Goal: Task Accomplishment & Management: Manage account settings

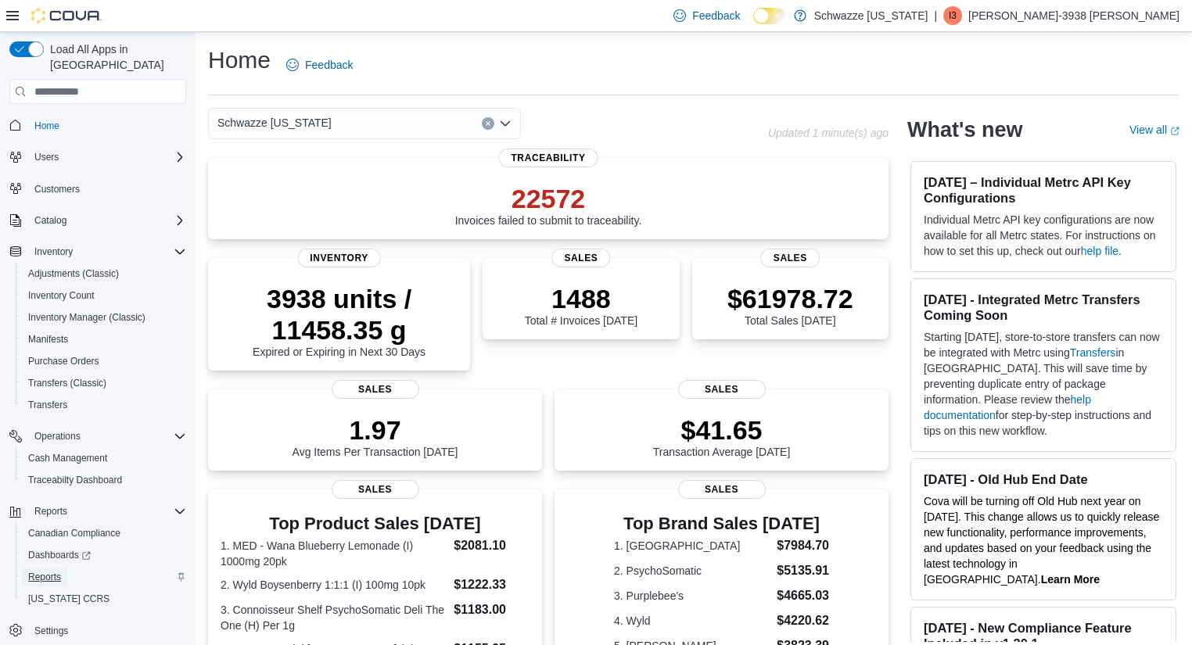
click at [53, 571] on span "Reports" at bounding box center [44, 577] width 33 height 13
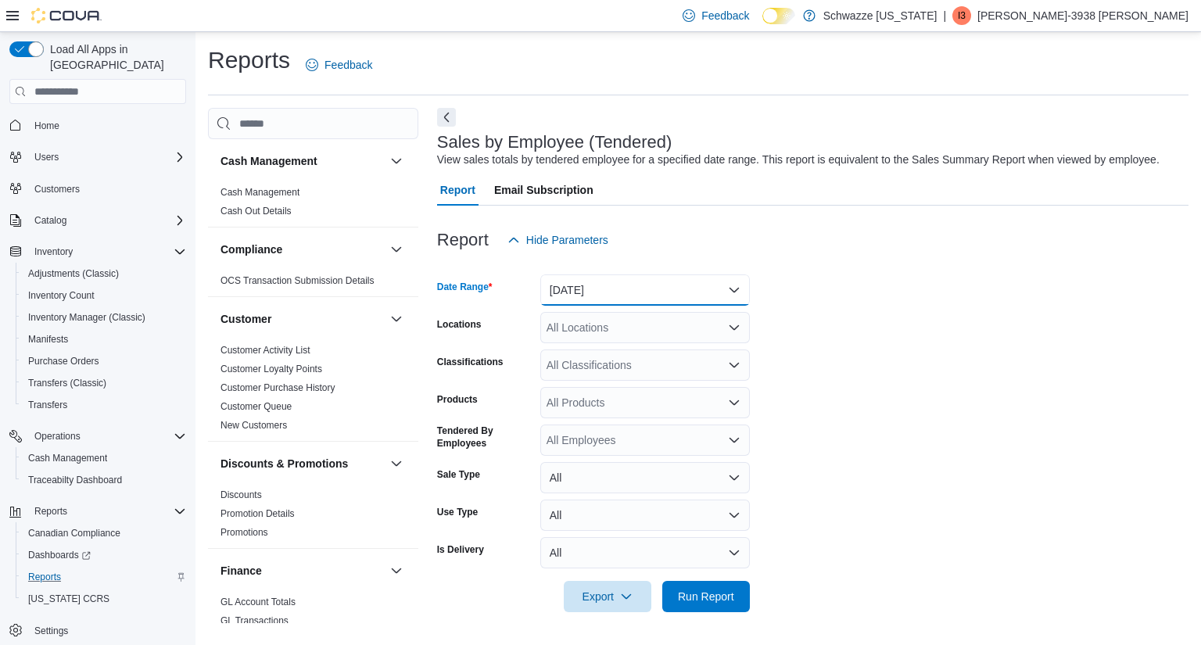
click at [658, 282] on button "Yesterday" at bounding box center [645, 289] width 210 height 31
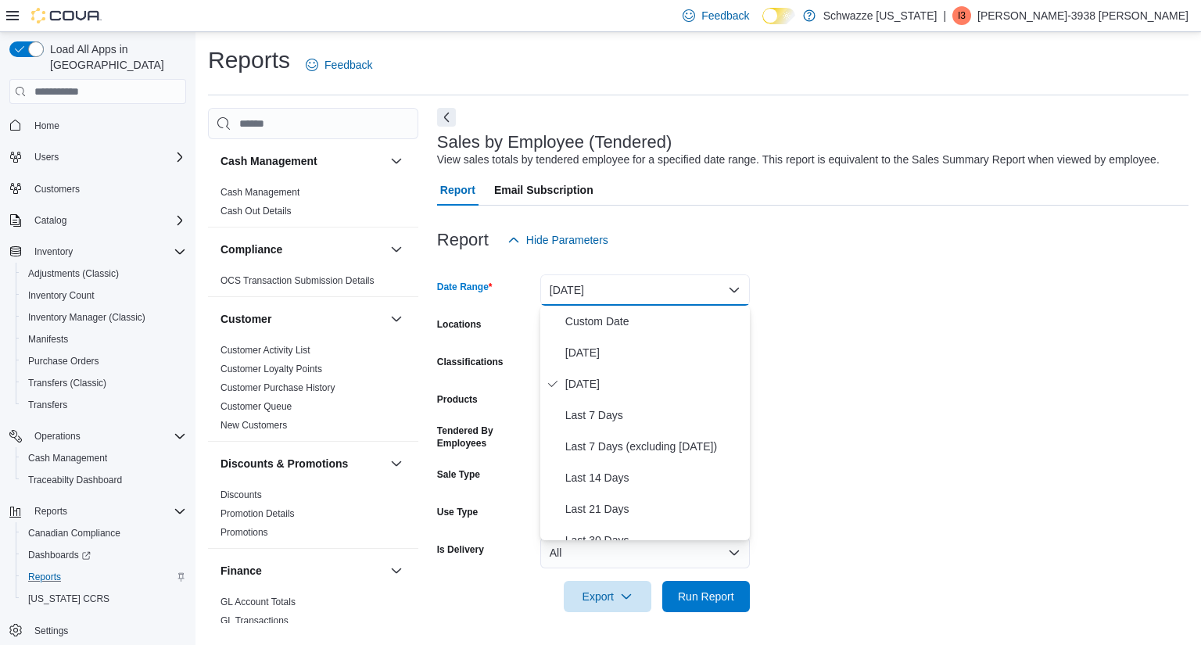
click at [361, 336] on div "Customer" at bounding box center [313, 319] width 210 height 44
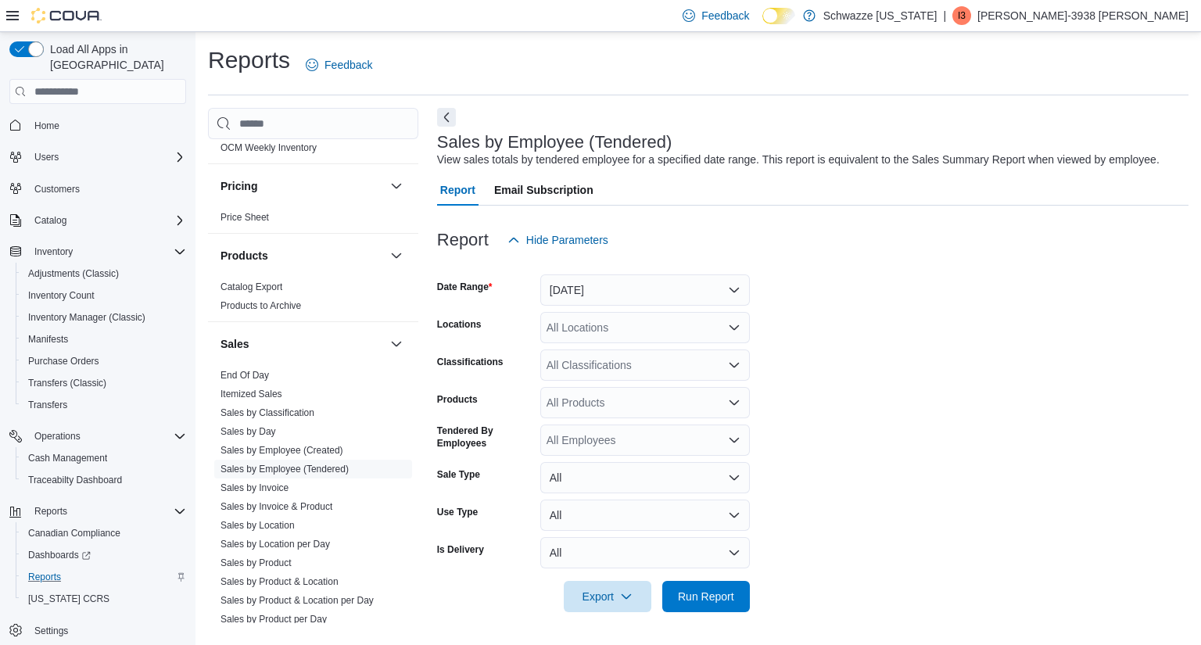
scroll to position [1022, 0]
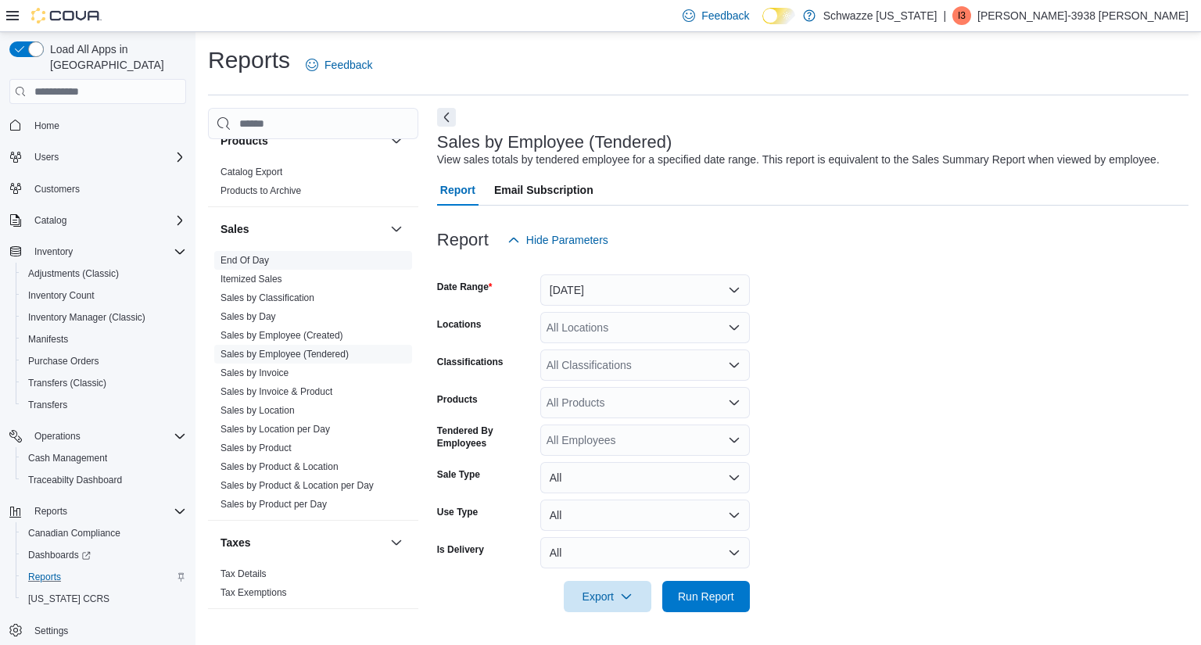
click at [261, 262] on link "End Of Day" at bounding box center [245, 260] width 48 height 11
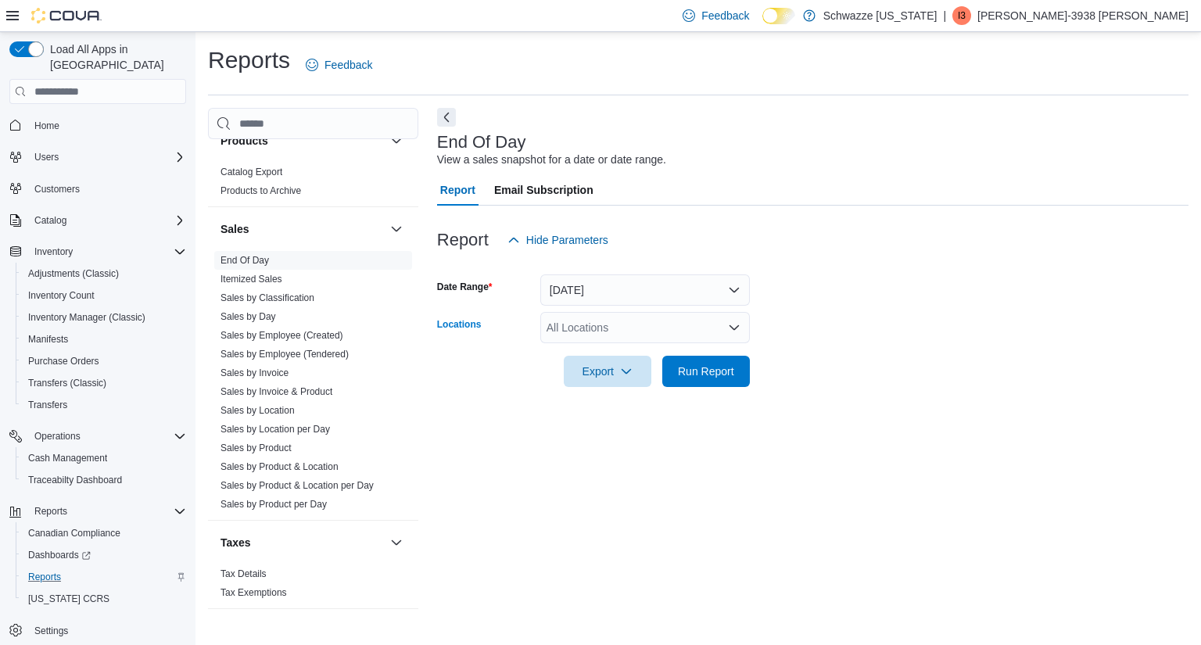
click at [620, 327] on div "All Locations" at bounding box center [645, 327] width 210 height 31
type input "*****"
click at [607, 354] on span "RGO17 Paseo" at bounding box center [617, 354] width 71 height 16
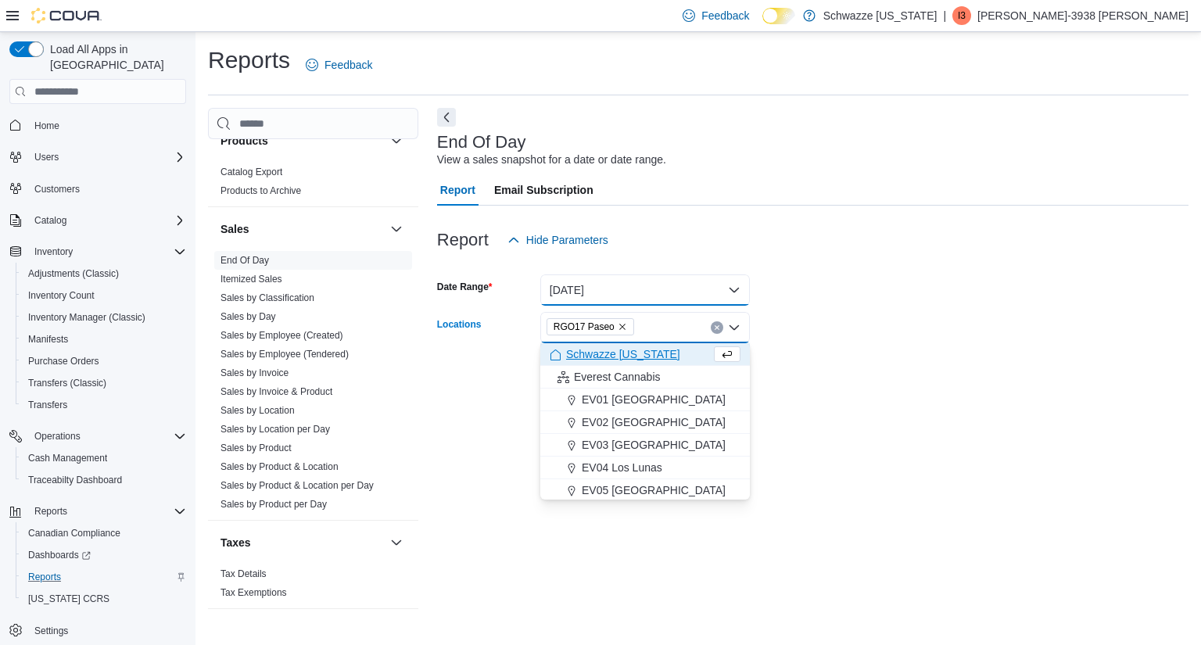
click at [631, 279] on button "Today" at bounding box center [645, 289] width 210 height 31
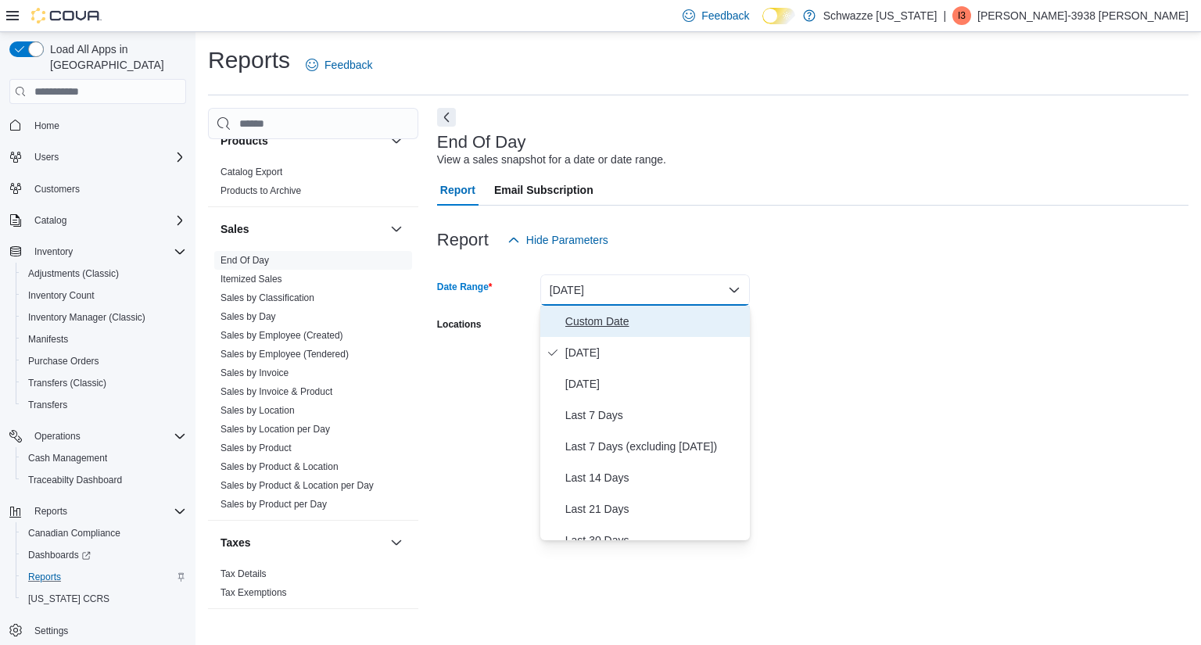
click at [586, 325] on span "Custom Date" at bounding box center [654, 321] width 178 height 19
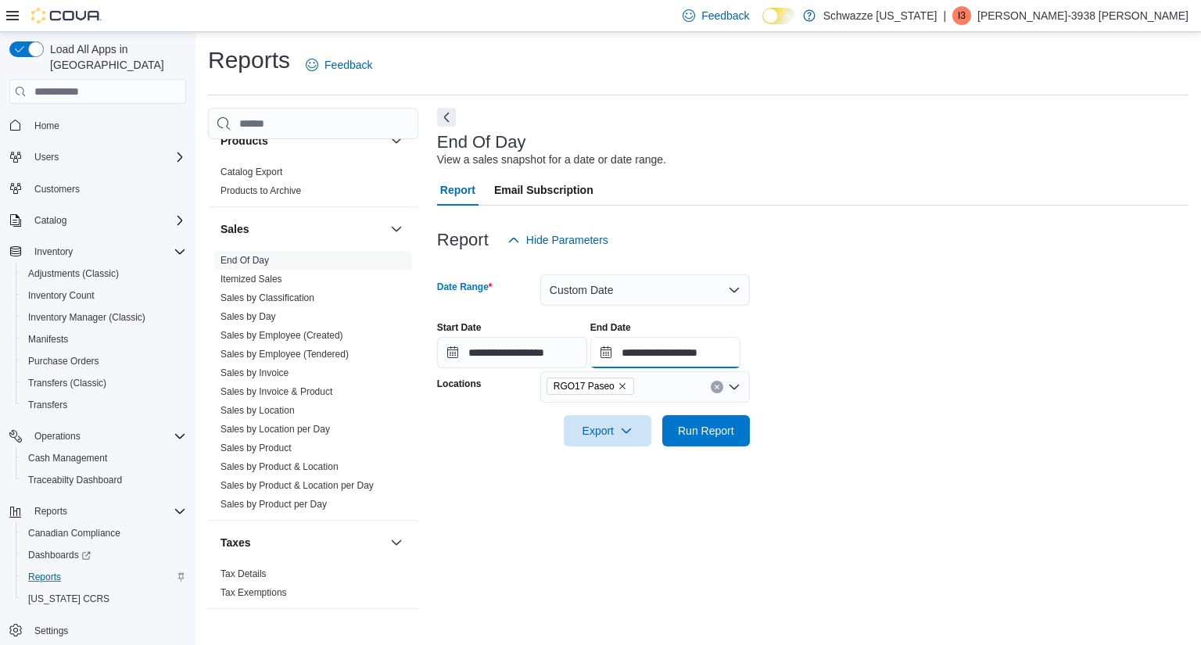
click at [741, 352] on input "**********" at bounding box center [665, 352] width 150 height 31
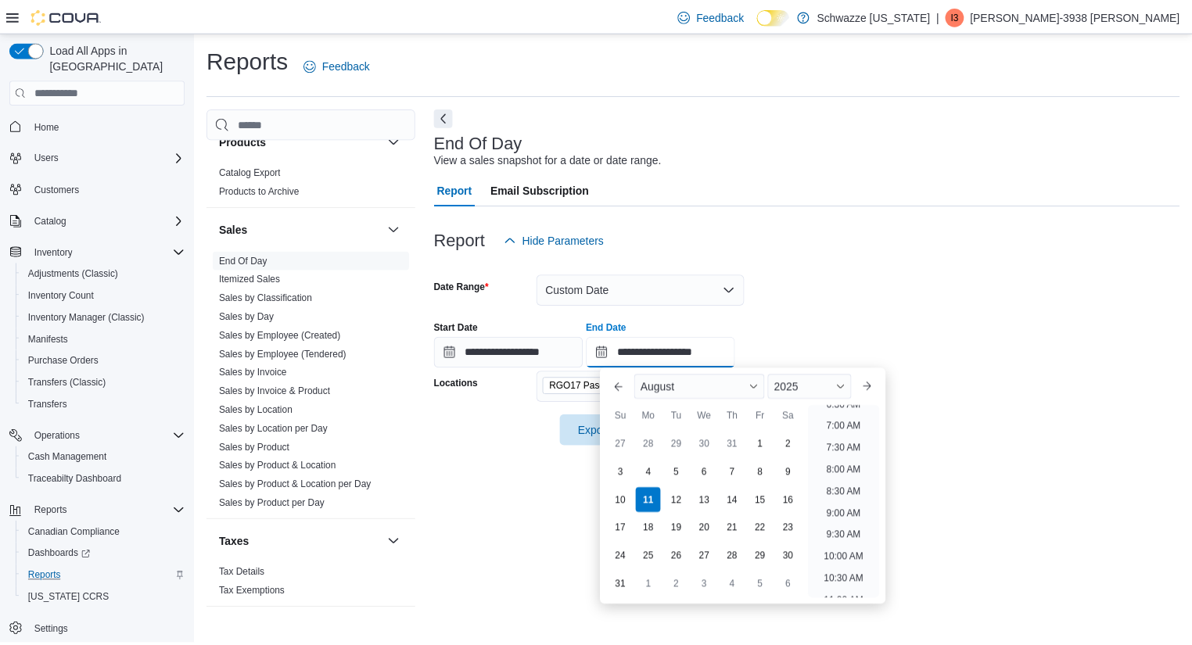
scroll to position [299, 0]
click at [848, 554] on li "10:00 AM" at bounding box center [850, 557] width 52 height 19
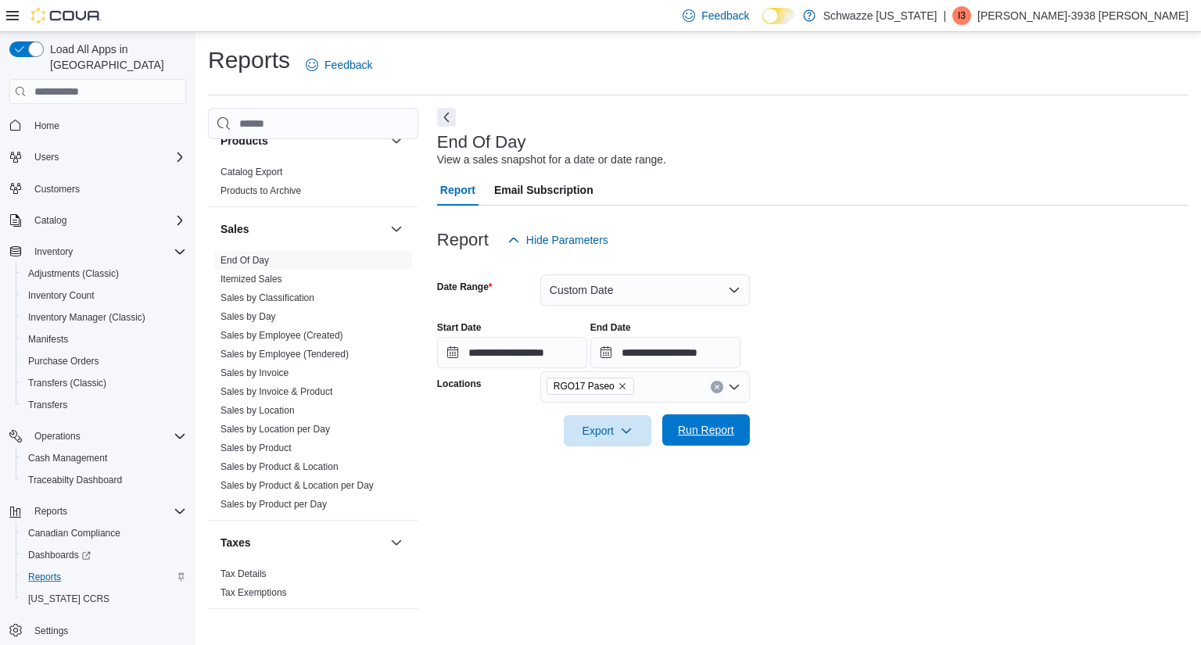
click at [721, 432] on span "Run Report" at bounding box center [706, 430] width 56 height 16
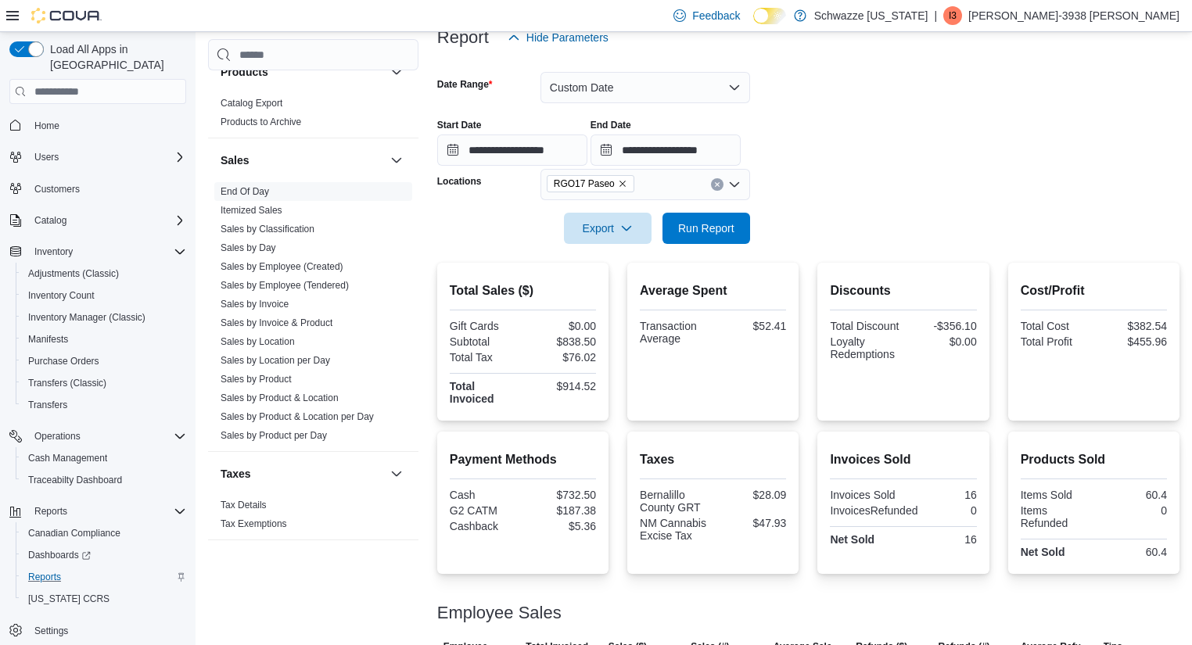
scroll to position [206, 0]
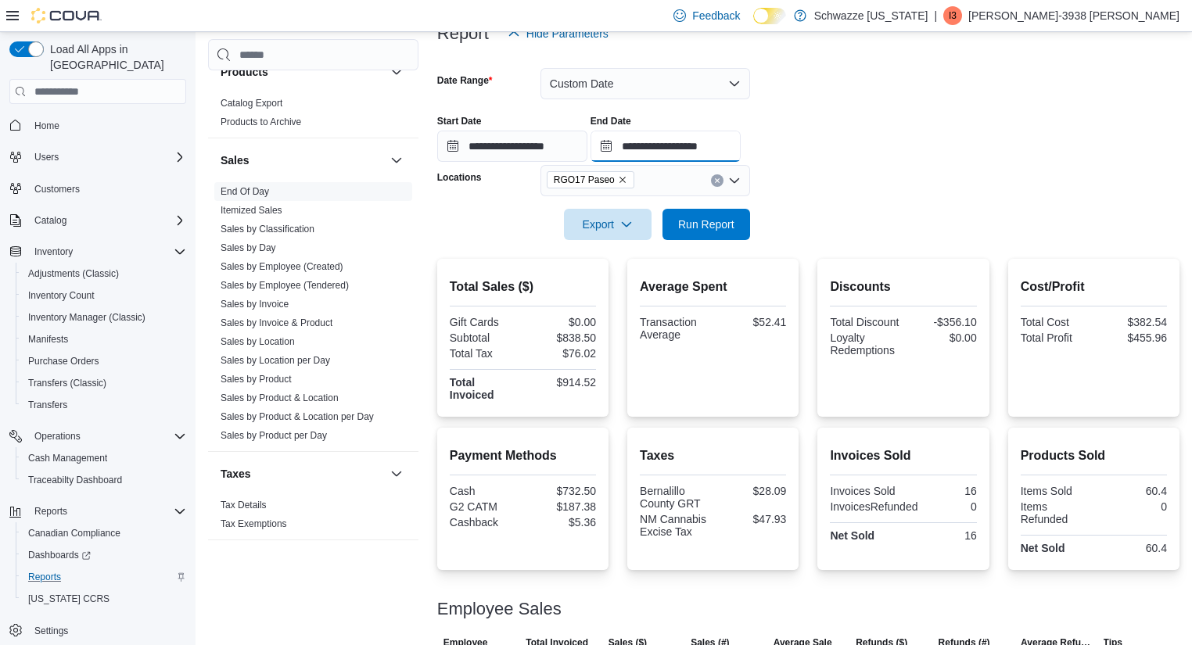
click at [741, 143] on input "**********" at bounding box center [665, 146] width 150 height 31
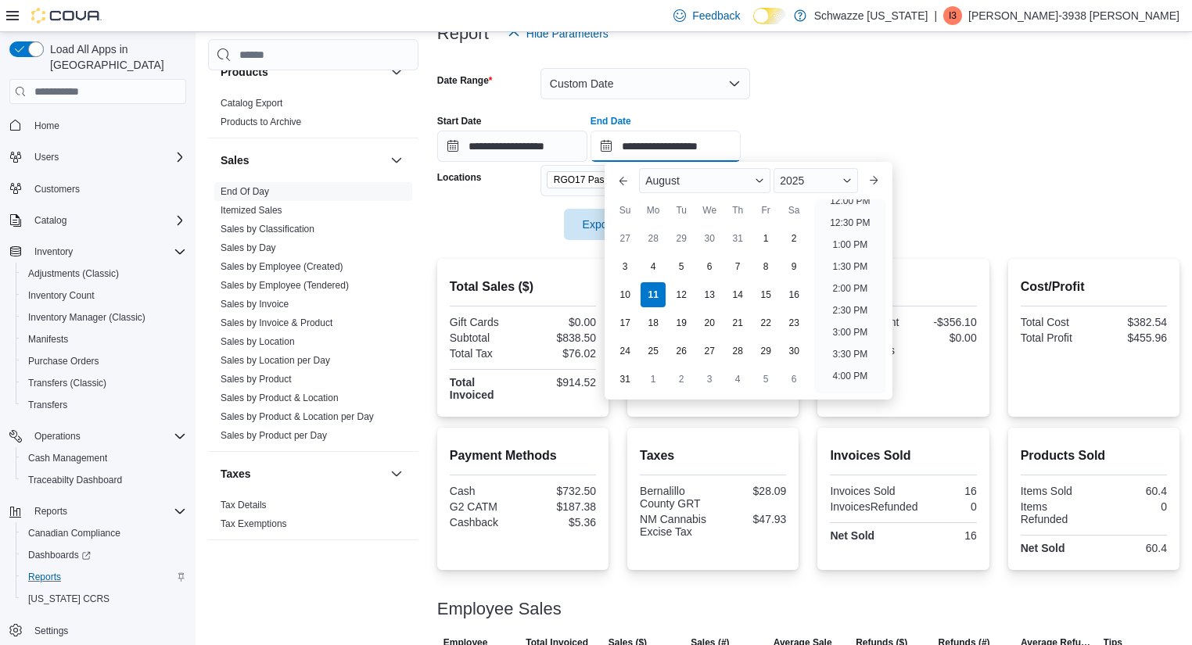
scroll to position [537, 0]
click at [845, 289] on li "2:00 PM" at bounding box center [851, 287] width 48 height 19
type input "**********"
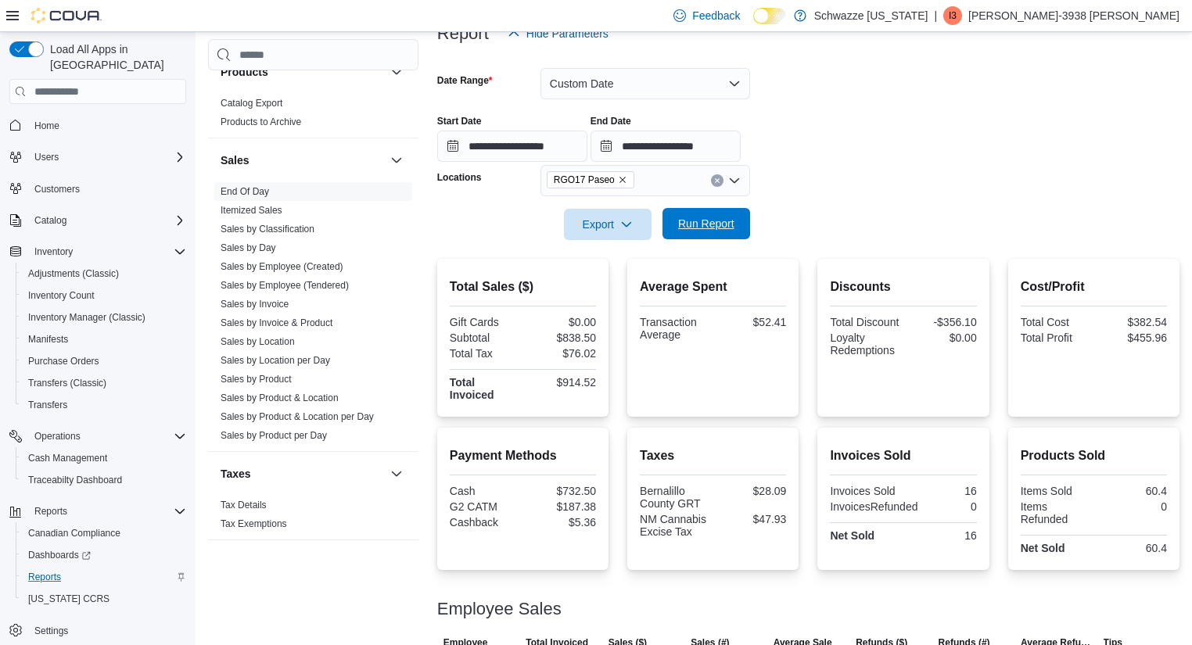
click at [683, 219] on span "Run Report" at bounding box center [706, 224] width 56 height 16
click at [666, 85] on button "Custom Date" at bounding box center [645, 83] width 210 height 31
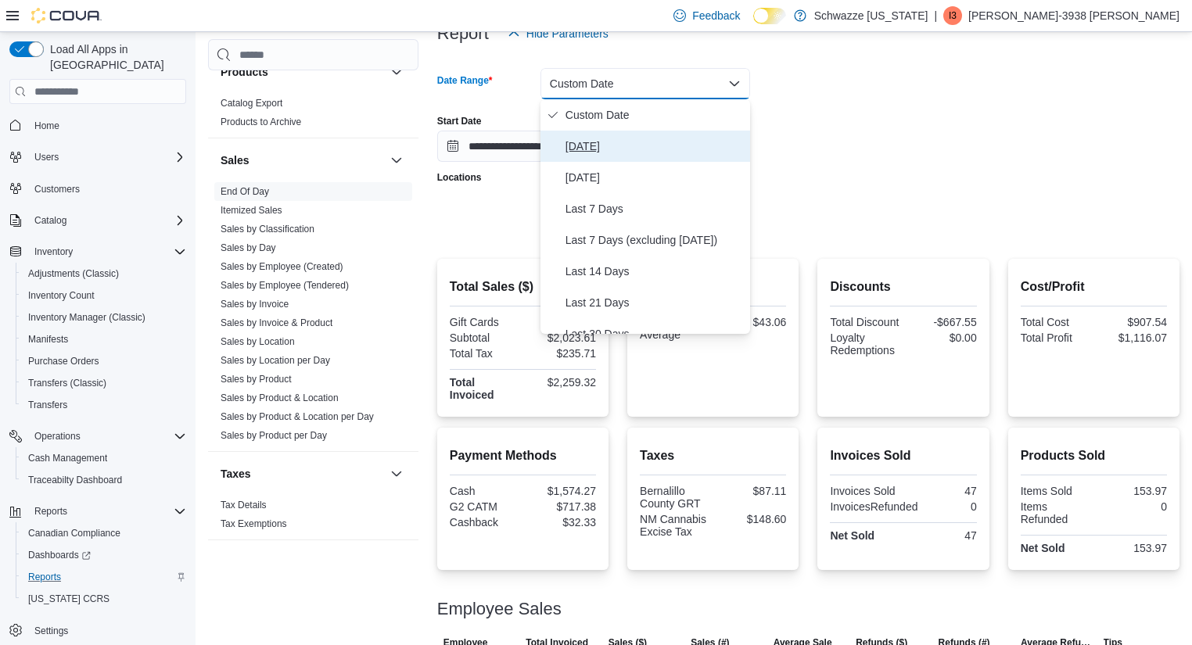
click at [615, 144] on span "Today" at bounding box center [654, 146] width 178 height 19
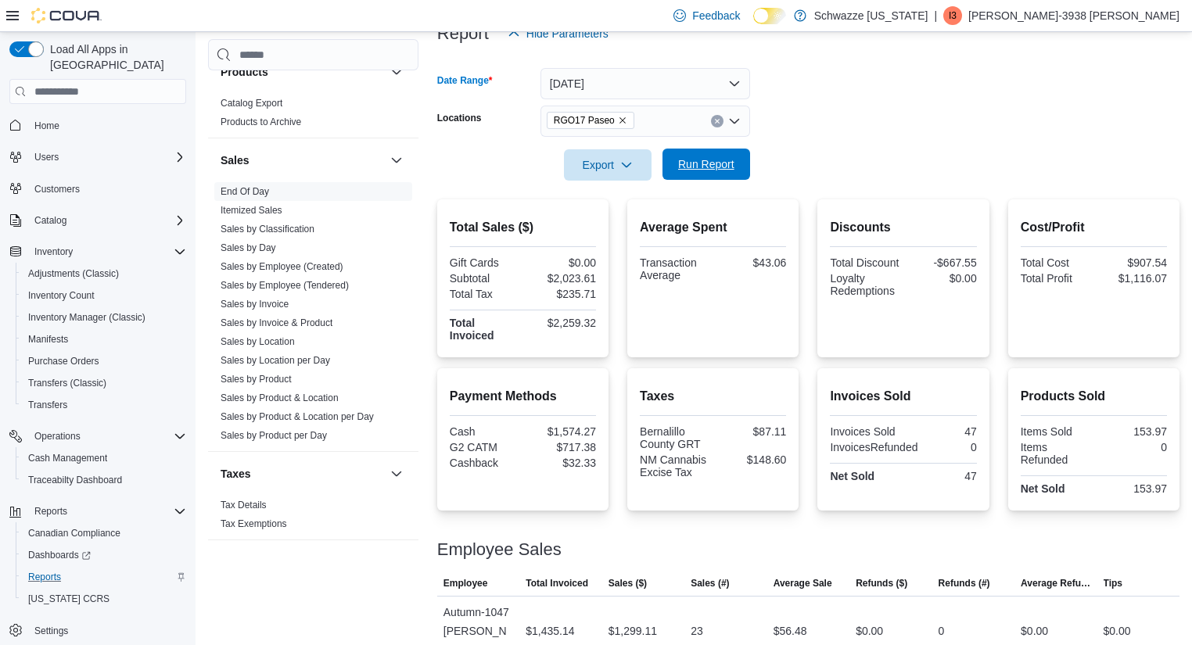
click at [692, 164] on span "Run Report" at bounding box center [706, 164] width 56 height 16
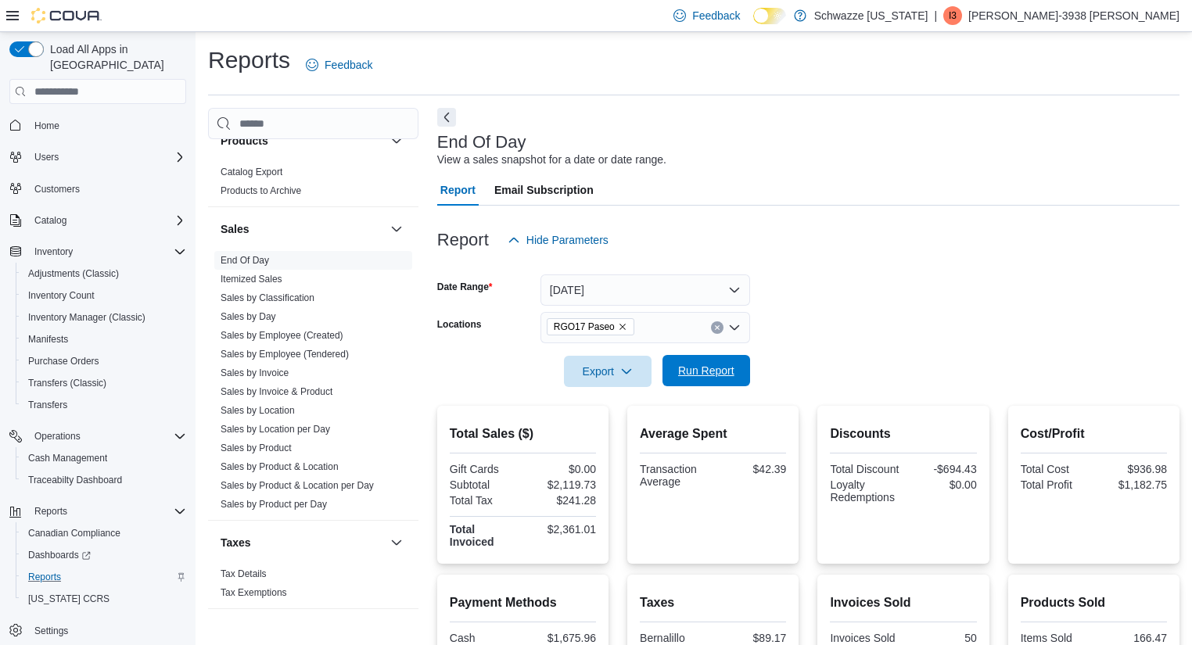
click at [689, 360] on span "Run Report" at bounding box center [706, 370] width 69 height 31
click at [698, 362] on span "Run Report" at bounding box center [706, 370] width 69 height 31
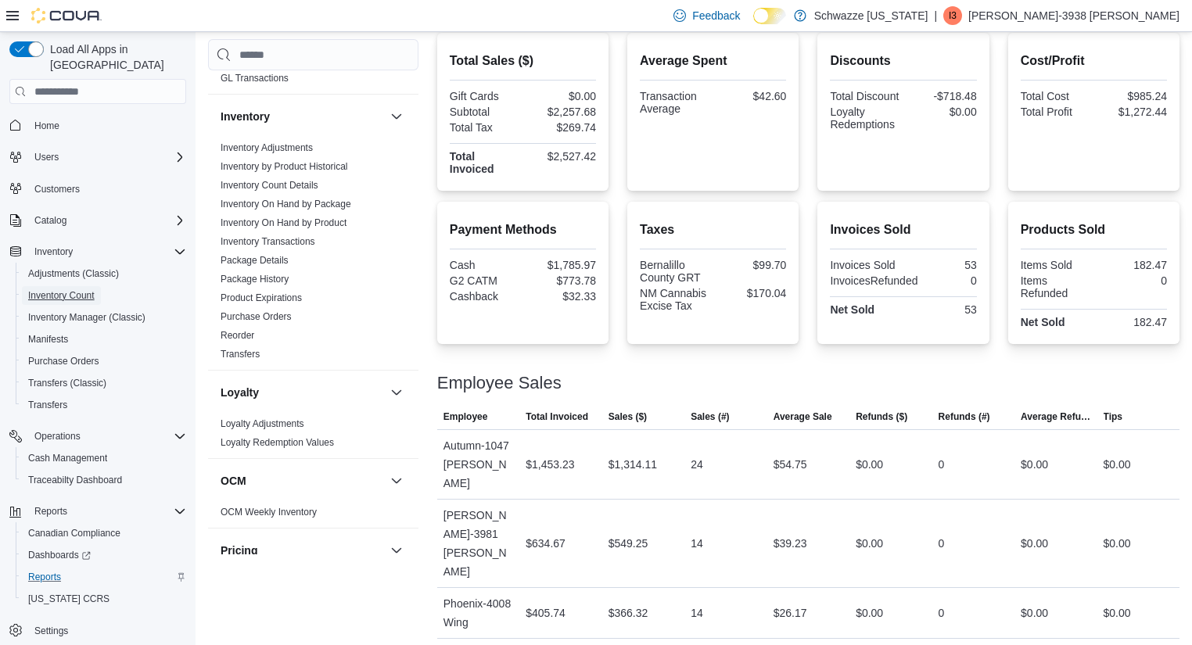
scroll to position [457, 0]
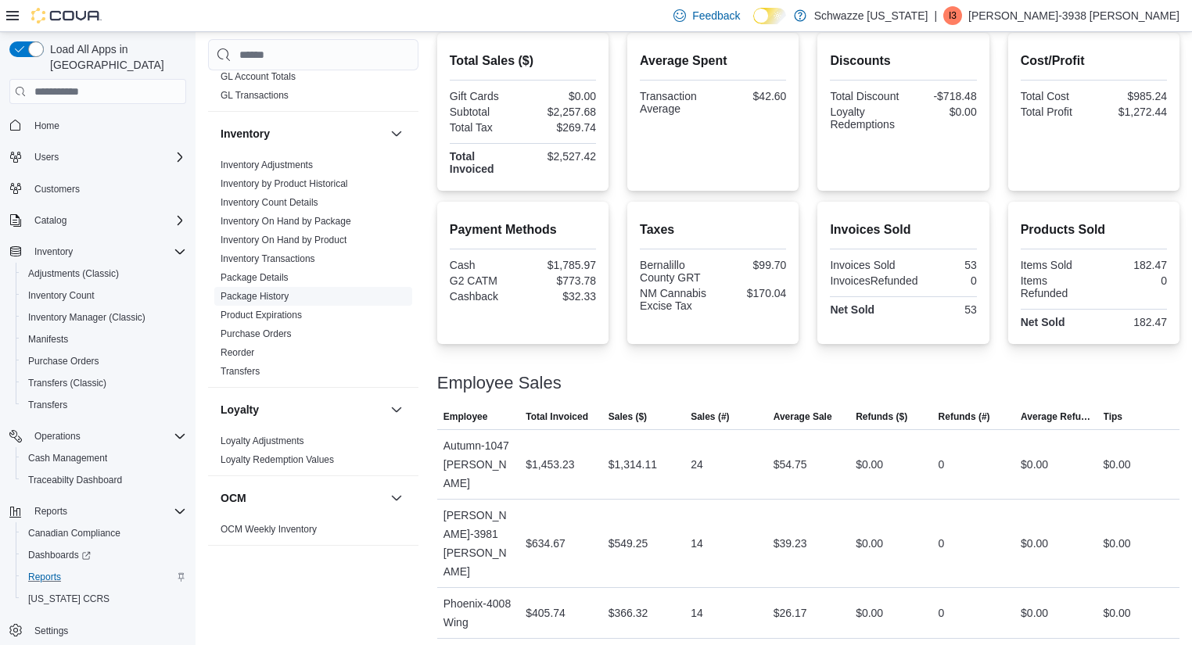
click at [263, 294] on link "Package History" at bounding box center [255, 296] width 68 height 11
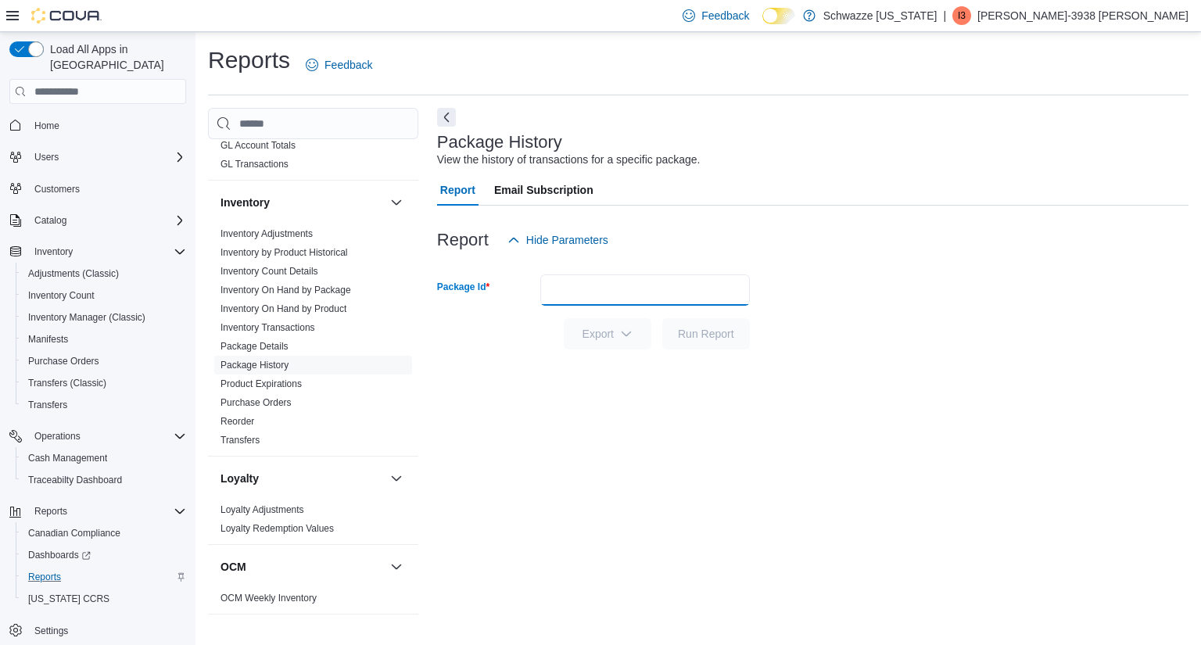
click at [622, 288] on input "Package Id" at bounding box center [645, 289] width 210 height 31
type input "**********"
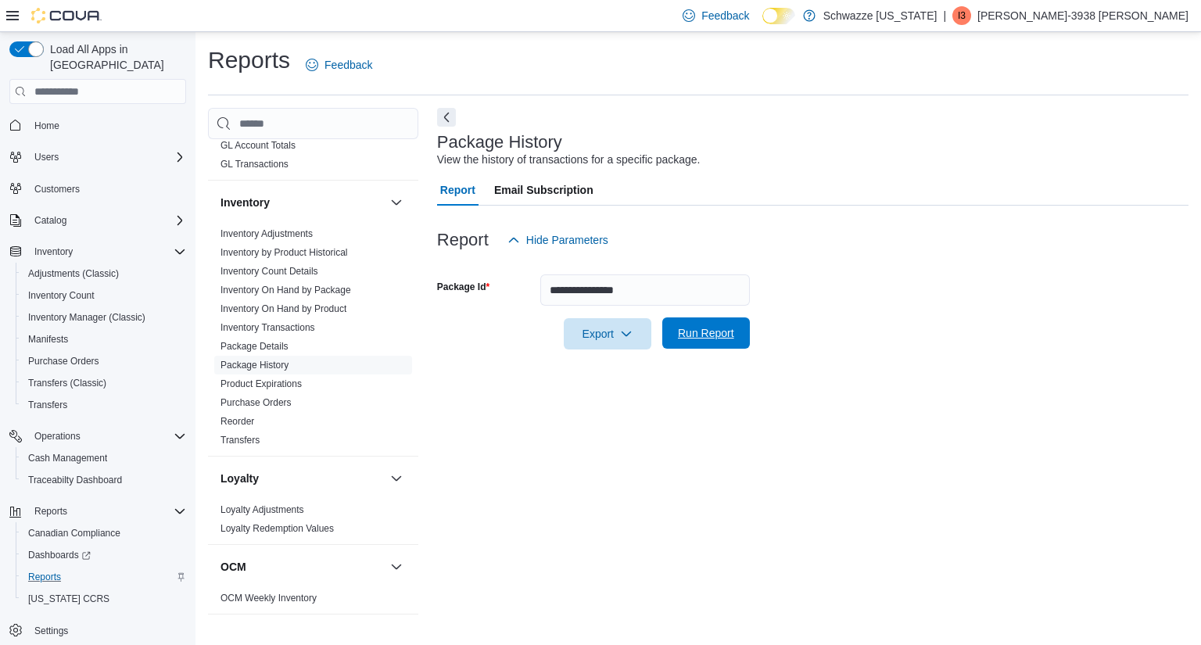
click at [686, 335] on span "Run Report" at bounding box center [706, 333] width 56 height 16
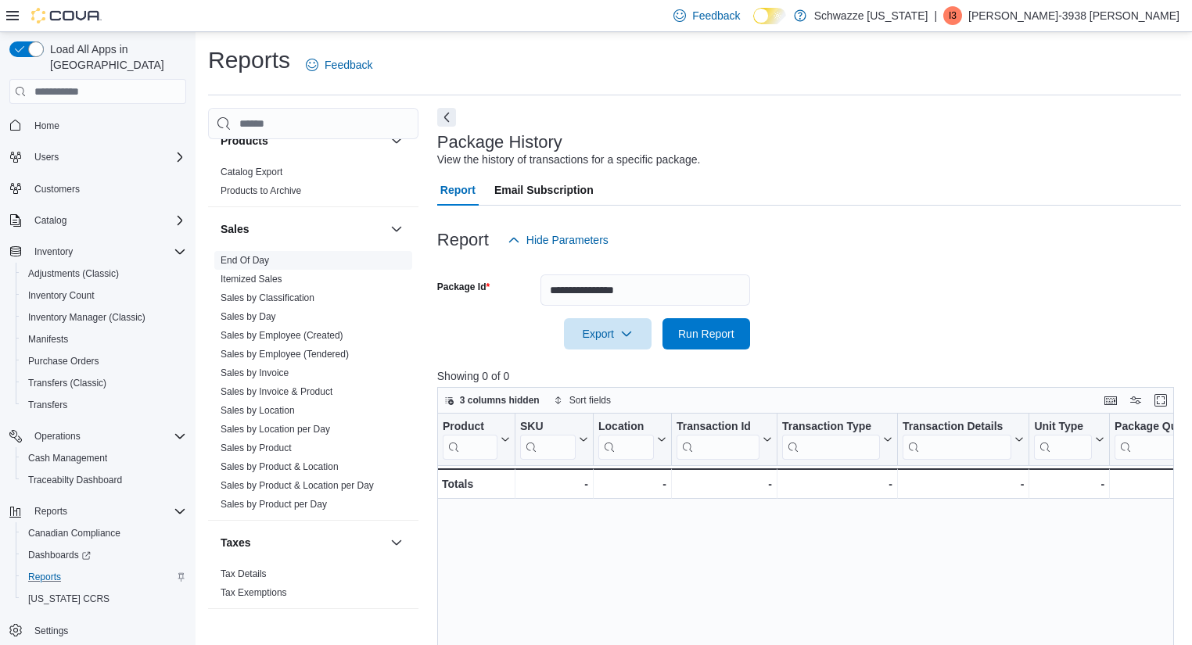
click at [245, 255] on link "End Of Day" at bounding box center [245, 260] width 48 height 11
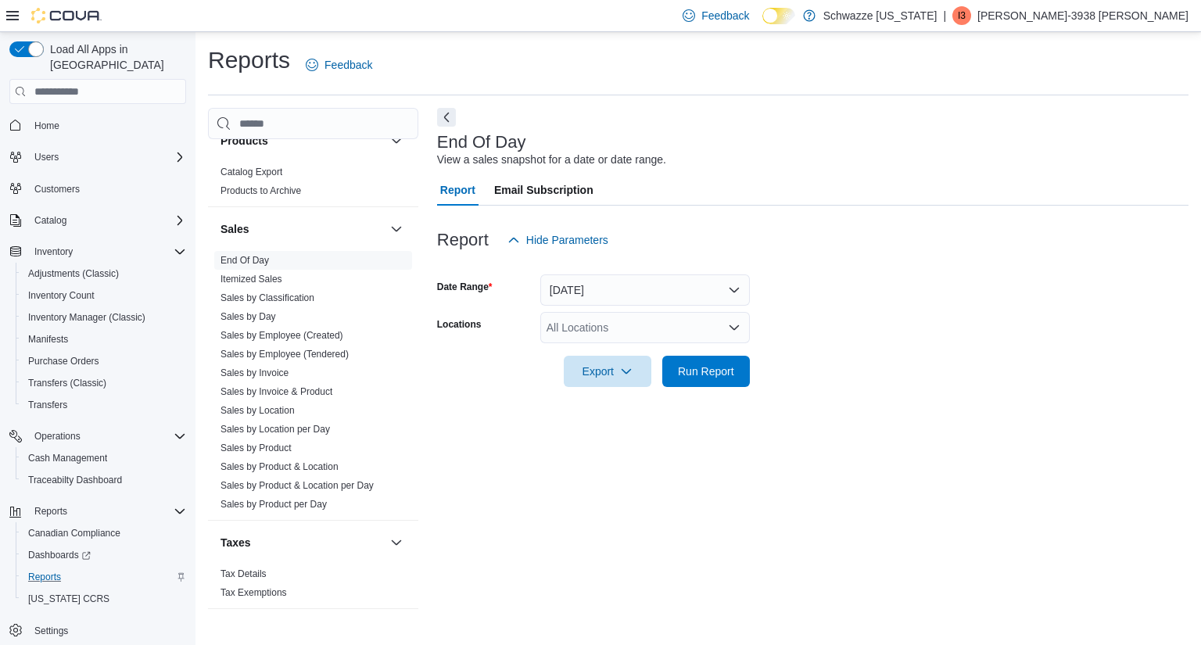
click at [597, 316] on div "All Locations" at bounding box center [645, 327] width 210 height 31
type input "*****"
click at [599, 357] on span "RGO17 Paseo" at bounding box center [617, 354] width 71 height 16
click at [807, 378] on form "Date Range Today Locations RGO17 Paseo Export Run Report" at bounding box center [812, 321] width 751 height 131
click at [731, 371] on span "Run Report" at bounding box center [706, 371] width 56 height 16
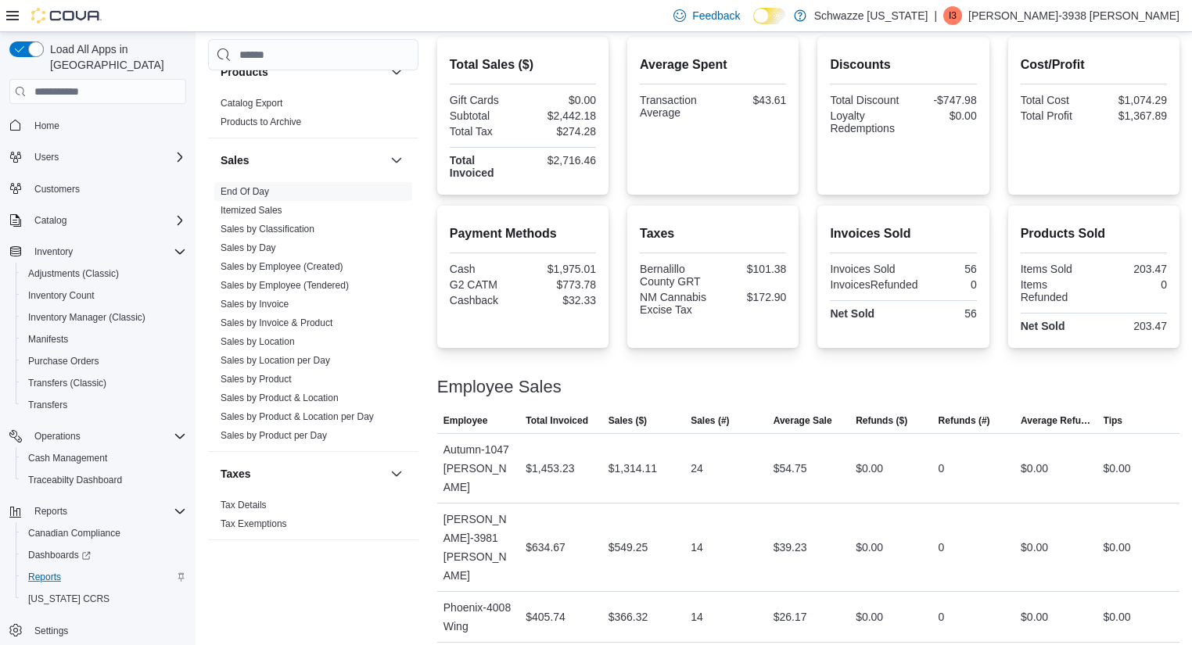
scroll to position [373, 0]
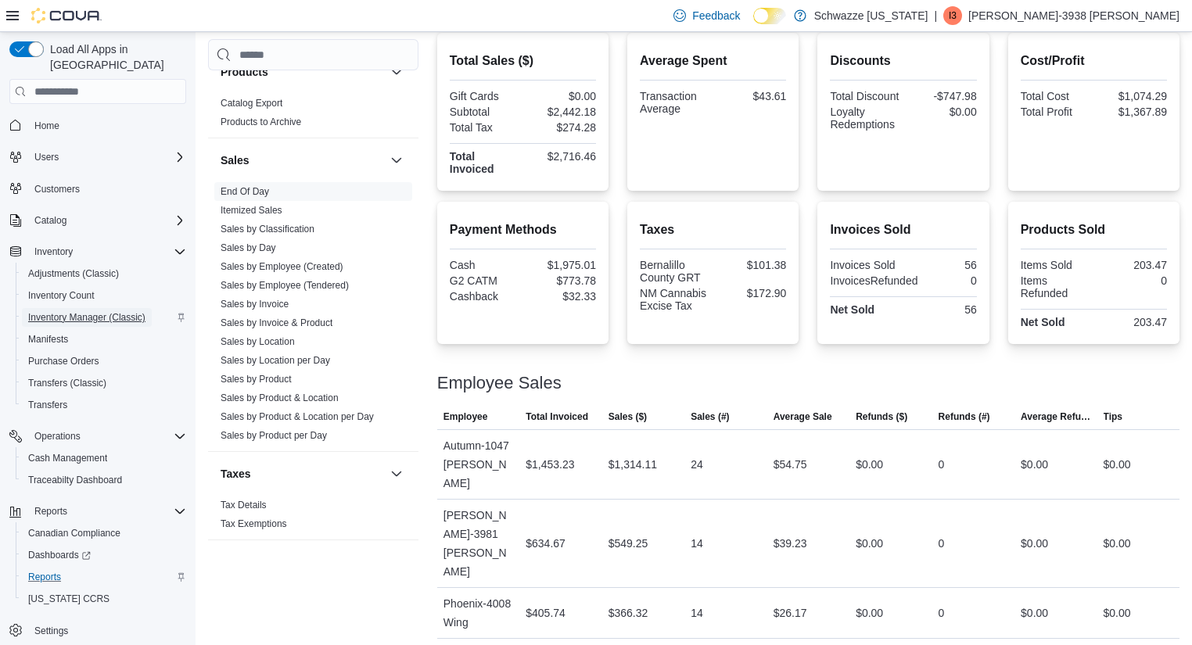
click at [105, 311] on span "Inventory Manager (Classic)" at bounding box center [86, 317] width 117 height 13
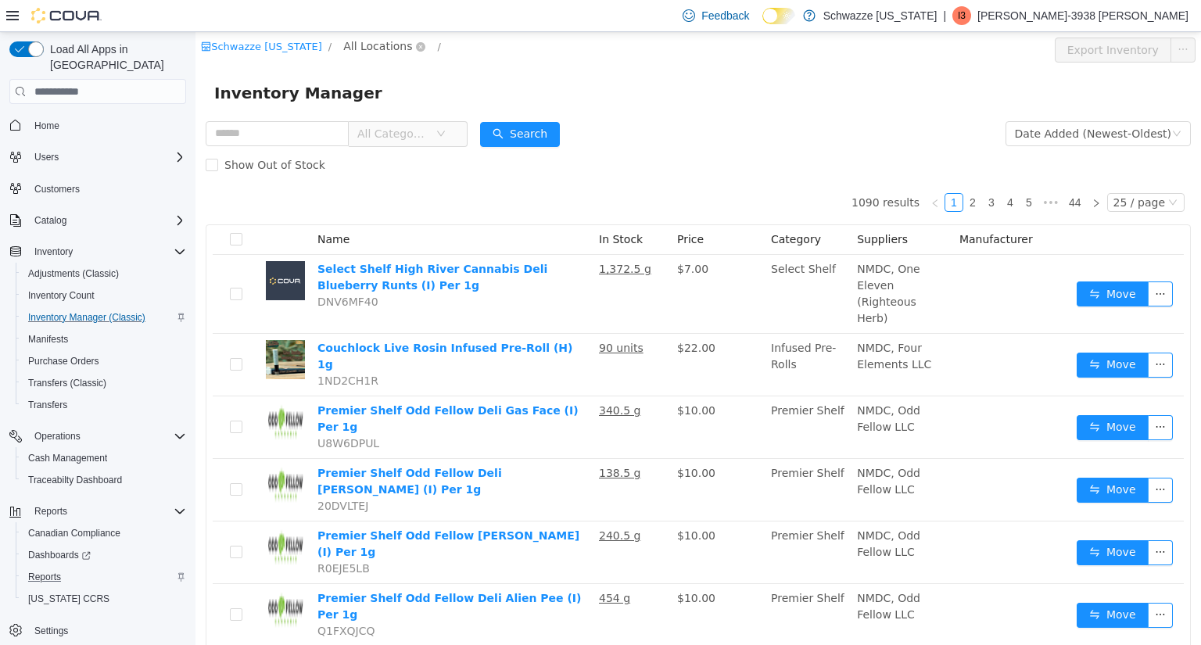
click at [381, 42] on span "All Locations" at bounding box center [377, 46] width 69 height 17
type input "*****"
click at [403, 149] on span "RGO17 Paseo" at bounding box center [424, 158] width 84 height 21
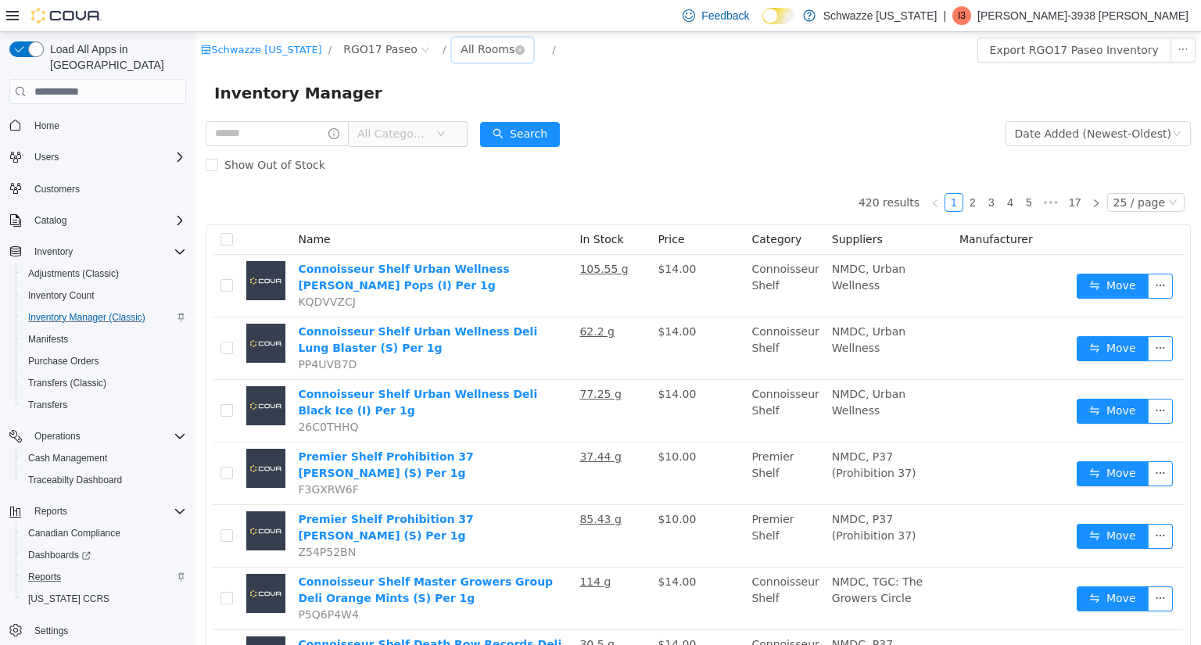
click at [469, 51] on div "All Rooms" at bounding box center [488, 49] width 54 height 23
click at [479, 133] on li "RGO17 Back Room" at bounding box center [484, 131] width 94 height 25
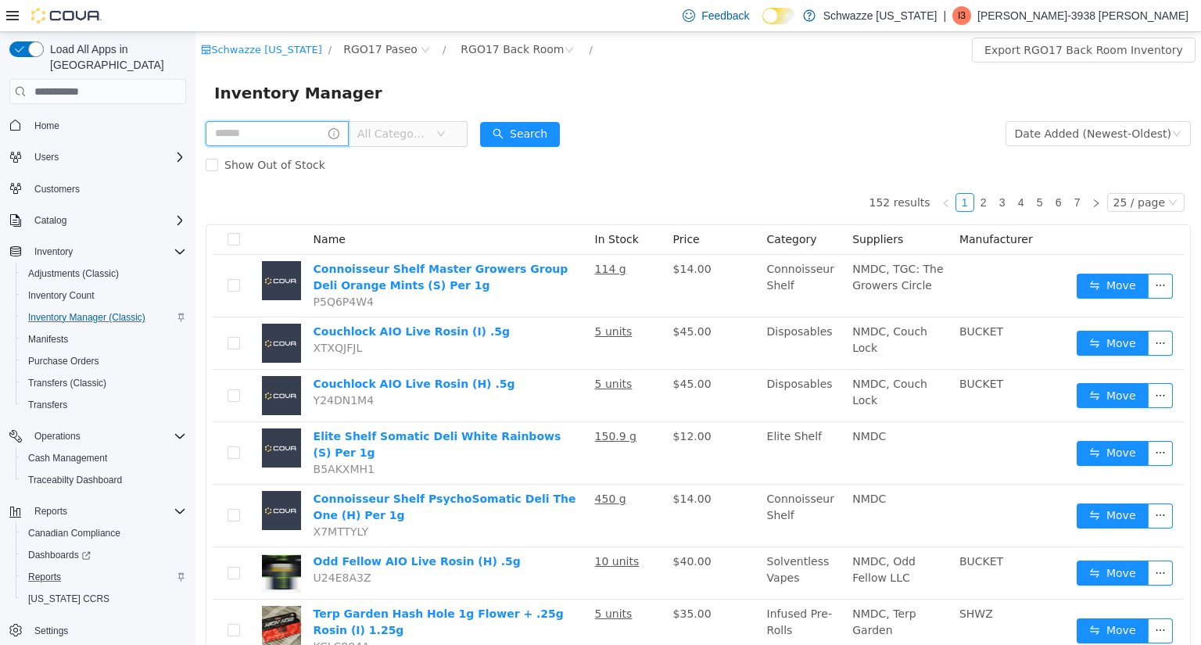
click at [283, 130] on input "text" at bounding box center [277, 133] width 143 height 25
type input "*********"
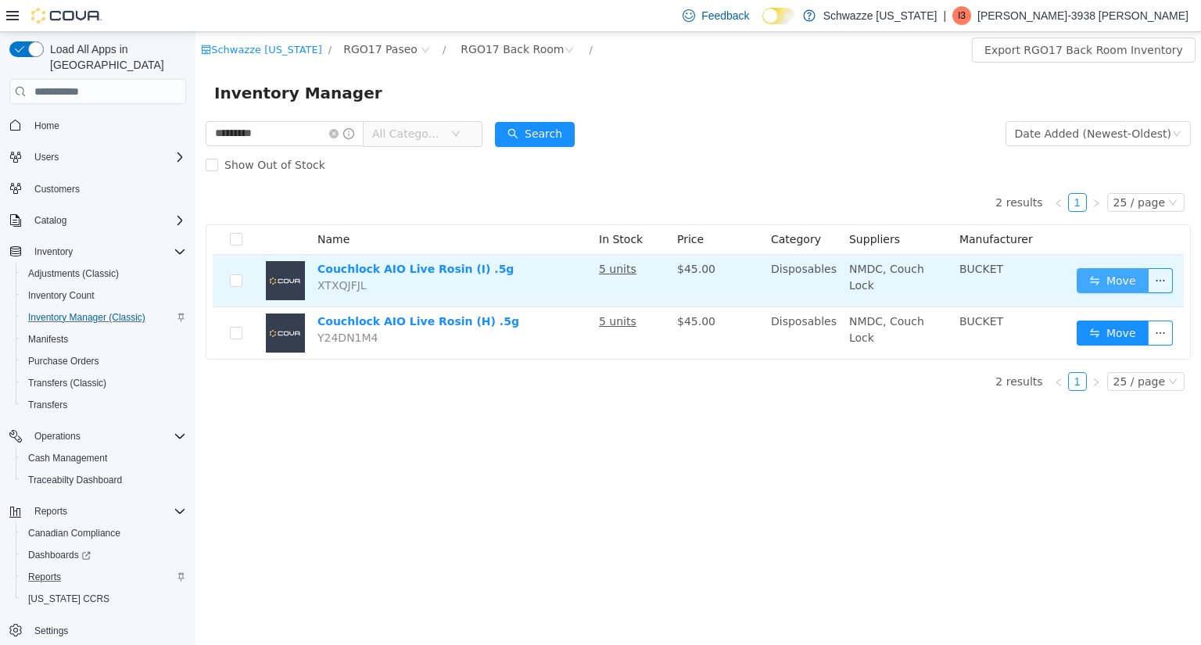
click at [1120, 285] on button "Move" at bounding box center [1113, 280] width 72 height 25
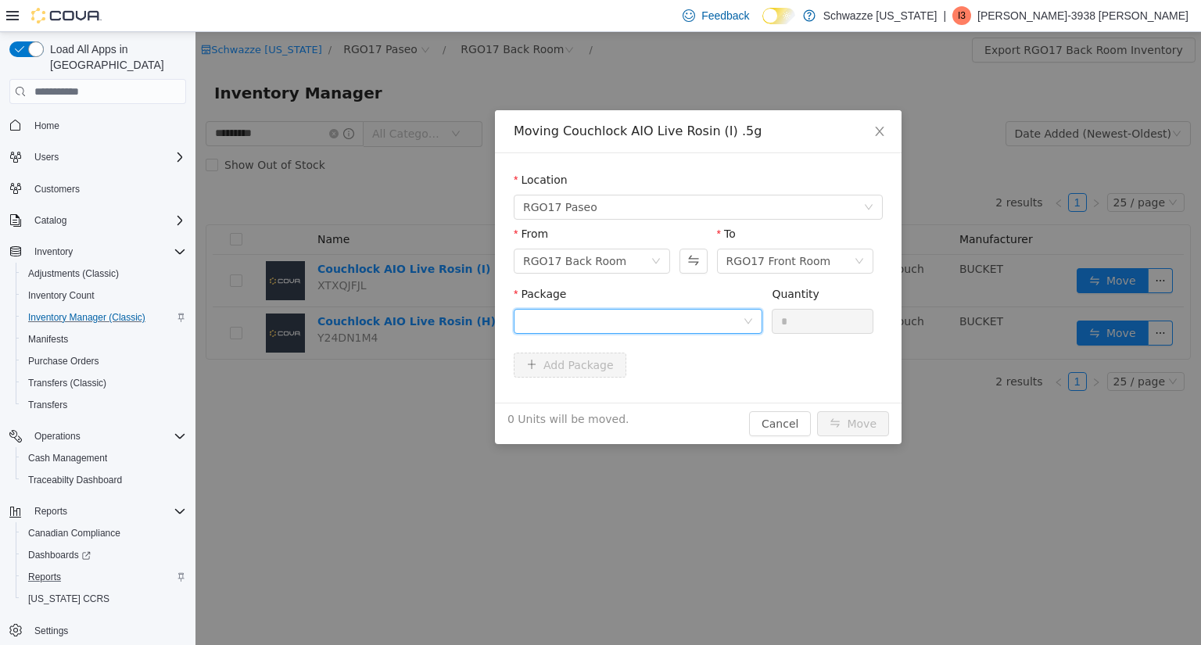
click at [666, 317] on div at bounding box center [633, 321] width 220 height 23
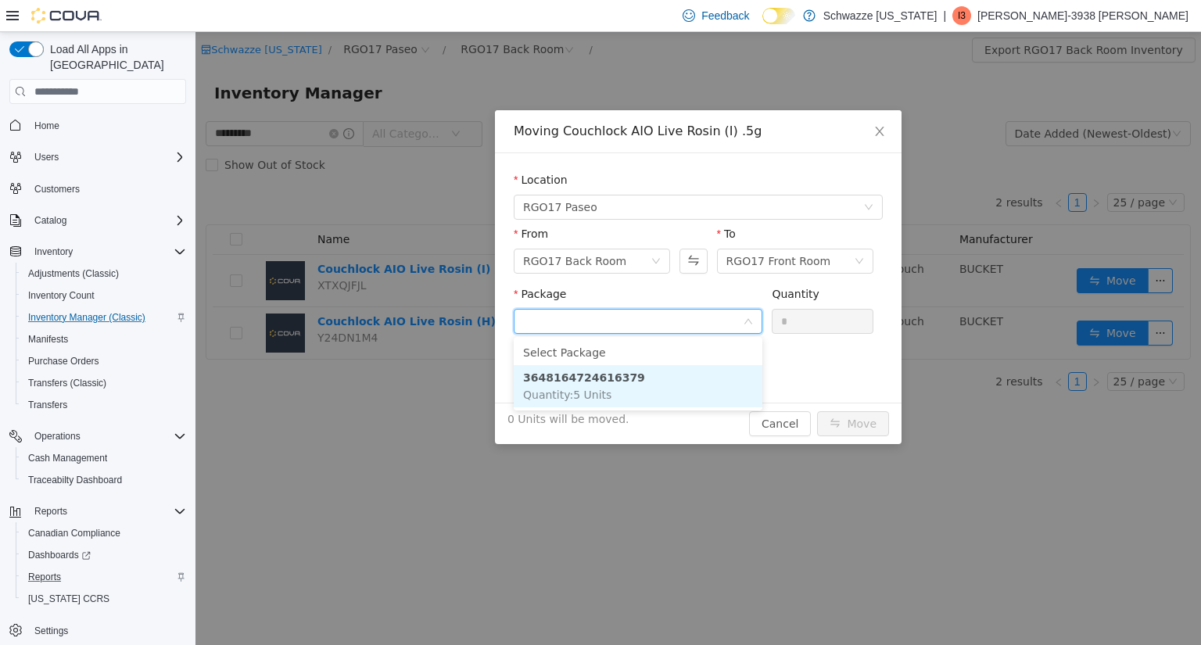
click at [618, 390] on li "3648164724616379 Quantity : 5 Units" at bounding box center [638, 386] width 249 height 42
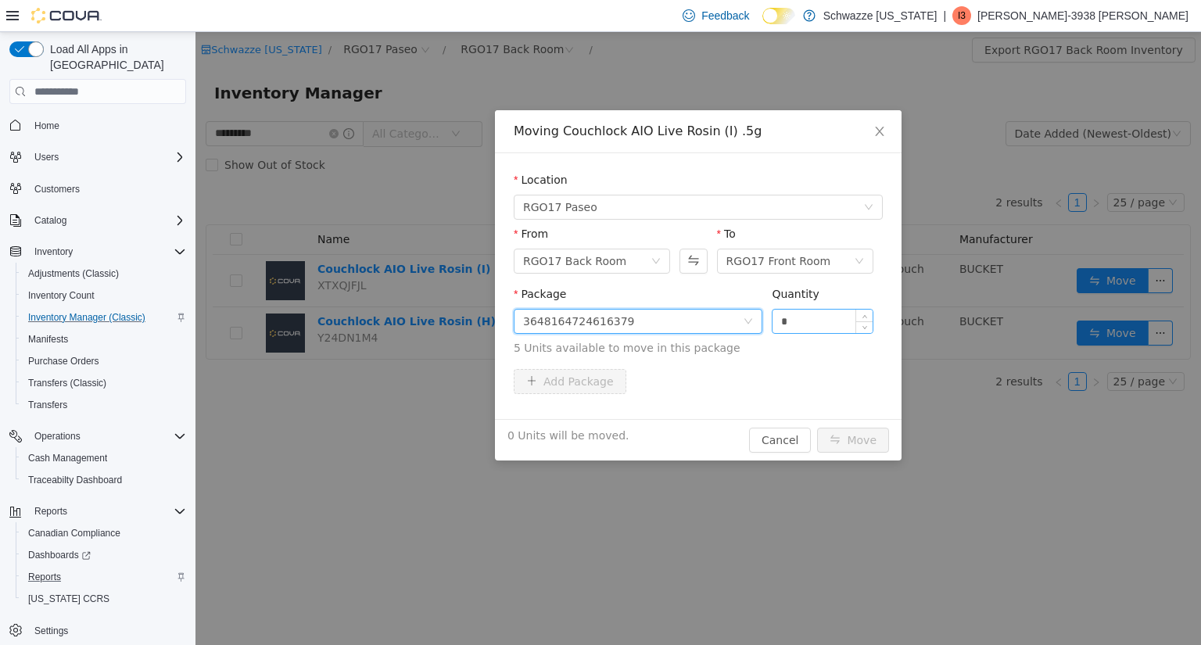
click at [832, 321] on input "*" at bounding box center [823, 321] width 100 height 23
type input "*"
click at [852, 443] on button "Move" at bounding box center [853, 440] width 72 height 25
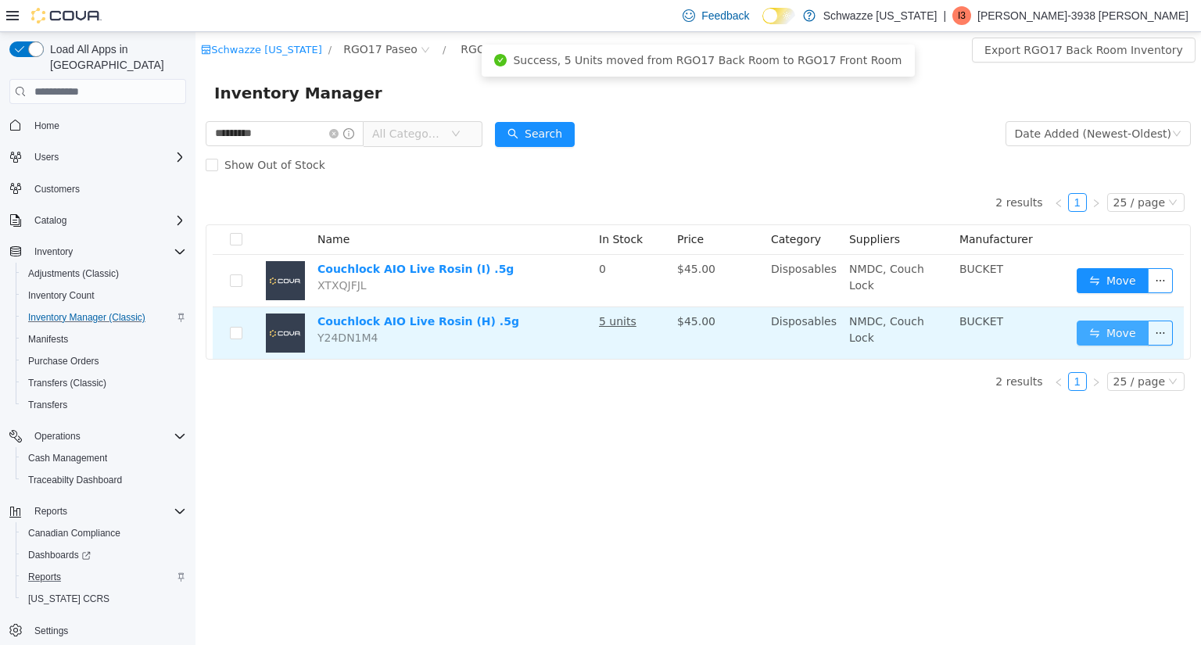
click at [1089, 332] on button "Move" at bounding box center [1113, 333] width 72 height 25
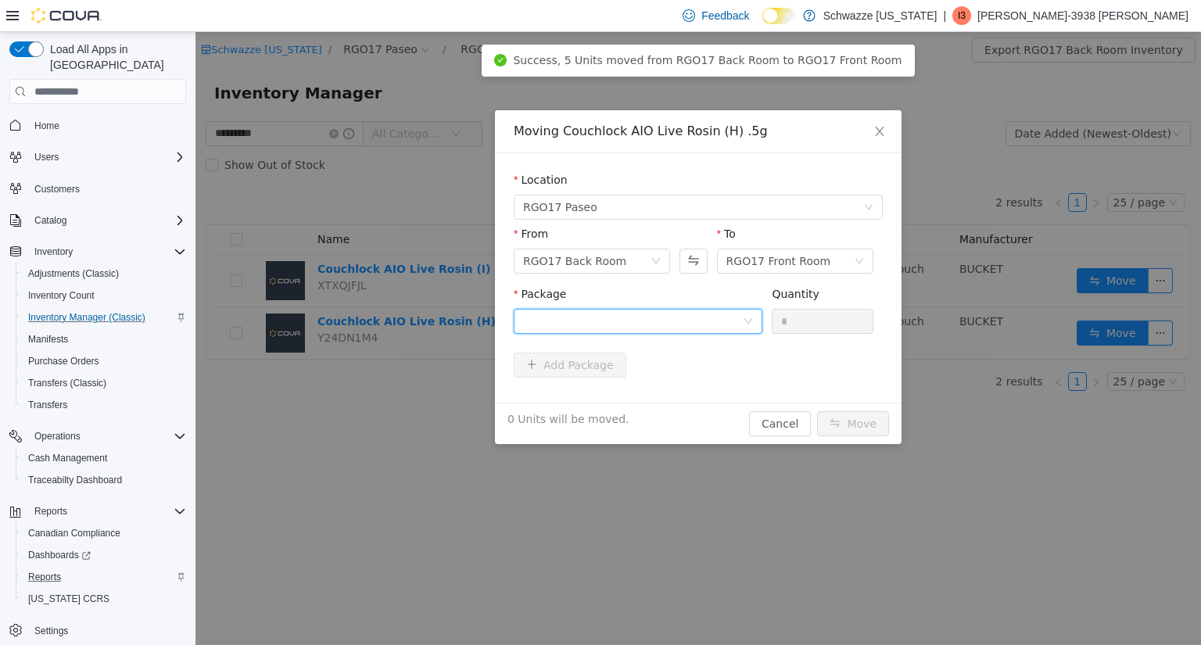
click at [649, 325] on div at bounding box center [633, 321] width 220 height 23
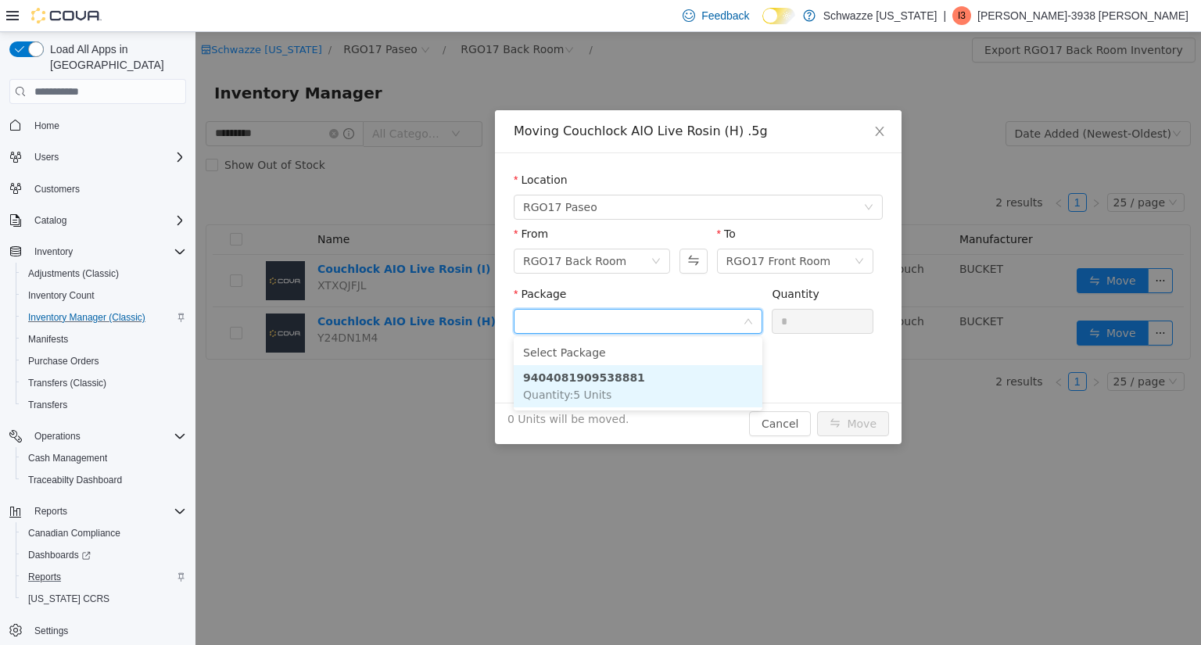
click at [618, 383] on strong "9404081909538881" at bounding box center [584, 377] width 122 height 13
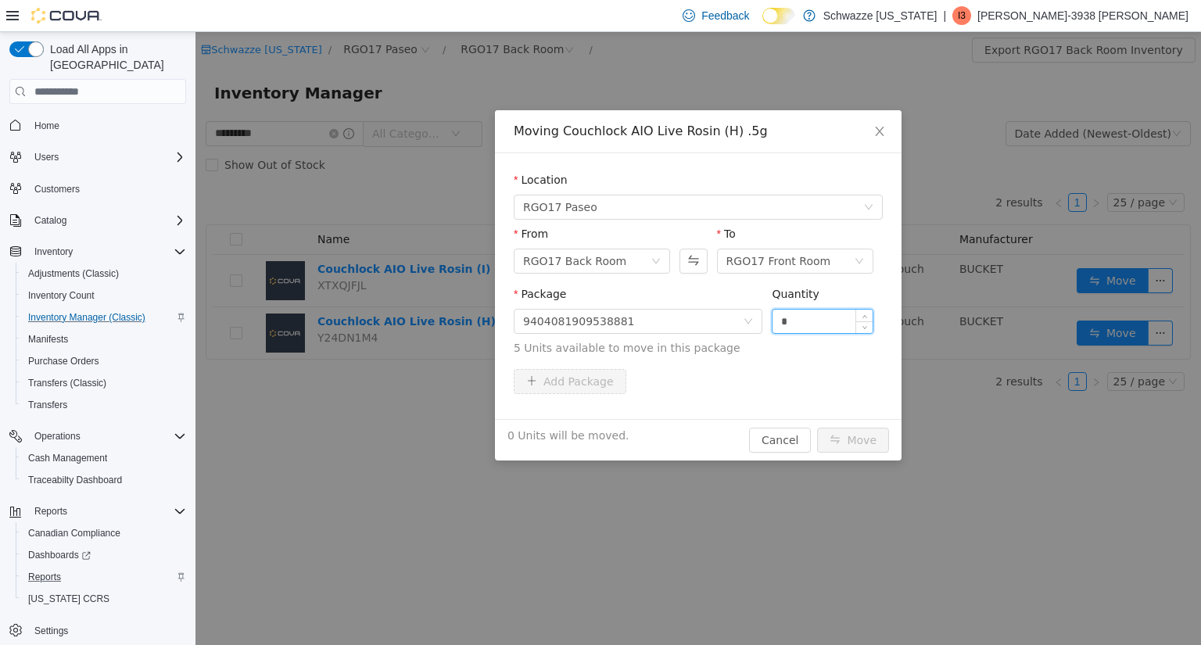
click at [853, 317] on input "*" at bounding box center [823, 321] width 100 height 23
type input "*"
click at [851, 432] on button "Move" at bounding box center [853, 440] width 72 height 25
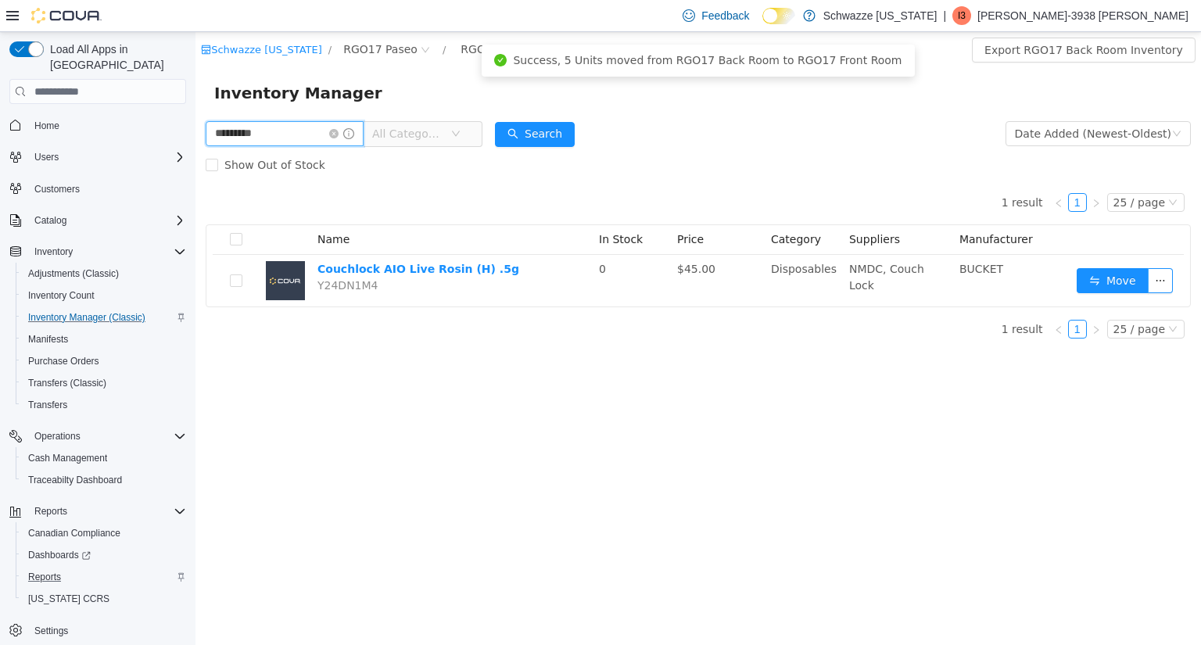
click at [195, 164] on html "Schwazze New Mexico / RGO17 Paseo / RGO17 Back Room / Export RGO17 Back Room In…" at bounding box center [698, 338] width 1006 height 613
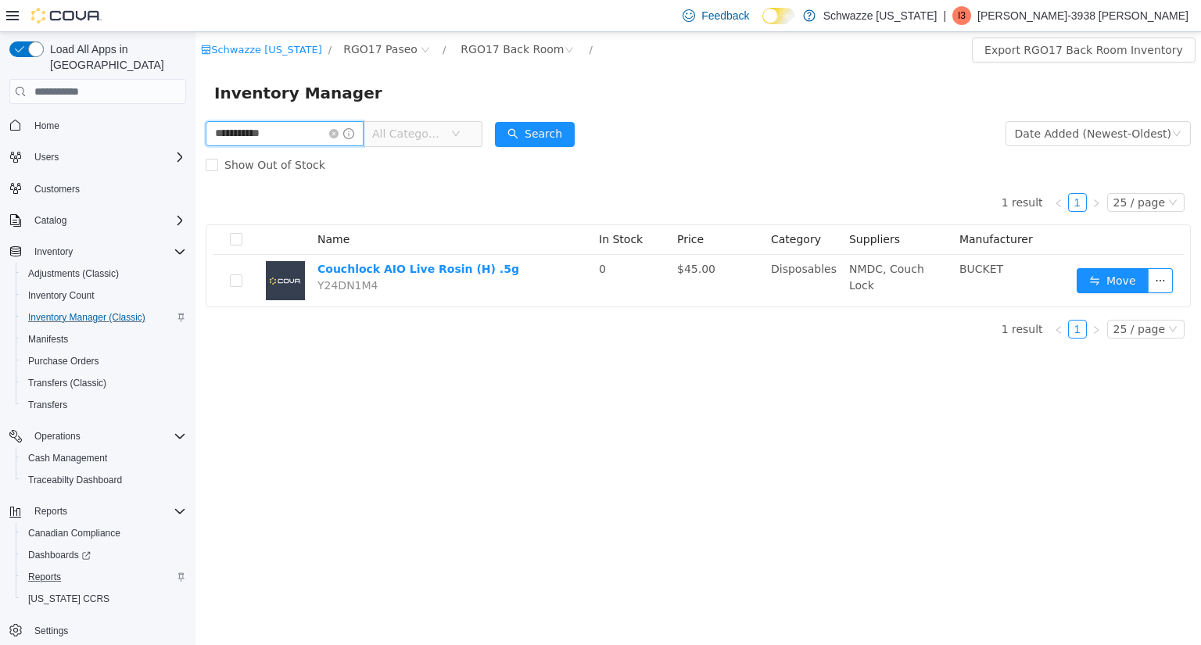
type input "**********"
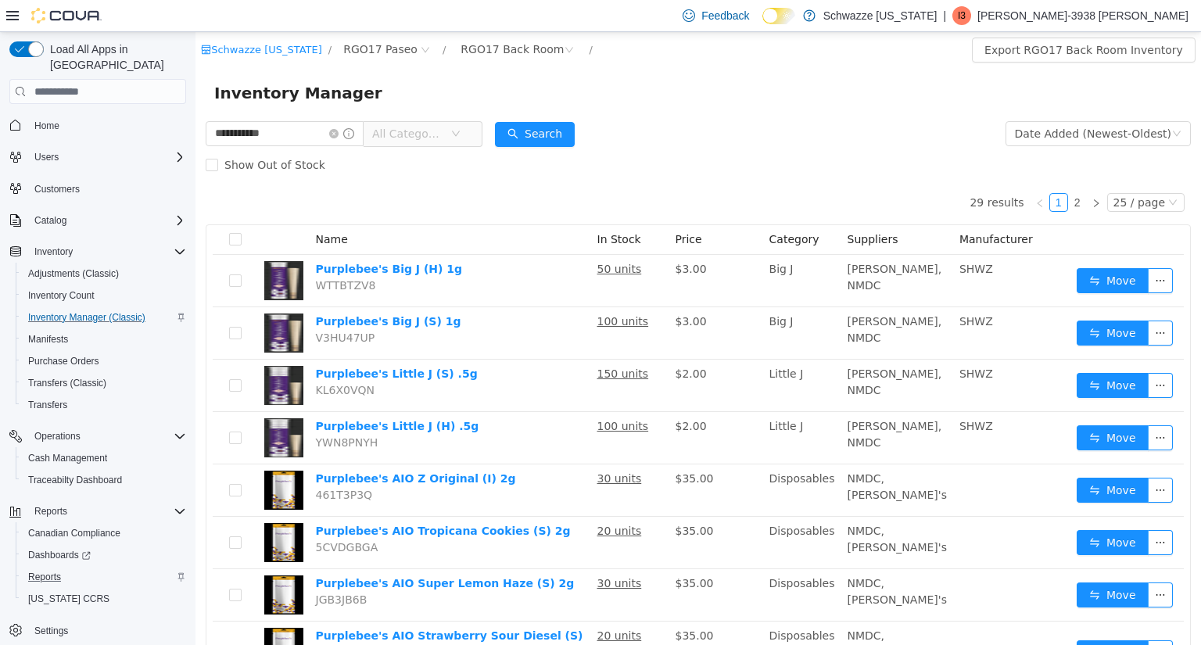
click at [436, 142] on span "All Categories" at bounding box center [411, 133] width 78 height 23
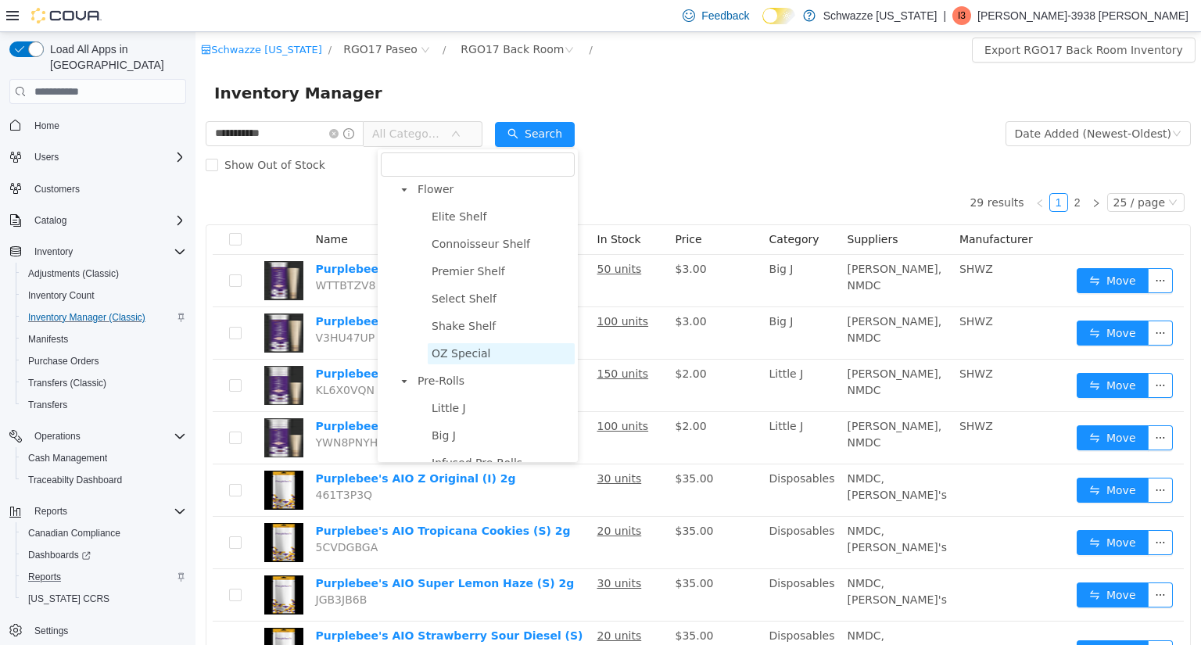
scroll to position [31, 0]
click at [438, 382] on span "Pre-Rolls" at bounding box center [441, 381] width 47 height 13
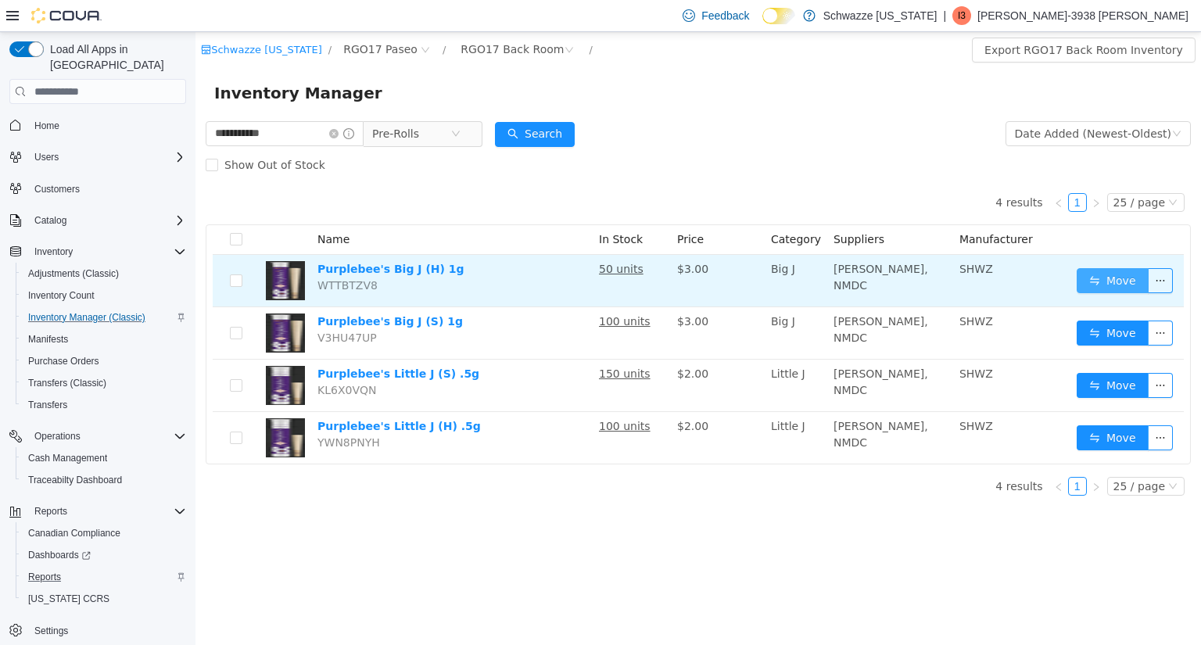
click at [1100, 274] on button "Move" at bounding box center [1113, 280] width 72 height 25
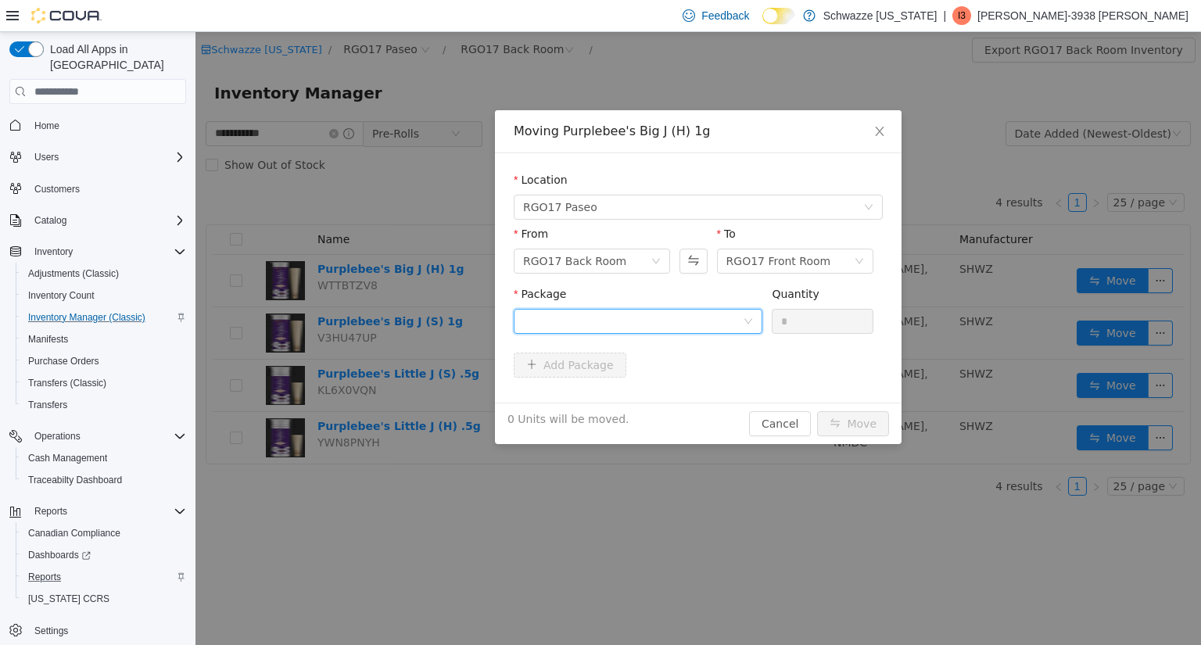
click at [713, 317] on div at bounding box center [633, 321] width 220 height 23
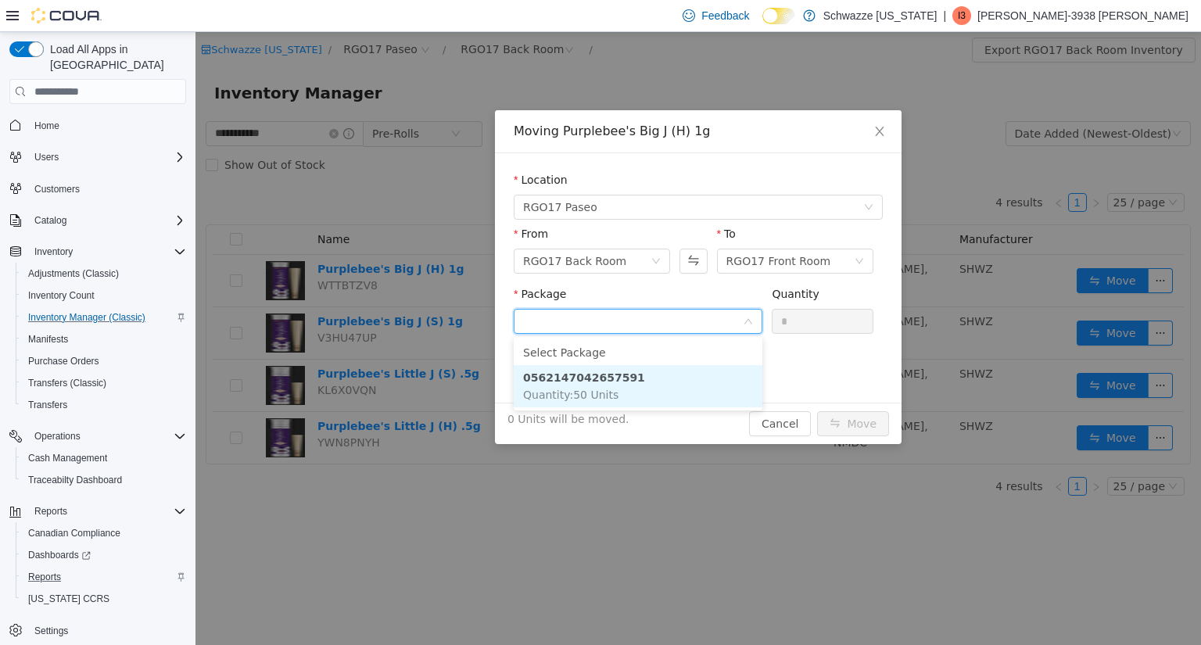
click at [632, 400] on li "0562147042657591 Quantity : 50 Units" at bounding box center [638, 386] width 249 height 42
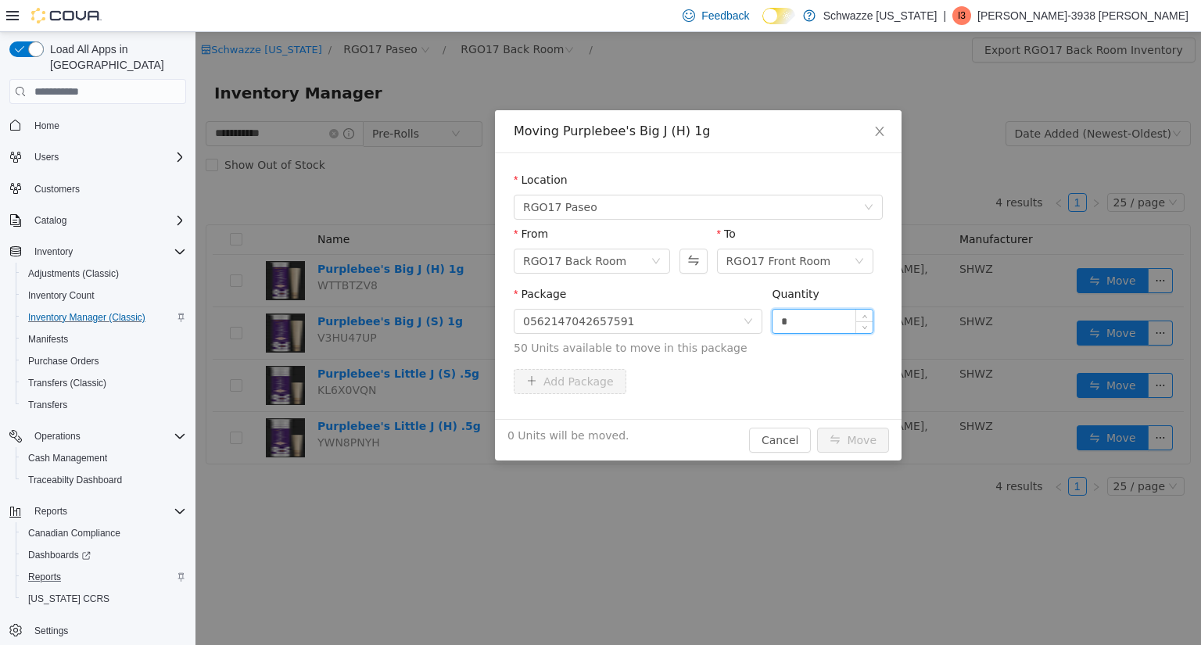
click at [824, 311] on input "*" at bounding box center [823, 321] width 100 height 23
type input "**"
click at [848, 436] on button "Move" at bounding box center [853, 440] width 72 height 25
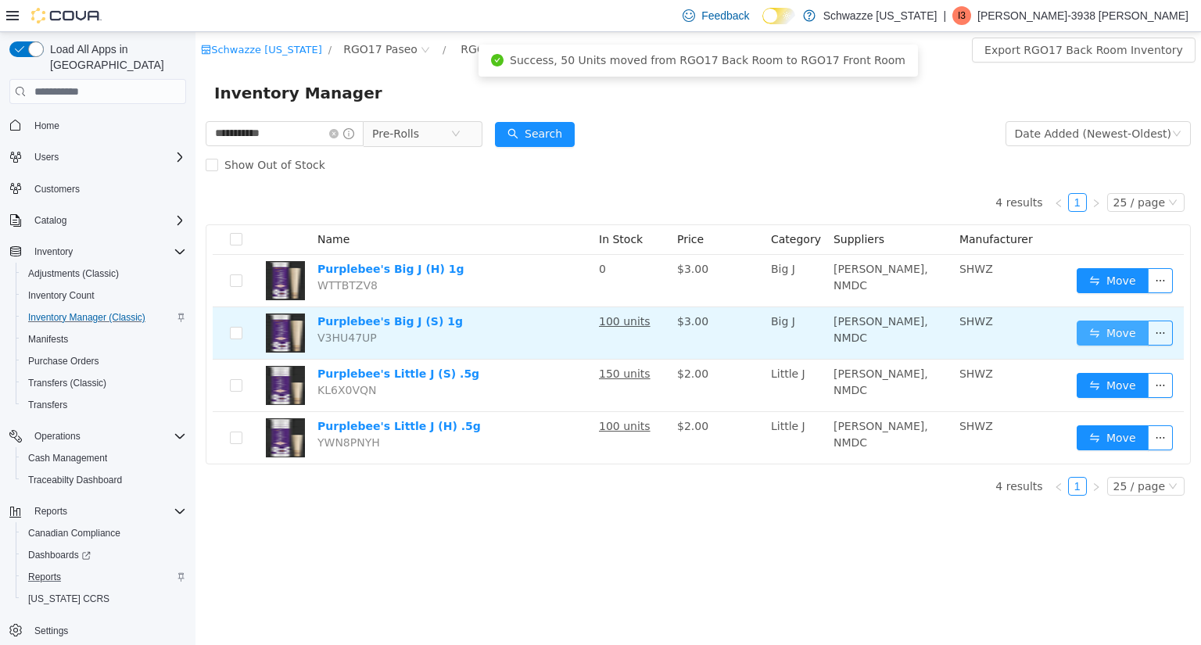
click at [1117, 326] on button "Move" at bounding box center [1113, 333] width 72 height 25
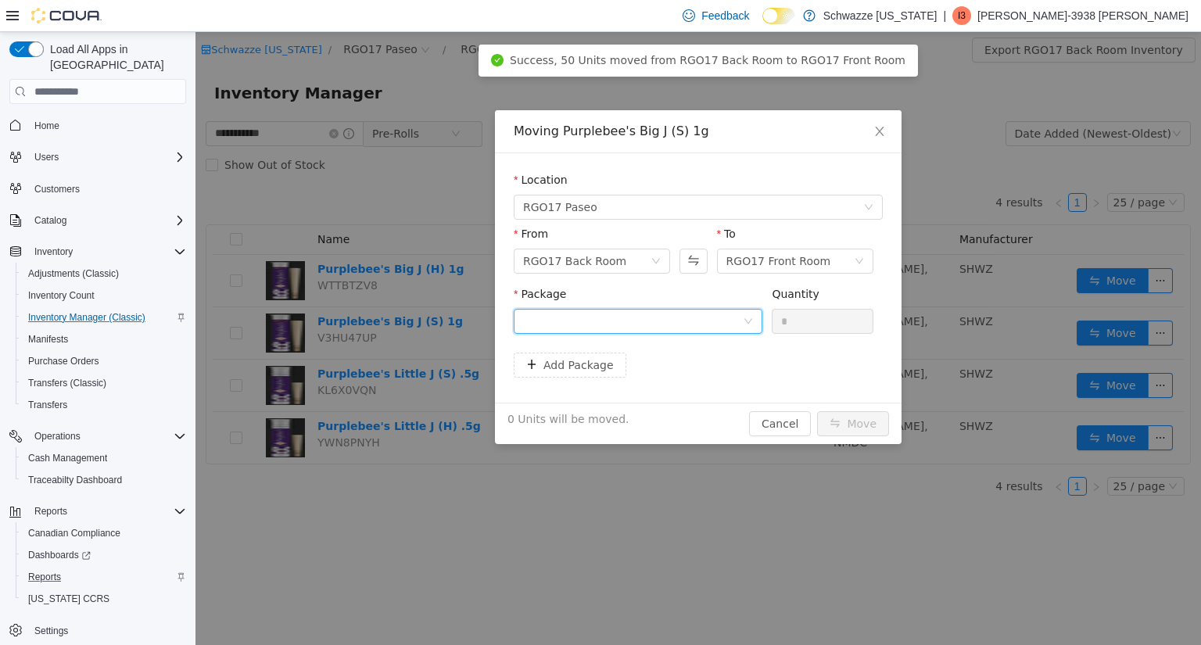
click at [719, 320] on div at bounding box center [633, 321] width 220 height 23
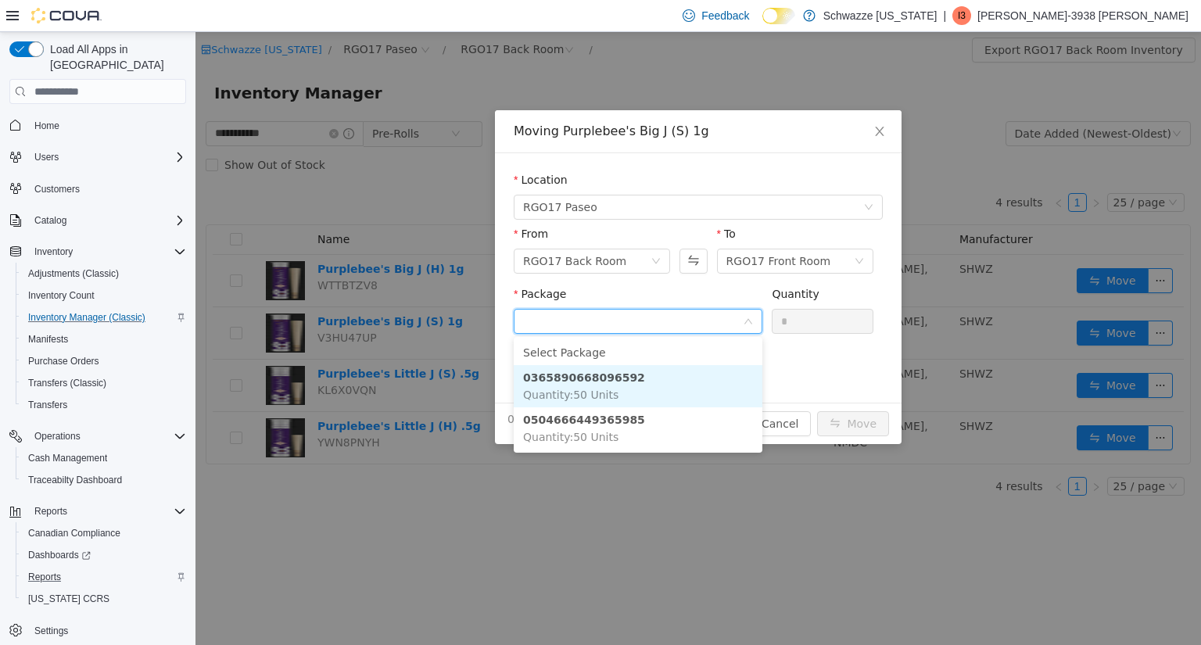
click at [616, 393] on li "0365890668096592 Quantity : 50 Units" at bounding box center [638, 386] width 249 height 42
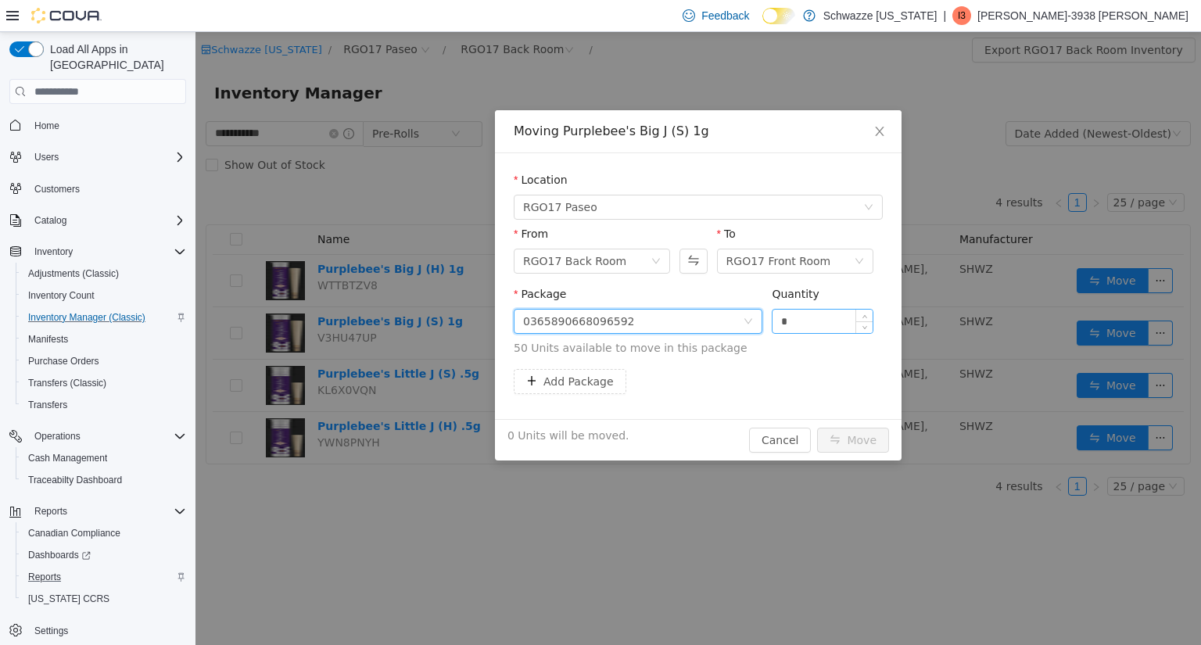
click at [814, 322] on input "*" at bounding box center [823, 321] width 100 height 23
type input "**"
click at [870, 433] on button "Move" at bounding box center [853, 440] width 72 height 25
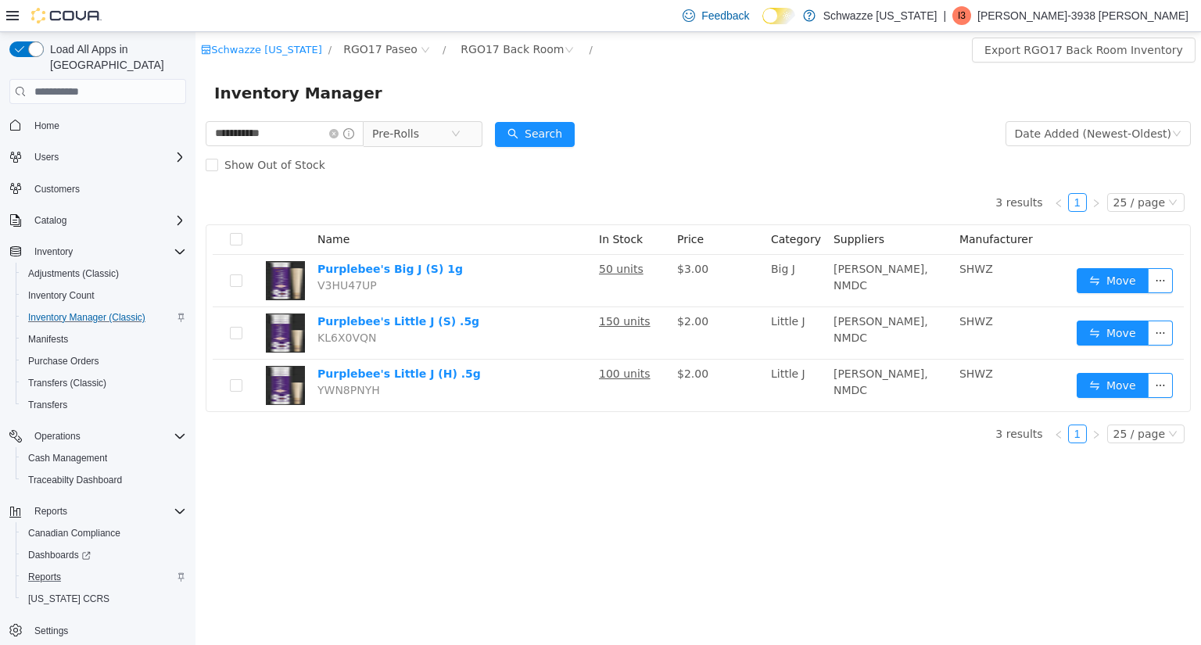
click at [870, 433] on div "3 results 1 25 / page Name In Stock Price Category Suppliers Manufacturer Purpl…" at bounding box center [698, 318] width 985 height 275
click at [450, 136] on span "Pre-Rolls" at bounding box center [411, 133] width 78 height 23
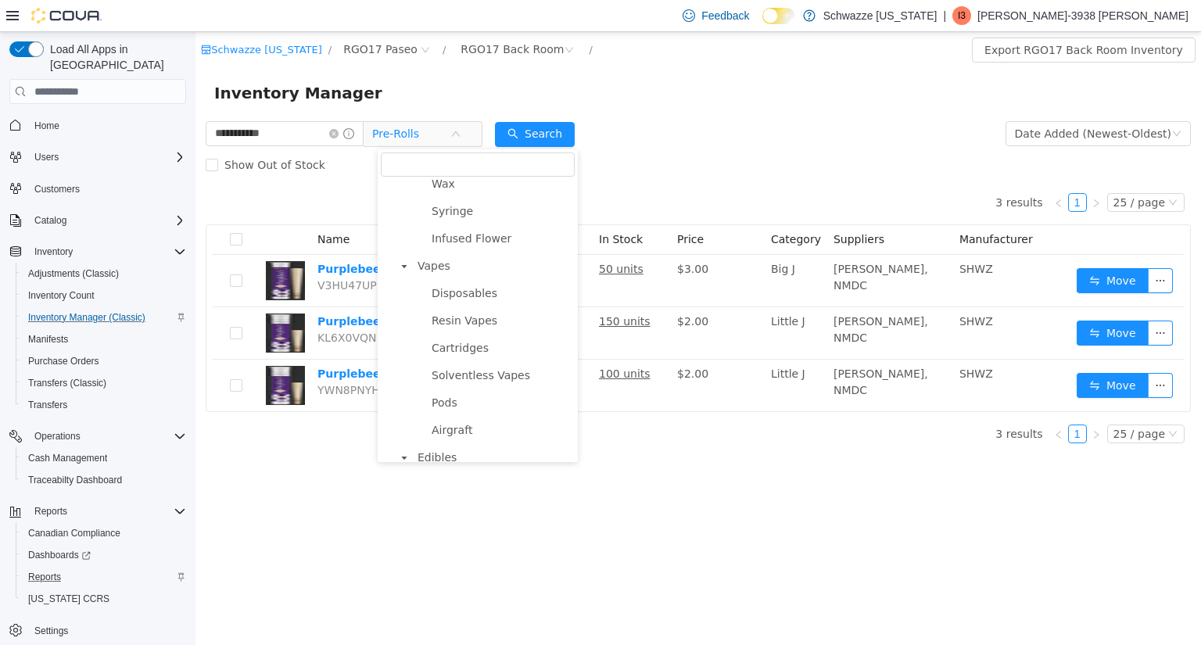
scroll to position [612, 0]
click at [431, 271] on span "Vapes" at bounding box center [434, 265] width 33 height 13
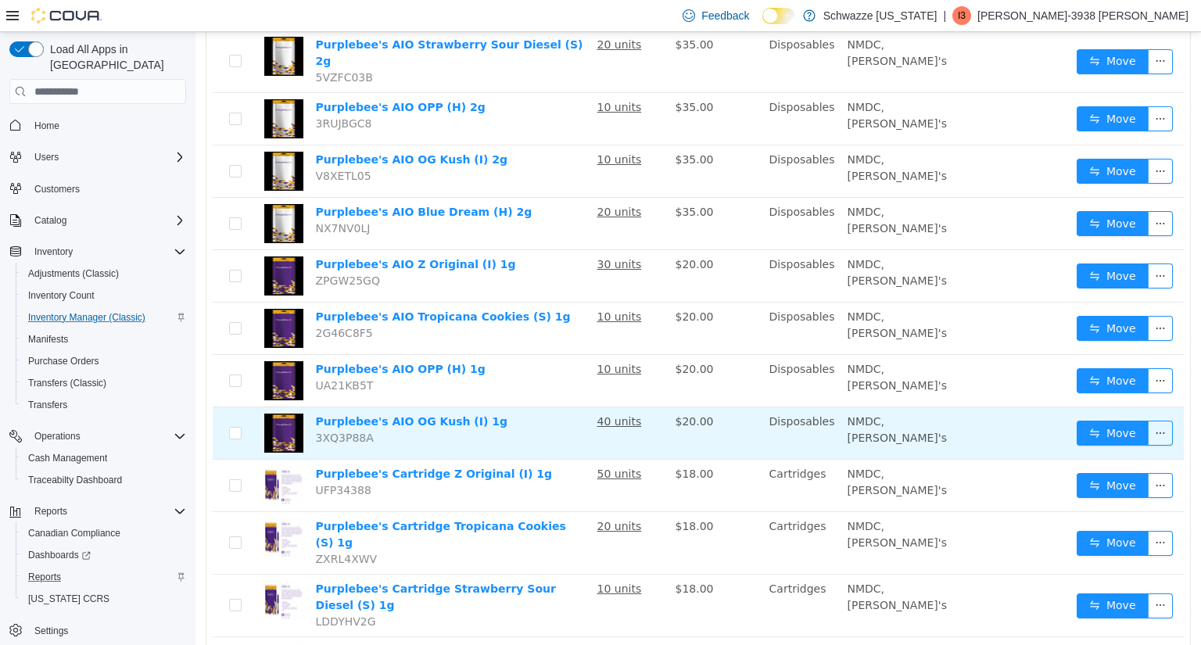
scroll to position [382, 0]
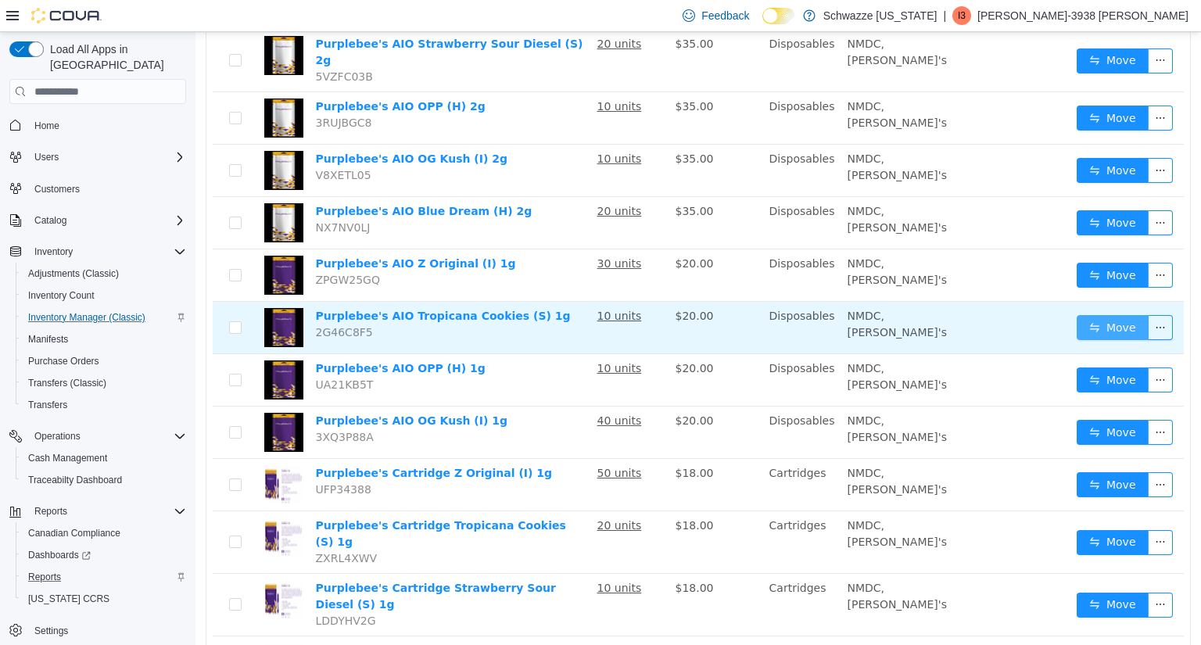
click at [1100, 320] on button "Move" at bounding box center [1113, 327] width 72 height 25
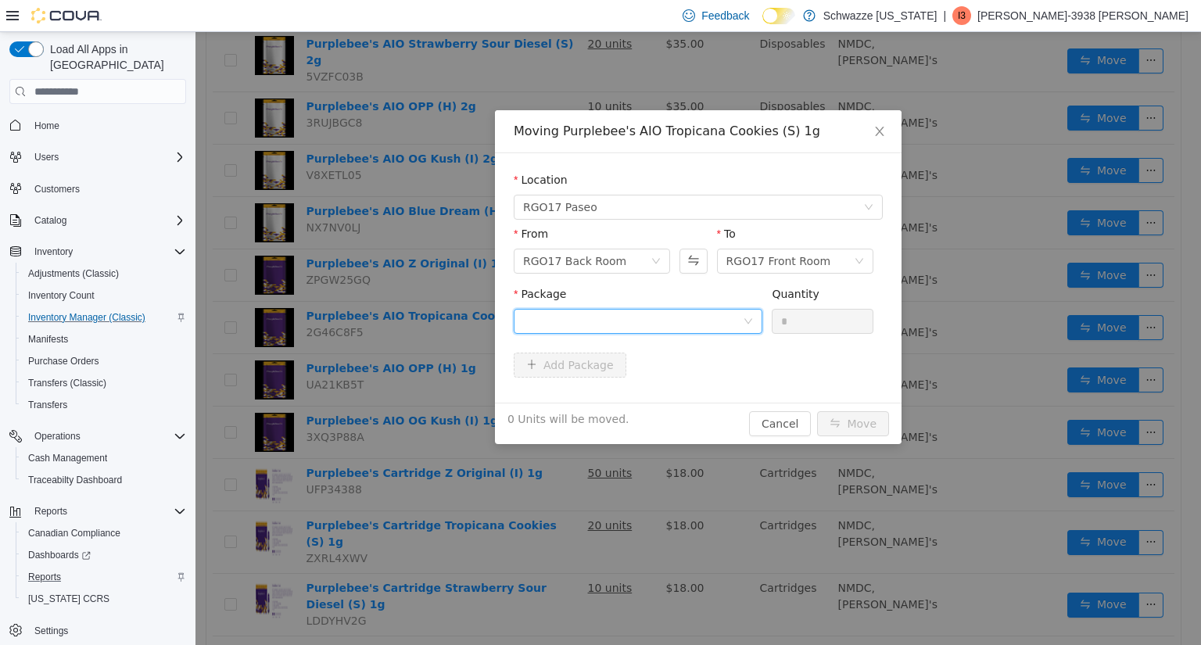
click at [729, 328] on div at bounding box center [633, 321] width 220 height 23
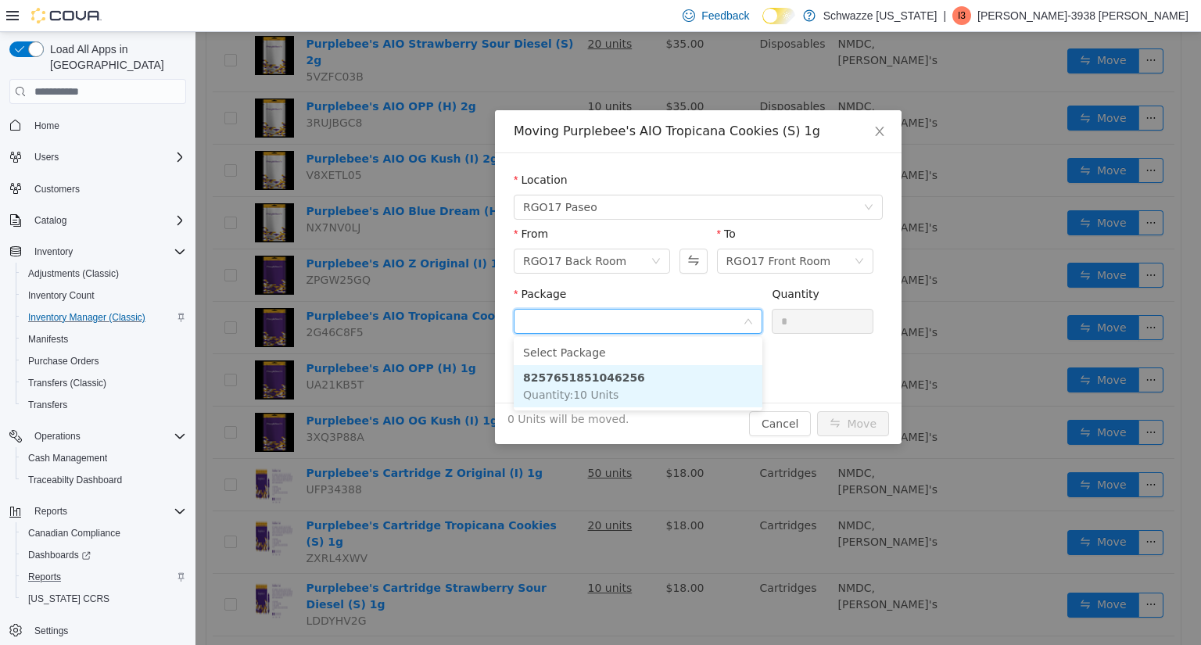
click at [640, 377] on li "8257651851046256 Quantity : 10 Units" at bounding box center [638, 386] width 249 height 42
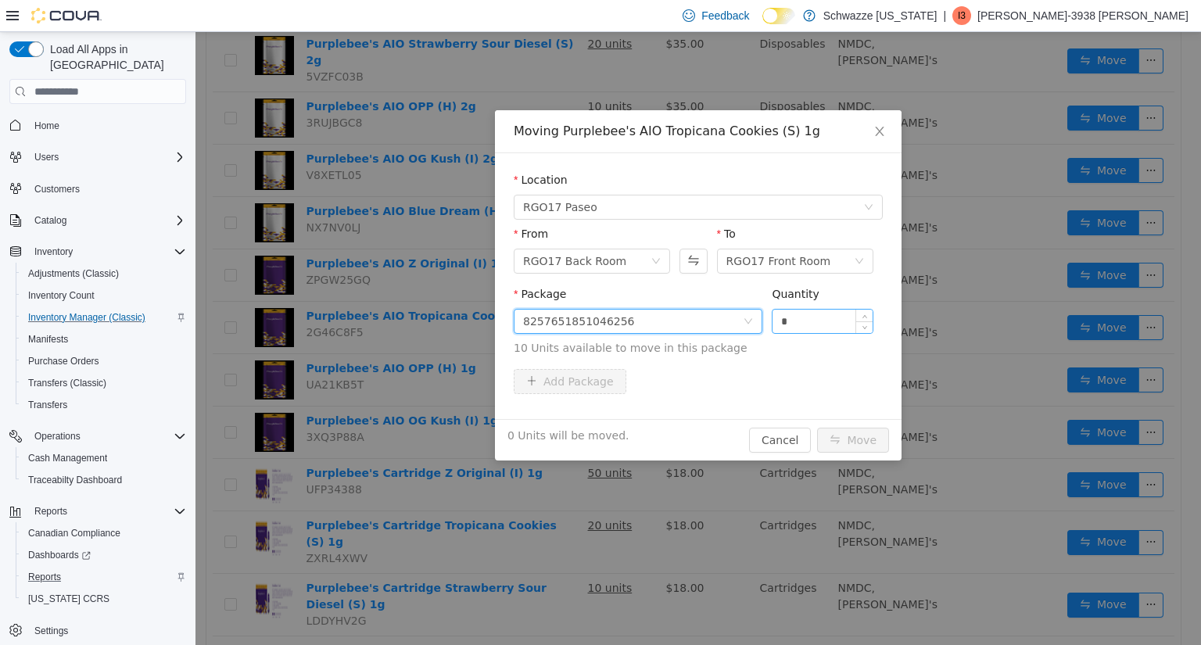
click at [814, 317] on input "*" at bounding box center [823, 321] width 100 height 23
type input "**"
click at [846, 435] on button "Move" at bounding box center [853, 440] width 72 height 25
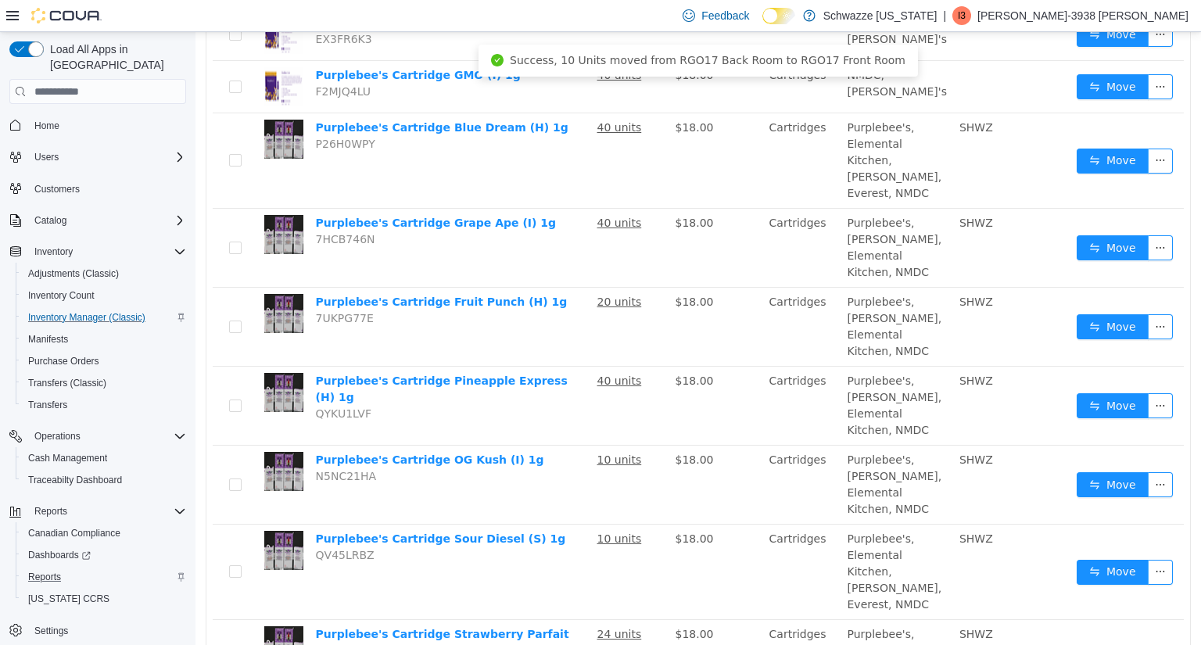
scroll to position [1092, 0]
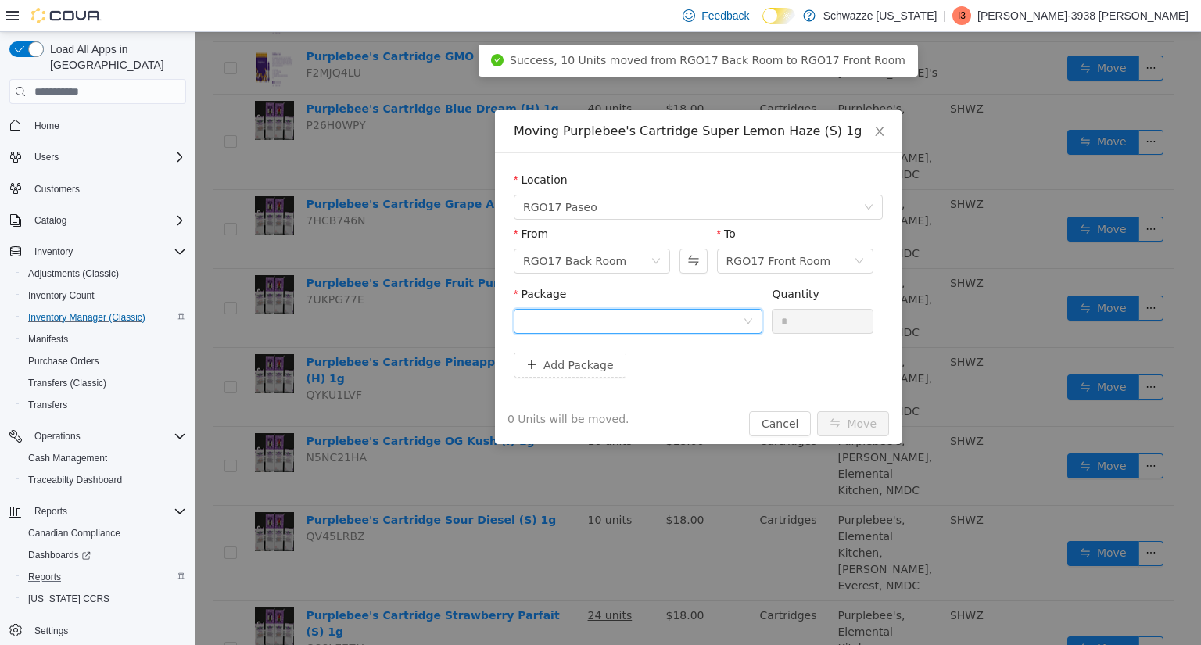
click at [662, 314] on div at bounding box center [633, 321] width 220 height 23
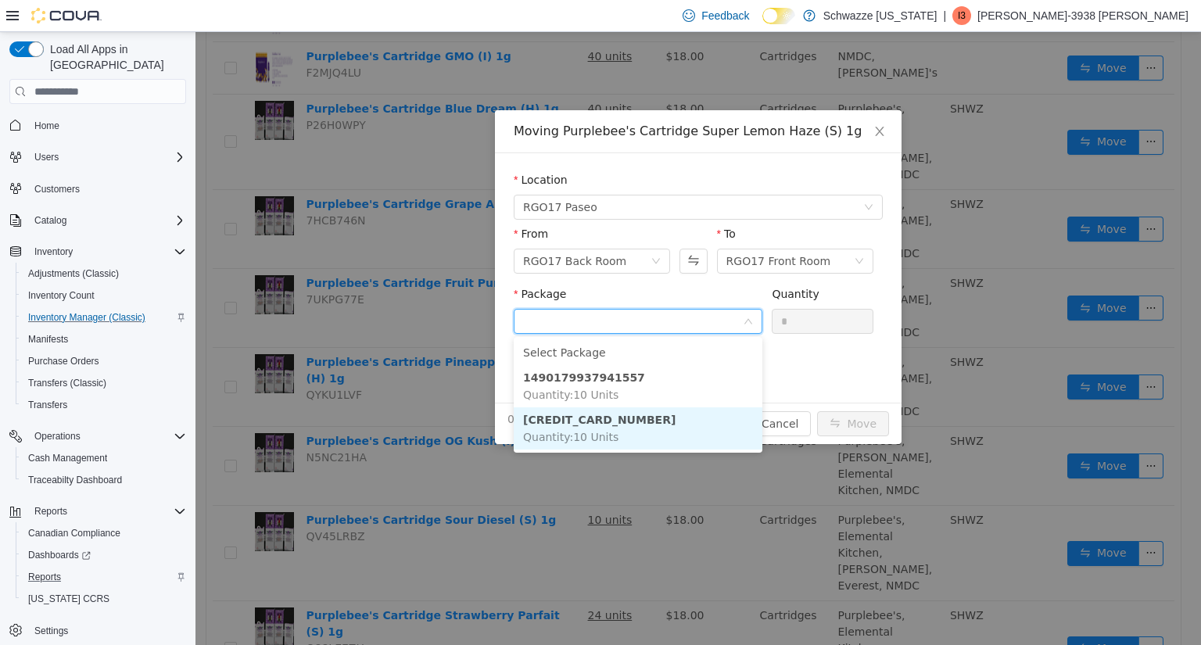
click at [615, 421] on strong "3587315233102174" at bounding box center [599, 420] width 152 height 13
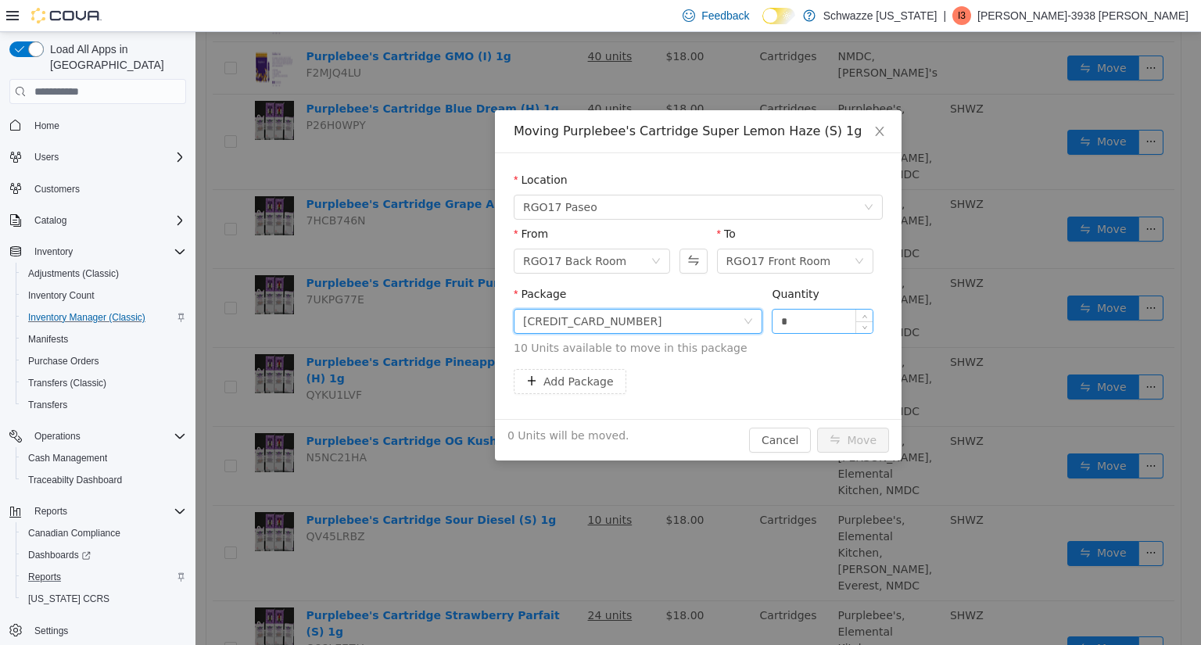
click at [805, 321] on input "*" at bounding box center [823, 321] width 100 height 23
type input "**"
click at [848, 444] on button "Move" at bounding box center [853, 440] width 72 height 25
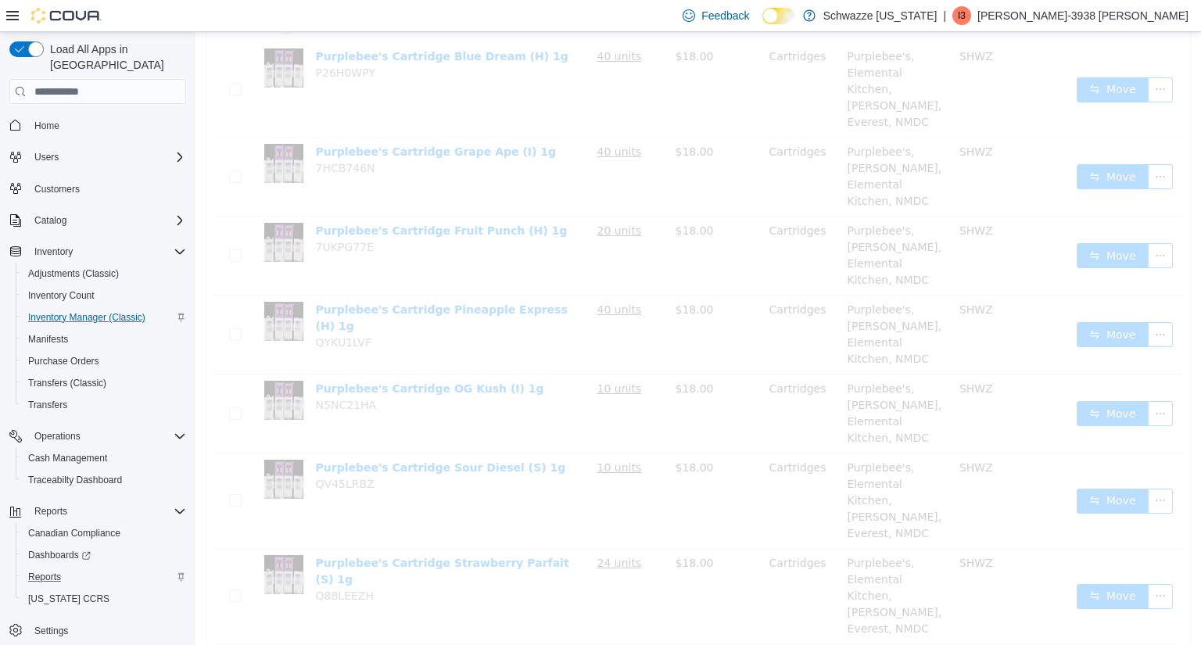
scroll to position [1038, 0]
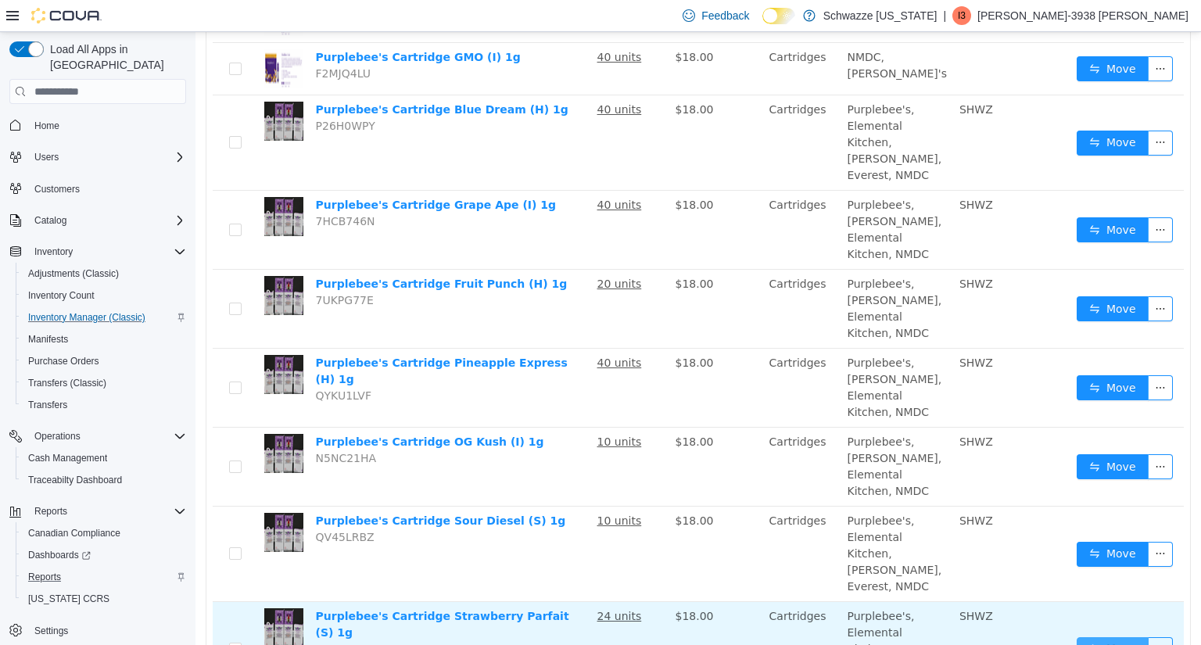
click at [1097, 637] on button "Move" at bounding box center [1113, 649] width 72 height 25
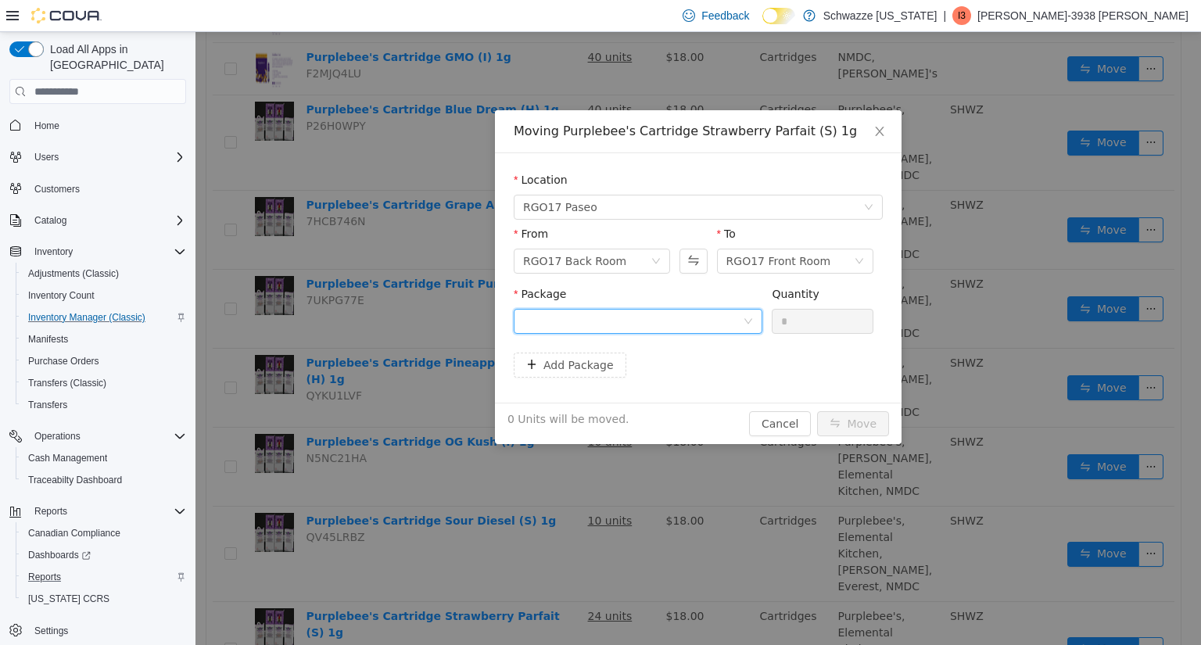
click at [690, 327] on div at bounding box center [633, 321] width 220 height 23
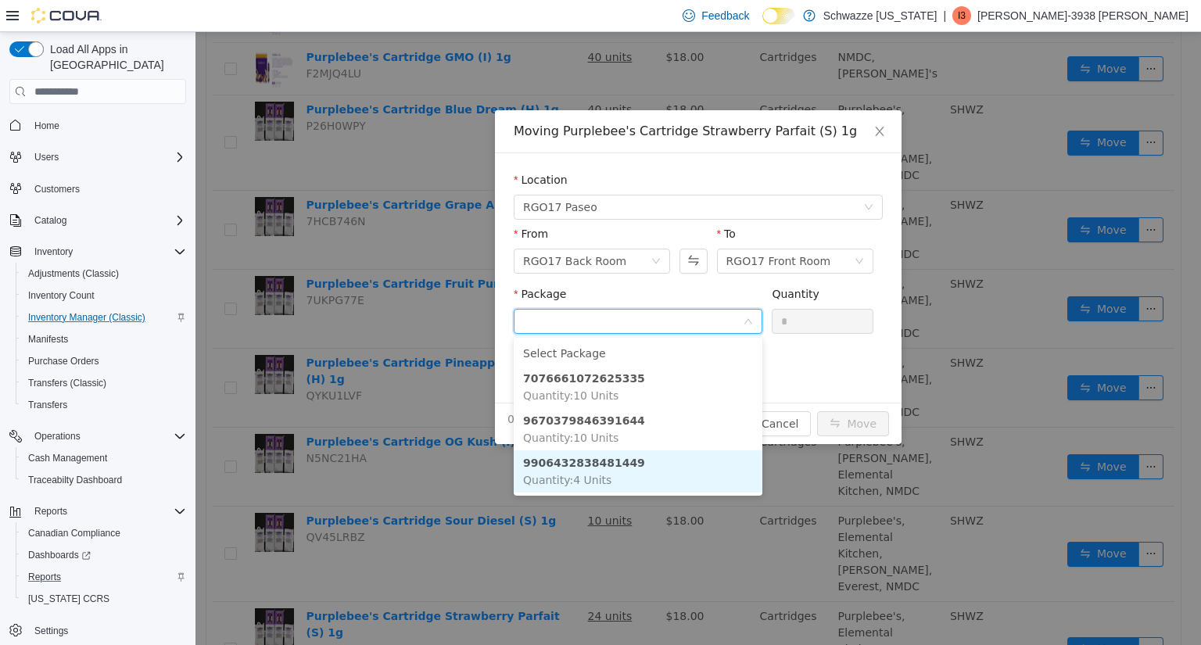
click at [612, 475] on li "9906432838481449 Quantity : 4 Units" at bounding box center [638, 471] width 249 height 42
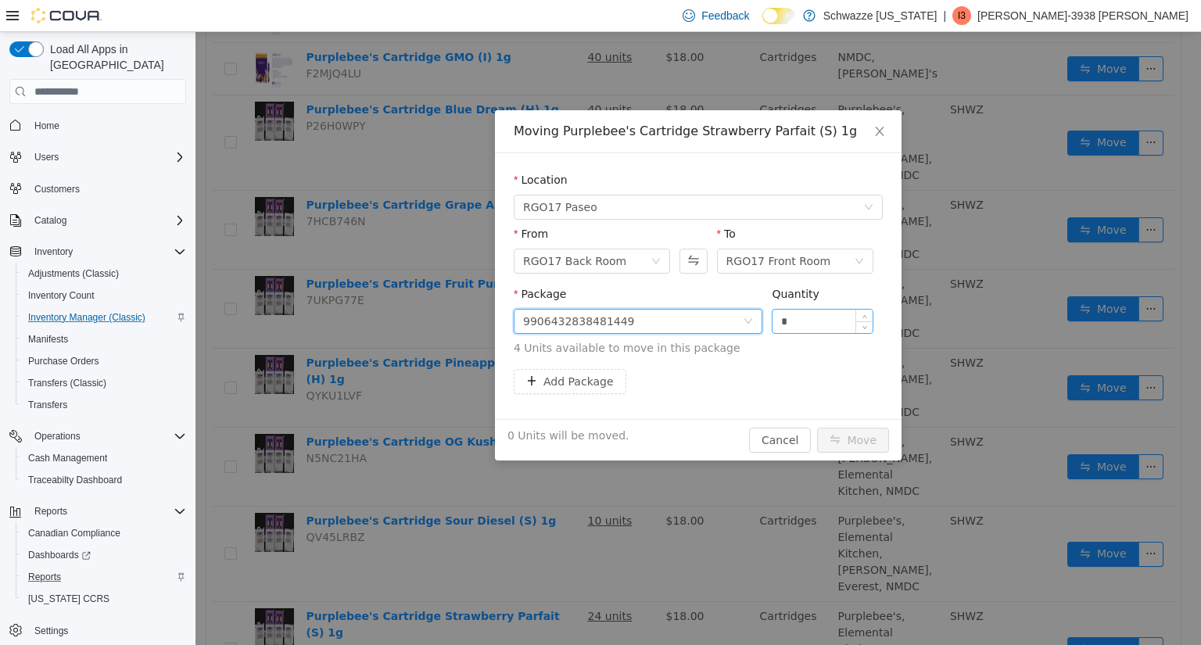
click at [806, 323] on input "*" at bounding box center [823, 321] width 100 height 23
type input "*"
click at [851, 439] on button "Move" at bounding box center [853, 440] width 72 height 25
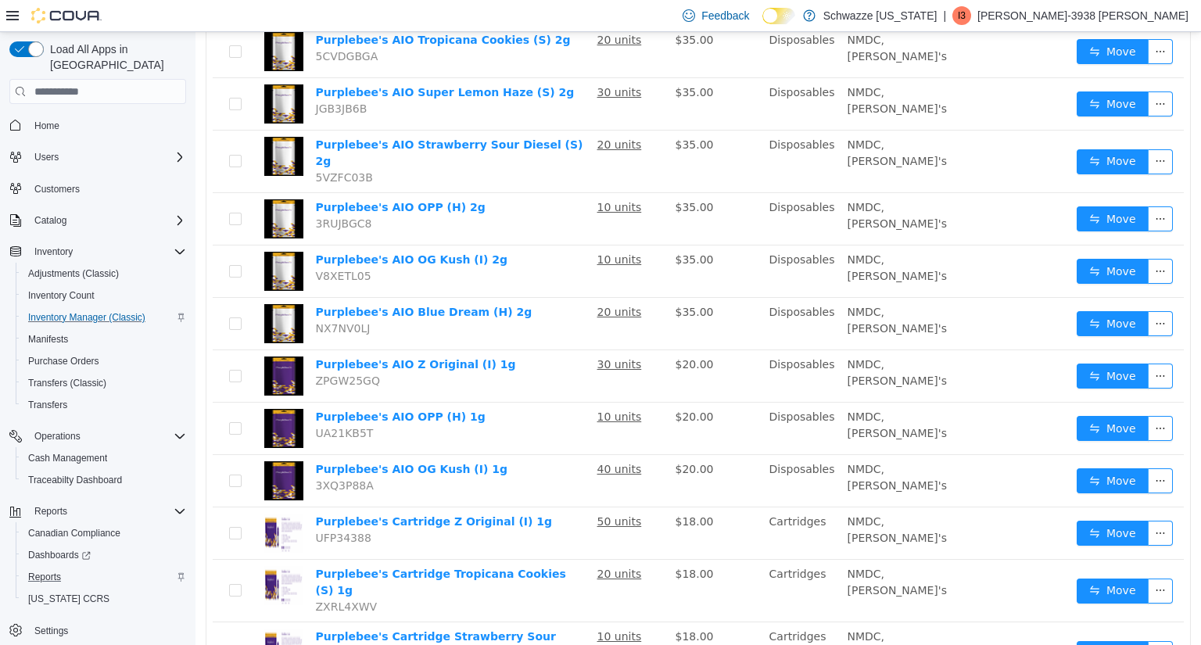
scroll to position [0, 0]
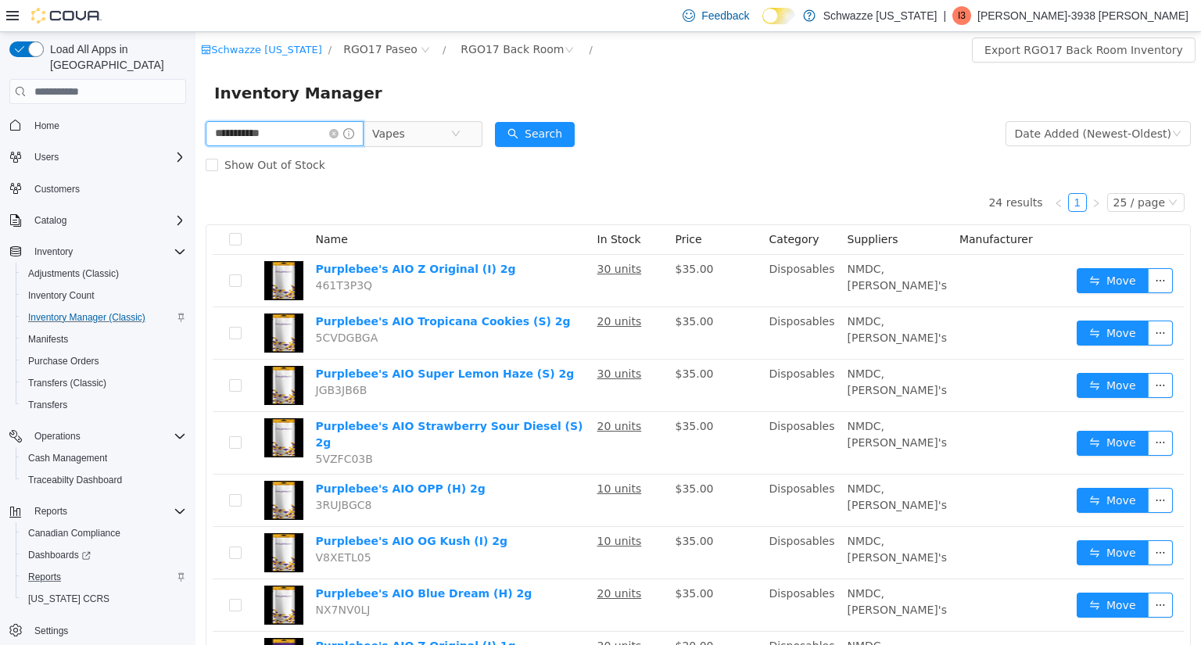
drag, startPoint x: 118, startPoint y: 159, endPoint x: 0, endPoint y: 152, distance: 118.3
click at [195, 152] on html "**********" at bounding box center [698, 338] width 1006 height 613
type input "***"
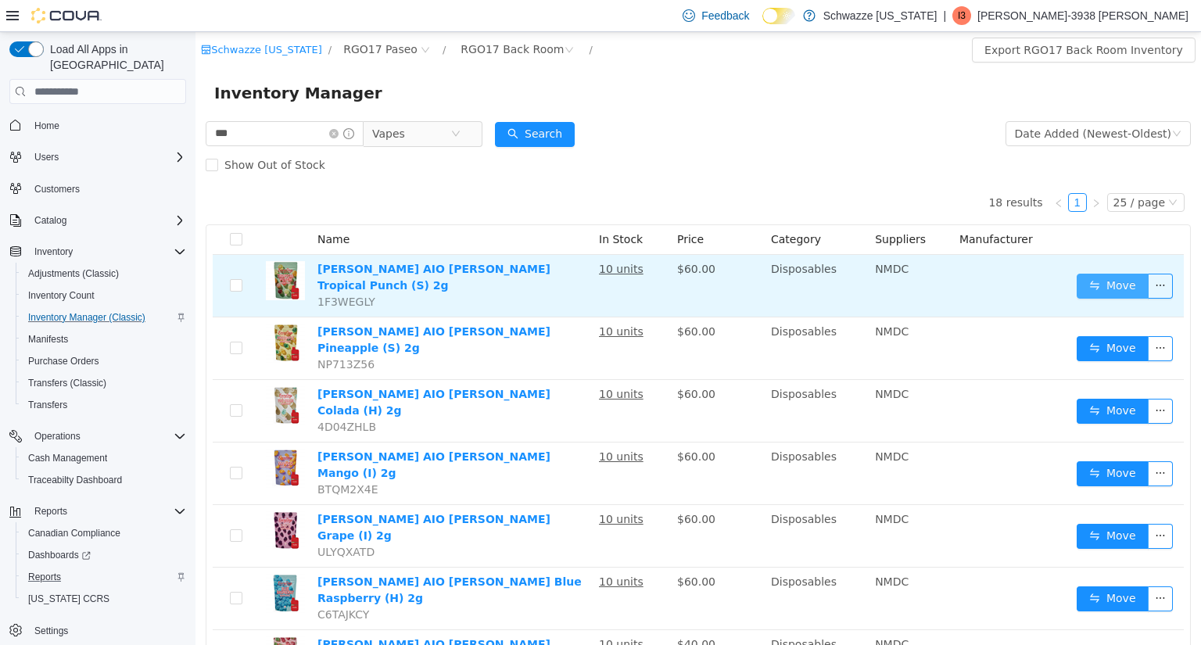
click at [1106, 283] on button "Move" at bounding box center [1113, 286] width 72 height 25
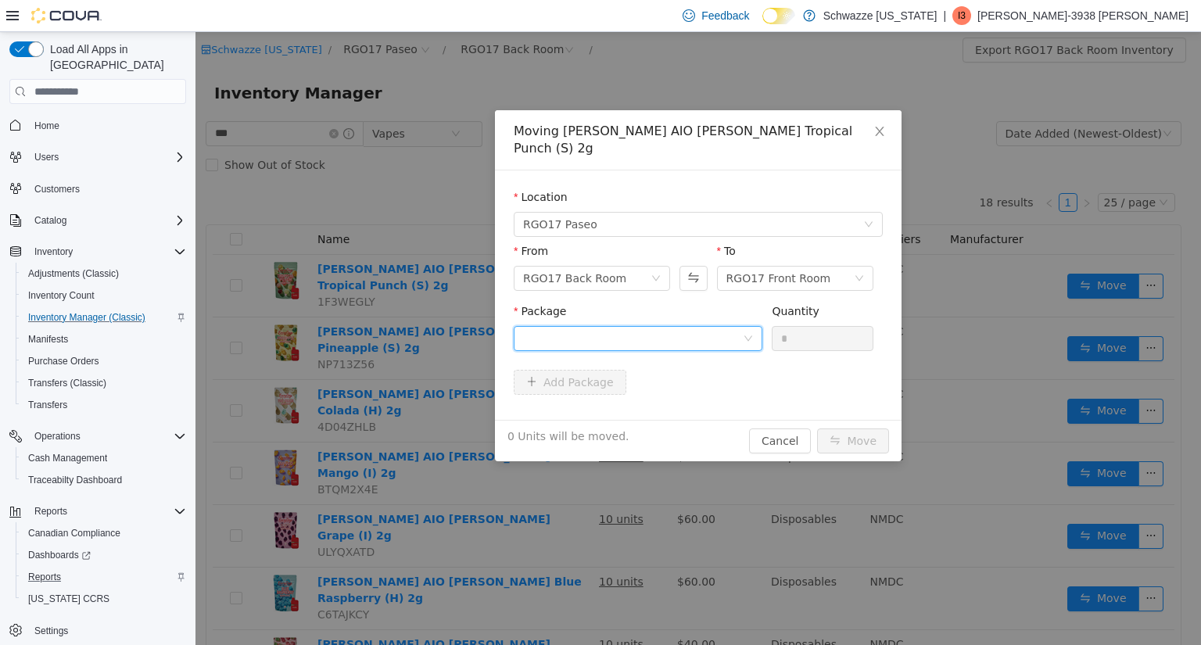
click at [668, 327] on div at bounding box center [633, 338] width 220 height 23
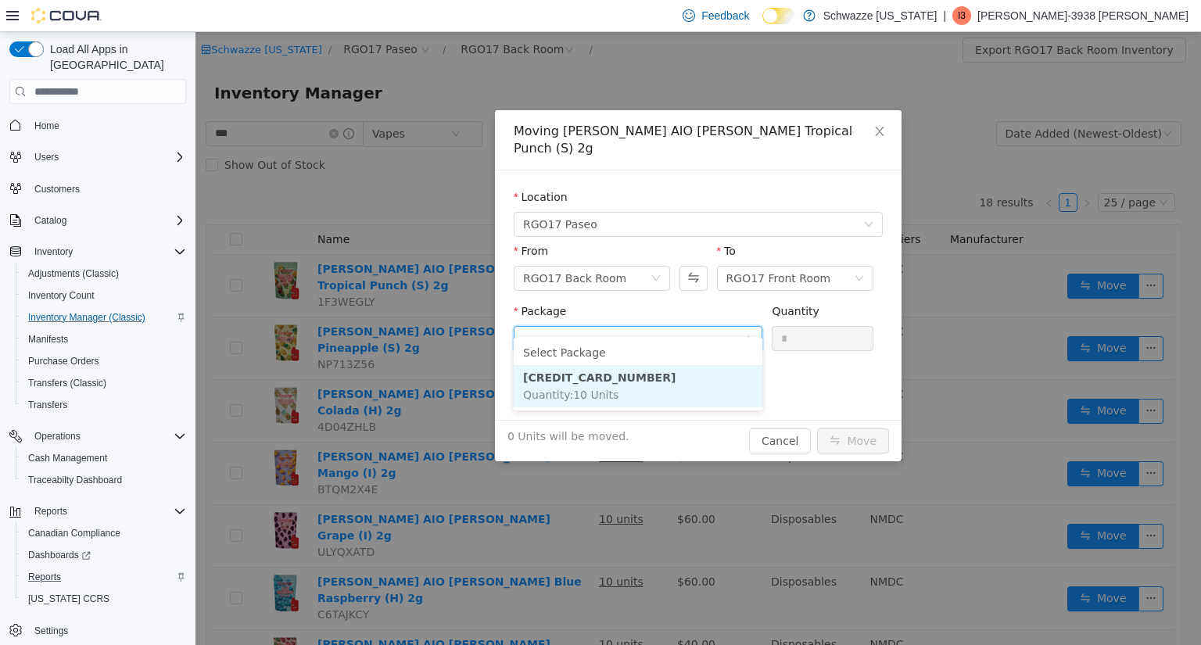
click at [625, 382] on li "4495776146612493 Quantity : 10 Units" at bounding box center [638, 386] width 249 height 42
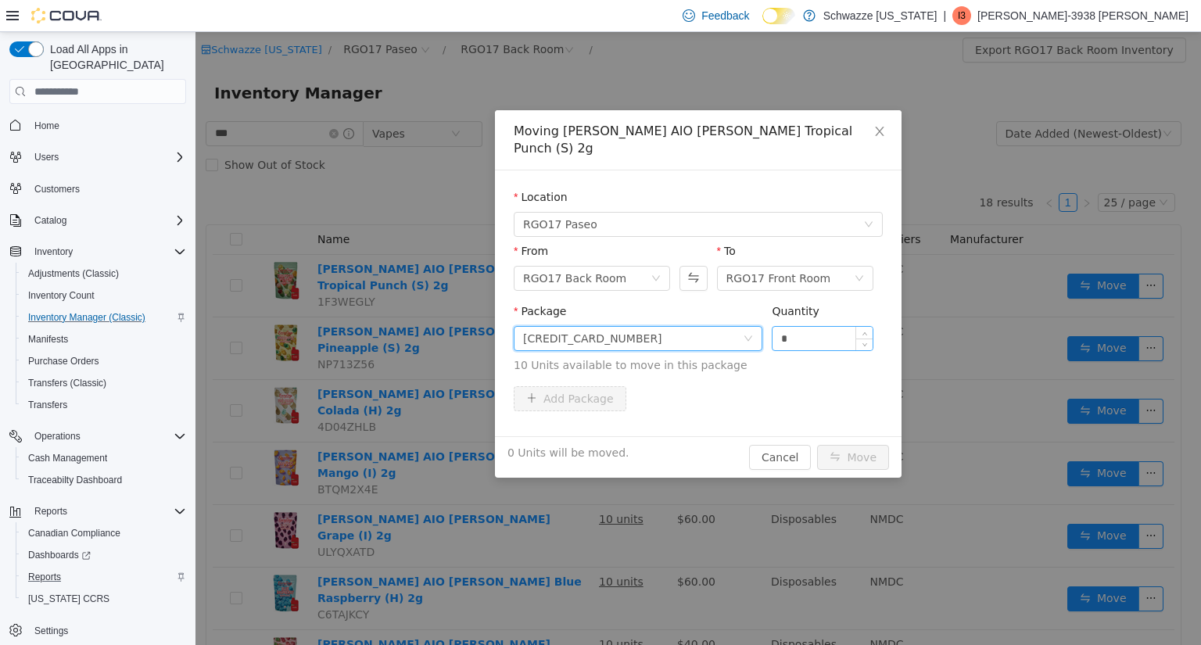
click at [813, 327] on input "*" at bounding box center [823, 338] width 100 height 23
type input "**"
click at [838, 445] on button "Move" at bounding box center [853, 457] width 72 height 25
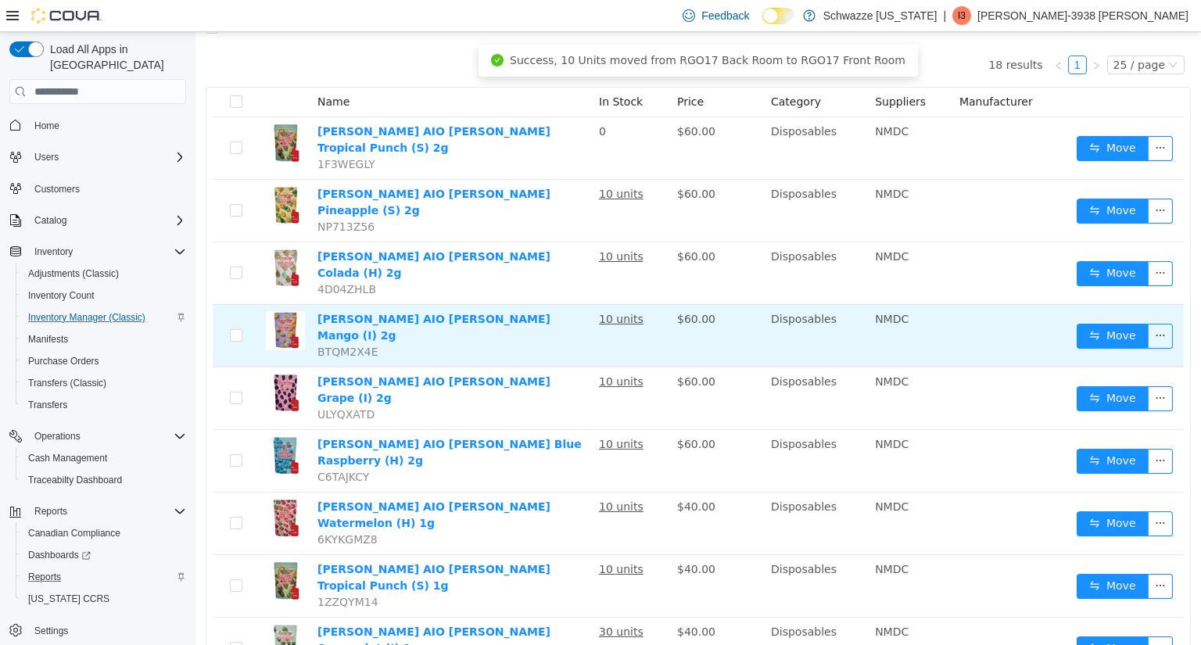
scroll to position [141, 0]
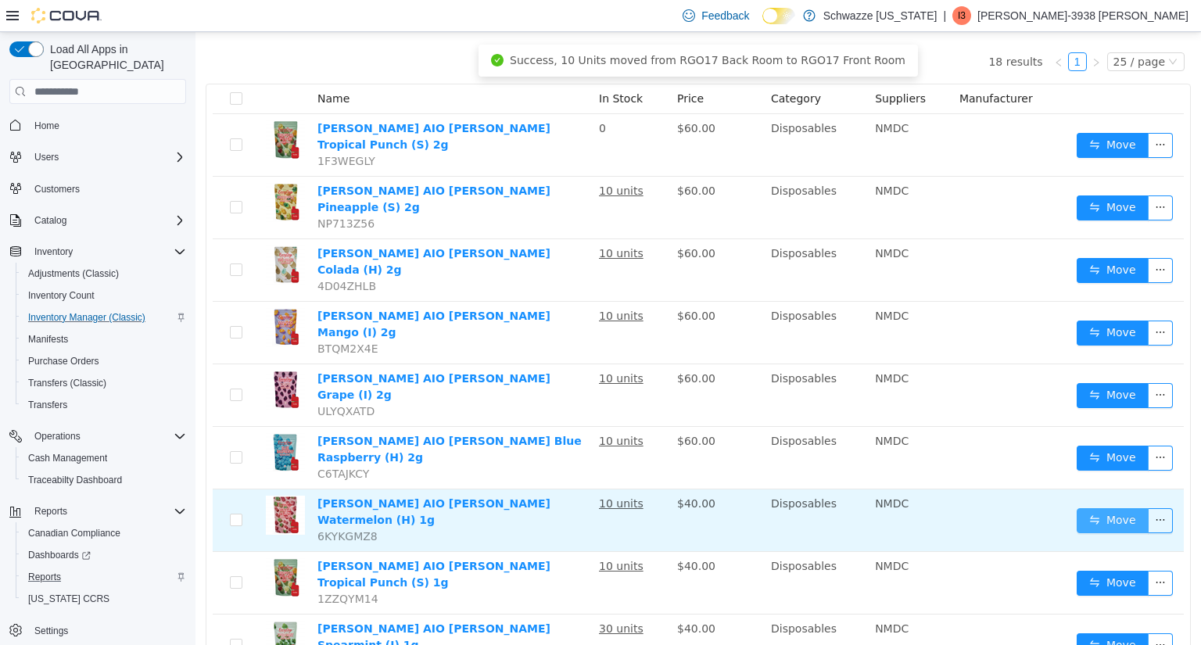
click at [1091, 508] on button "Move" at bounding box center [1113, 520] width 72 height 25
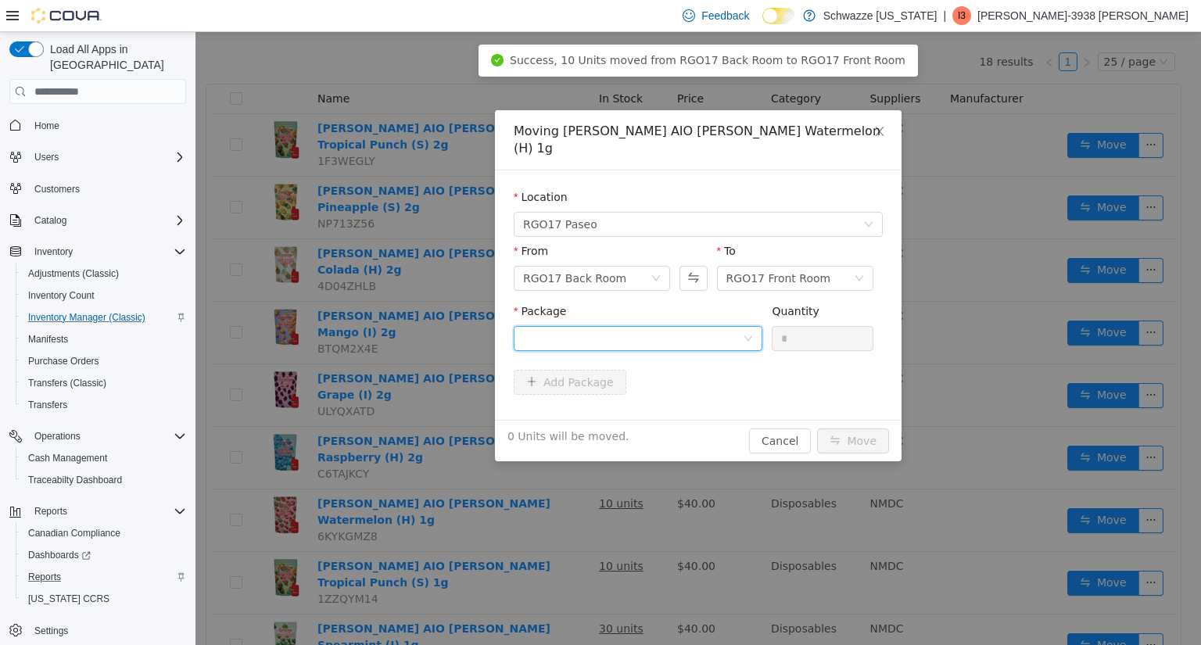
click at [721, 327] on div at bounding box center [633, 338] width 220 height 23
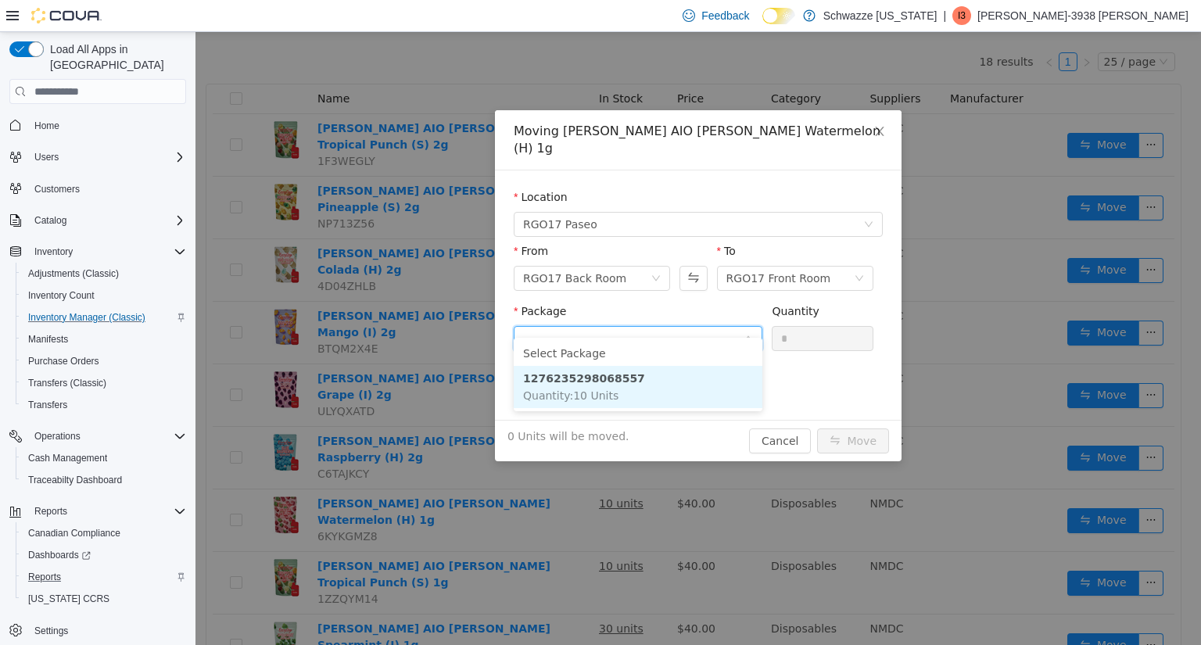
click at [642, 375] on li "1276235298068557 Quantity : 10 Units" at bounding box center [638, 387] width 249 height 42
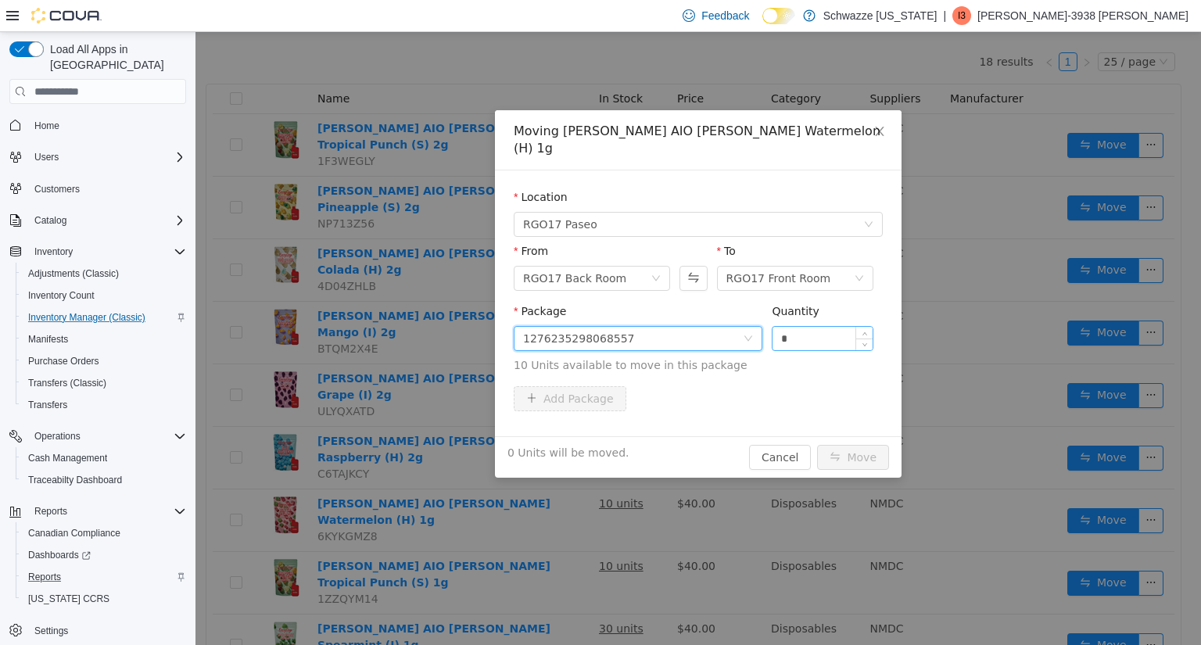
click at [802, 327] on input "*" at bounding box center [823, 338] width 100 height 23
type input "**"
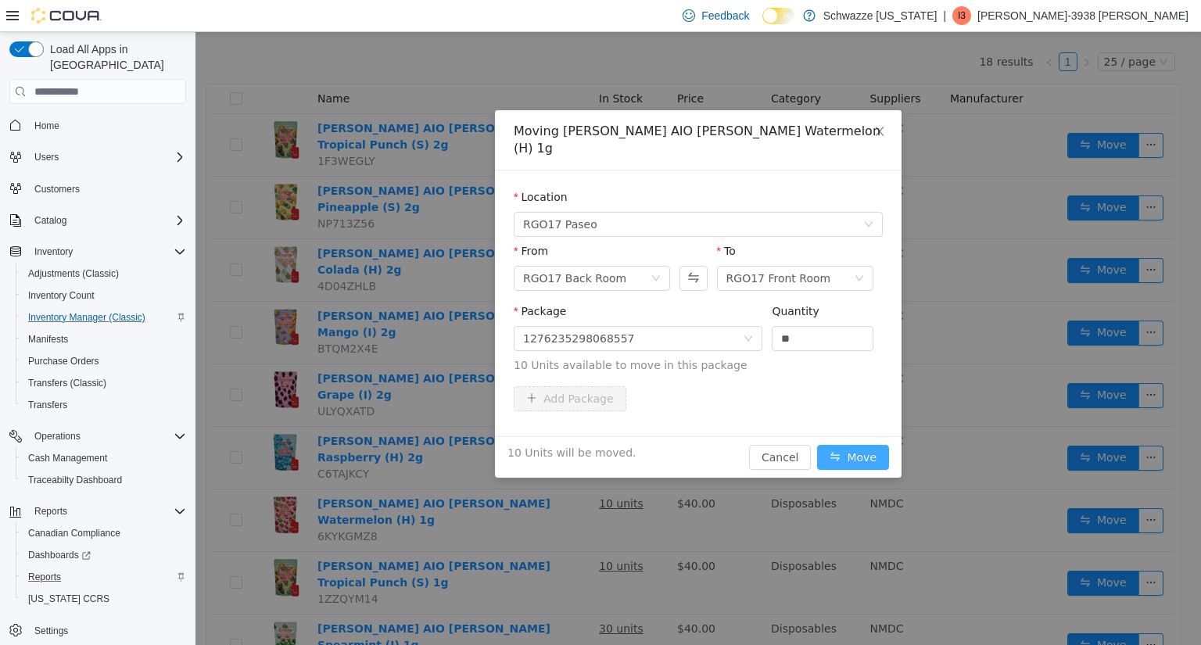
click at [835, 445] on button "Move" at bounding box center [853, 457] width 72 height 25
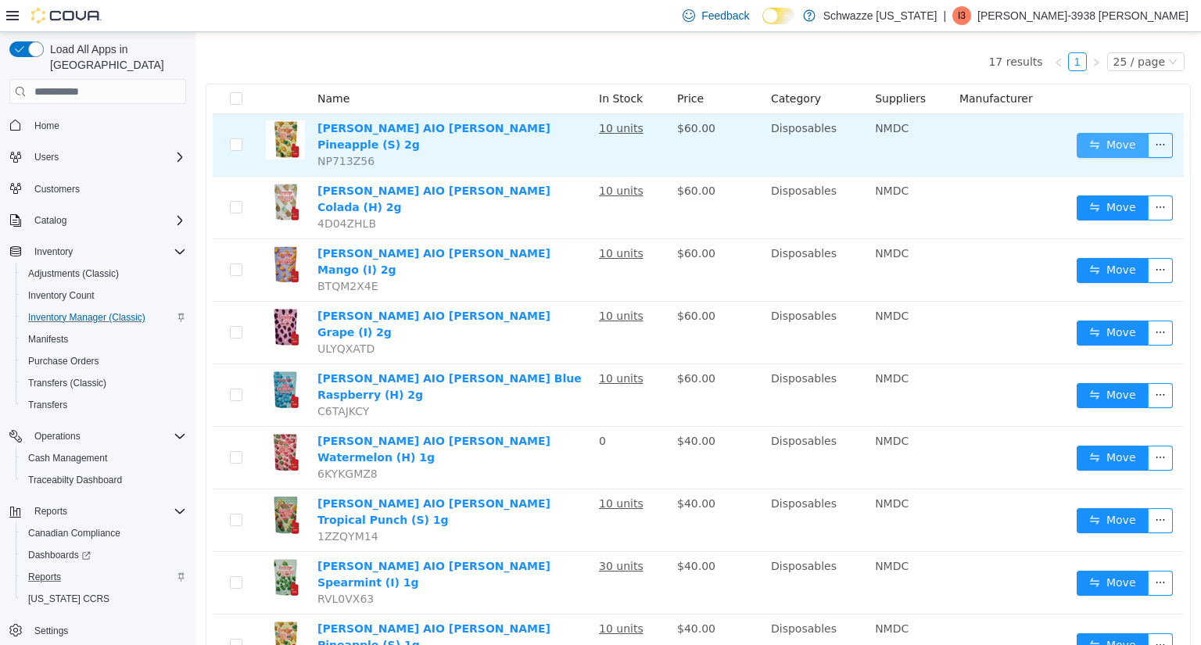
click at [1082, 142] on button "Move" at bounding box center [1113, 145] width 72 height 25
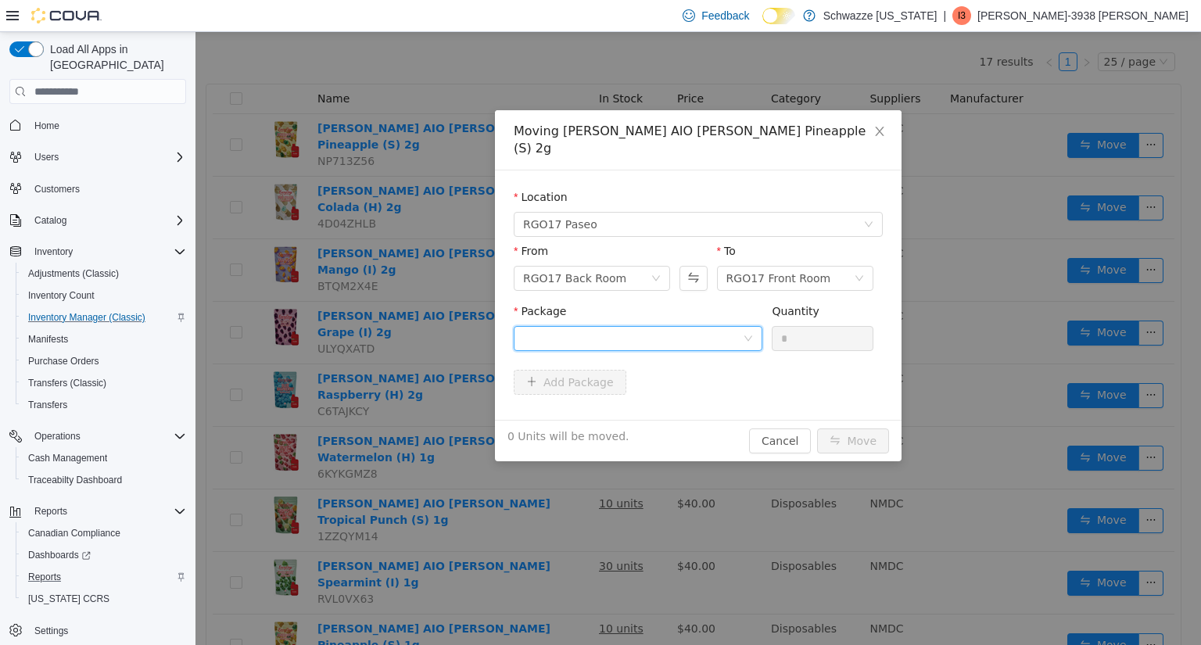
click at [679, 327] on div at bounding box center [633, 338] width 220 height 23
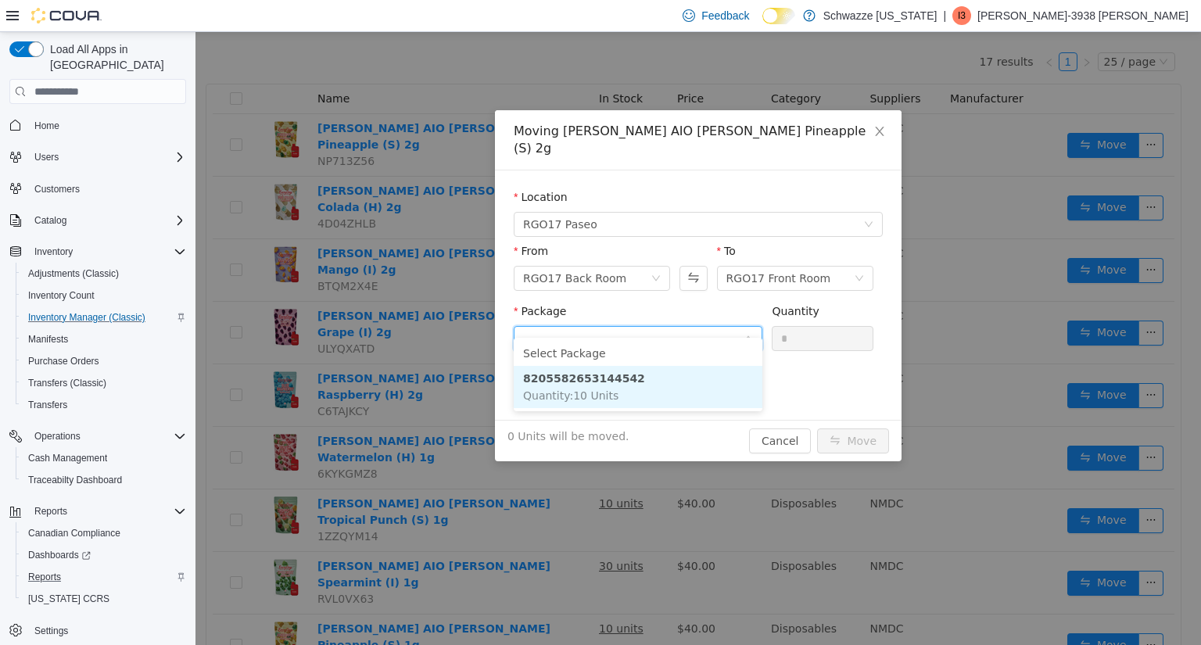
click at [622, 393] on li "8205582653144542 Quantity : 10 Units" at bounding box center [638, 387] width 249 height 42
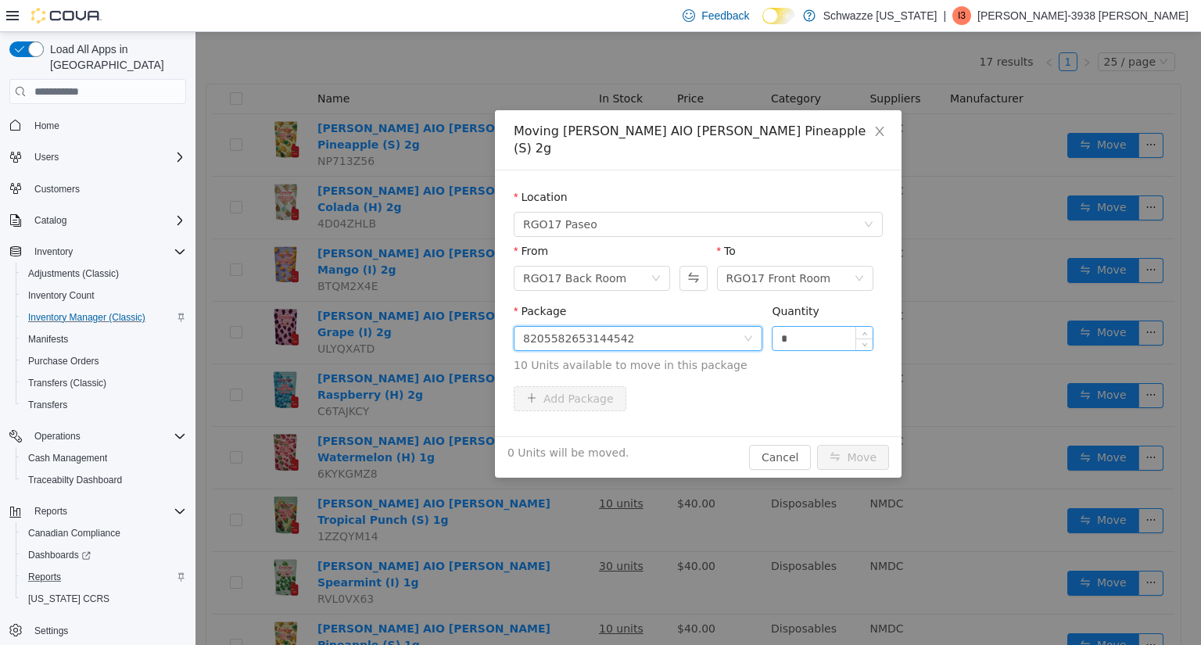
click at [807, 329] on input "*" at bounding box center [823, 338] width 100 height 23
type input "**"
click at [841, 445] on button "Move" at bounding box center [853, 457] width 72 height 25
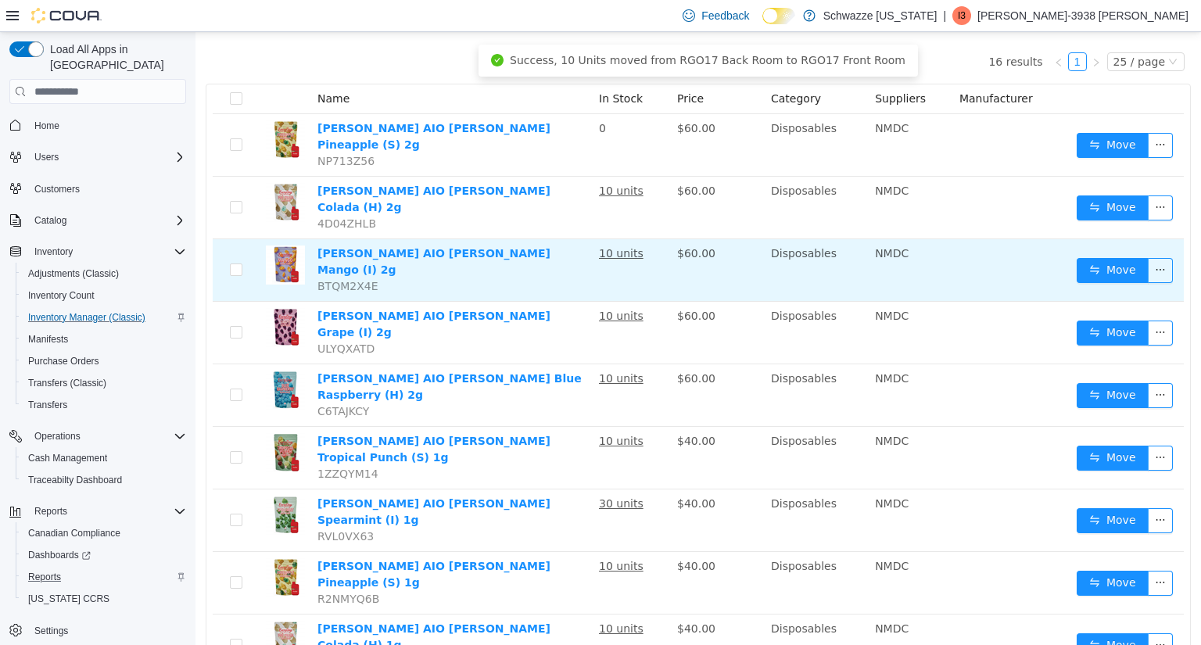
scroll to position [0, 0]
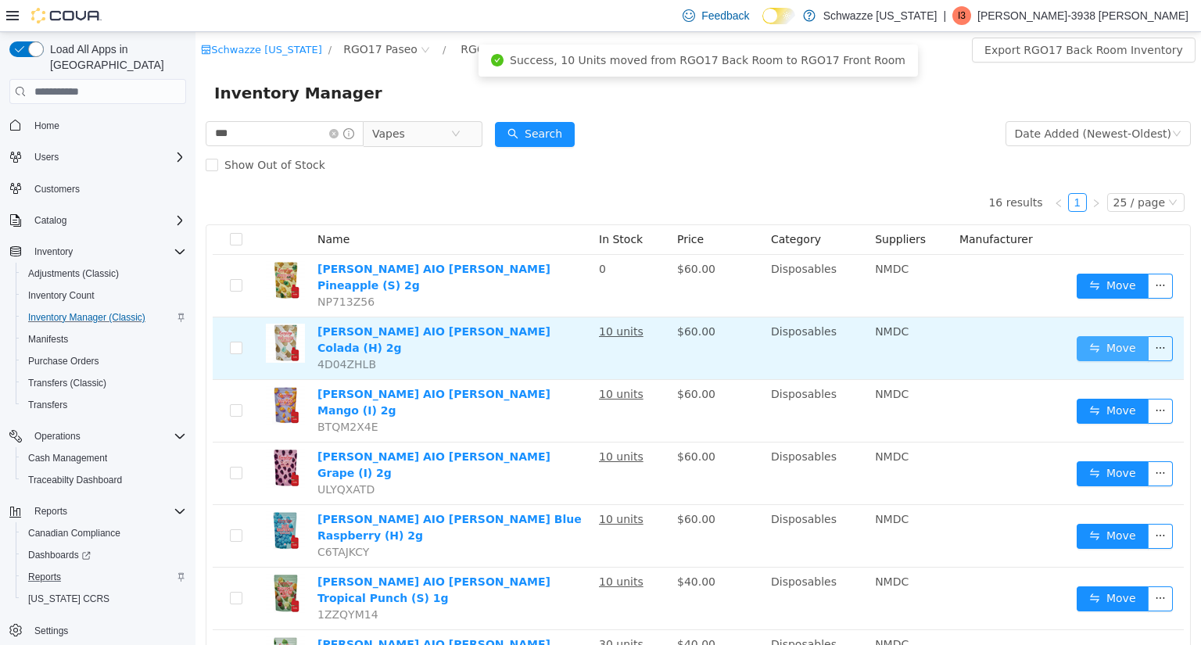
click at [1095, 339] on button "Move" at bounding box center [1113, 348] width 72 height 25
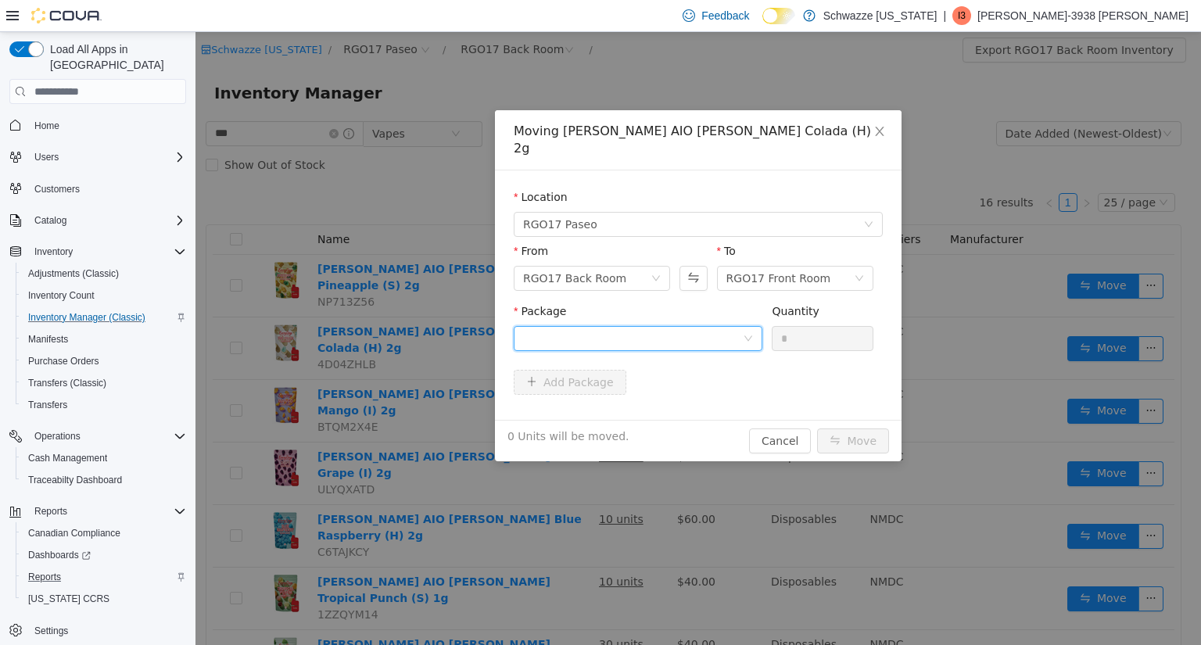
click at [698, 327] on div at bounding box center [633, 338] width 220 height 23
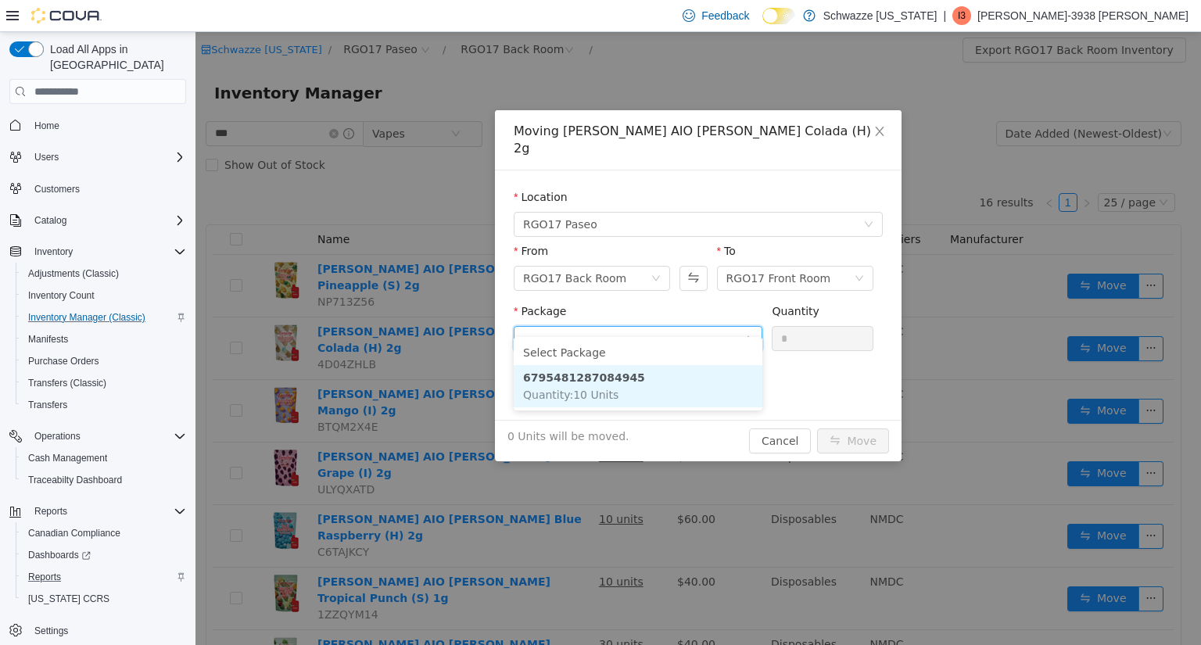
click at [654, 384] on li "6795481287084945 Quantity : 10 Units" at bounding box center [638, 386] width 249 height 42
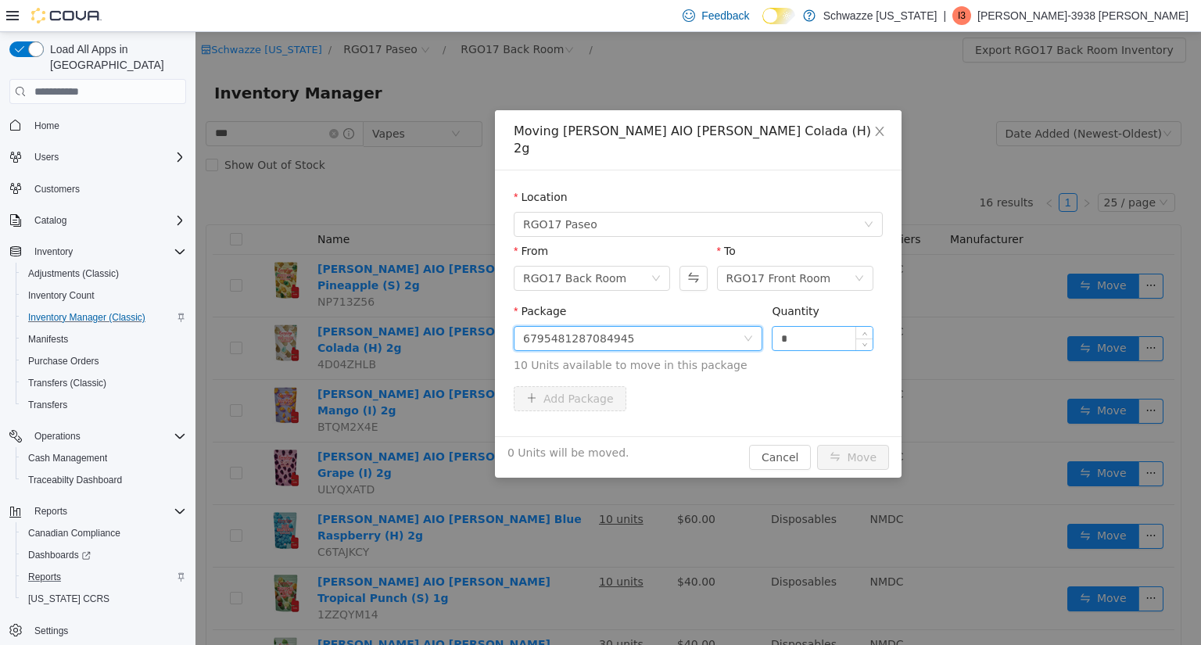
click at [826, 327] on input "*" at bounding box center [823, 338] width 100 height 23
type input "**"
click at [842, 445] on button "Move" at bounding box center [853, 457] width 72 height 25
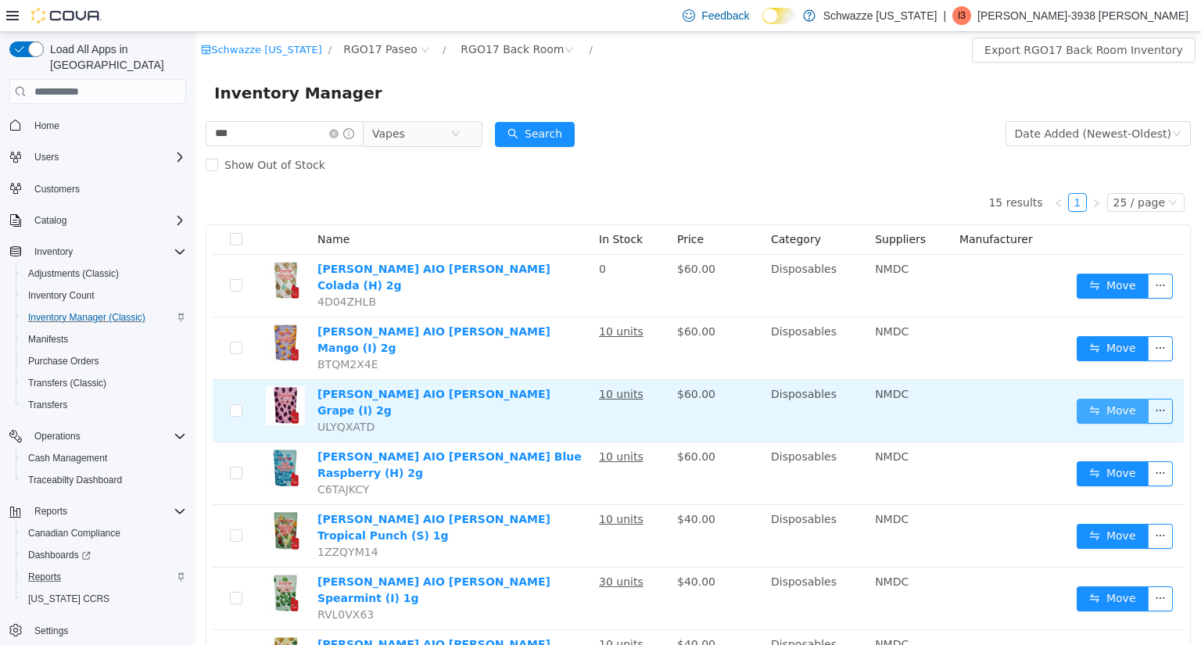
click at [1085, 399] on button "Move" at bounding box center [1113, 411] width 72 height 25
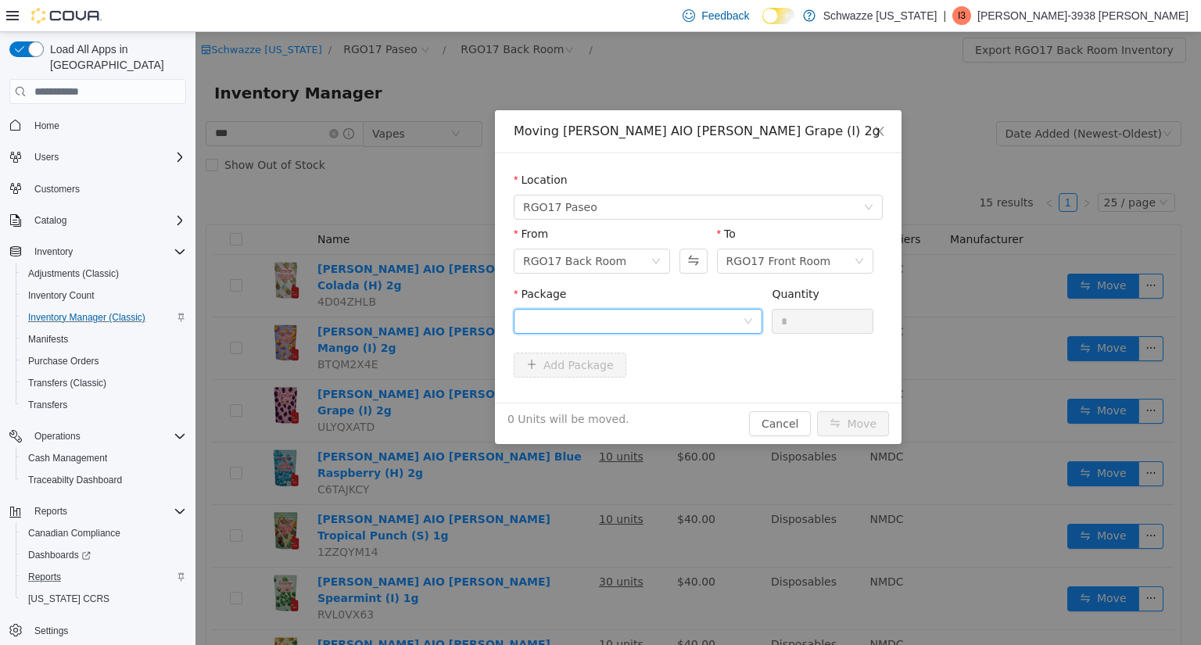
click at [638, 327] on div at bounding box center [633, 321] width 220 height 23
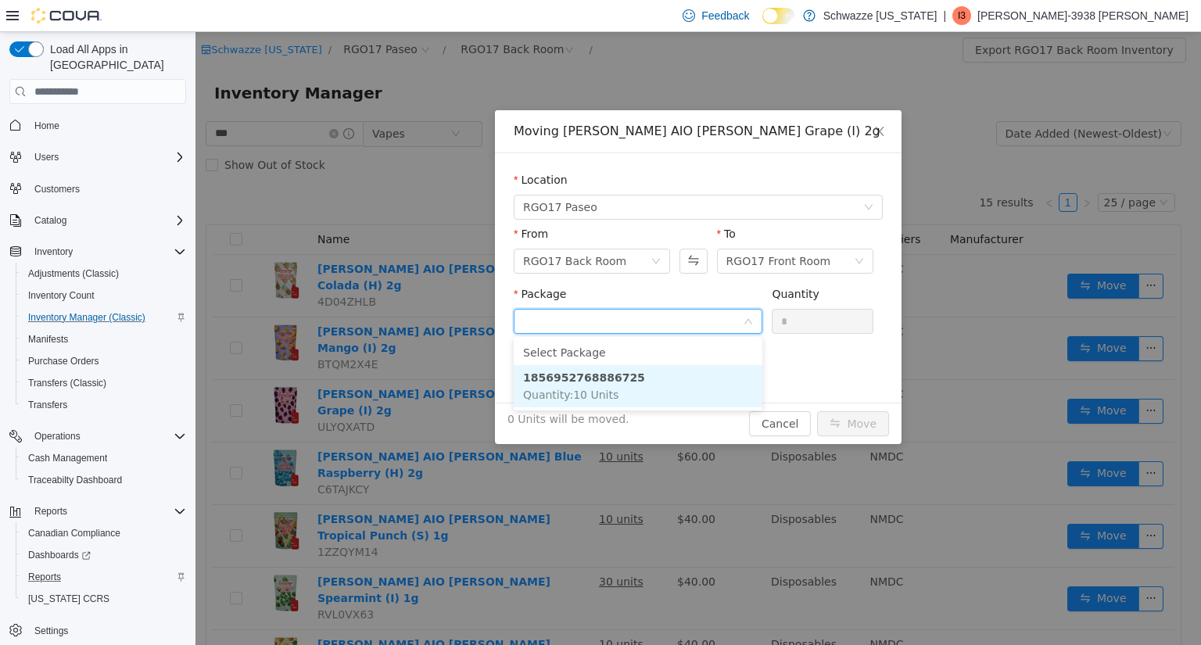
click at [626, 383] on li "1856952768886725 Quantity : 10 Units" at bounding box center [638, 386] width 249 height 42
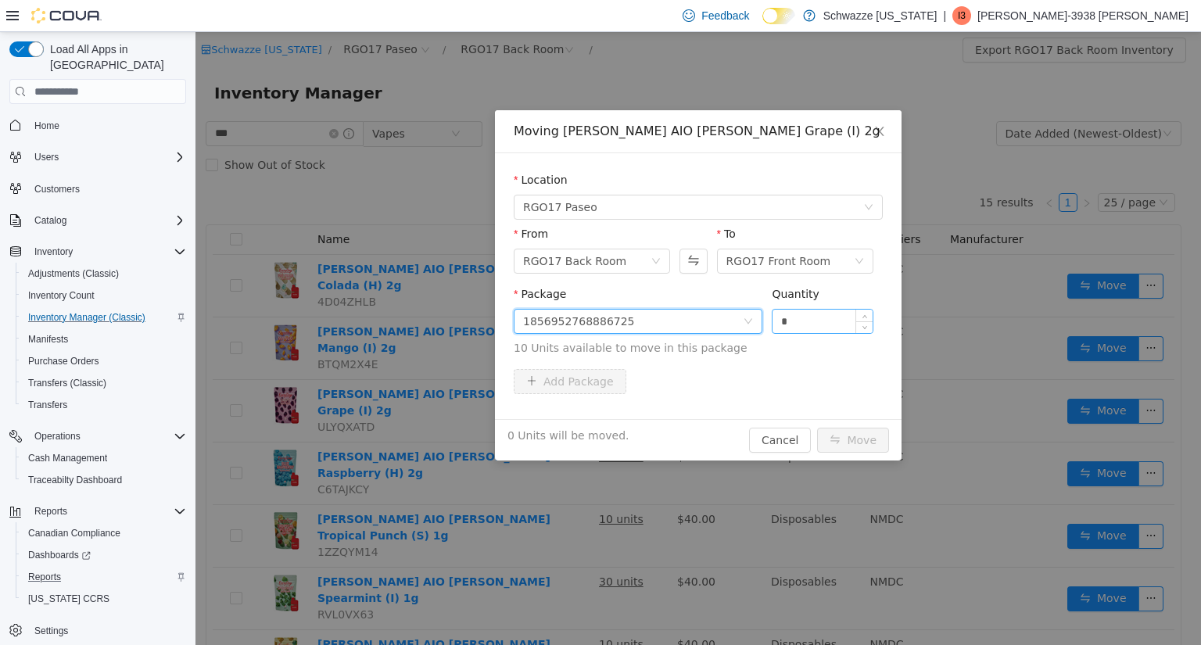
click at [808, 321] on input "*" at bounding box center [823, 321] width 100 height 23
type input "**"
click at [848, 437] on button "Move" at bounding box center [853, 440] width 72 height 25
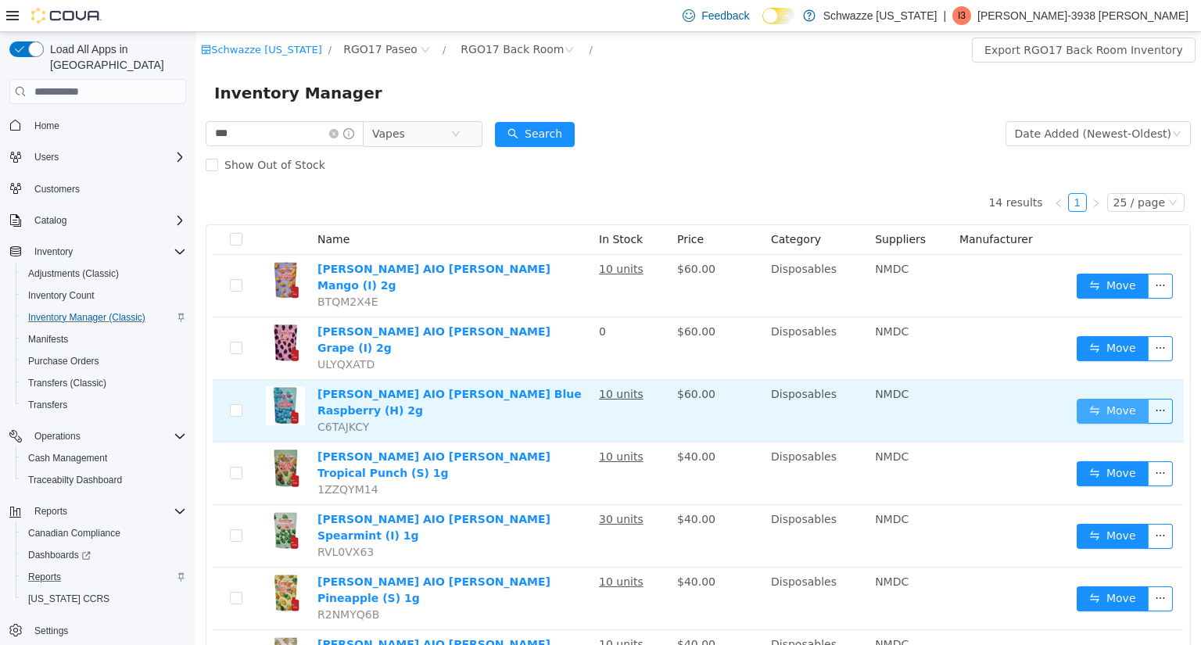
click at [1082, 399] on button "Move" at bounding box center [1113, 411] width 72 height 25
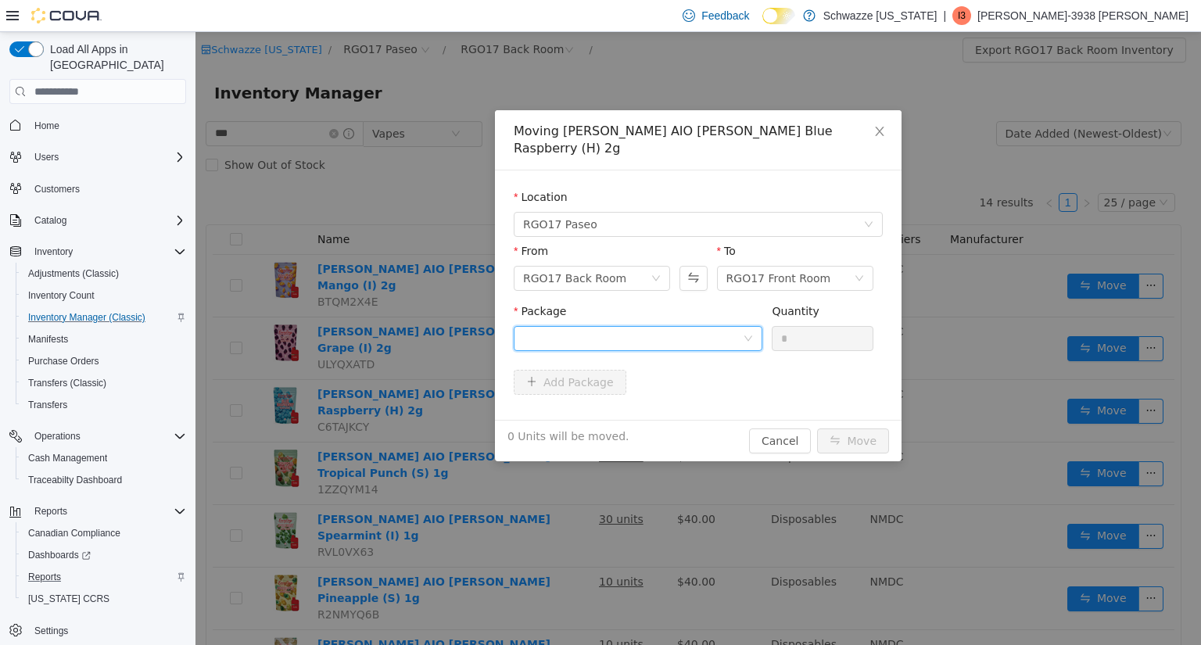
click at [720, 327] on div at bounding box center [633, 338] width 220 height 23
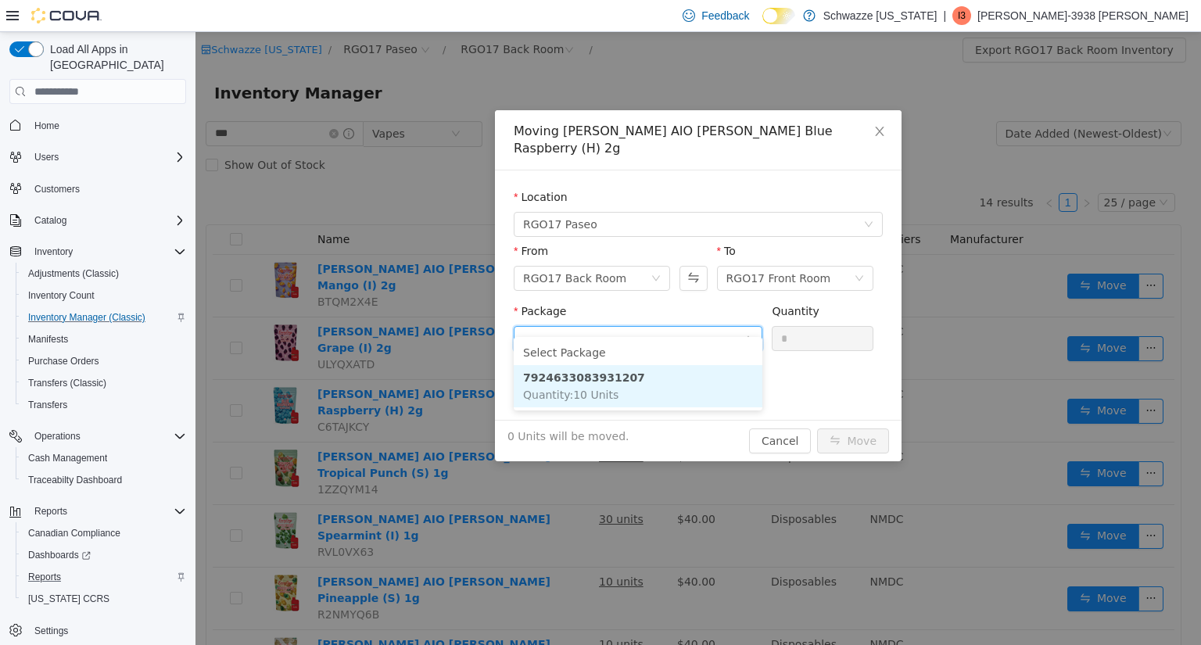
click at [651, 382] on li "7924633083931207 Quantity : 10 Units" at bounding box center [638, 386] width 249 height 42
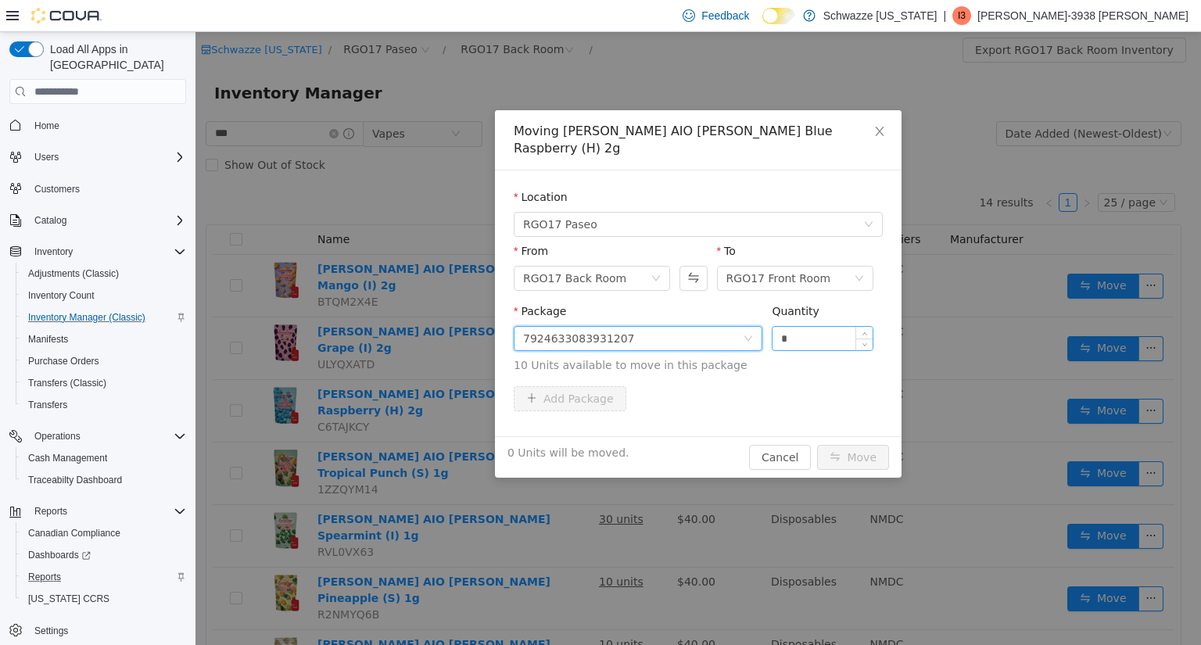
click at [812, 327] on input "*" at bounding box center [823, 338] width 100 height 23
type input "**"
click at [842, 445] on button "Move" at bounding box center [853, 457] width 72 height 25
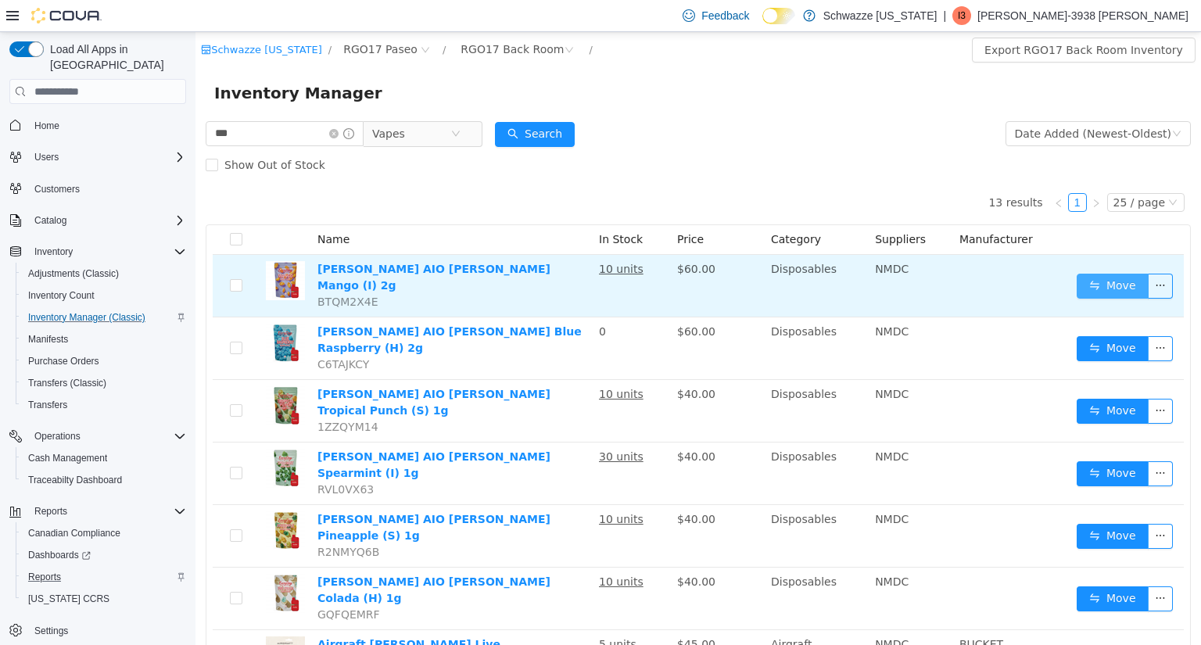
click at [1089, 277] on button "Move" at bounding box center [1113, 286] width 72 height 25
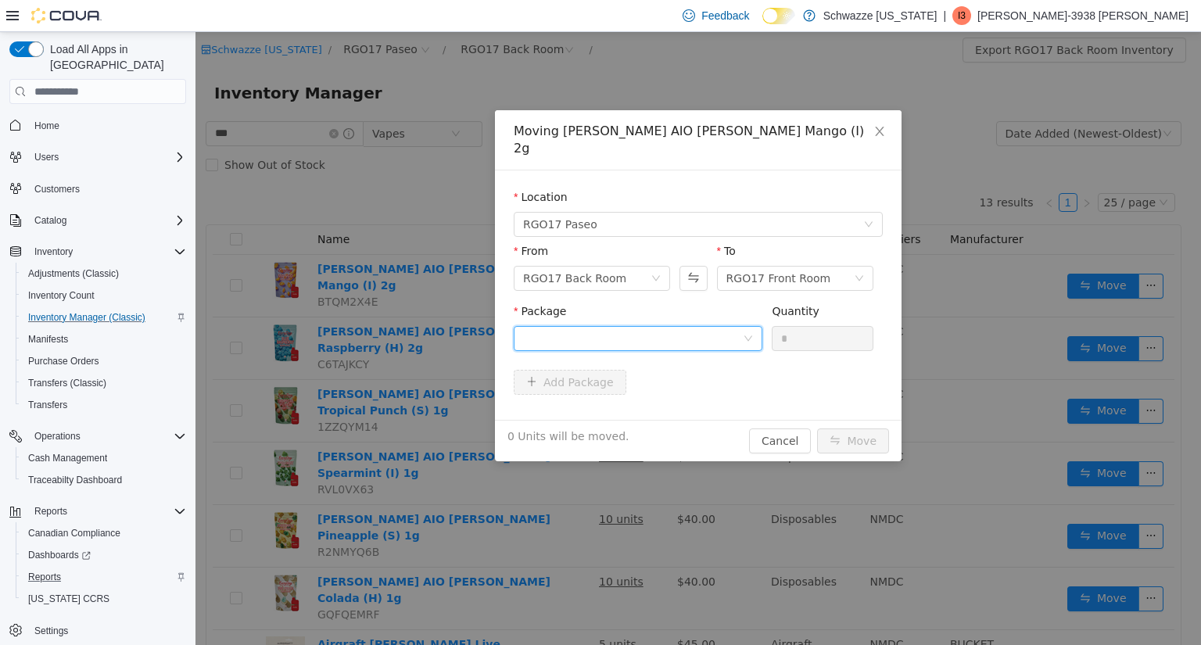
click at [731, 327] on div at bounding box center [633, 338] width 220 height 23
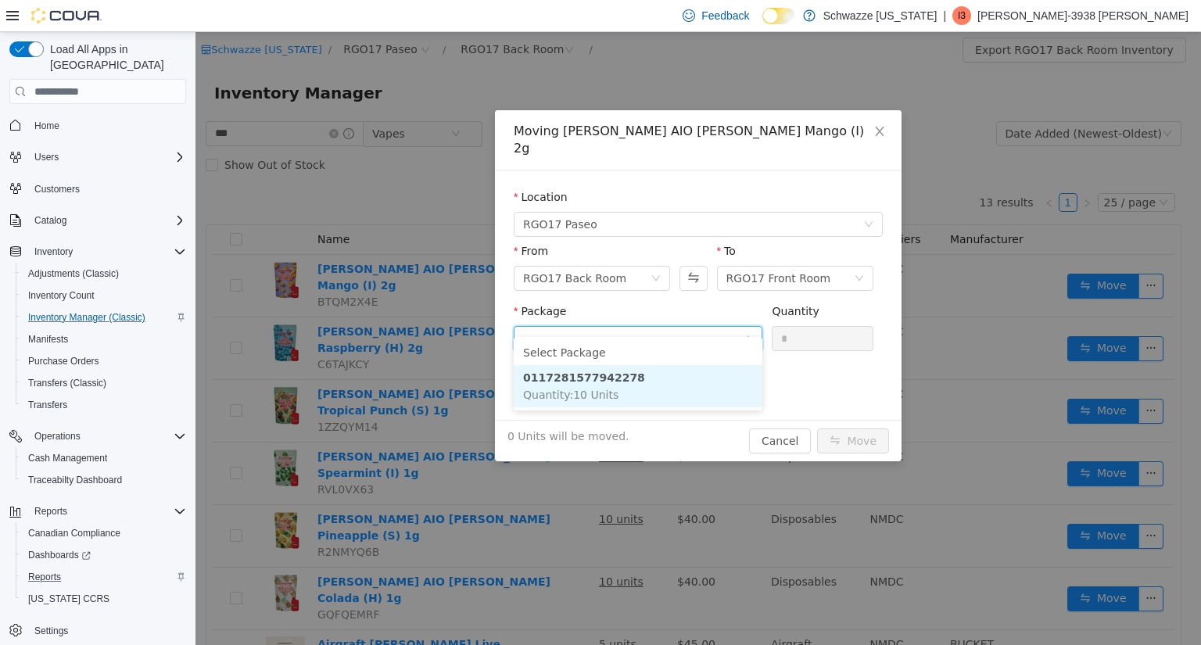
click at [654, 386] on li "0117281577942278 Quantity : 10 Units" at bounding box center [638, 386] width 249 height 42
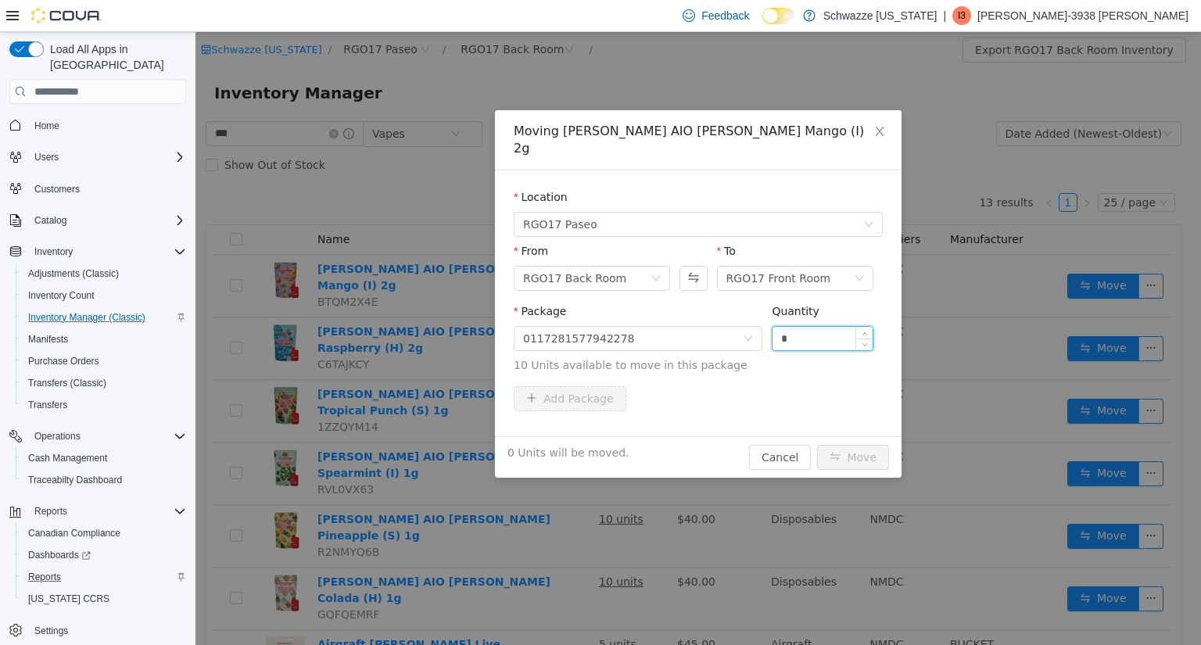
click at [805, 327] on input "*" at bounding box center [823, 338] width 100 height 23
type input "**"
click at [847, 445] on button "Move" at bounding box center [853, 457] width 72 height 25
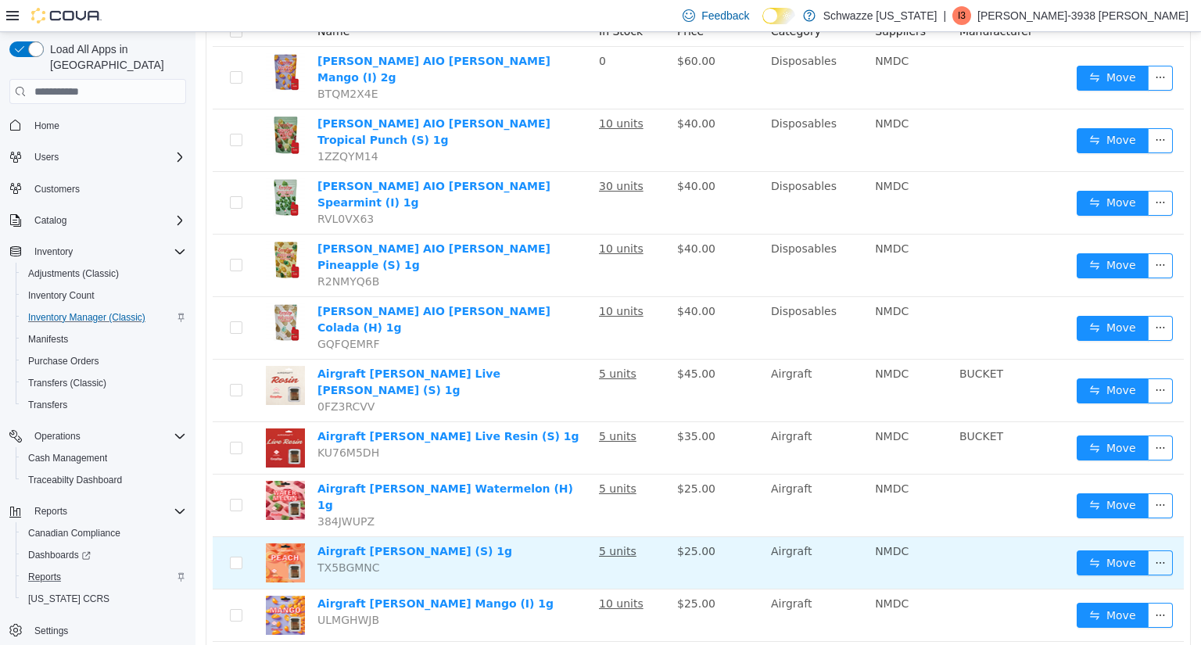
scroll to position [202, 0]
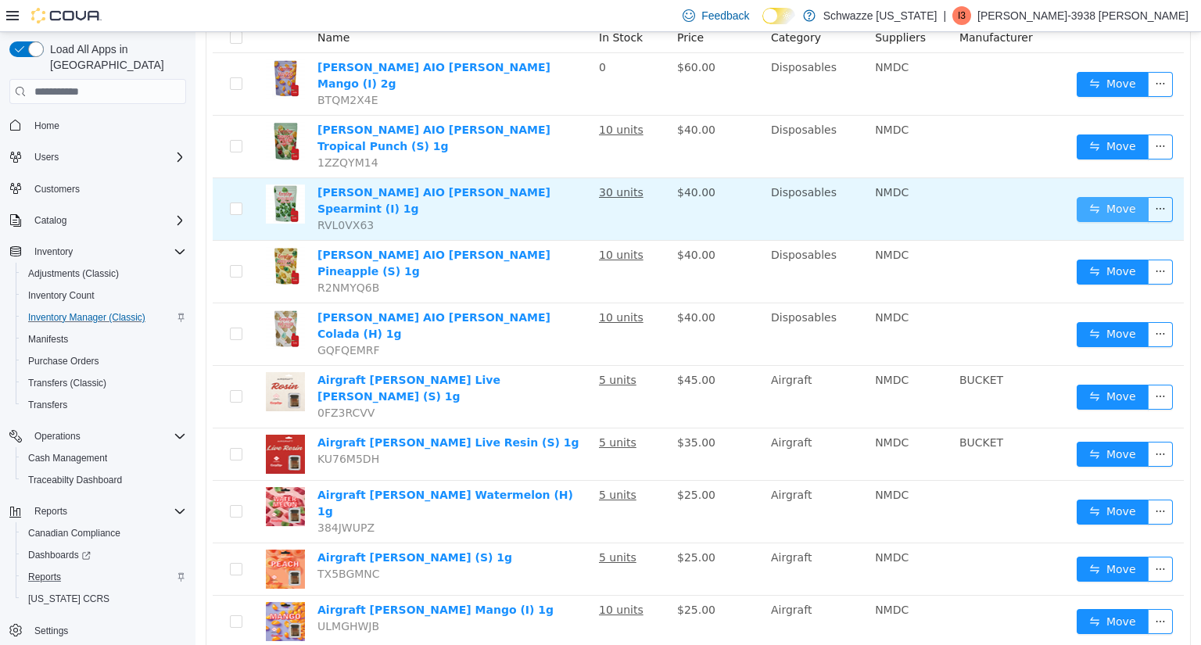
click at [1079, 197] on button "Move" at bounding box center [1113, 209] width 72 height 25
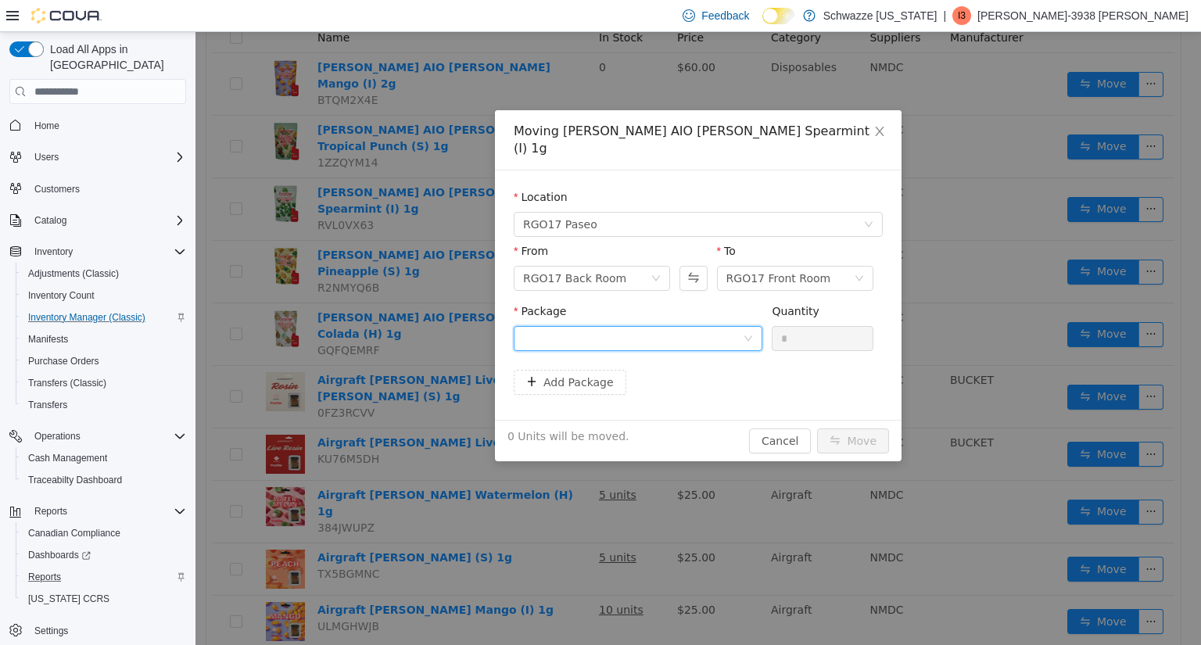
click at [692, 327] on div at bounding box center [633, 338] width 220 height 23
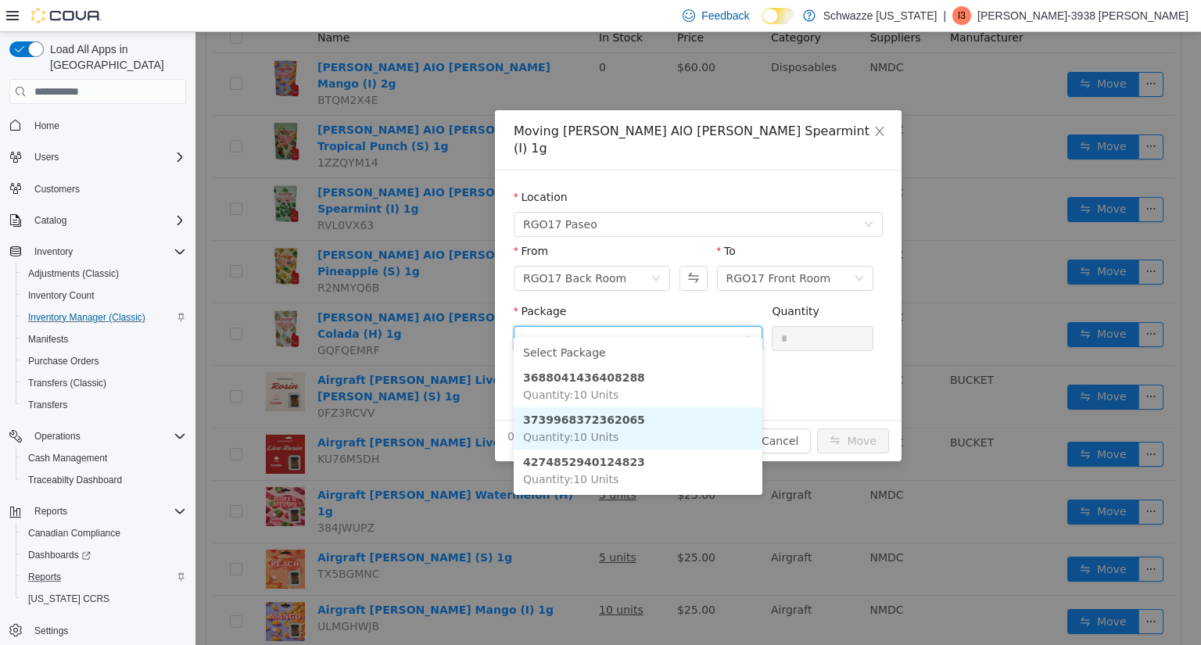
click at [614, 439] on li "3739968372362065 Quantity : 10 Units" at bounding box center [638, 428] width 249 height 42
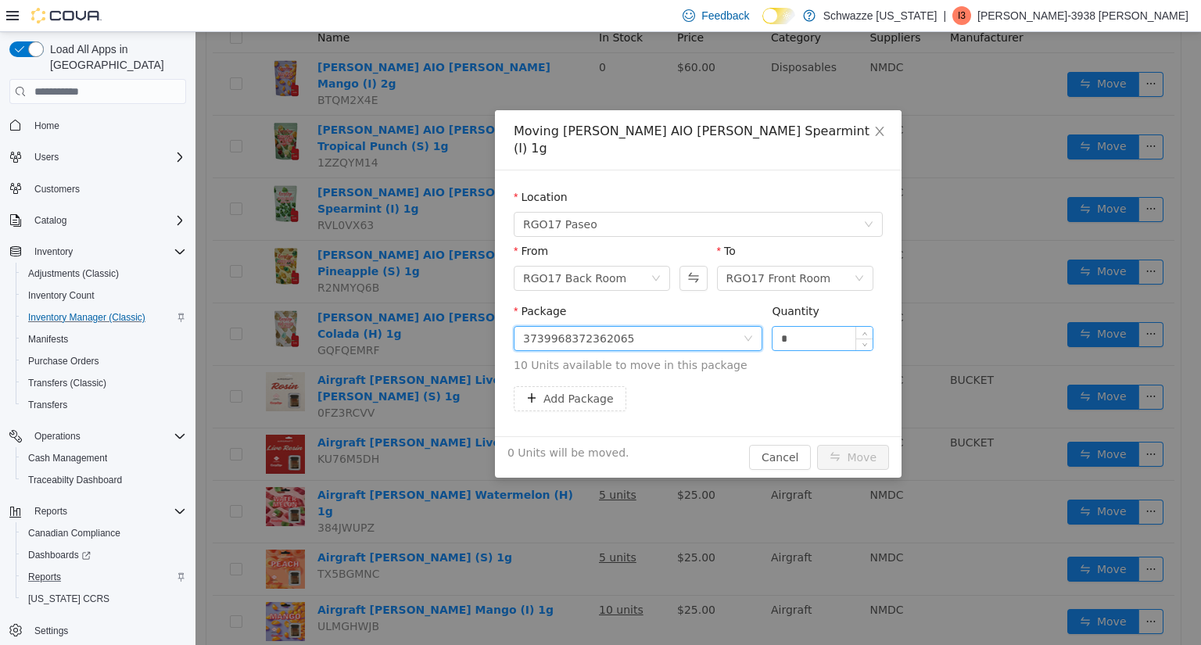
click at [814, 330] on input "*" at bounding box center [823, 338] width 100 height 23
type input "**"
click at [846, 445] on button "Move" at bounding box center [853, 457] width 72 height 25
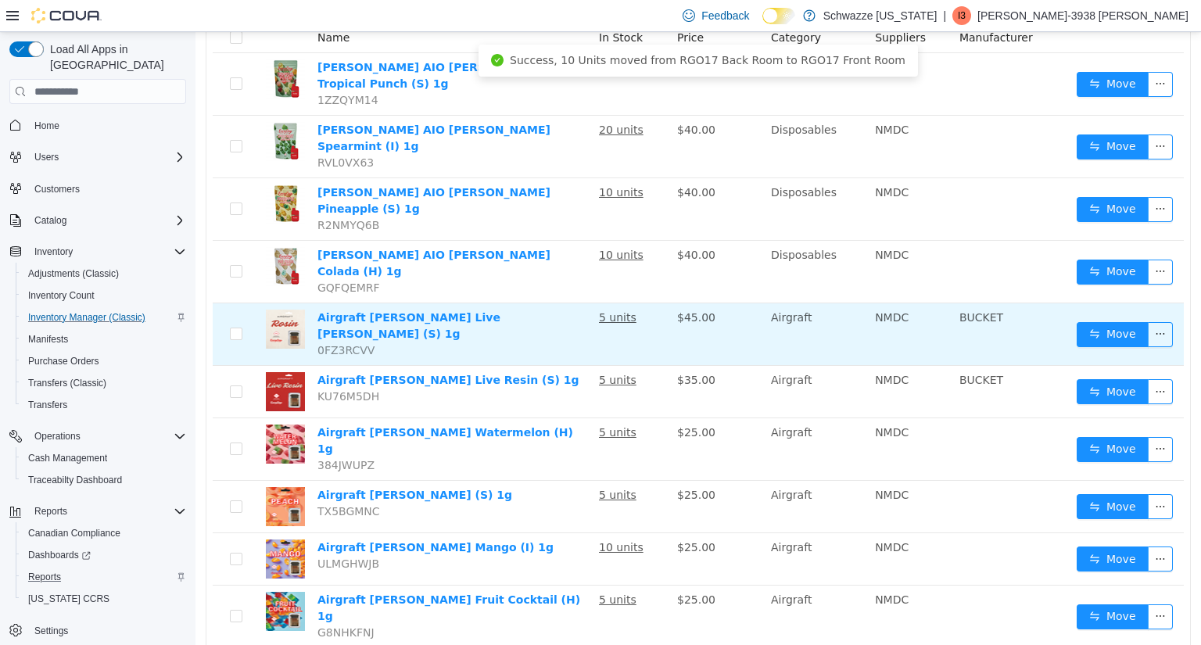
scroll to position [0, 0]
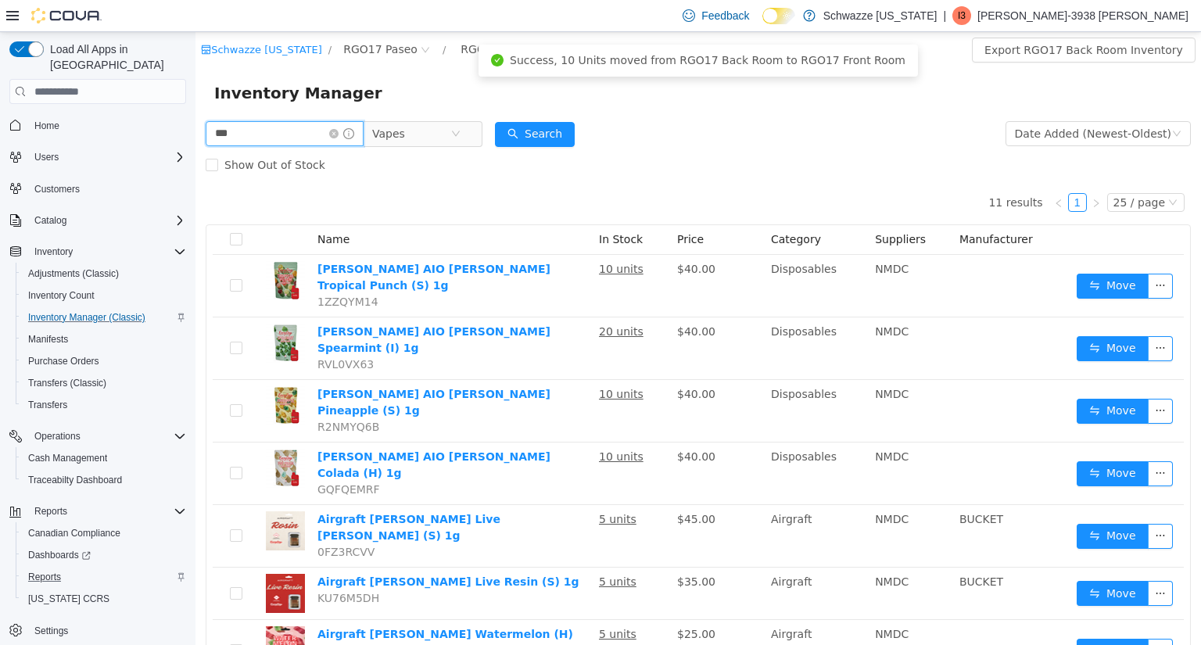
drag, startPoint x: 112, startPoint y: 157, endPoint x: 81, endPoint y: 154, distance: 31.4
click at [195, 154] on html "Schwazze New Mexico / RGO17 Paseo / RGO17 Back Room / Export RGO17 Back Room In…" at bounding box center [698, 338] width 1006 height 613
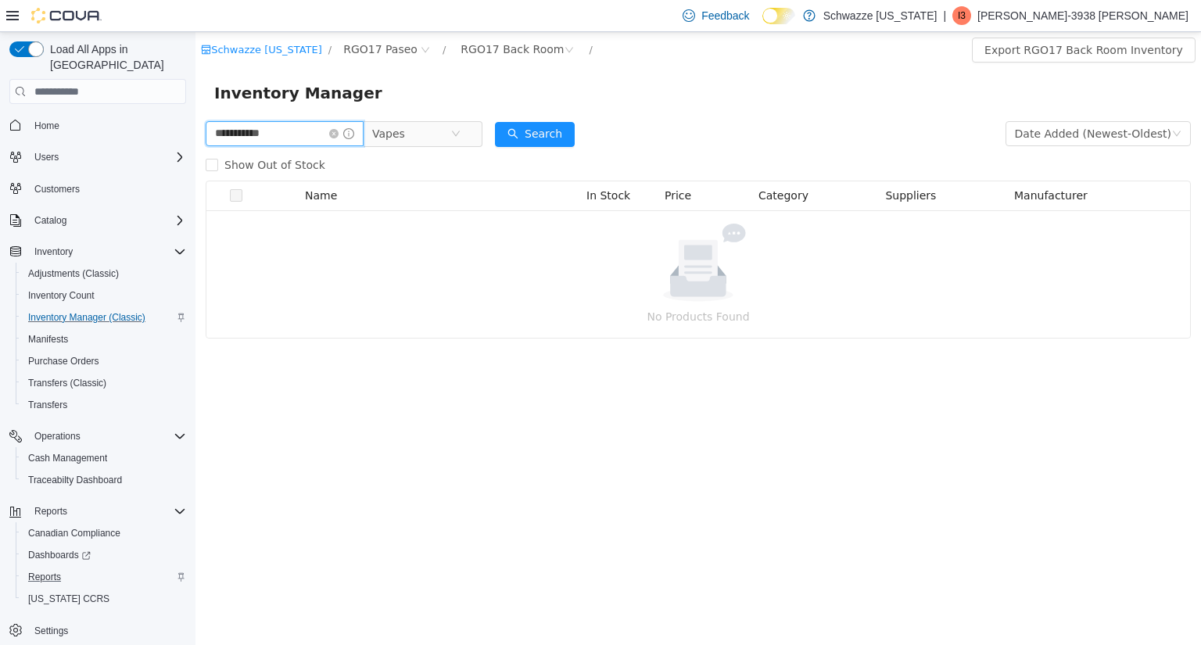
type input "**********"
click at [440, 131] on span "Vapes" at bounding box center [411, 133] width 78 height 23
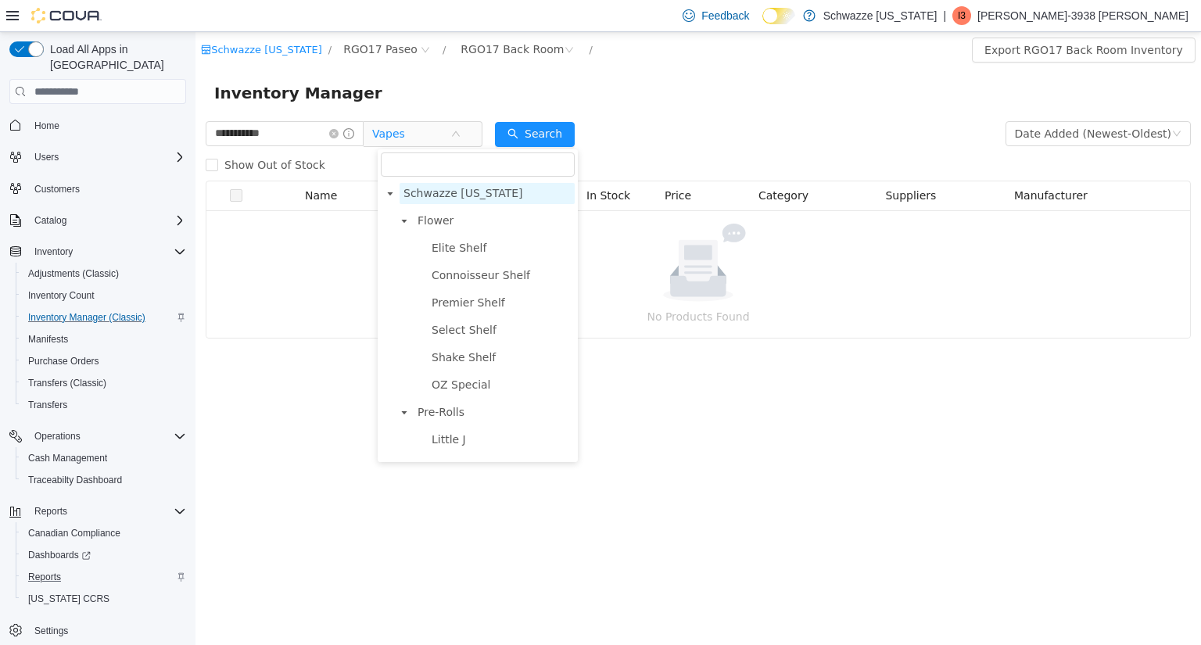
click at [452, 198] on span "Schwazze [US_STATE]" at bounding box center [464, 193] width 120 height 13
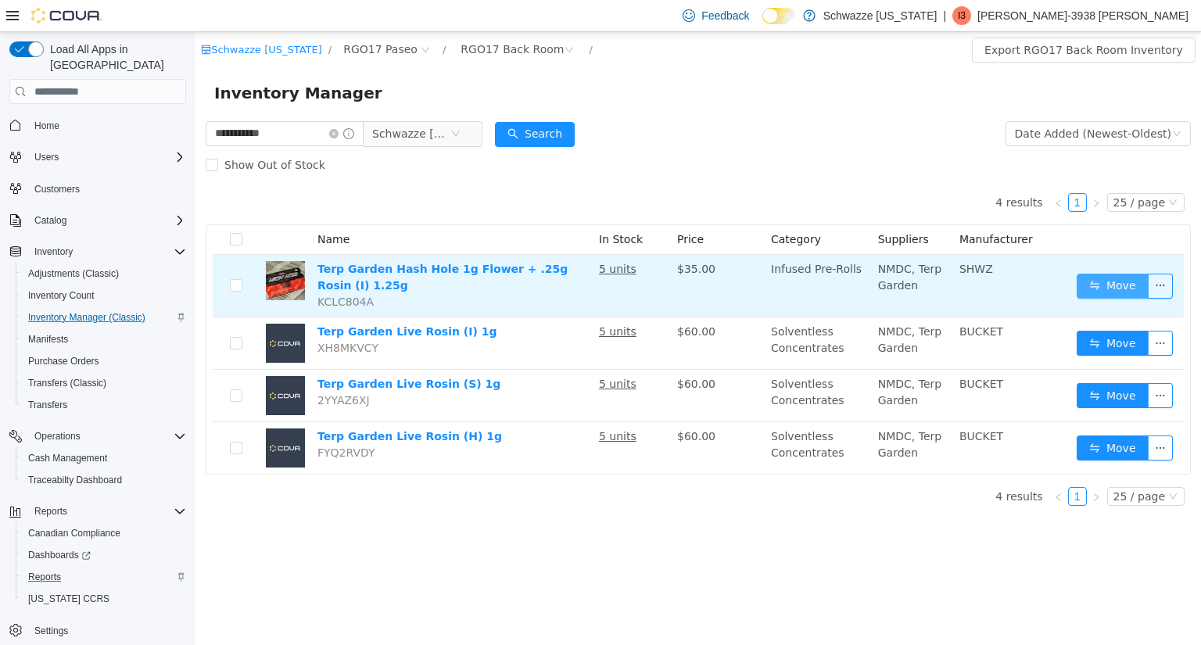
click at [1103, 287] on button "Move" at bounding box center [1113, 286] width 72 height 25
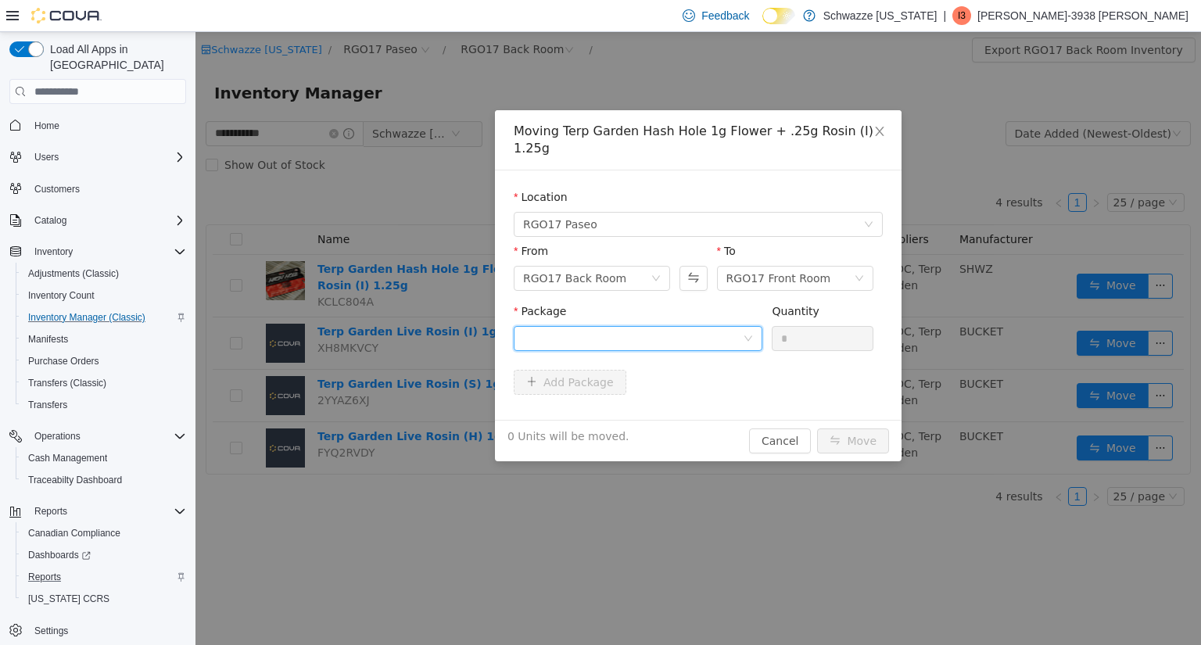
click at [655, 327] on div at bounding box center [633, 338] width 220 height 23
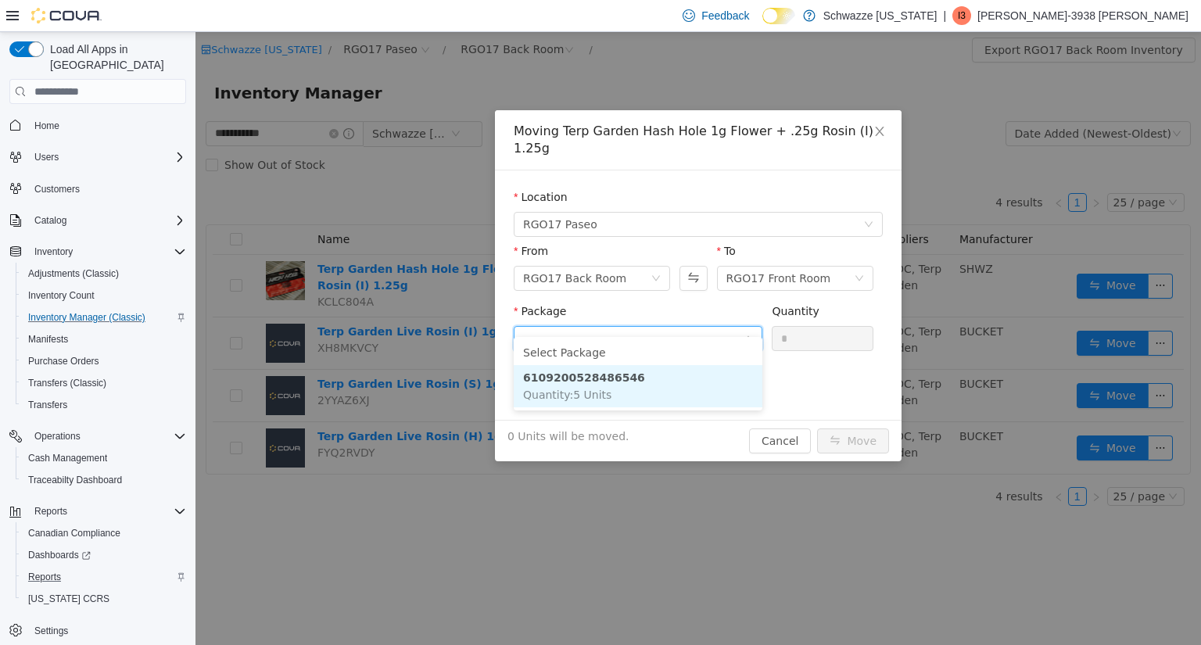
click at [612, 393] on li "6109200528486546 Quantity : 5 Units" at bounding box center [638, 386] width 249 height 42
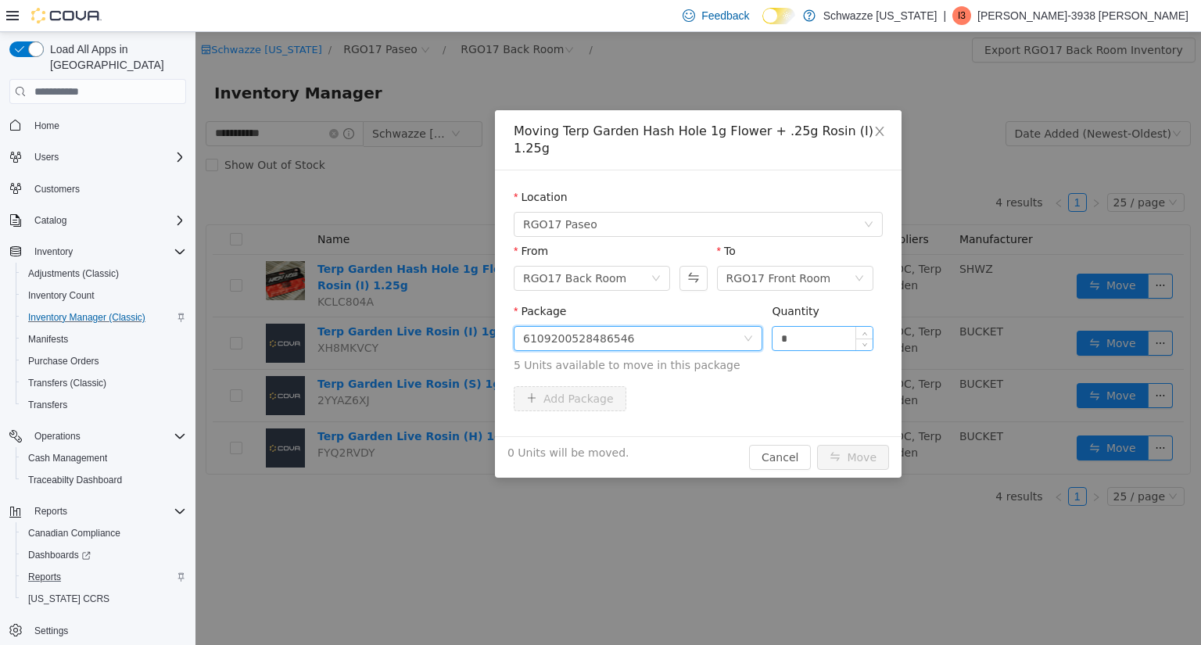
click at [820, 327] on input "*" at bounding box center [823, 338] width 100 height 23
type input "*"
click at [844, 445] on button "Move" at bounding box center [853, 457] width 72 height 25
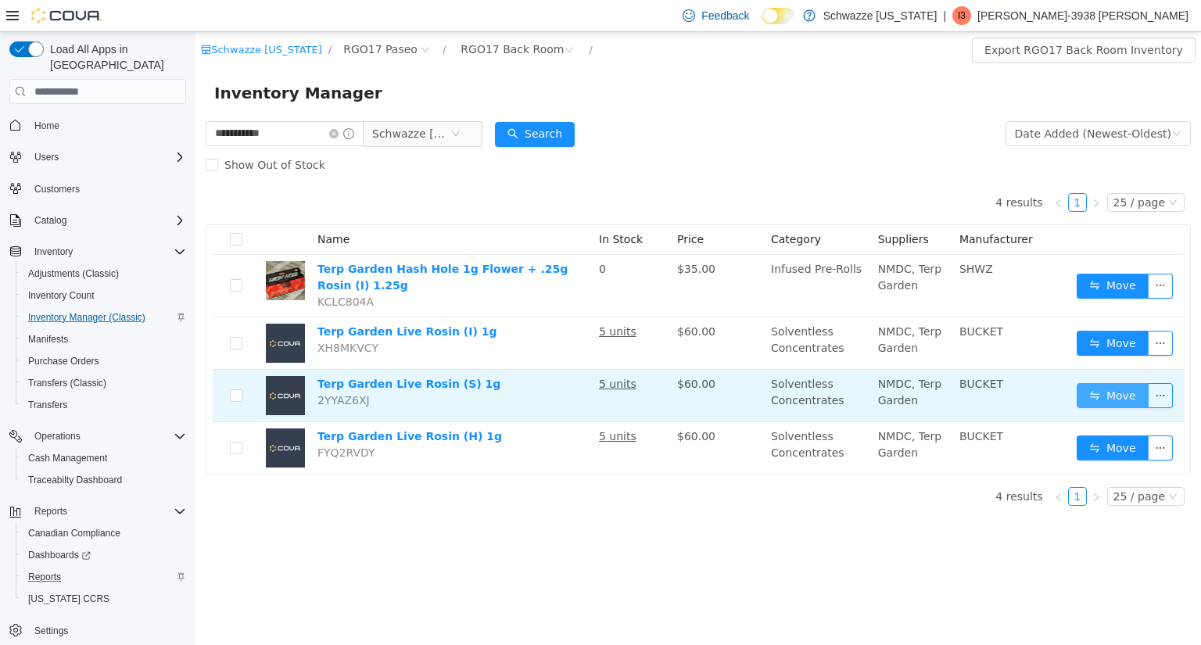
click at [1079, 393] on button "Move" at bounding box center [1113, 395] width 72 height 25
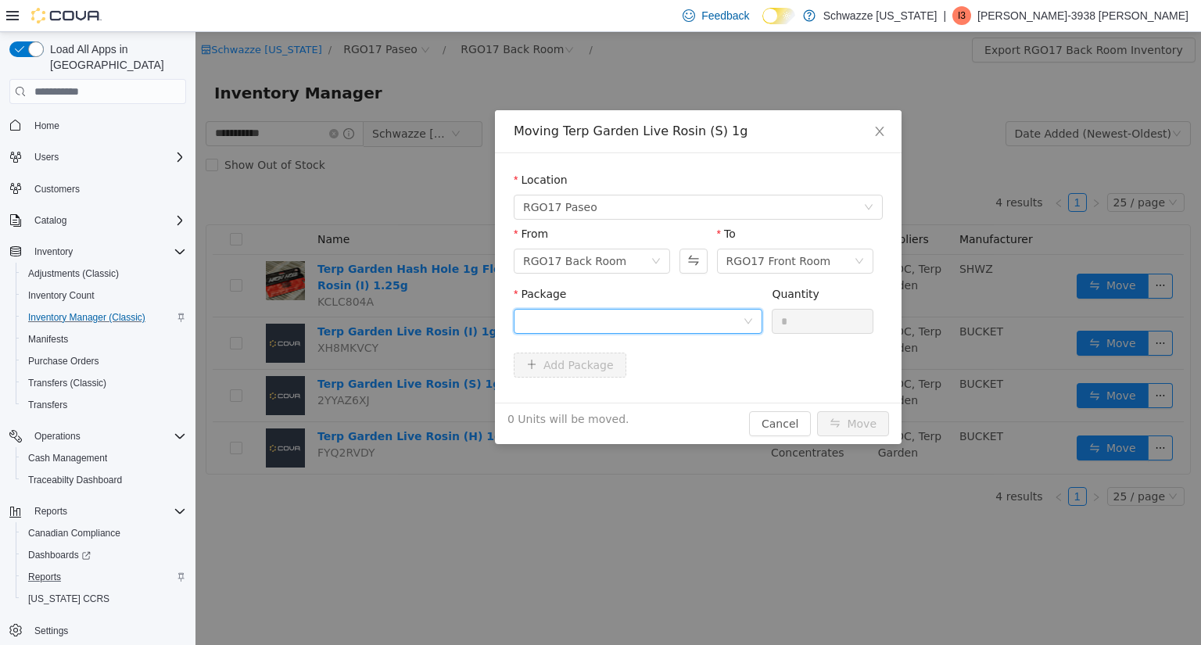
click at [716, 313] on div at bounding box center [633, 321] width 220 height 23
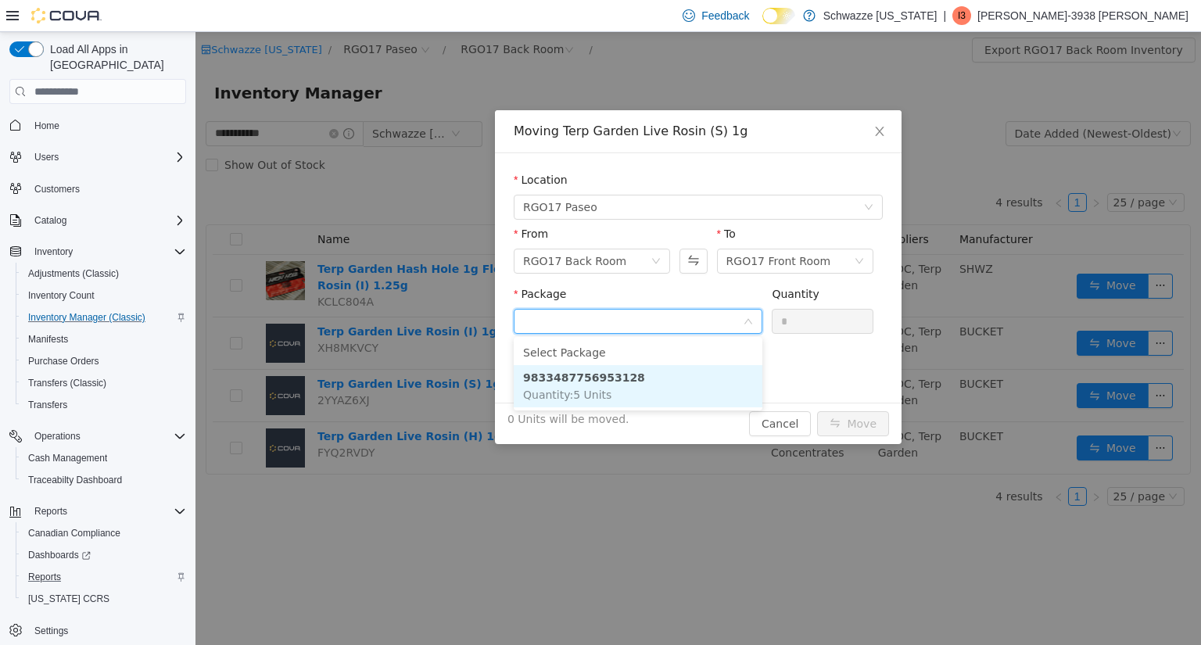
click at [637, 391] on li "9833487756953128 Quantity : 5 Units" at bounding box center [638, 386] width 249 height 42
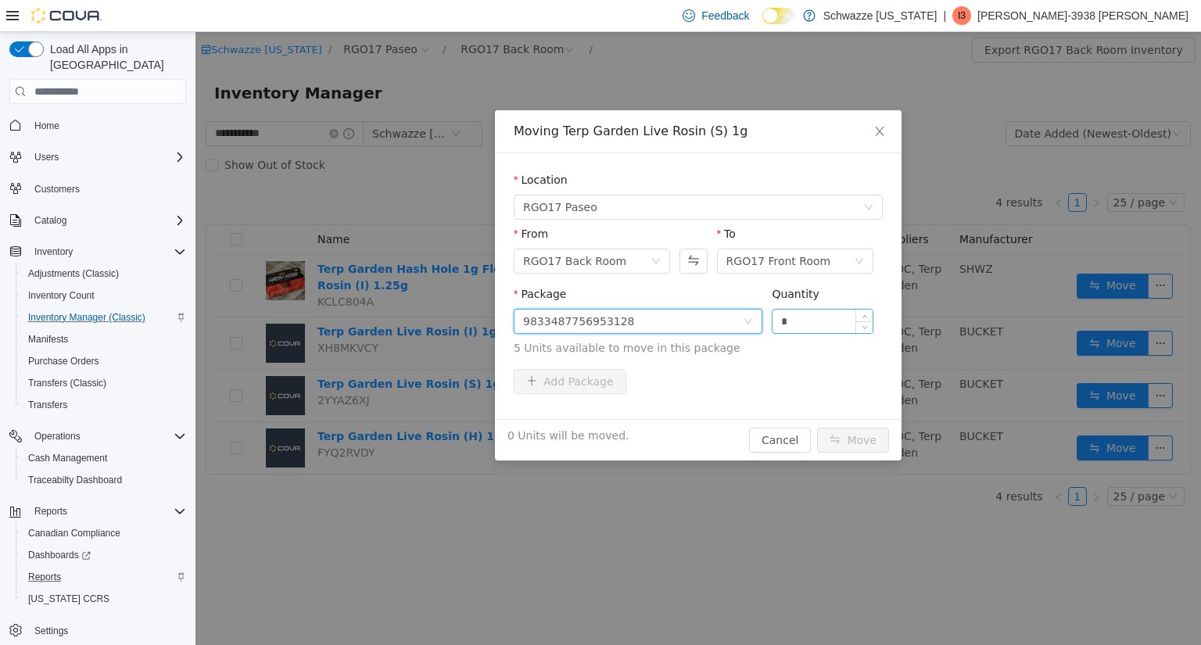
click at [822, 314] on input "*" at bounding box center [823, 321] width 100 height 23
type input "*"
click at [840, 442] on button "Move" at bounding box center [853, 440] width 72 height 25
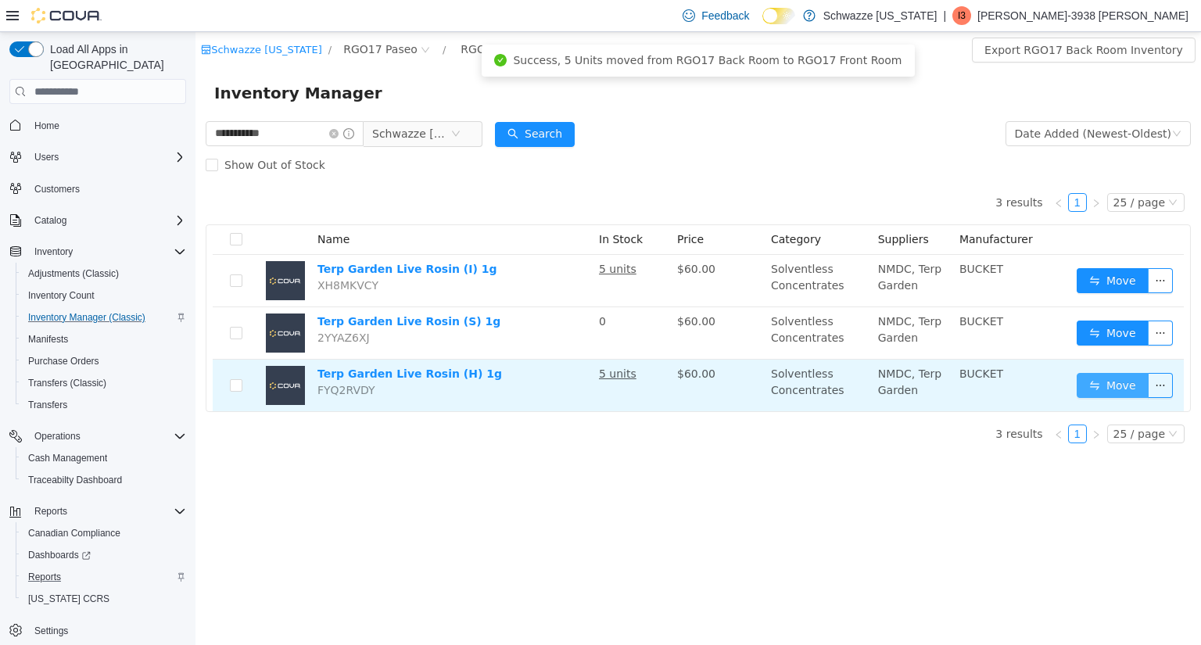
click at [1110, 393] on button "Move" at bounding box center [1113, 385] width 72 height 25
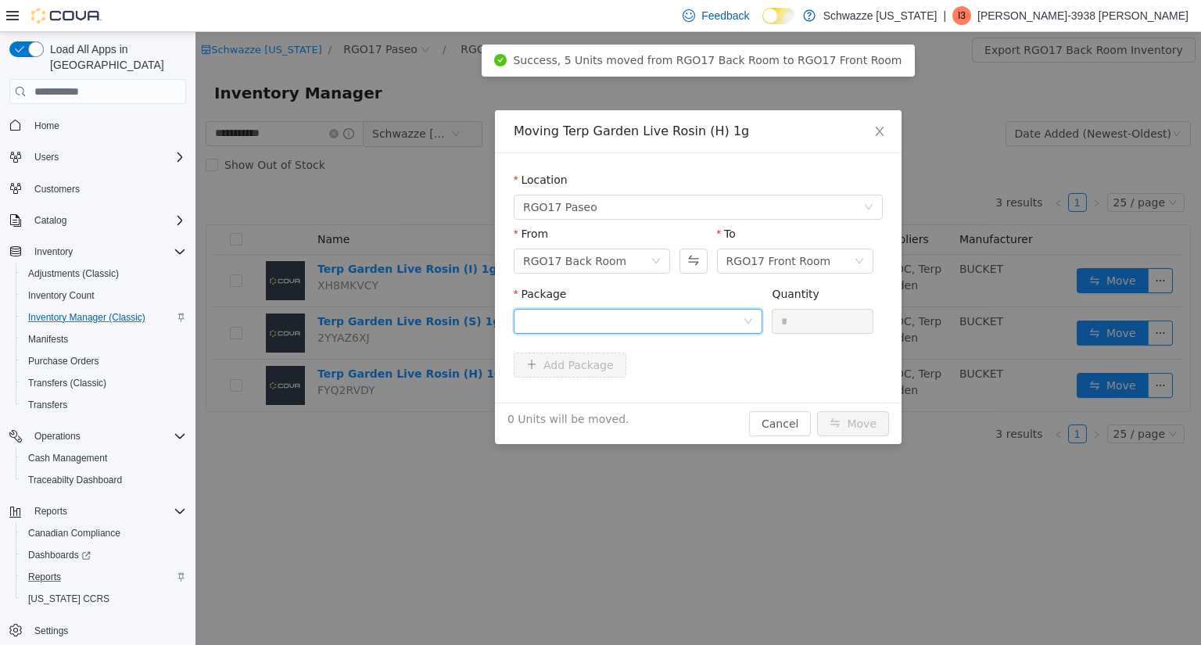
click at [729, 321] on div at bounding box center [633, 321] width 220 height 23
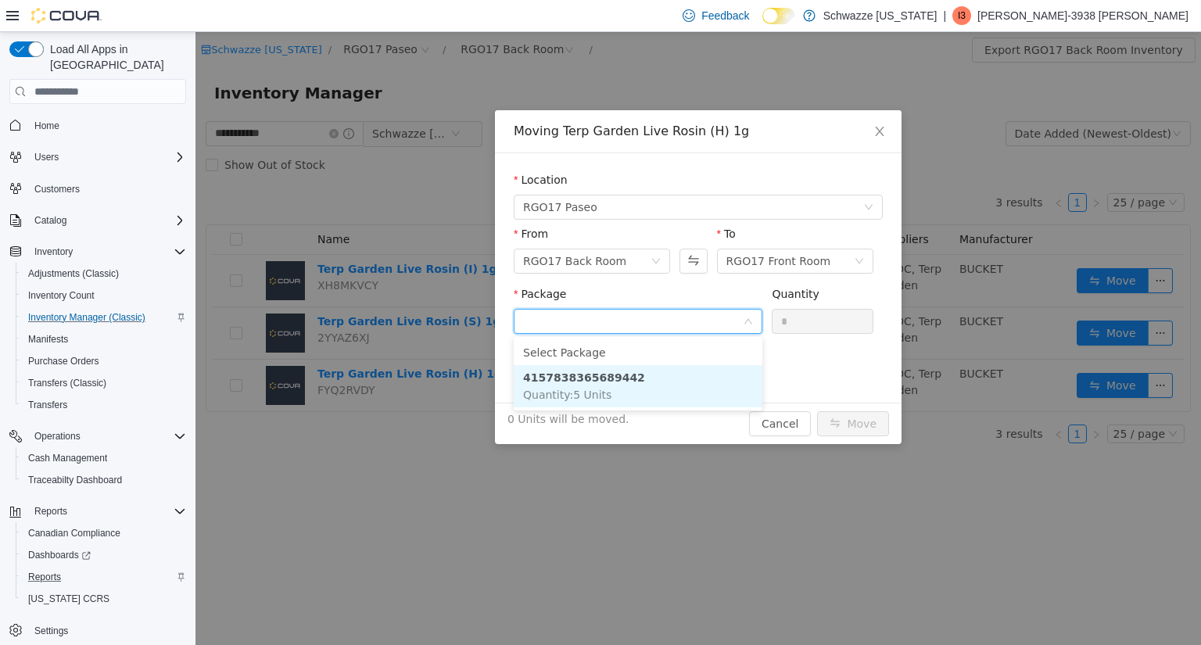
click at [665, 380] on li "4157838365689442 Quantity : 5 Units" at bounding box center [638, 386] width 249 height 42
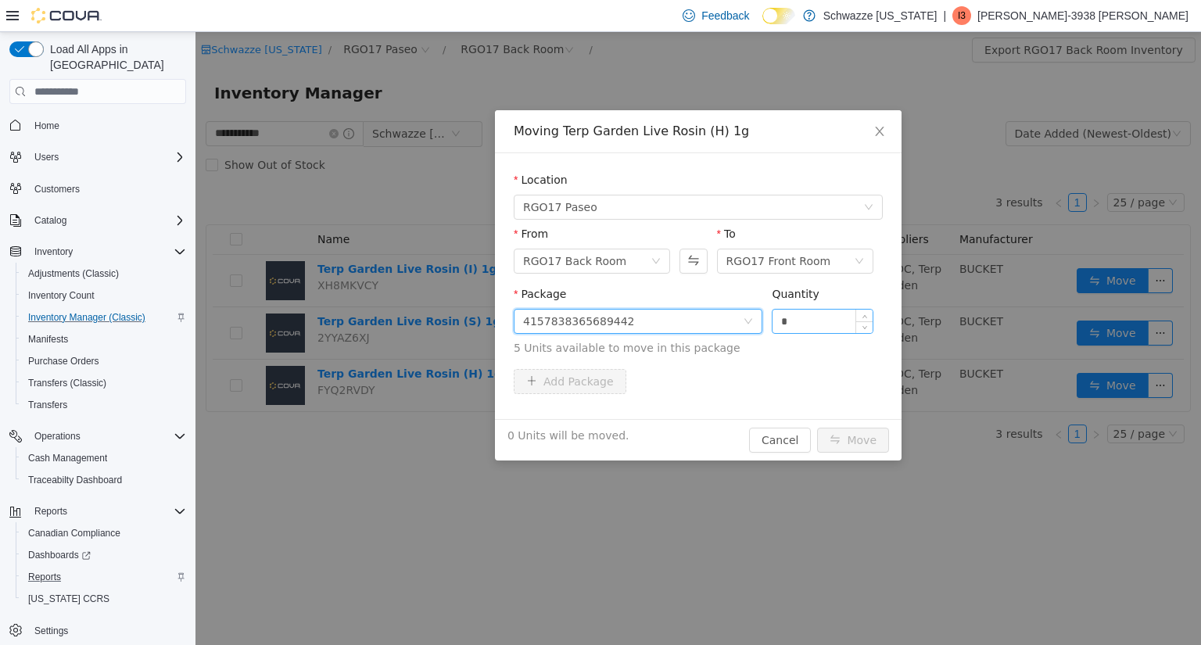
click at [814, 317] on input "*" at bounding box center [823, 321] width 100 height 23
type input "*"
click at [854, 443] on button "Move" at bounding box center [853, 440] width 72 height 25
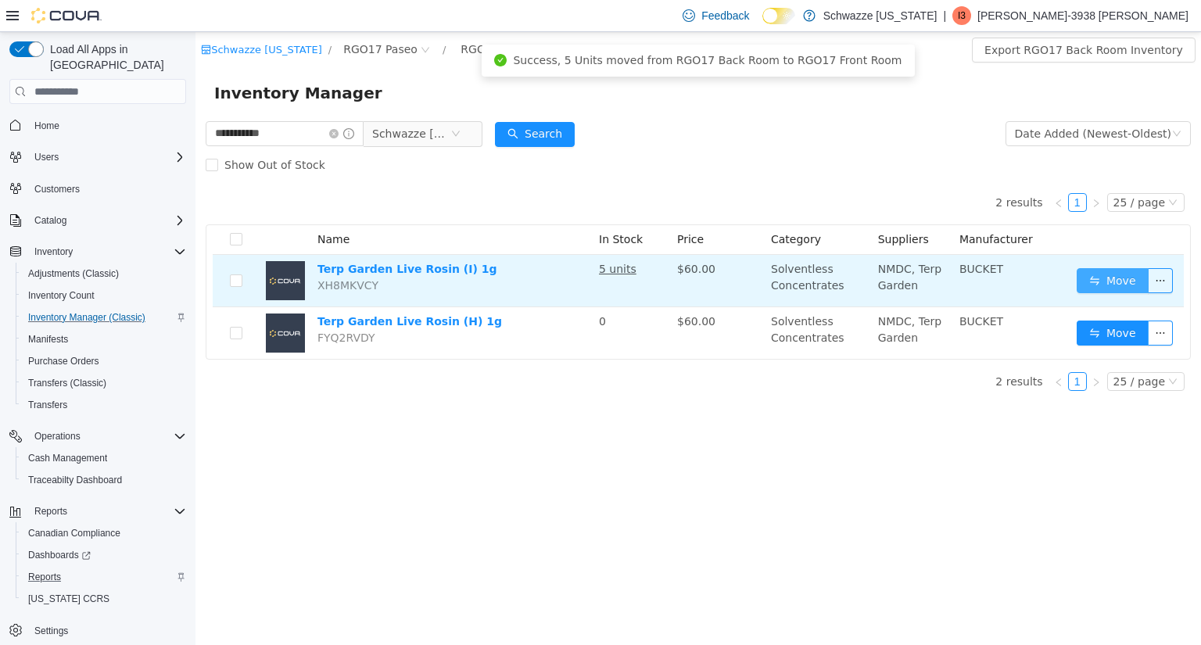
click at [1106, 271] on button "Move" at bounding box center [1113, 280] width 72 height 25
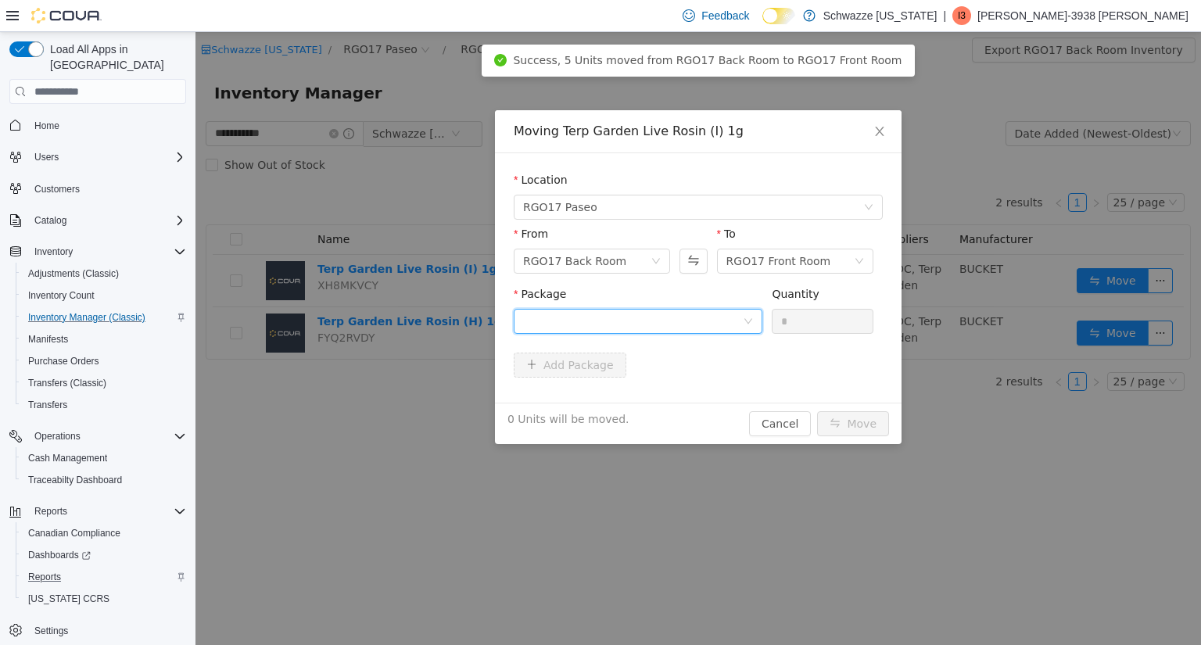
click at [726, 312] on div at bounding box center [633, 321] width 220 height 23
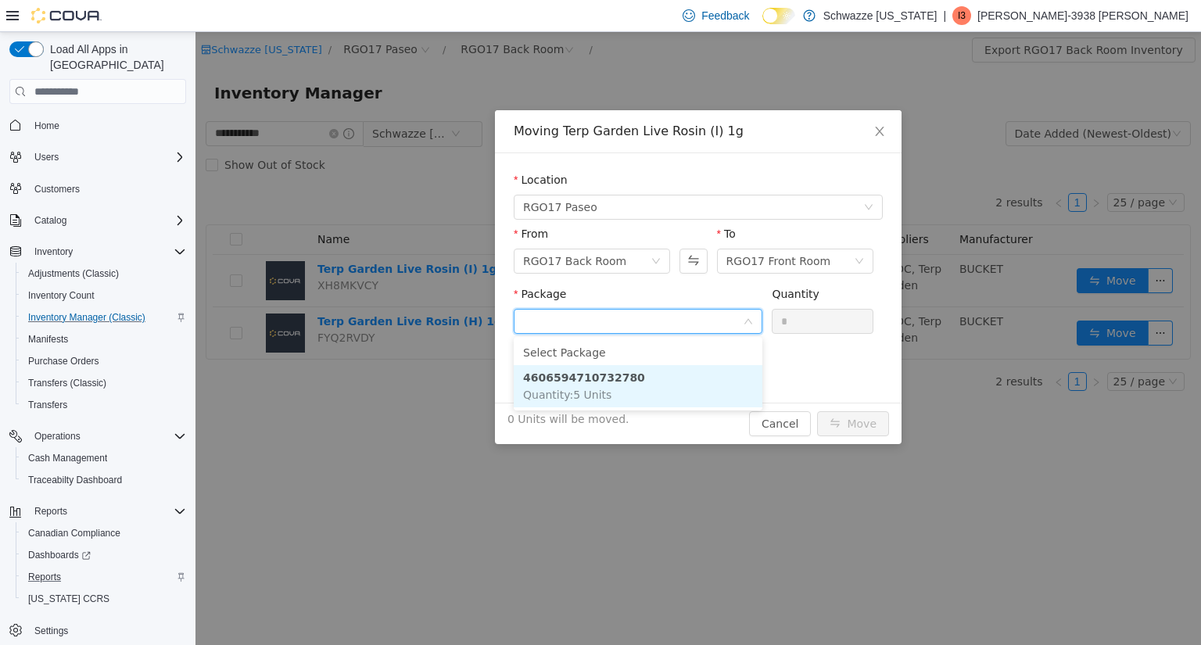
click at [636, 379] on li "4606594710732780 Quantity : 5 Units" at bounding box center [638, 386] width 249 height 42
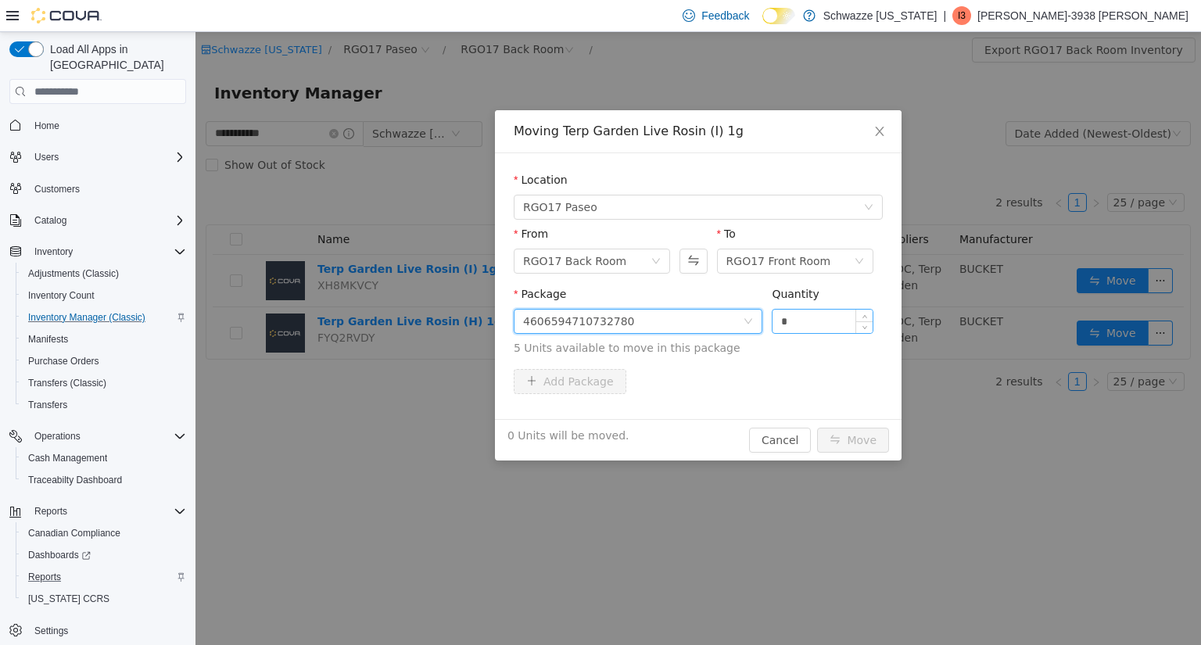
click at [813, 325] on input "*" at bounding box center [823, 321] width 100 height 23
type input "*"
click at [854, 439] on button "Move" at bounding box center [853, 440] width 72 height 25
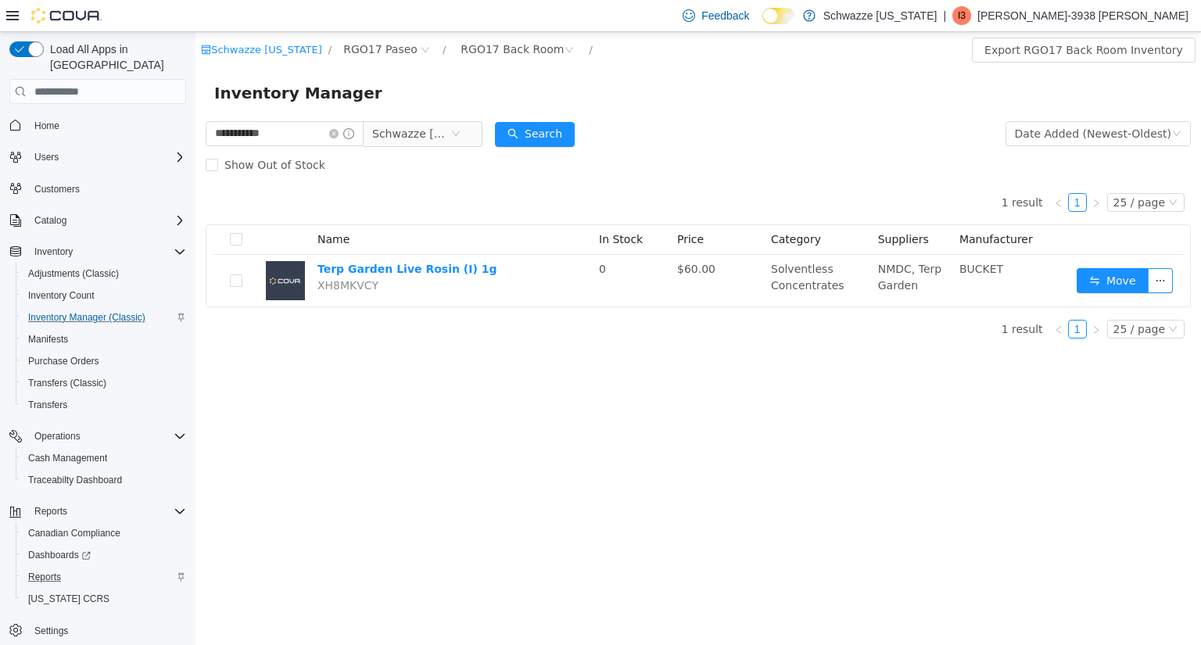
click at [285, 118] on div "**********" at bounding box center [344, 133] width 277 height 31
drag, startPoint x: 291, startPoint y: 129, endPoint x: 0, endPoint y: 155, distance: 292.0
click at [195, 155] on html "**********" at bounding box center [698, 338] width 1006 height 613
type input "**********"
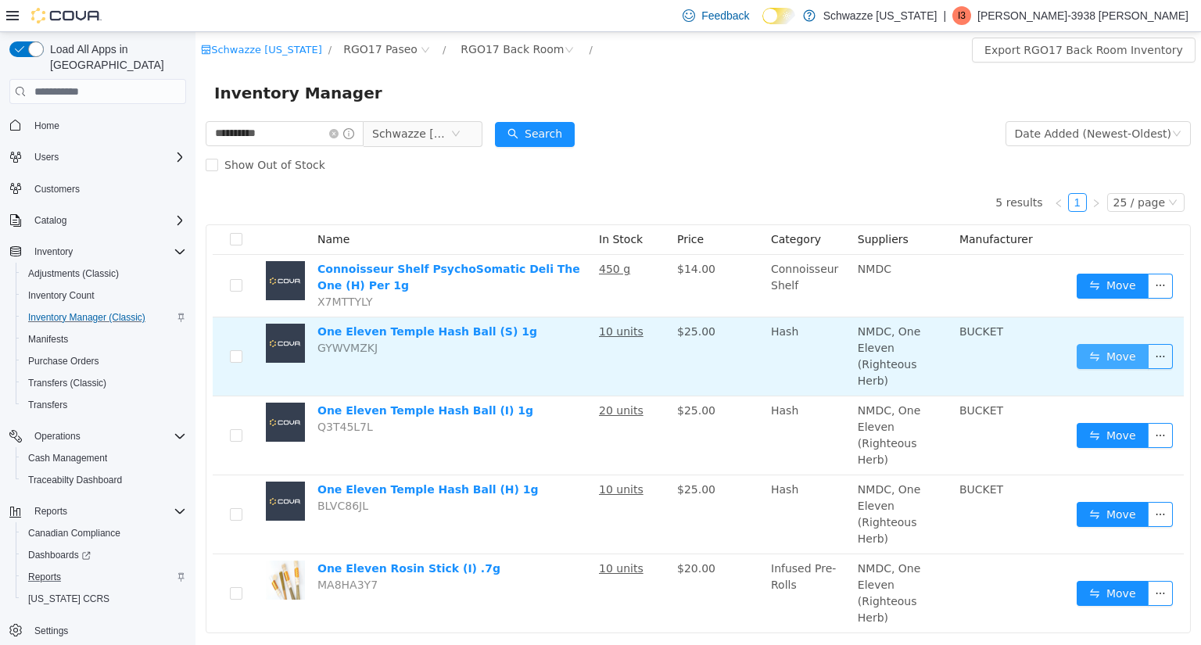
click at [1086, 350] on button "Move" at bounding box center [1113, 356] width 72 height 25
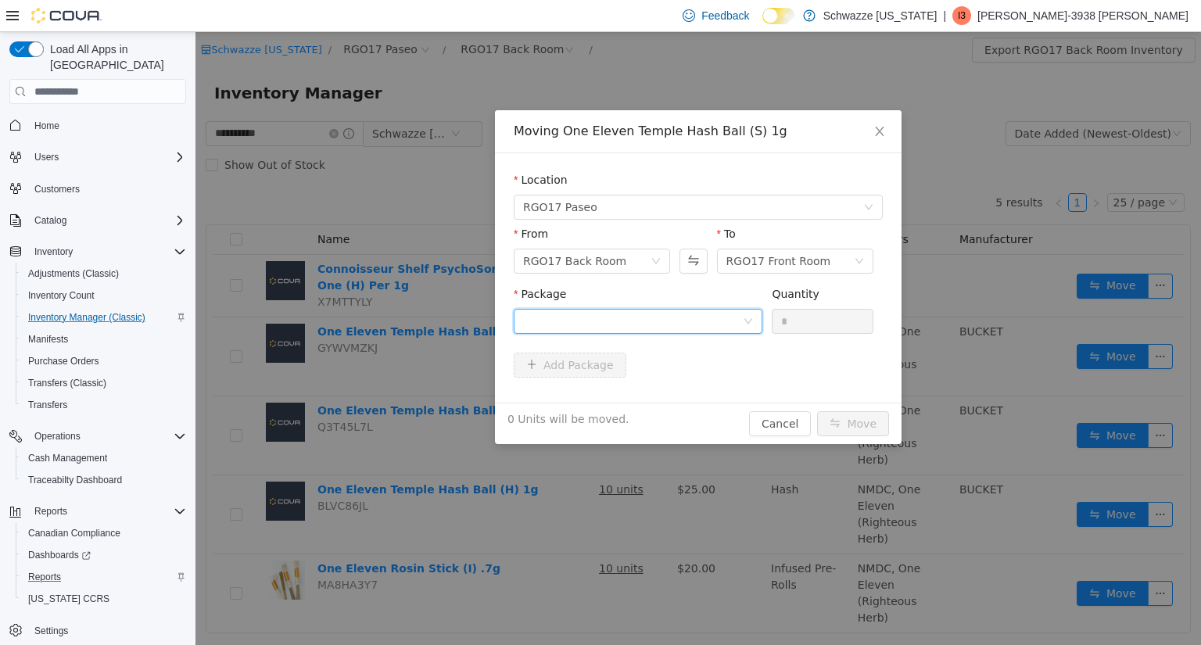
click at [727, 324] on div at bounding box center [633, 321] width 220 height 23
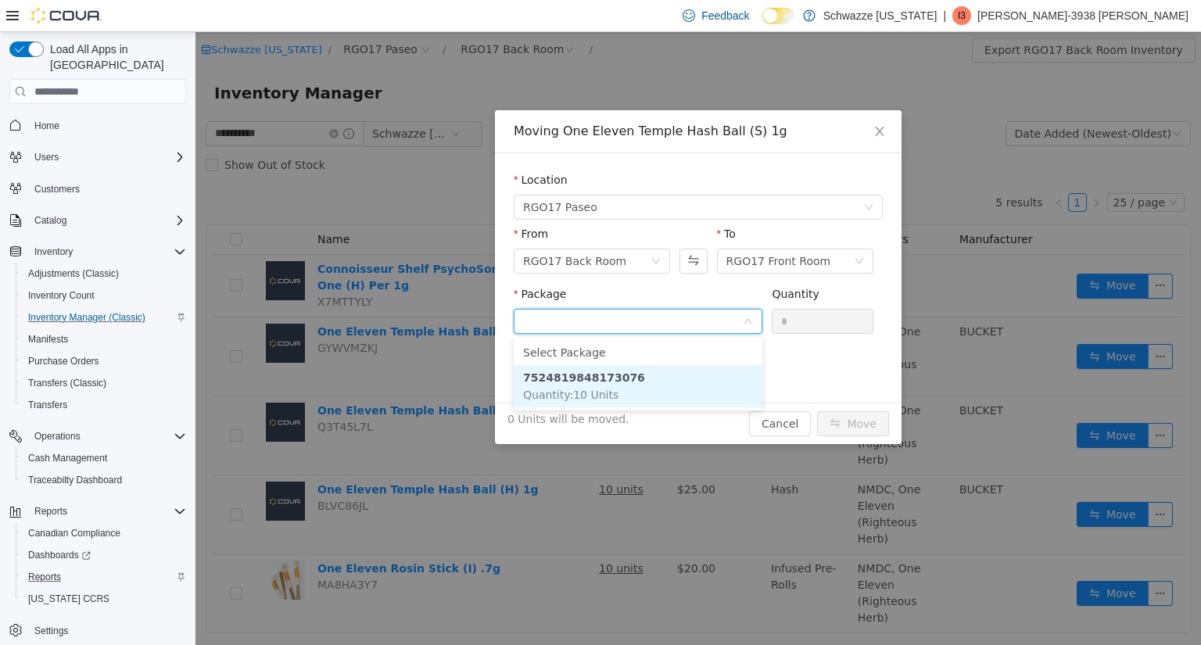
click at [650, 371] on li "7524819848173076 Quantity : 10 Units" at bounding box center [638, 386] width 249 height 42
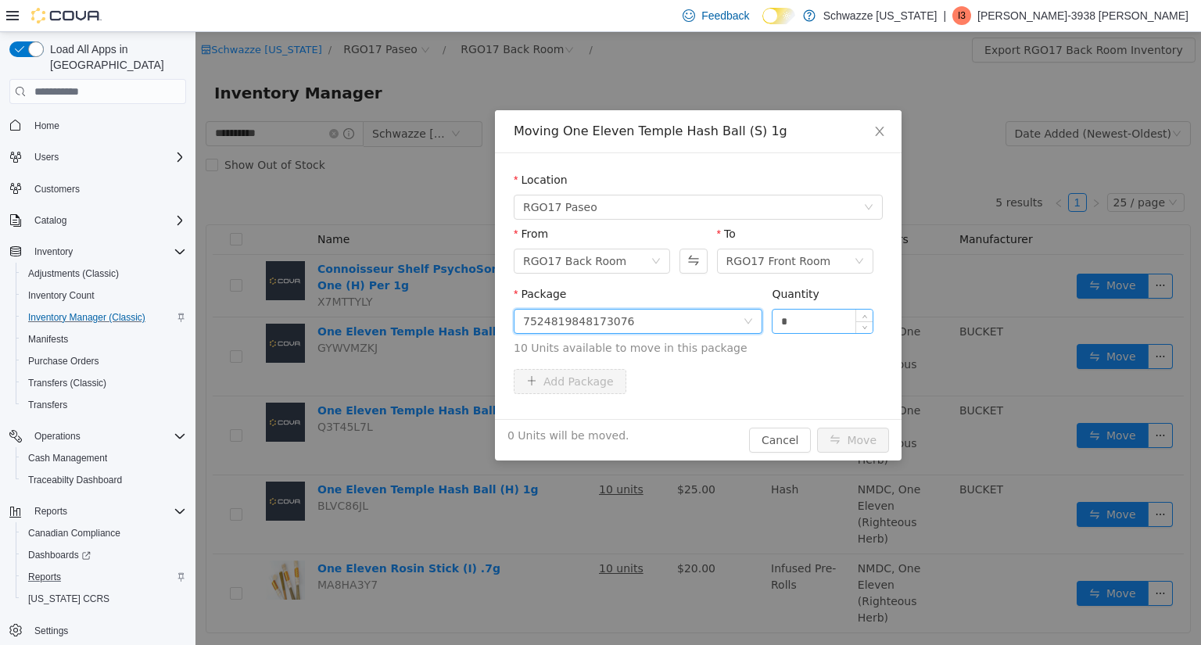
click at [816, 315] on input "*" at bounding box center [823, 321] width 100 height 23
type input "**"
click at [850, 437] on button "Move" at bounding box center [853, 440] width 72 height 25
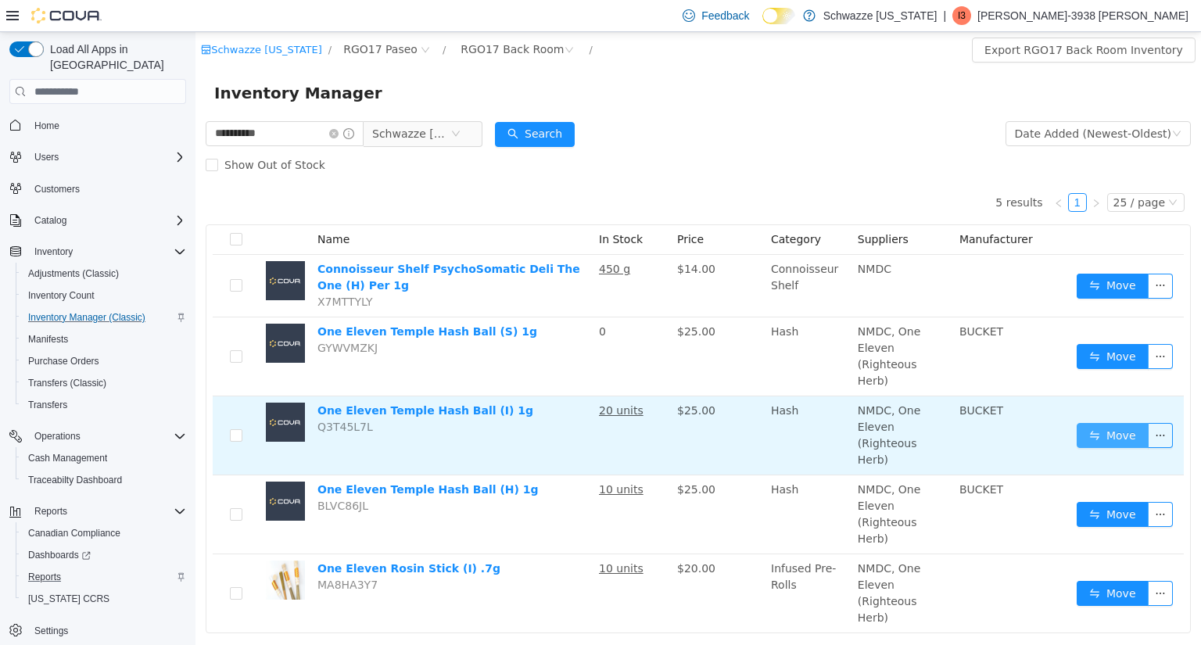
click at [1107, 423] on button "Move" at bounding box center [1113, 435] width 72 height 25
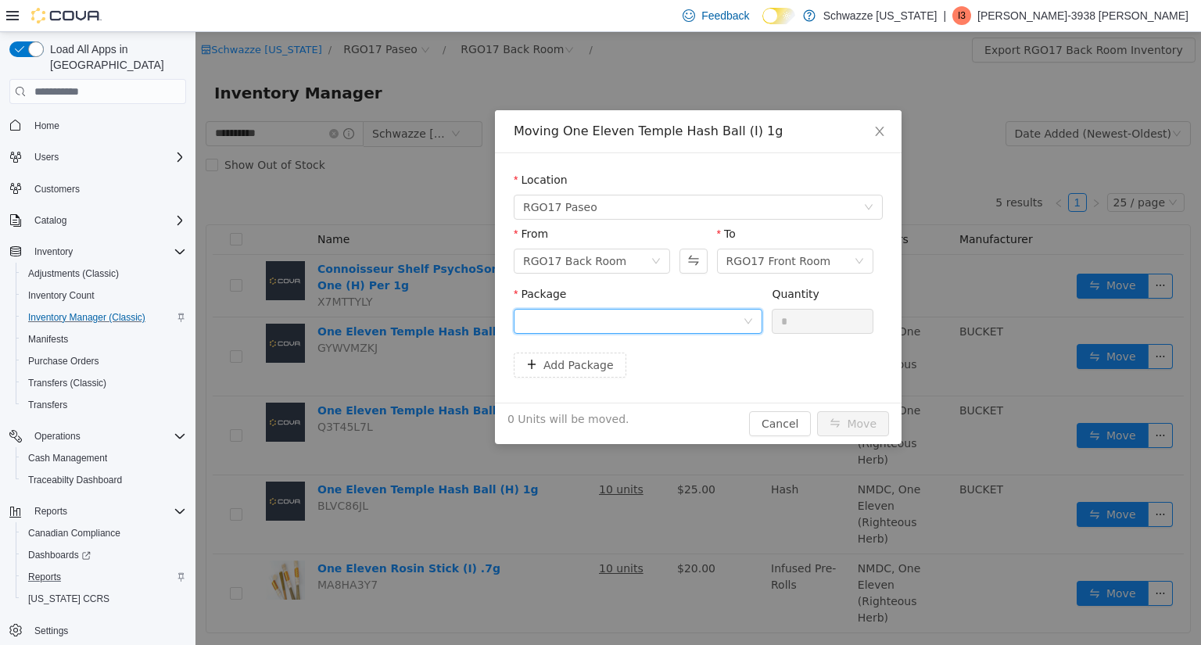
click at [736, 324] on div at bounding box center [633, 321] width 220 height 23
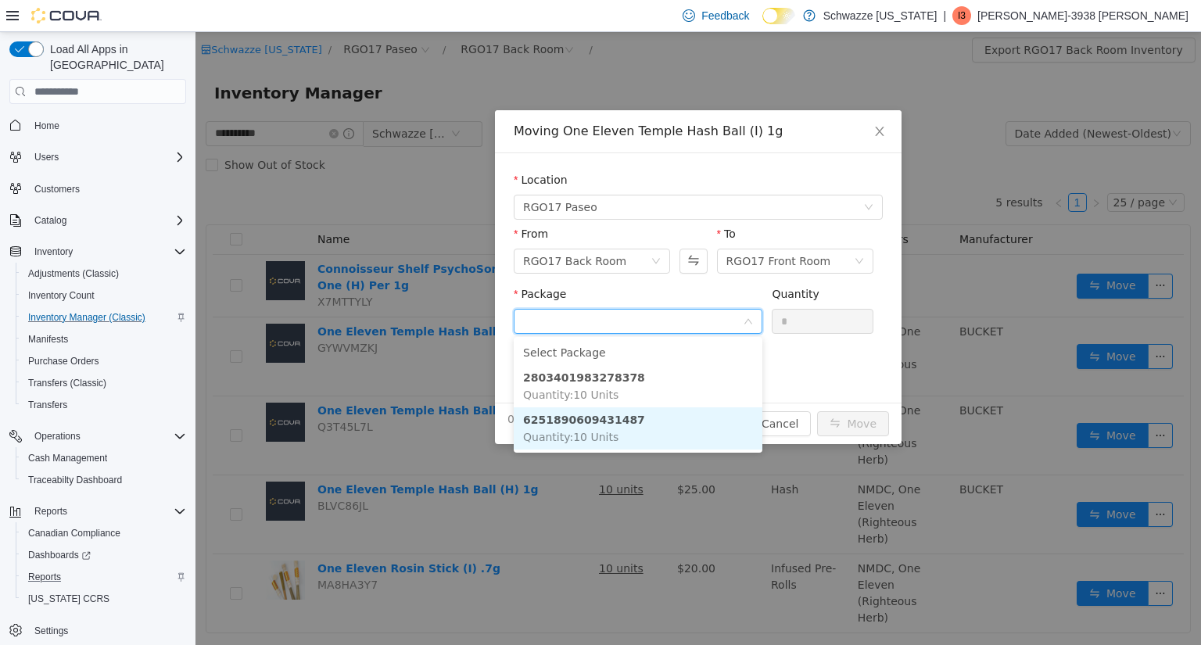
click at [616, 416] on strong "6251890609431487" at bounding box center [584, 420] width 122 height 13
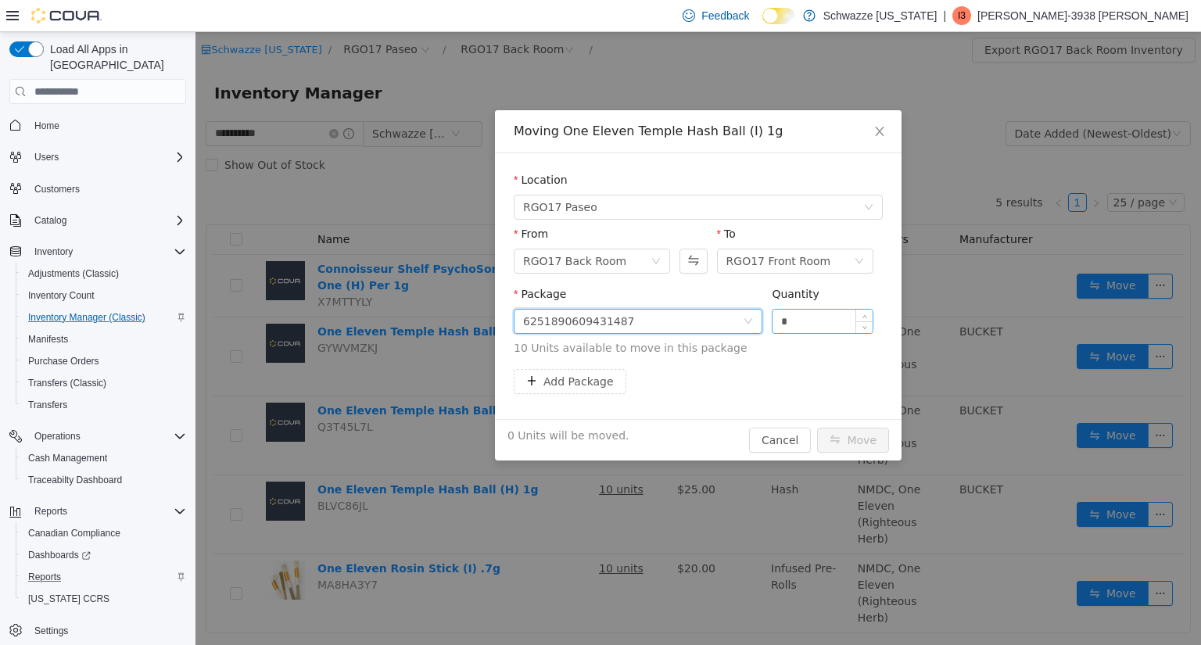
click at [813, 313] on input "*" at bounding box center [823, 321] width 100 height 23
type input "**"
click at [839, 436] on button "Move" at bounding box center [853, 440] width 72 height 25
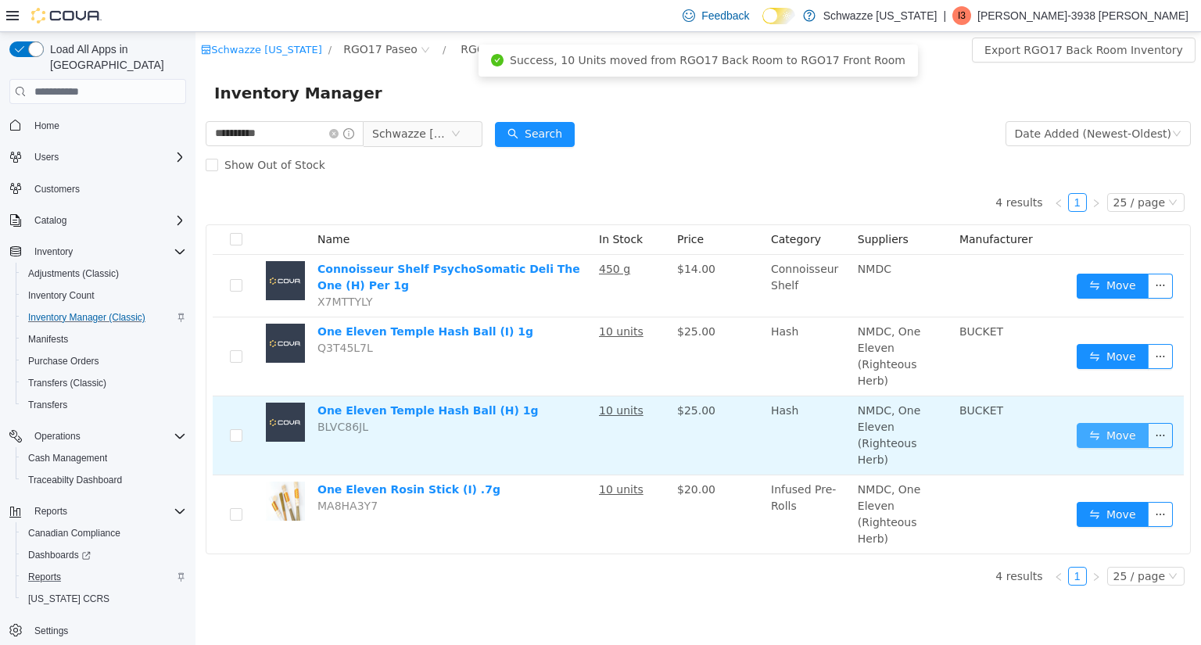
click at [1106, 423] on button "Move" at bounding box center [1113, 435] width 72 height 25
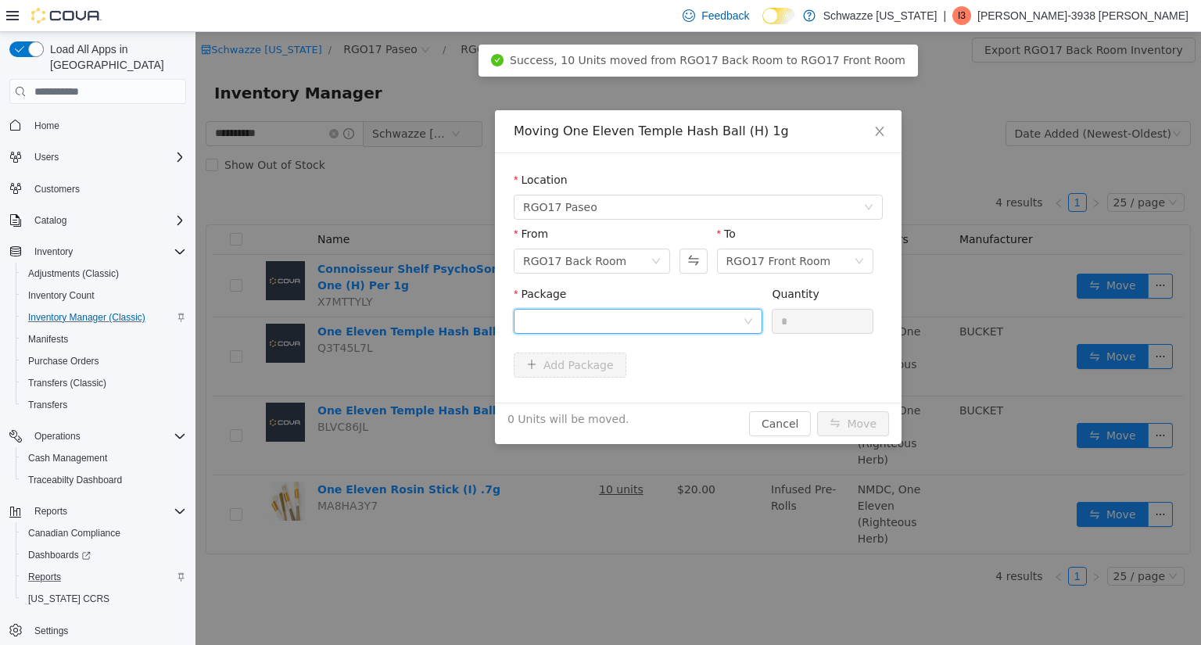
click at [676, 315] on div at bounding box center [633, 321] width 220 height 23
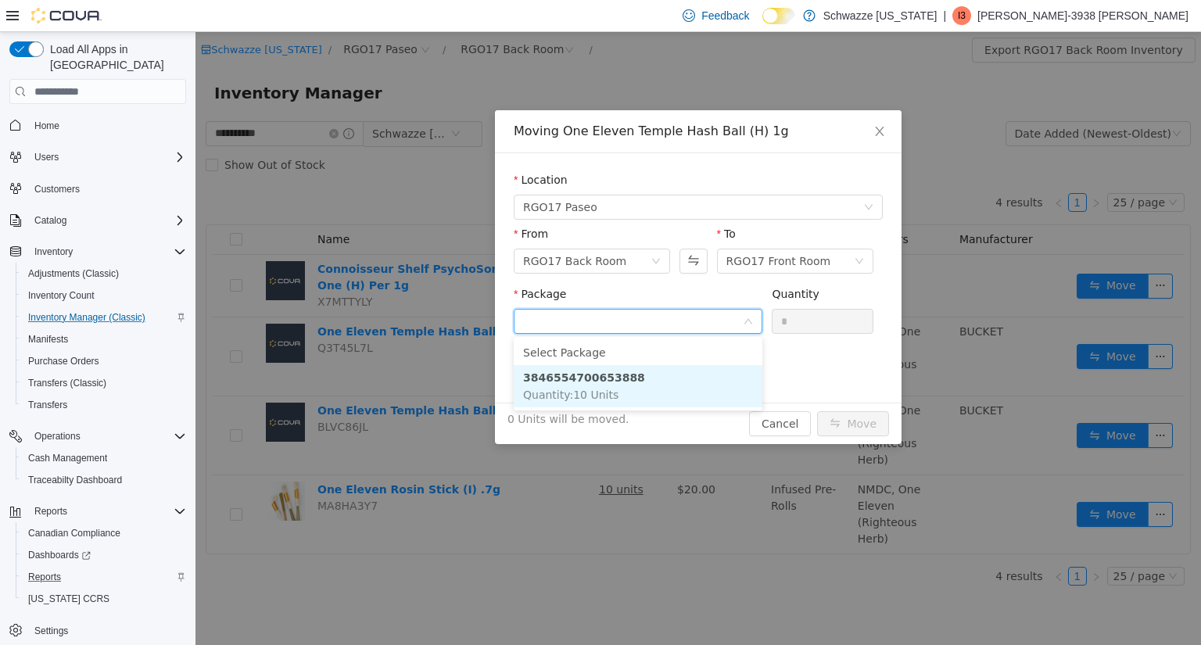
click at [638, 377] on li "3846554700653888 Quantity : 10 Units" at bounding box center [638, 386] width 249 height 42
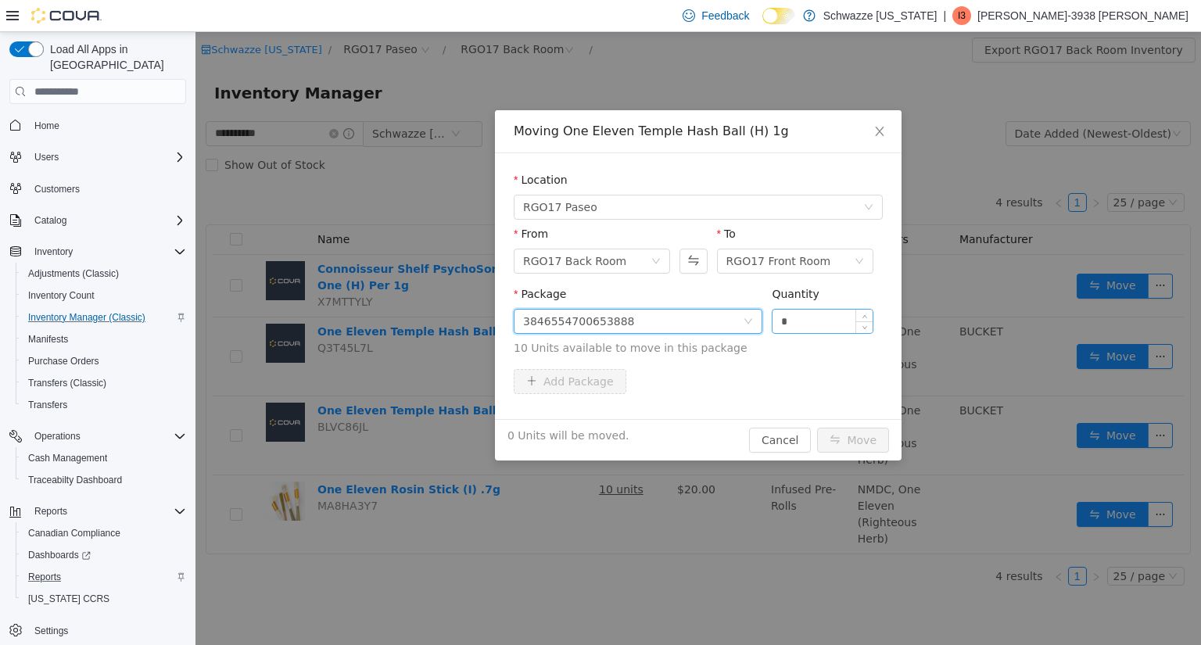
click at [816, 317] on input "*" at bounding box center [823, 321] width 100 height 23
type input "**"
click at [860, 436] on button "Move" at bounding box center [853, 440] width 72 height 25
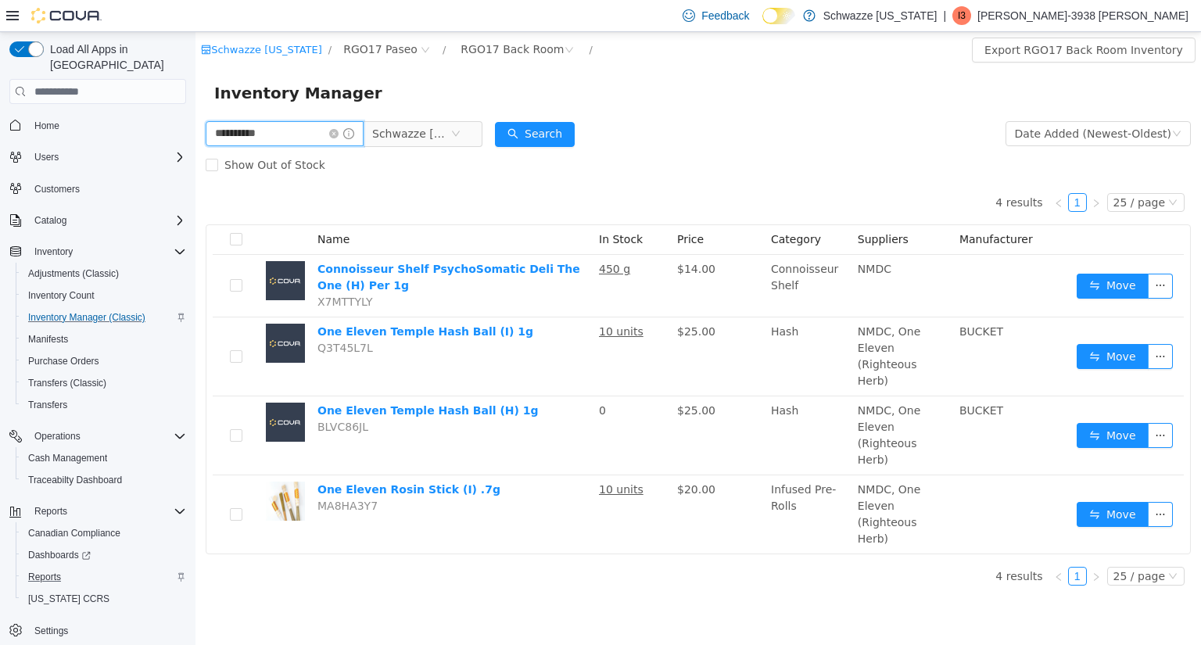
drag, startPoint x: 239, startPoint y: 138, endPoint x: 20, endPoint y: 139, distance: 218.2
click at [195, 139] on html "**********" at bounding box center [698, 338] width 1006 height 613
type input "******"
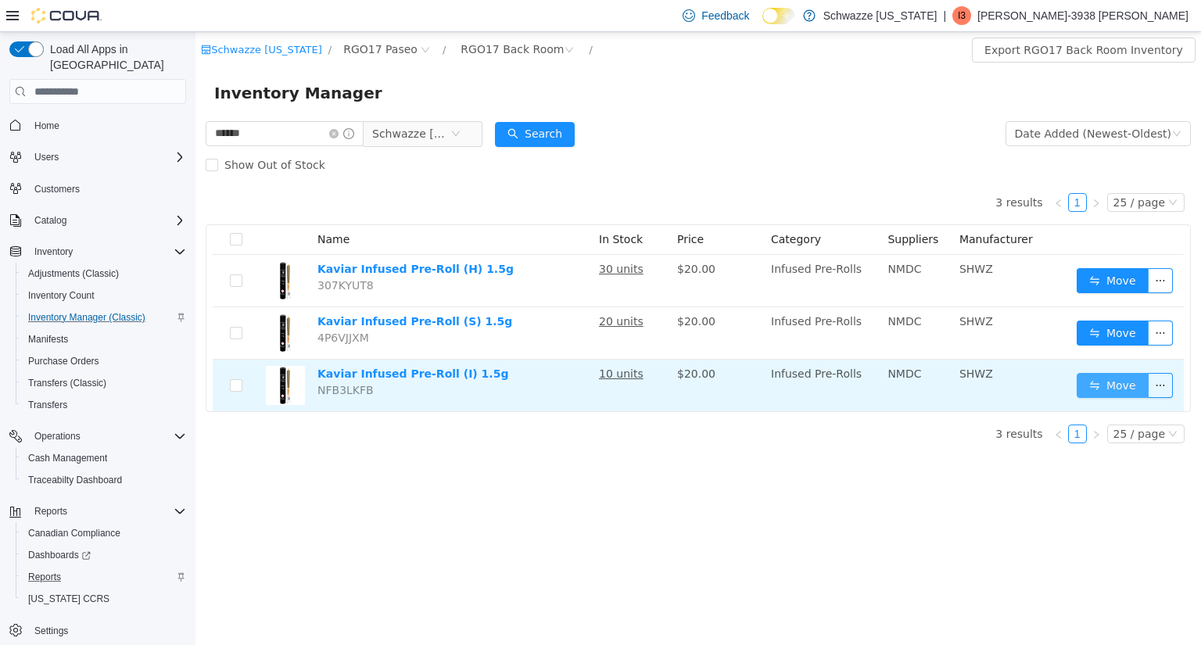
click at [1104, 389] on button "Move" at bounding box center [1113, 385] width 72 height 25
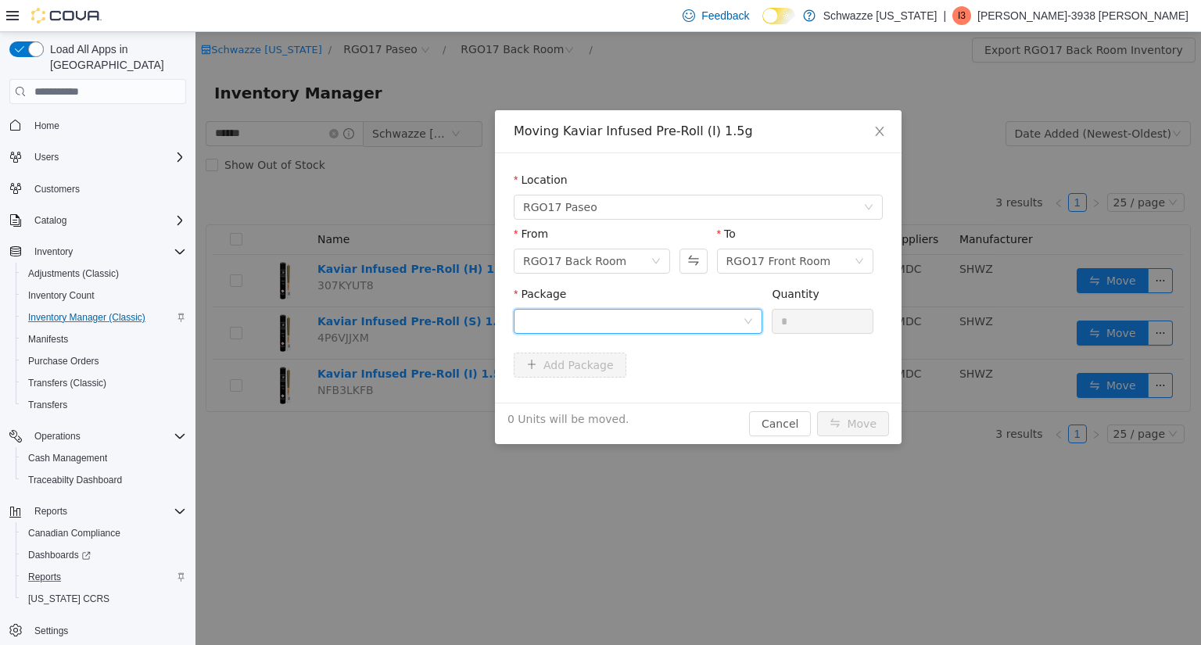
click at [744, 330] on div at bounding box center [638, 321] width 249 height 25
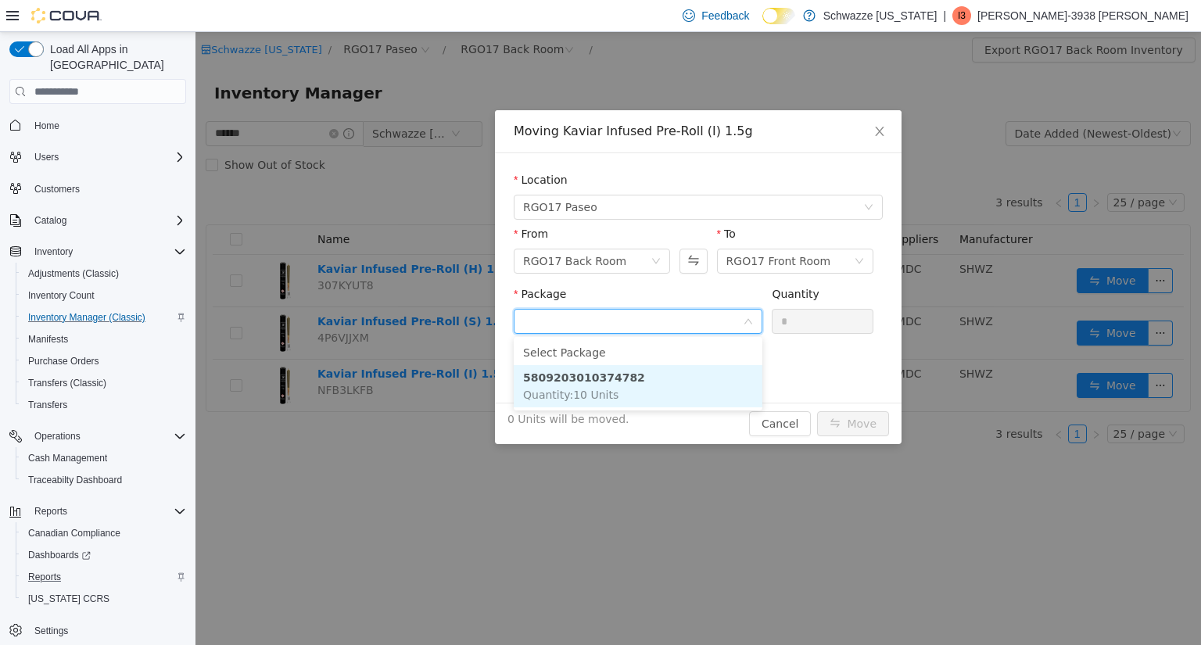
click at [678, 382] on li "5809203010374782 Quantity : 10 Units" at bounding box center [638, 386] width 249 height 42
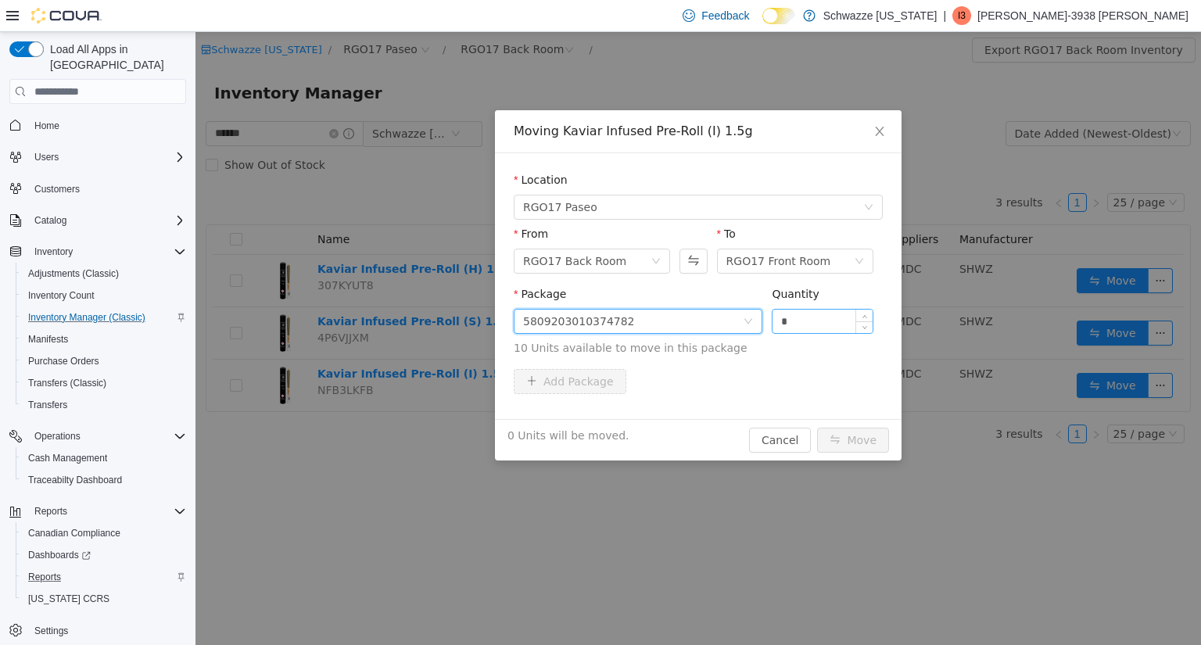
click at [817, 324] on input "*" at bounding box center [823, 321] width 100 height 23
type input "**"
click at [843, 439] on button "Move" at bounding box center [853, 440] width 72 height 25
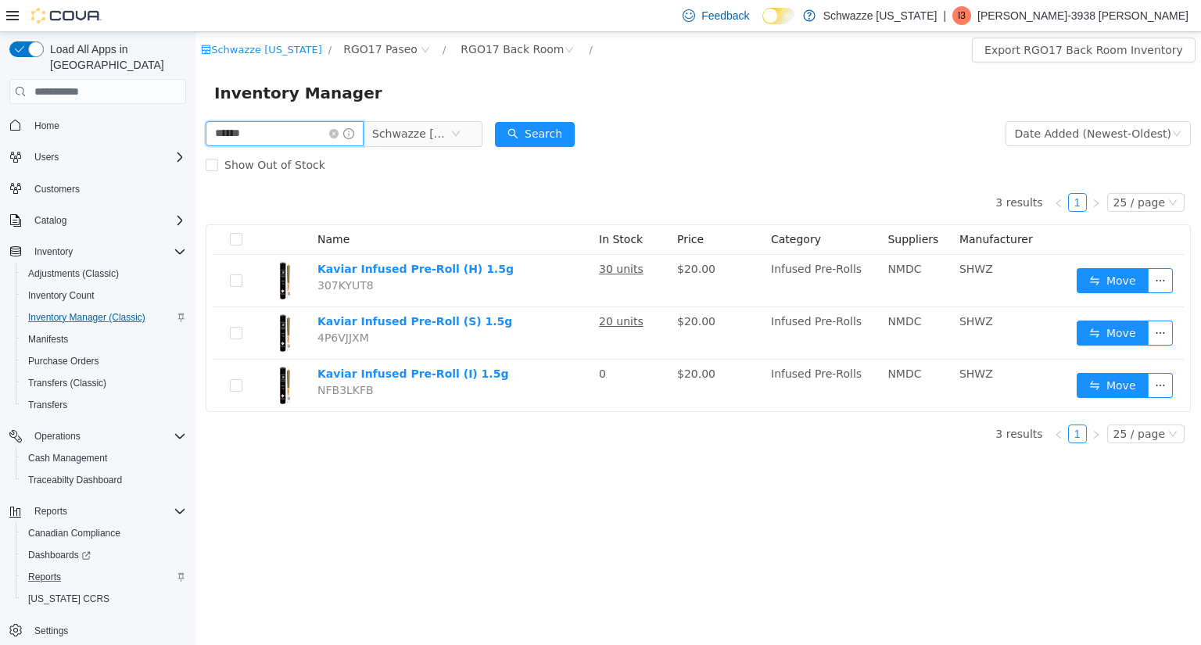
drag, startPoint x: 255, startPoint y: 138, endPoint x: 0, endPoint y: 149, distance: 255.2
click at [195, 149] on html "Schwazze New Mexico / RGO17 Paseo / RGO17 Back Room / Export RGO17 Back Room In…" at bounding box center [698, 338] width 1006 height 613
type input "********"
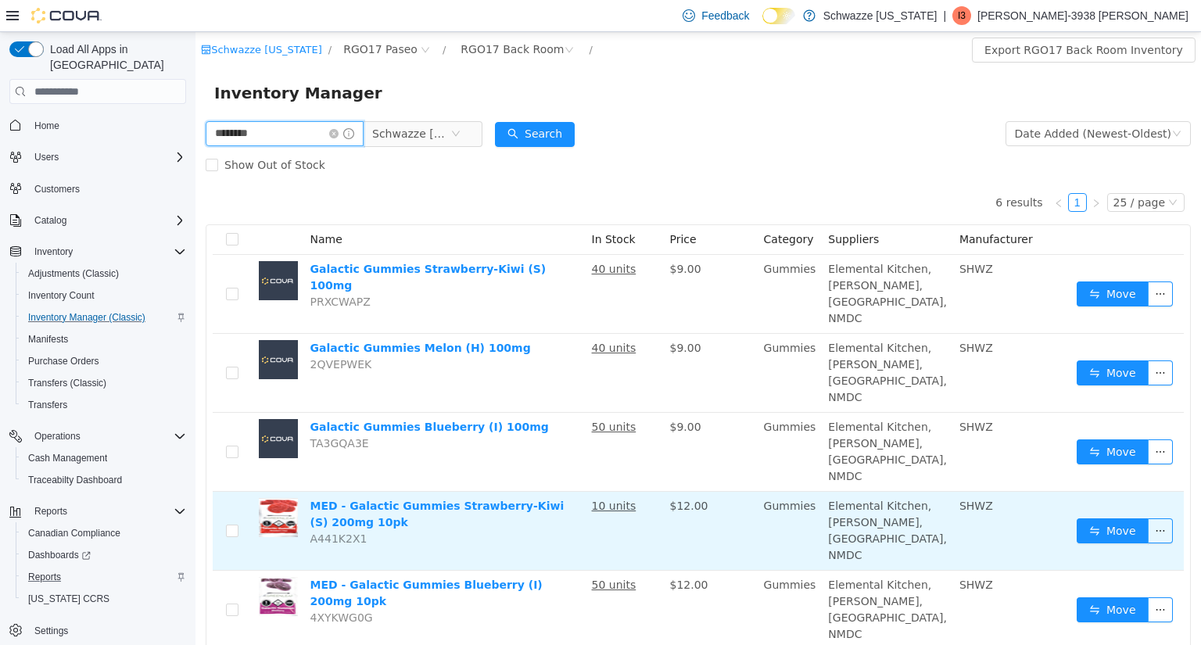
scroll to position [29, 0]
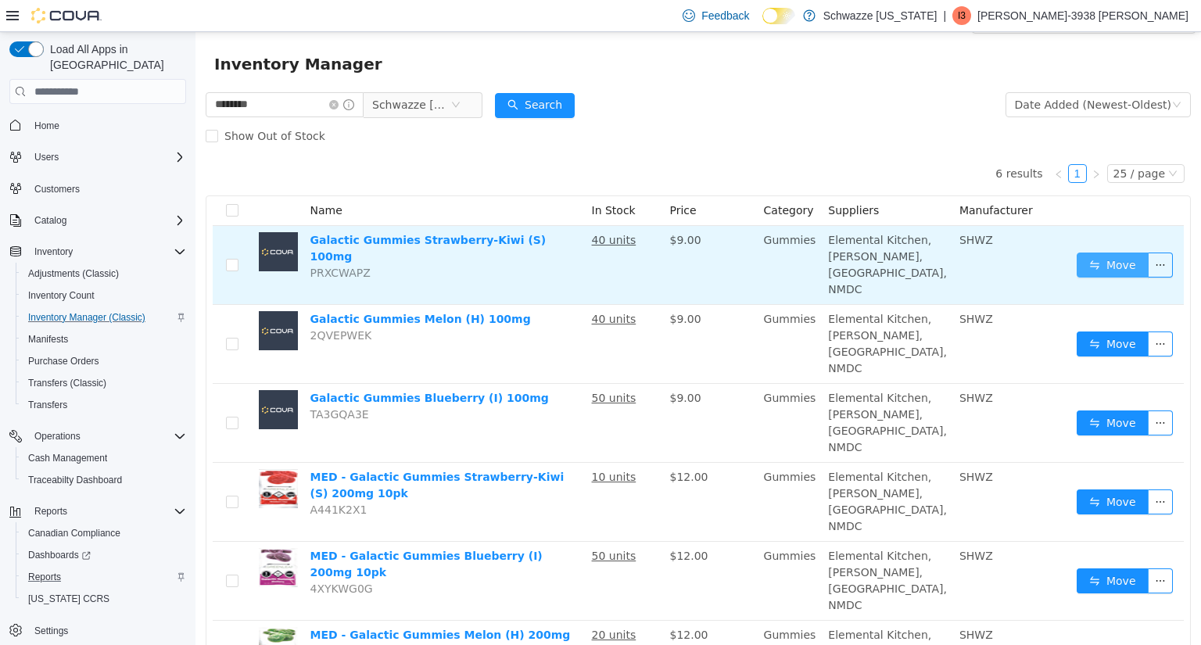
click at [1096, 261] on button "Move" at bounding box center [1113, 265] width 72 height 25
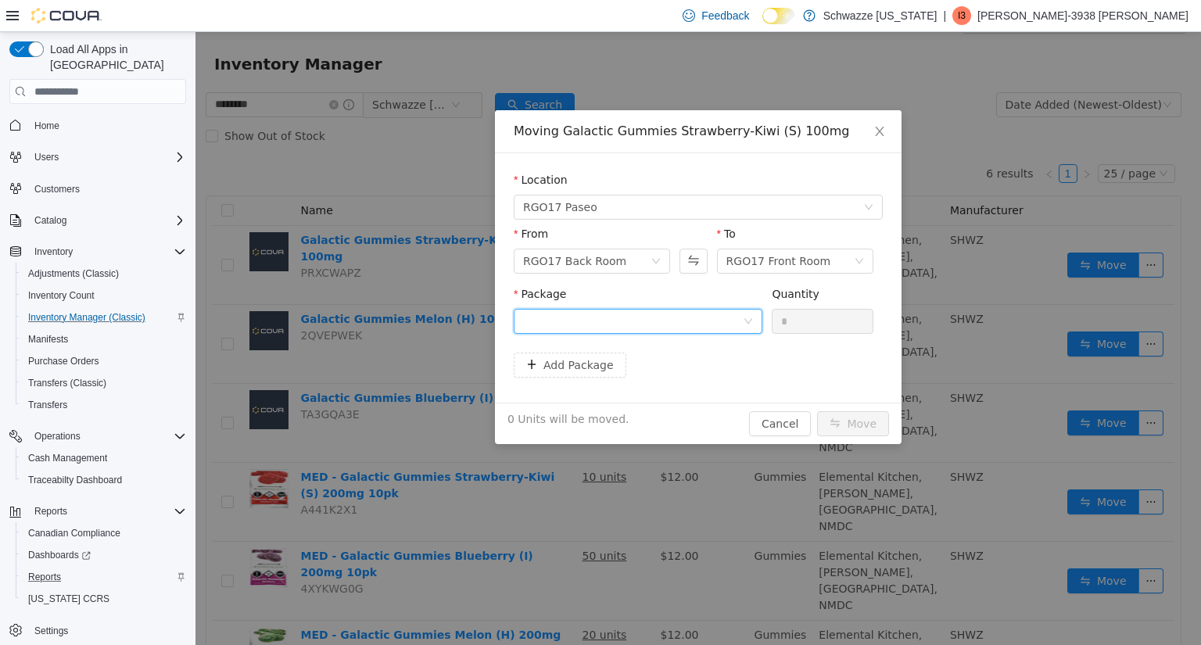
click at [753, 313] on div at bounding box center [638, 321] width 249 height 25
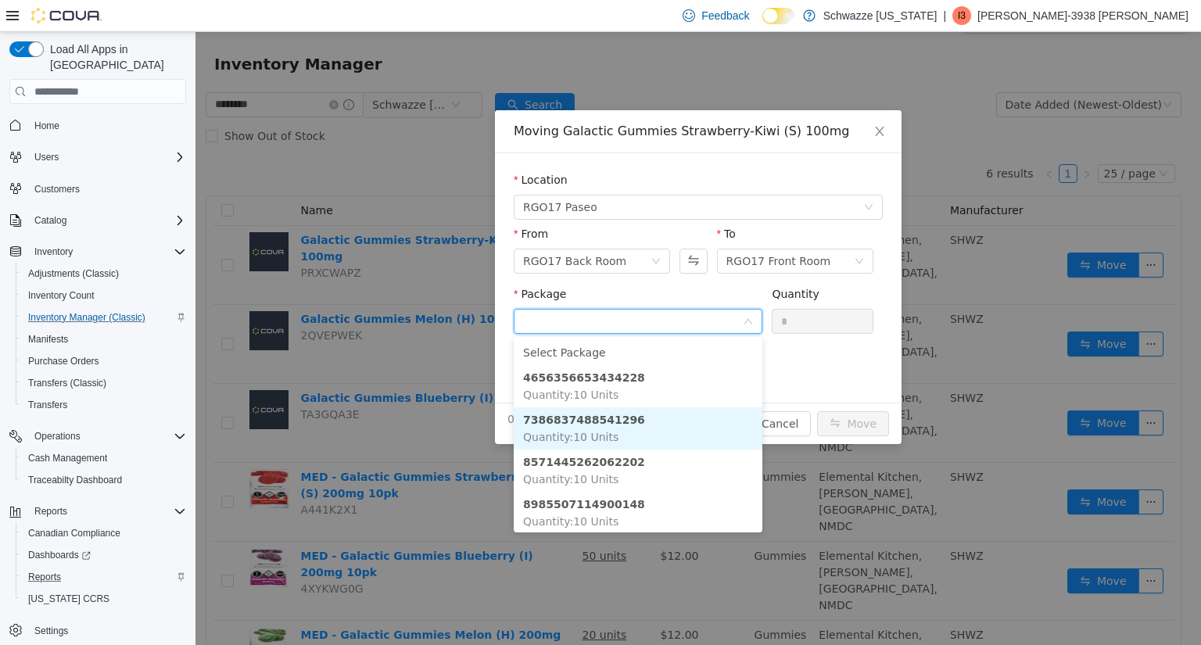
click at [631, 438] on li "7386837488541296 Quantity : 10 Units" at bounding box center [638, 428] width 249 height 42
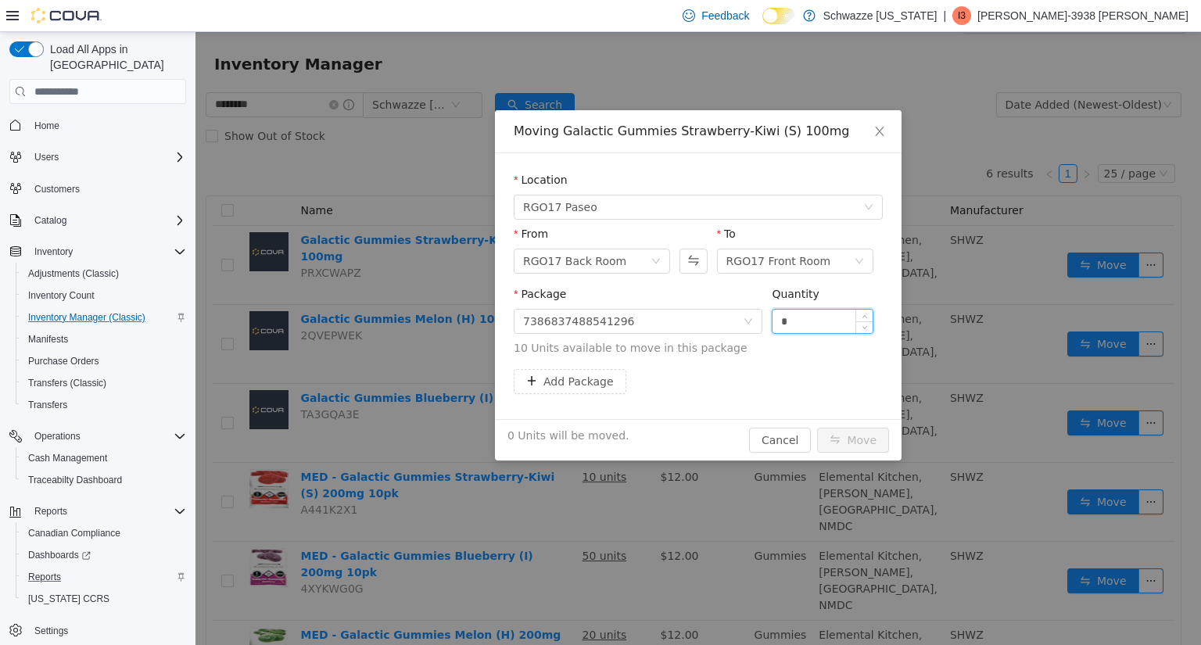
click at [814, 321] on input "*" at bounding box center [823, 321] width 100 height 23
type input "**"
click at [855, 436] on button "Move" at bounding box center [853, 440] width 72 height 25
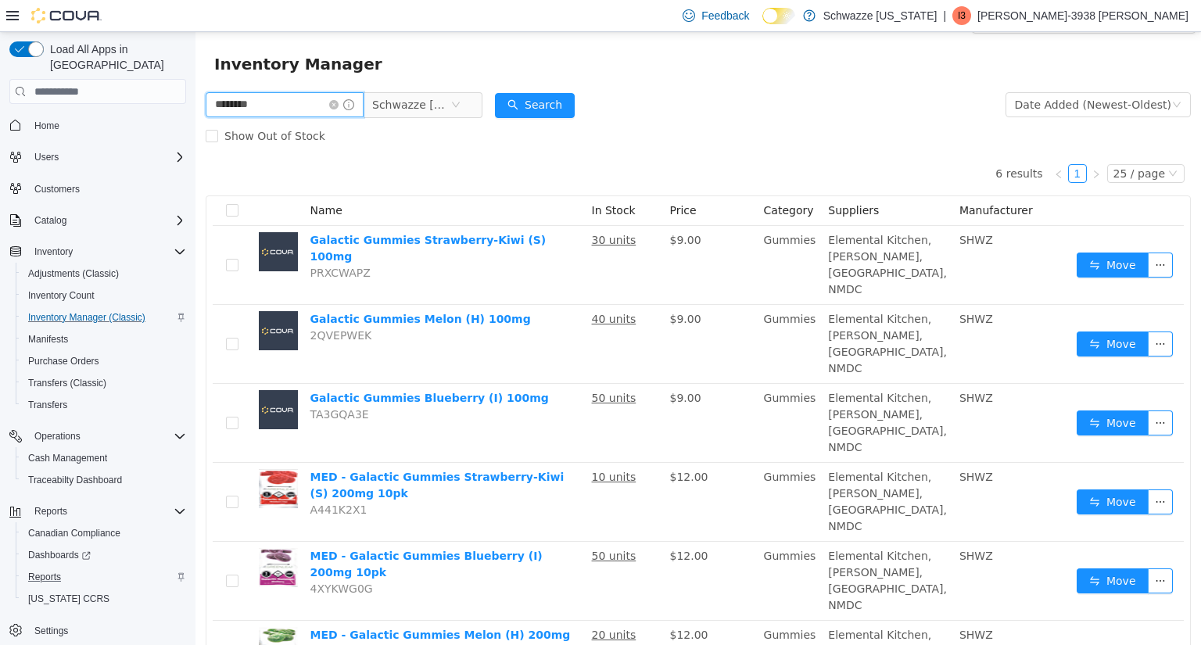
drag, startPoint x: 300, startPoint y: 98, endPoint x: 43, endPoint y: 114, distance: 257.8
click at [195, 114] on html "Schwazze New Mexico / RGO17 Paseo / RGO17 Back Room / Export RGO17 Back Room In…" at bounding box center [698, 309] width 1006 height 613
type input "****"
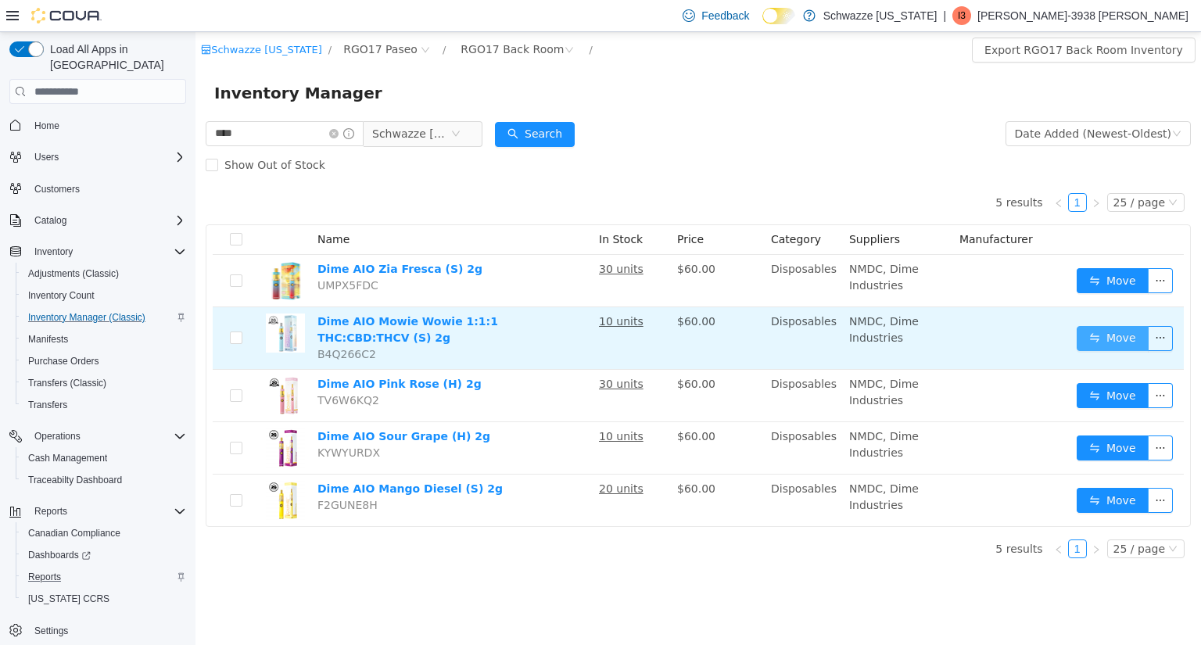
click at [1090, 336] on button "Move" at bounding box center [1113, 338] width 72 height 25
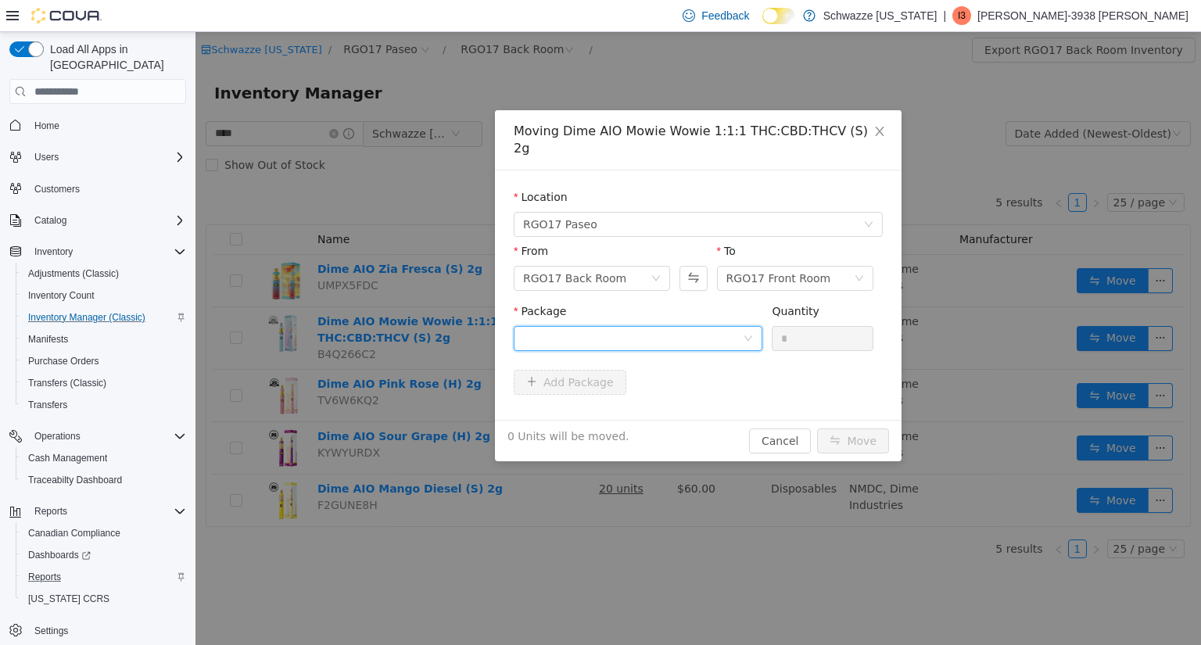
click at [741, 327] on div at bounding box center [633, 338] width 220 height 23
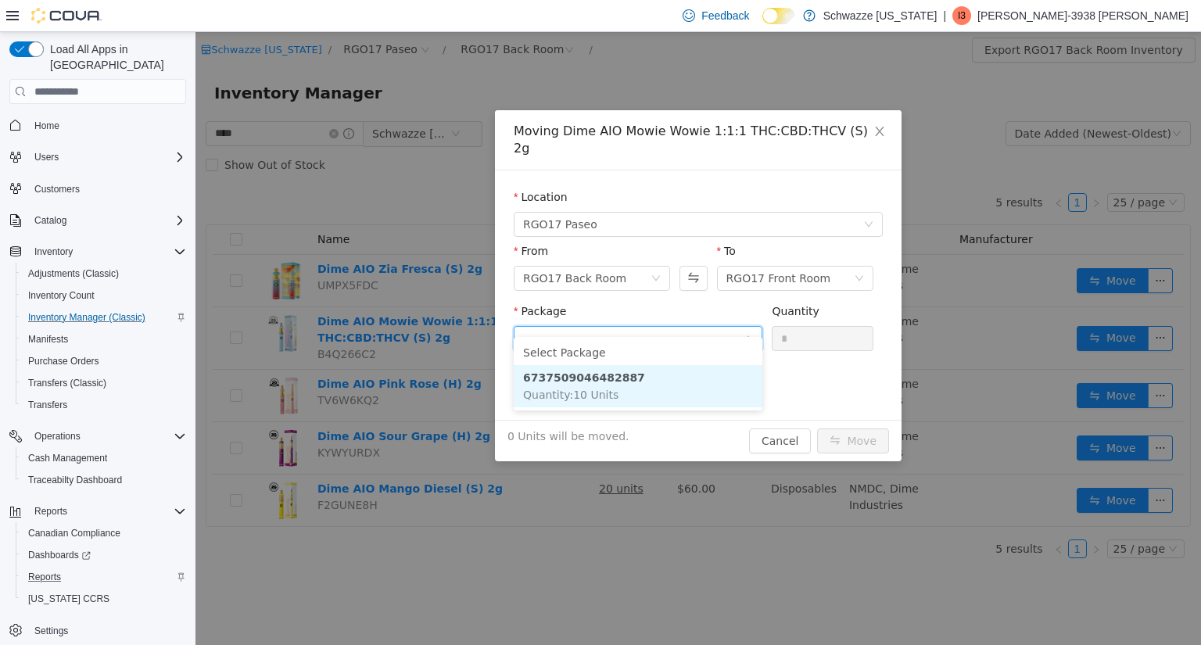
click at [663, 392] on li "6737509046482887 Quantity : 10 Units" at bounding box center [638, 386] width 249 height 42
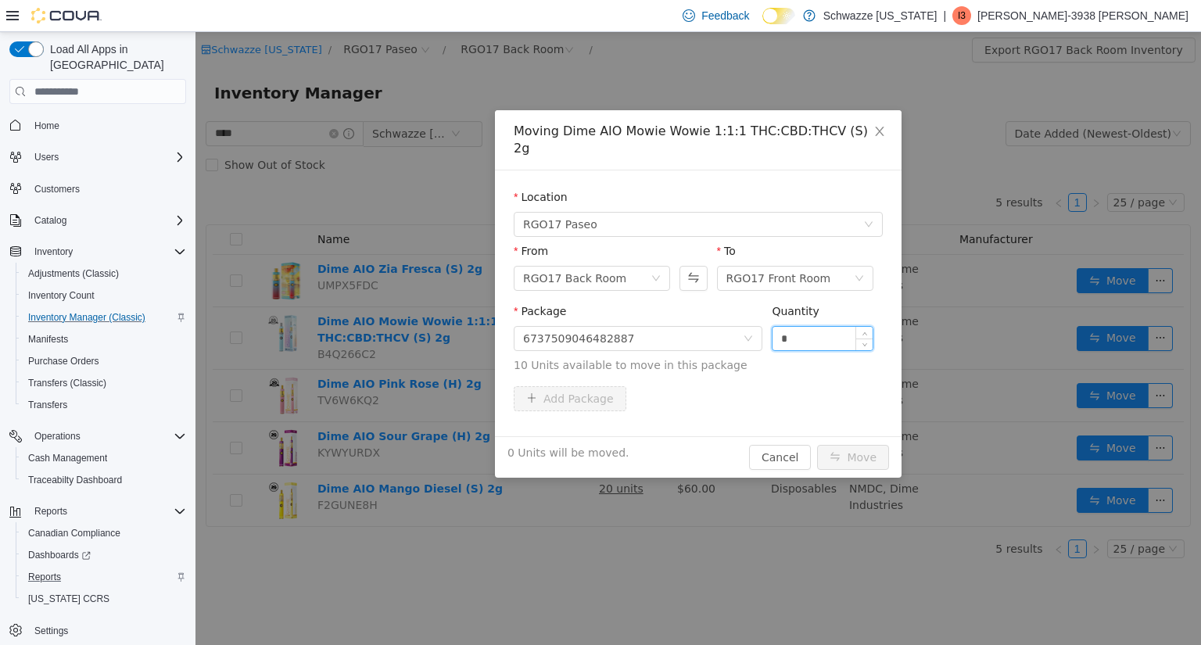
click at [798, 327] on input "*" at bounding box center [823, 338] width 100 height 23
type input "**"
click at [853, 445] on button "Move" at bounding box center [853, 457] width 72 height 25
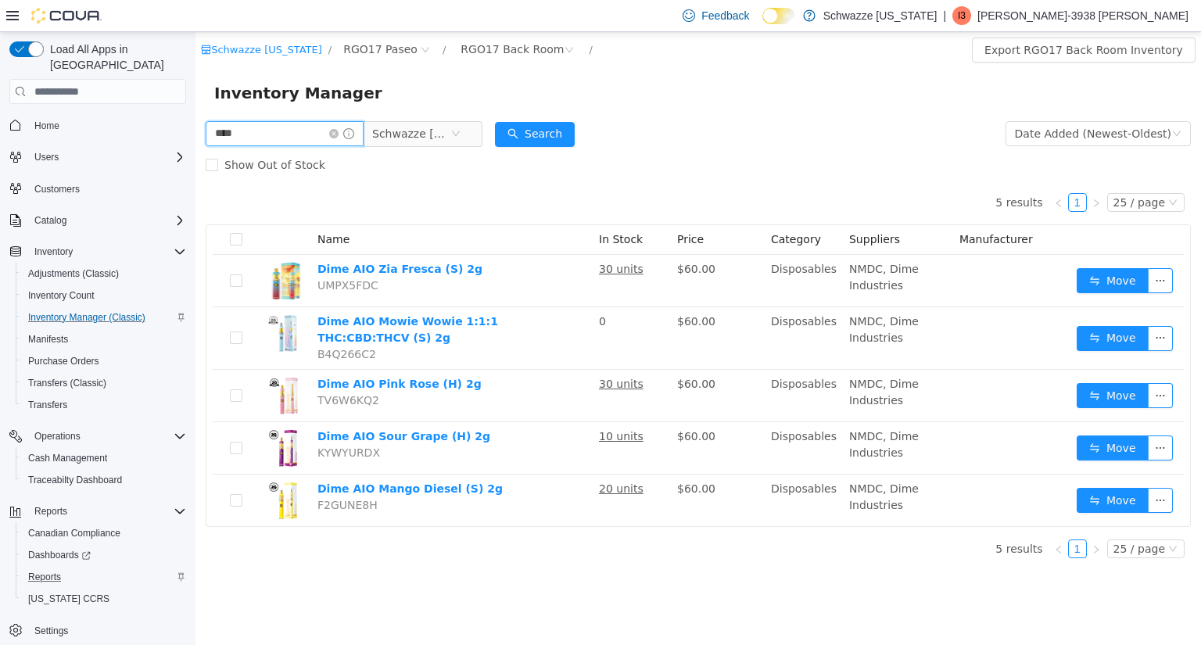
drag, startPoint x: 183, startPoint y: 147, endPoint x: 84, endPoint y: 161, distance: 99.5
click at [195, 161] on html "Schwazze New Mexico / RGO17 Paseo / RGO17 Back Room / Export RGO17 Back Room In…" at bounding box center [698, 338] width 1006 height 613
type input "********"
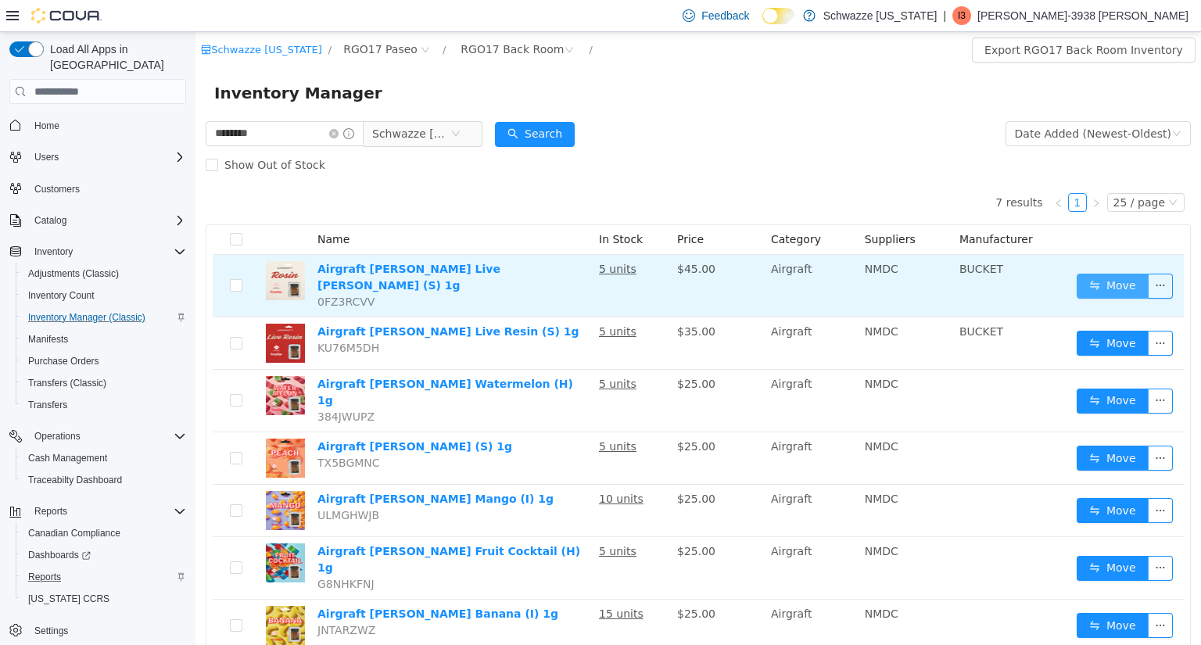
click at [1109, 277] on button "Move" at bounding box center [1113, 286] width 72 height 25
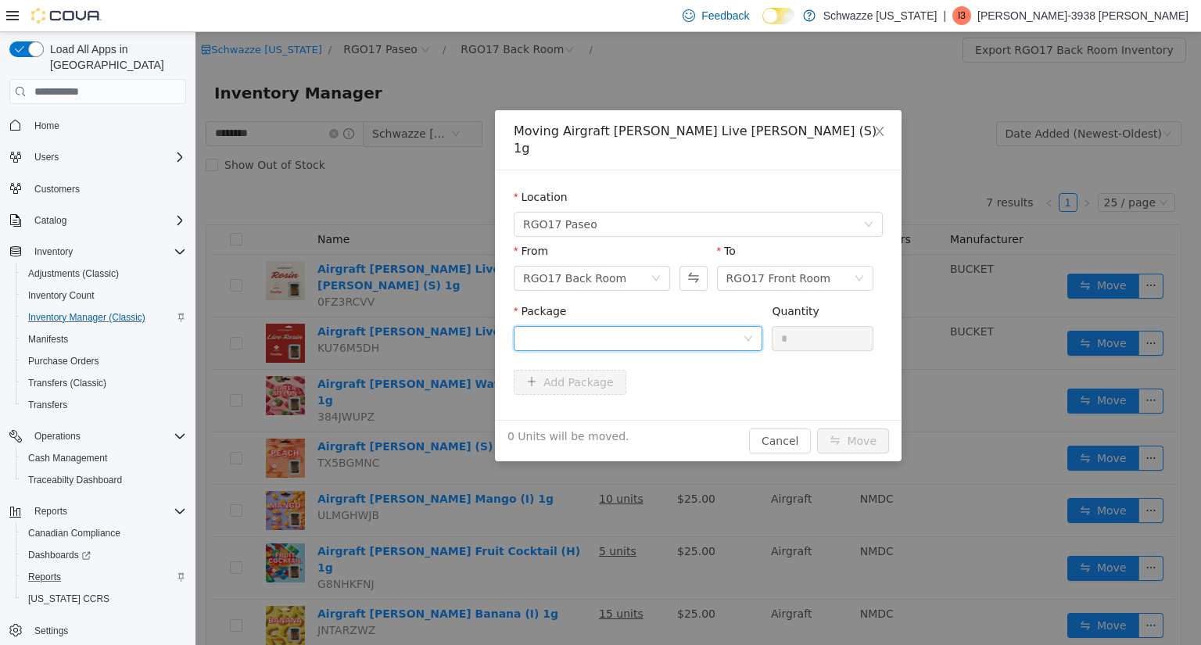
click at [651, 327] on div at bounding box center [633, 338] width 220 height 23
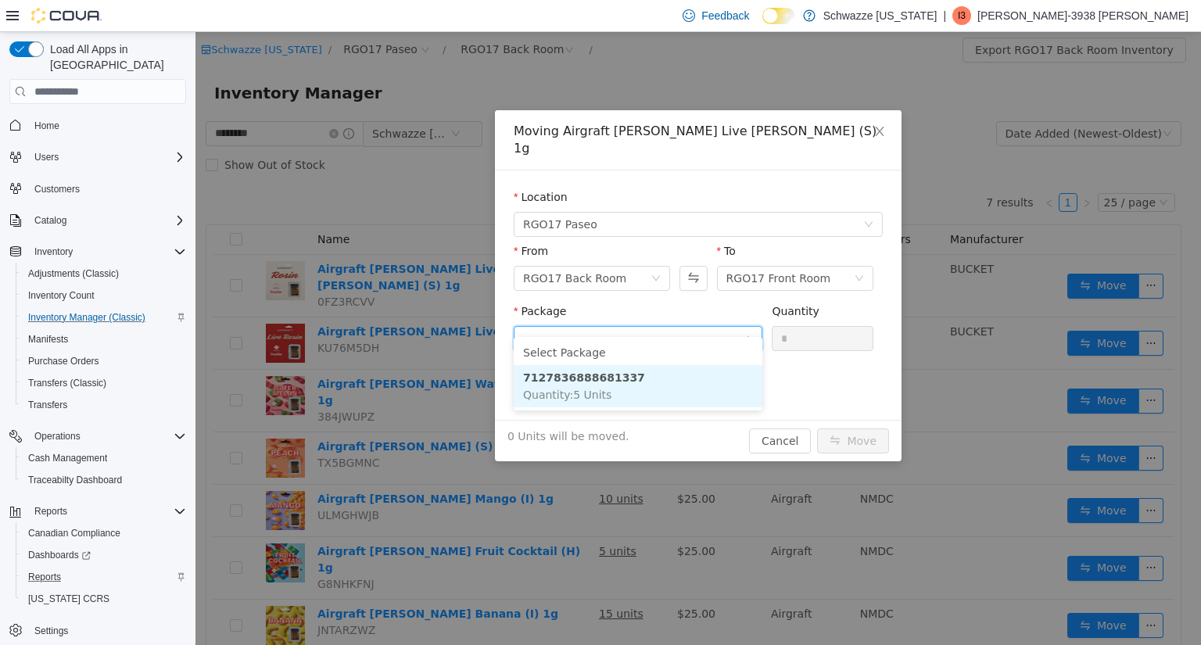
click at [630, 396] on li "7127836888681337 Quantity : 5 Units" at bounding box center [638, 386] width 249 height 42
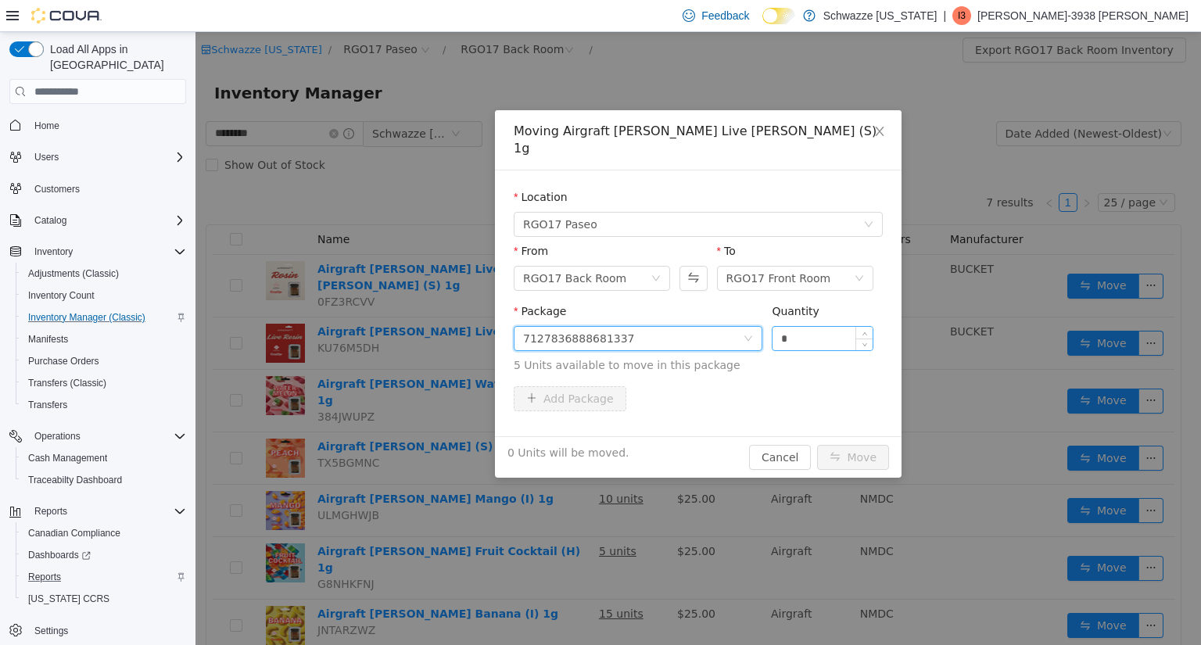
click at [805, 327] on input "*" at bounding box center [823, 338] width 100 height 23
type input "*"
click at [848, 445] on button "Move" at bounding box center [853, 457] width 72 height 25
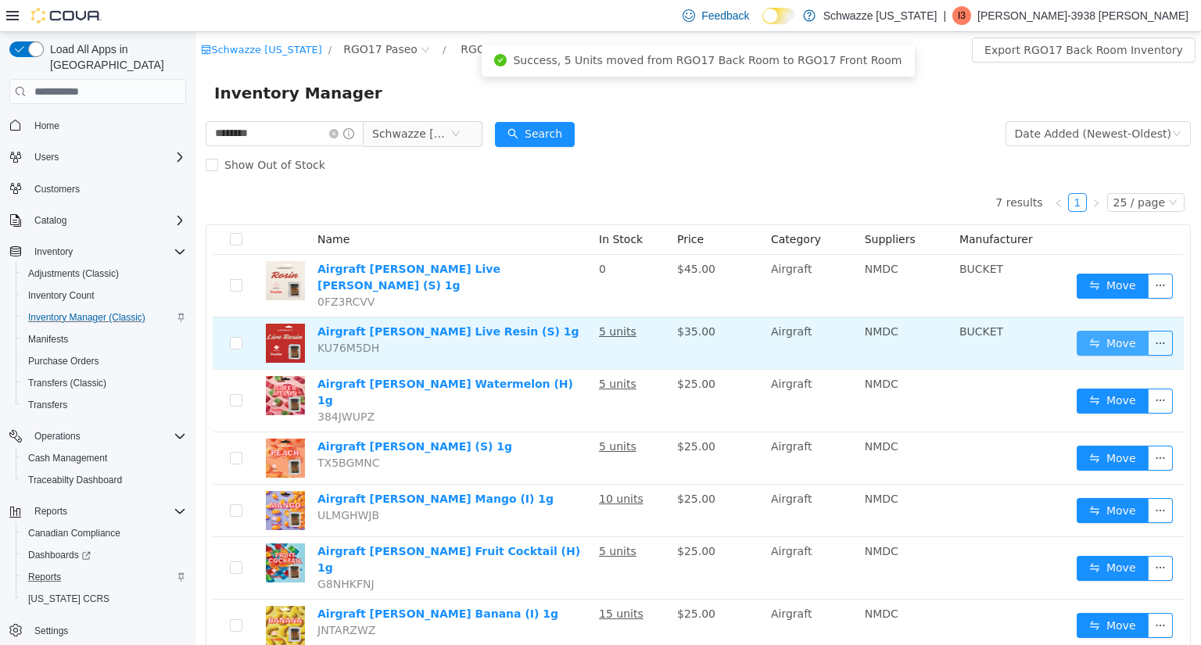
click at [1098, 331] on button "Move" at bounding box center [1113, 343] width 72 height 25
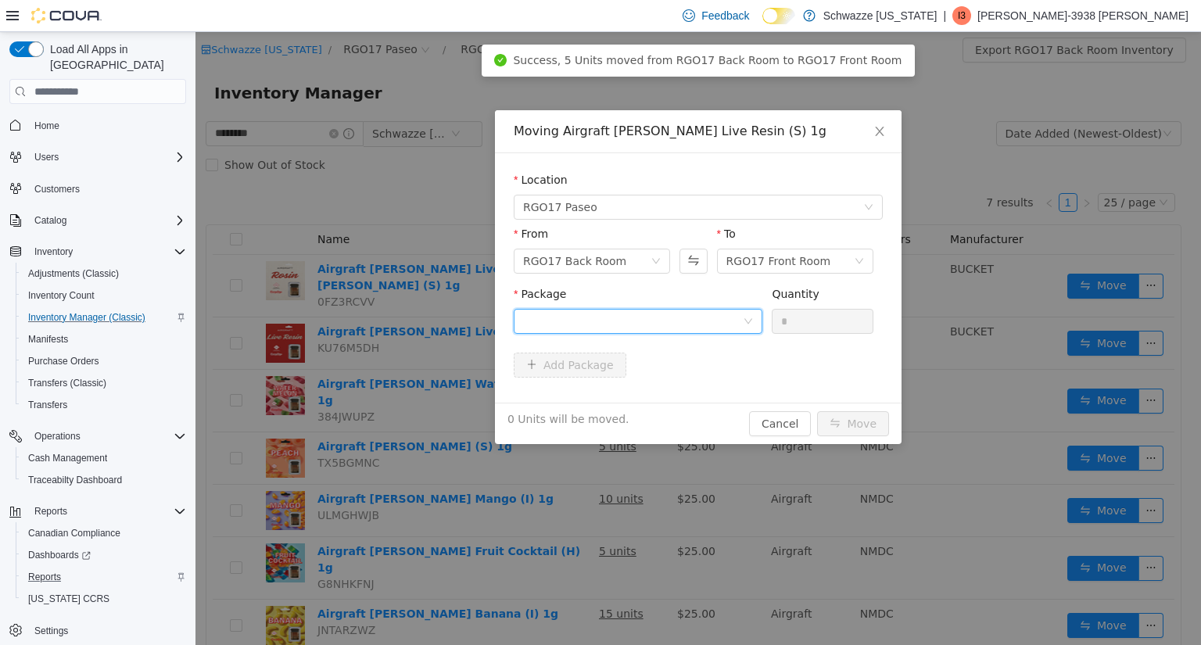
click at [706, 324] on div at bounding box center [633, 321] width 220 height 23
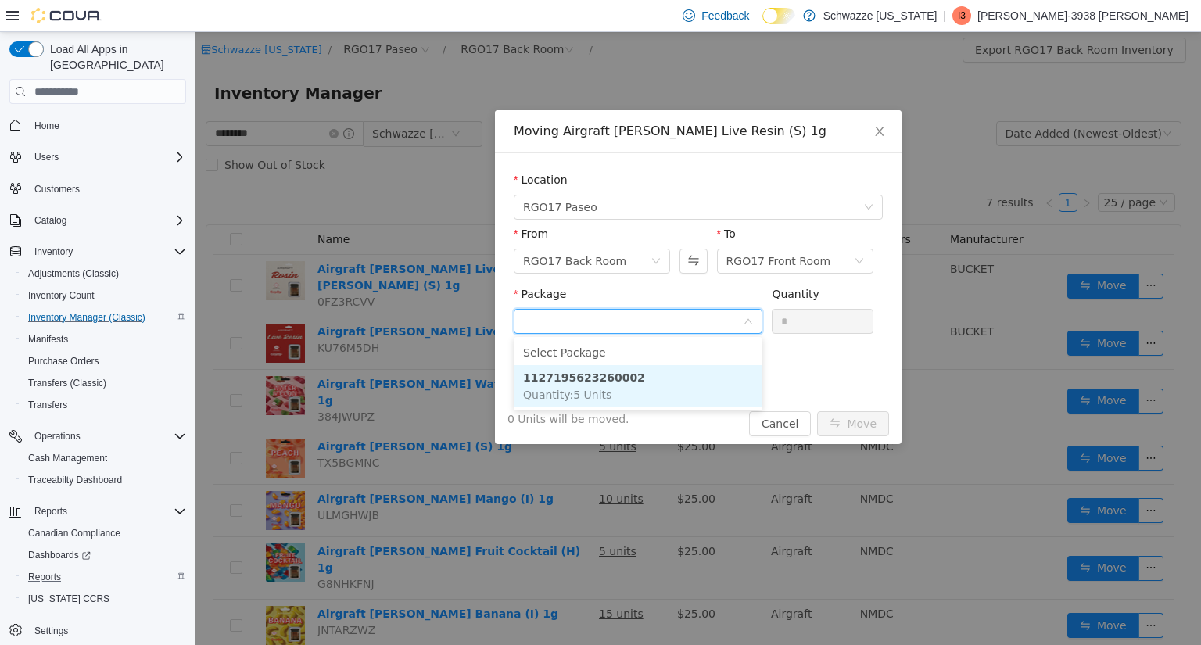
click at [653, 383] on li "1127195623260002 Quantity : 5 Units" at bounding box center [638, 386] width 249 height 42
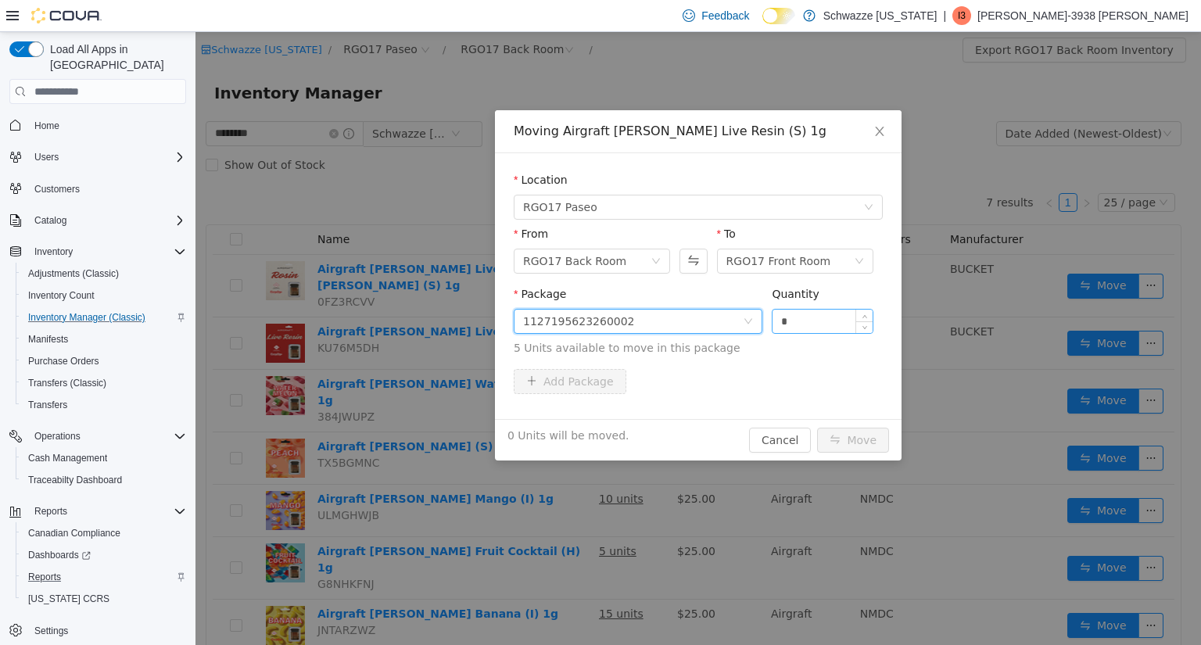
click at [812, 317] on input "*" at bounding box center [823, 321] width 100 height 23
type input "*"
click at [848, 444] on button "Move" at bounding box center [853, 440] width 72 height 25
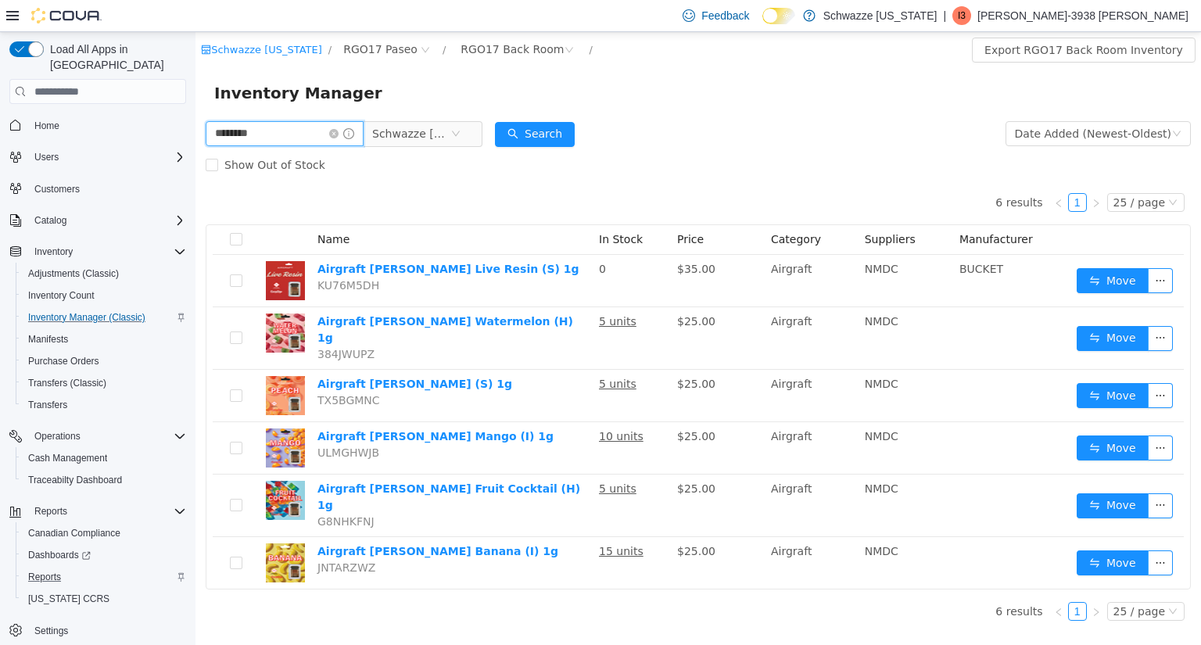
drag, startPoint x: 272, startPoint y: 130, endPoint x: 6, endPoint y: 118, distance: 266.1
click at [195, 118] on html "Schwazze New Mexico / RGO17 Paseo / RGO17 Back Room / Export RGO17 Back Room In…" at bounding box center [698, 338] width 1006 height 613
type input "******"
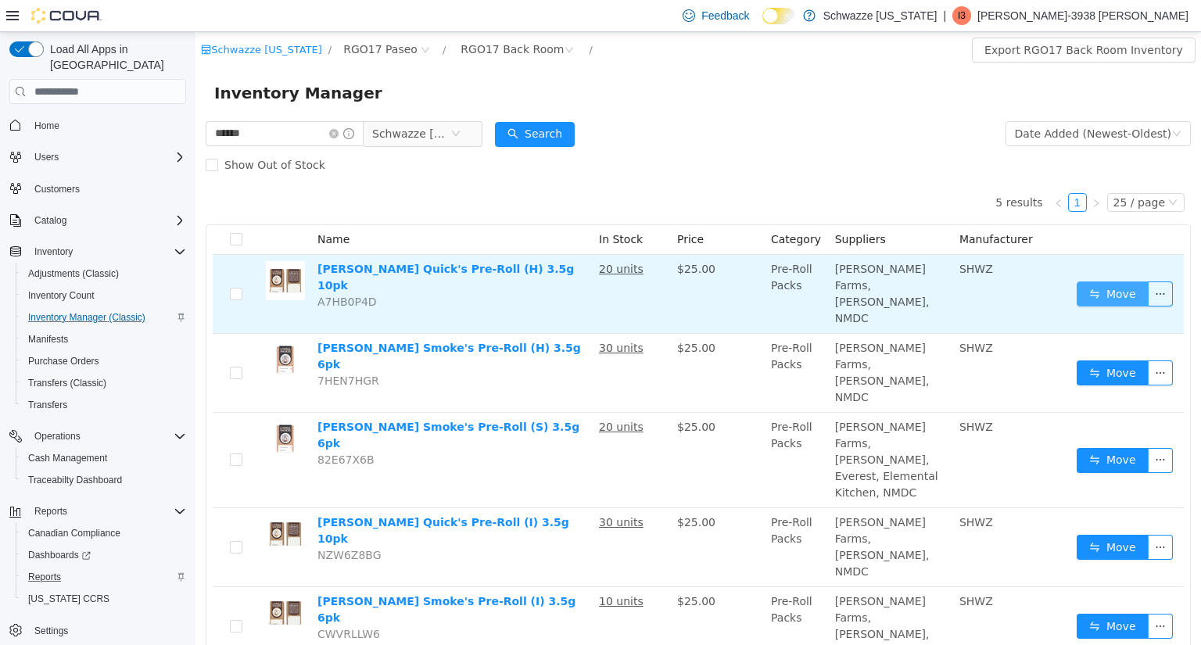
click at [1104, 284] on button "Move" at bounding box center [1113, 294] width 72 height 25
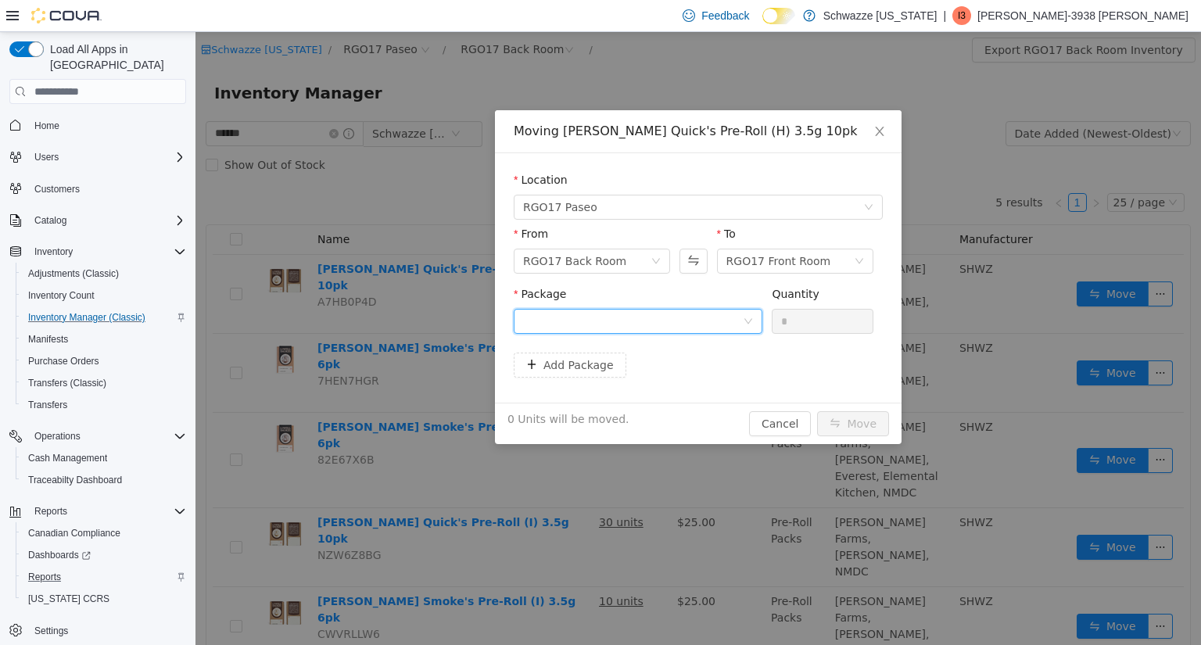
click at [720, 320] on div at bounding box center [633, 321] width 220 height 23
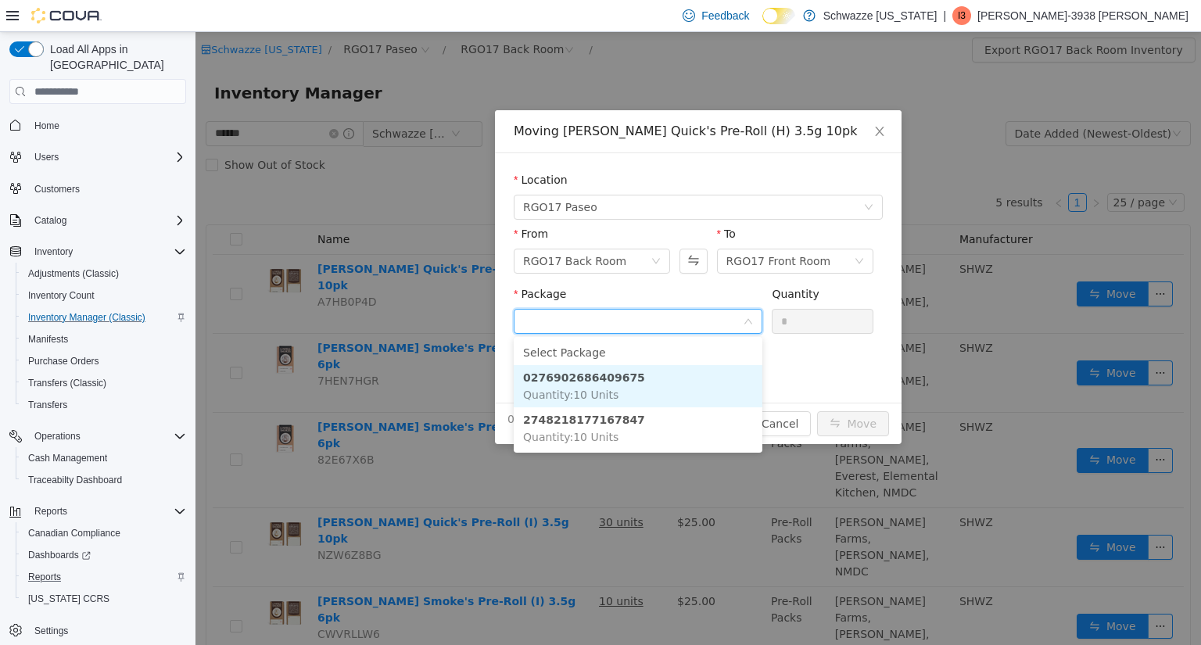
click at [638, 373] on li "0276902686409675 Quantity : 10 Units" at bounding box center [638, 386] width 249 height 42
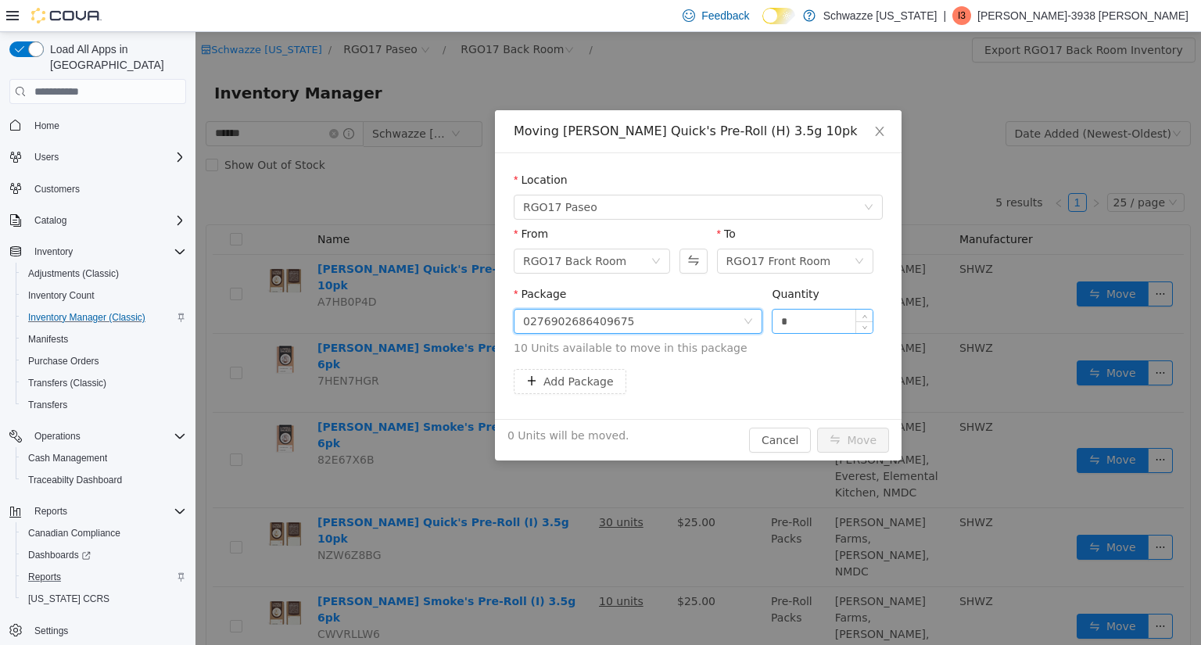
click at [804, 317] on input "*" at bounding box center [823, 321] width 100 height 23
type input "**"
click at [845, 437] on button "Move" at bounding box center [853, 440] width 72 height 25
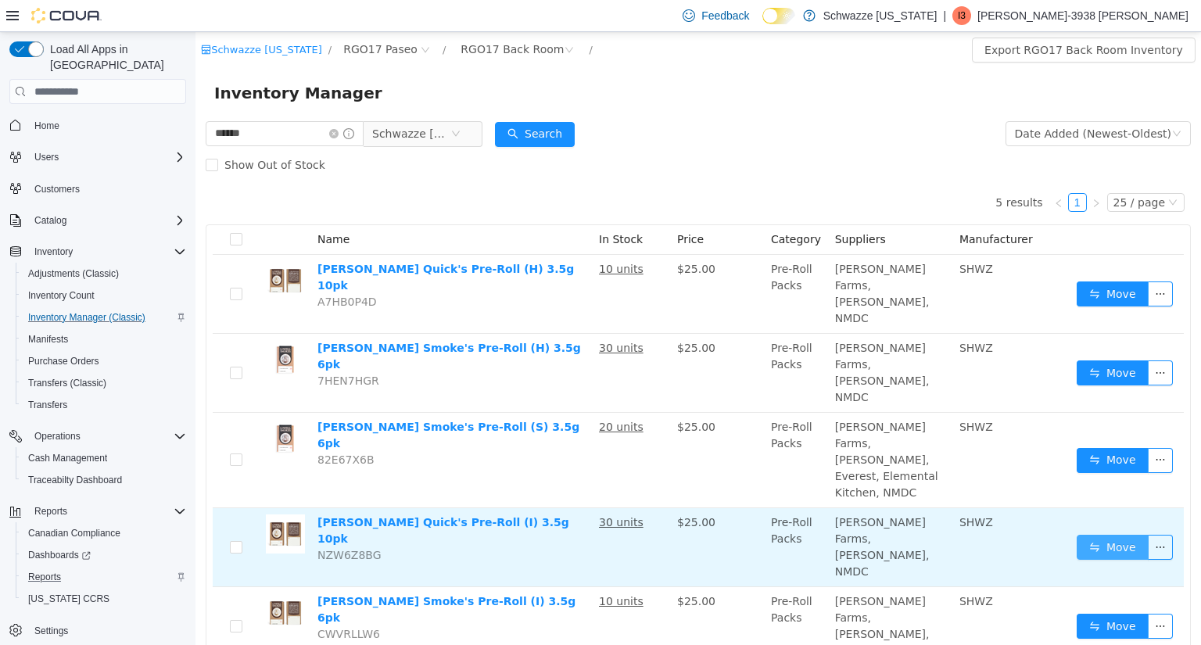
click at [1121, 535] on button "Move" at bounding box center [1113, 547] width 72 height 25
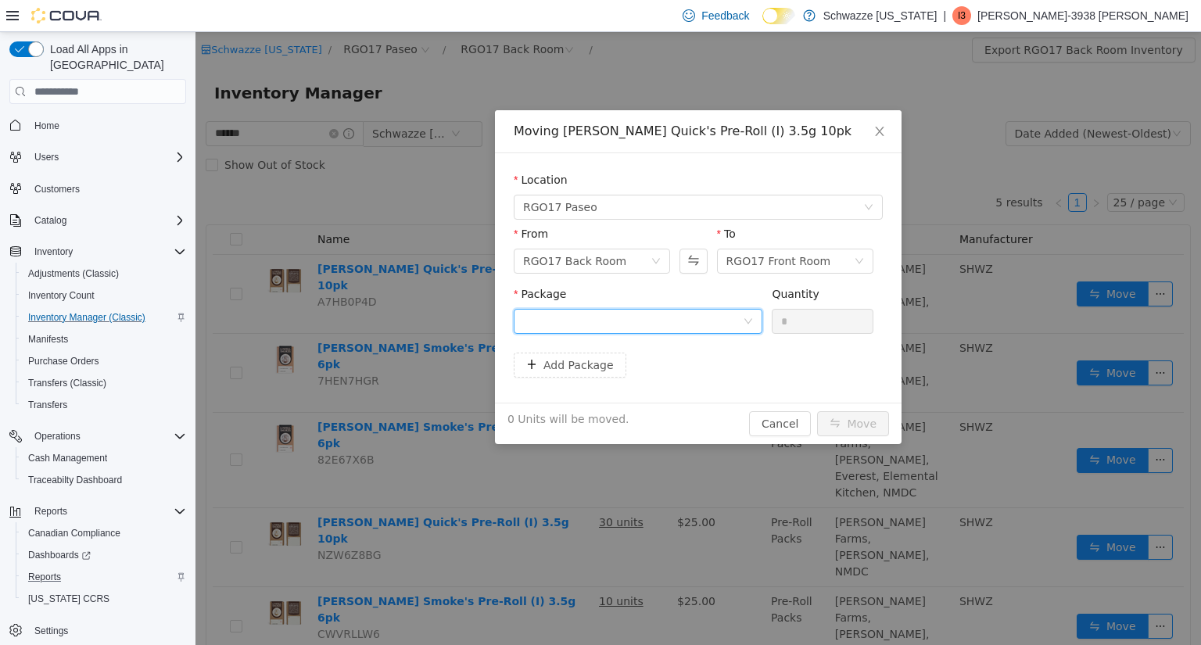
click at [707, 325] on div at bounding box center [633, 321] width 220 height 23
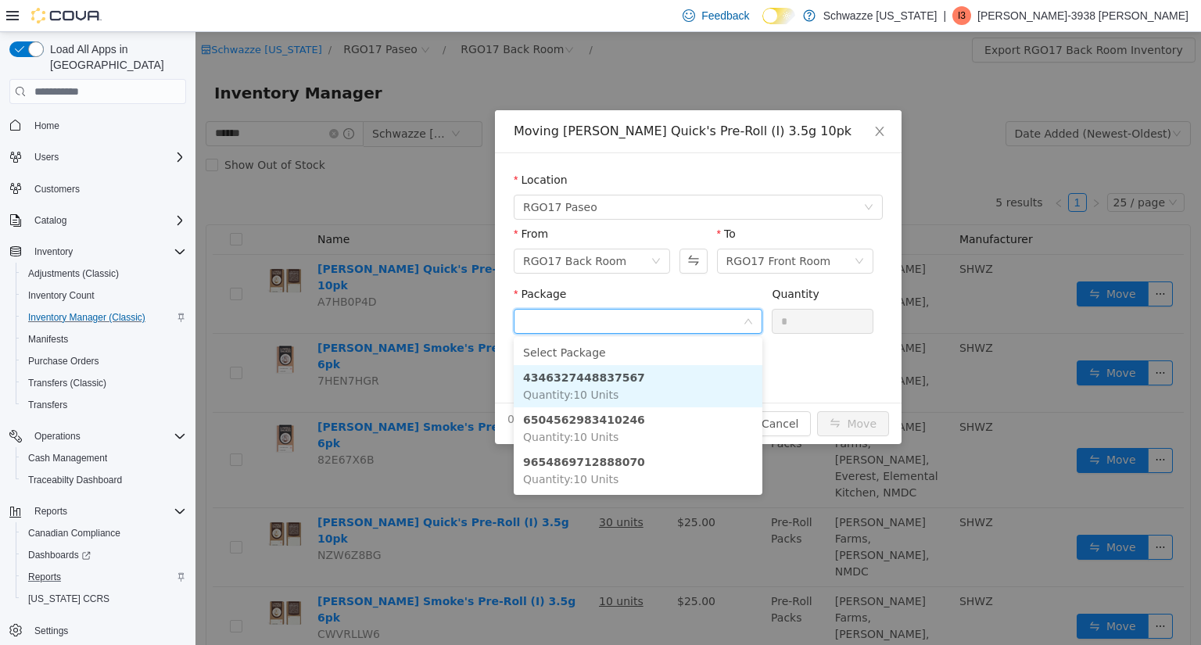
click at [658, 383] on li "4346327448837567 Quantity : 10 Units" at bounding box center [638, 386] width 249 height 42
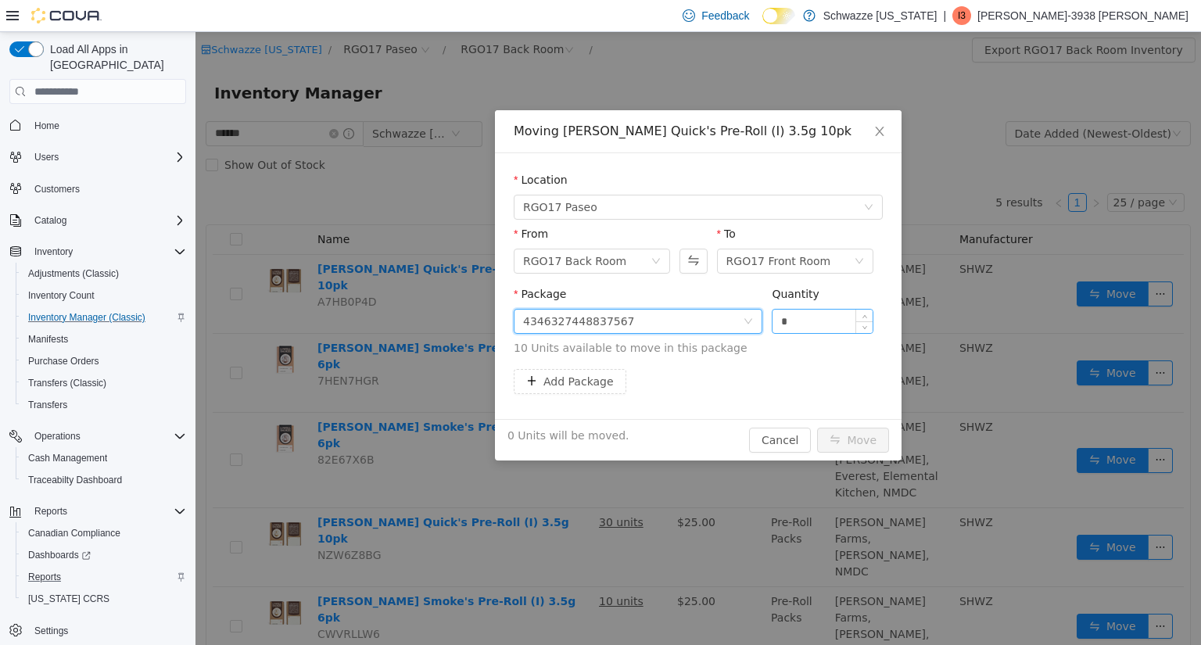
click at [806, 324] on input "*" at bounding box center [823, 321] width 100 height 23
type input "**"
click at [848, 438] on button "Move" at bounding box center [853, 440] width 72 height 25
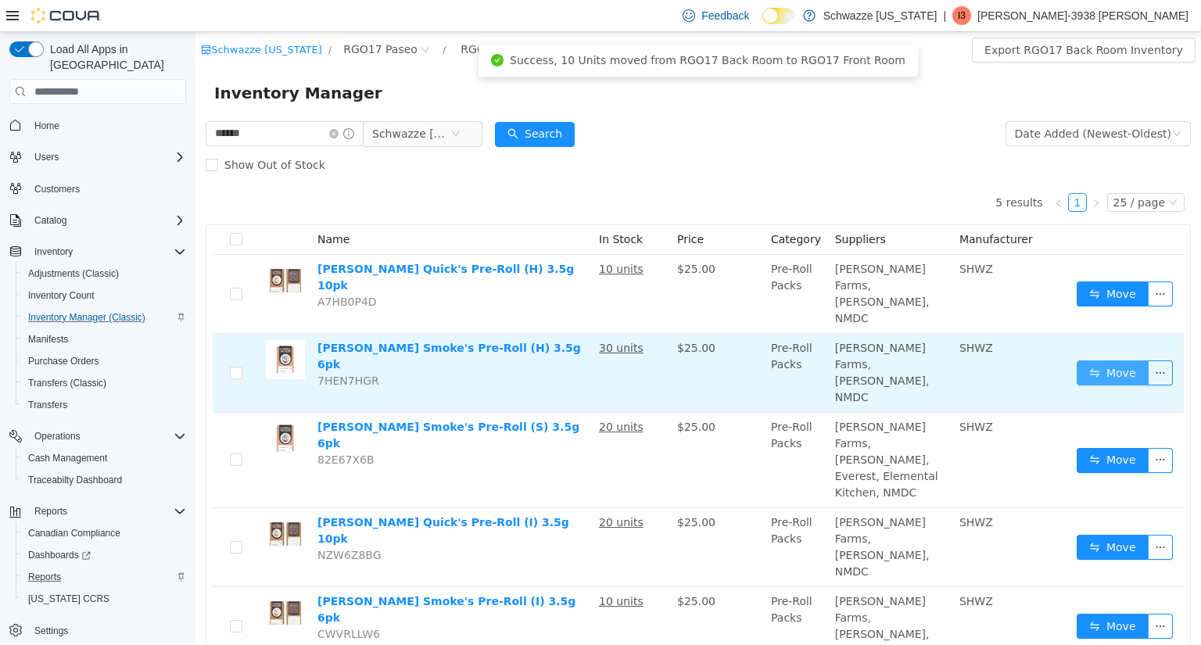
click at [1106, 360] on button "Move" at bounding box center [1113, 372] width 72 height 25
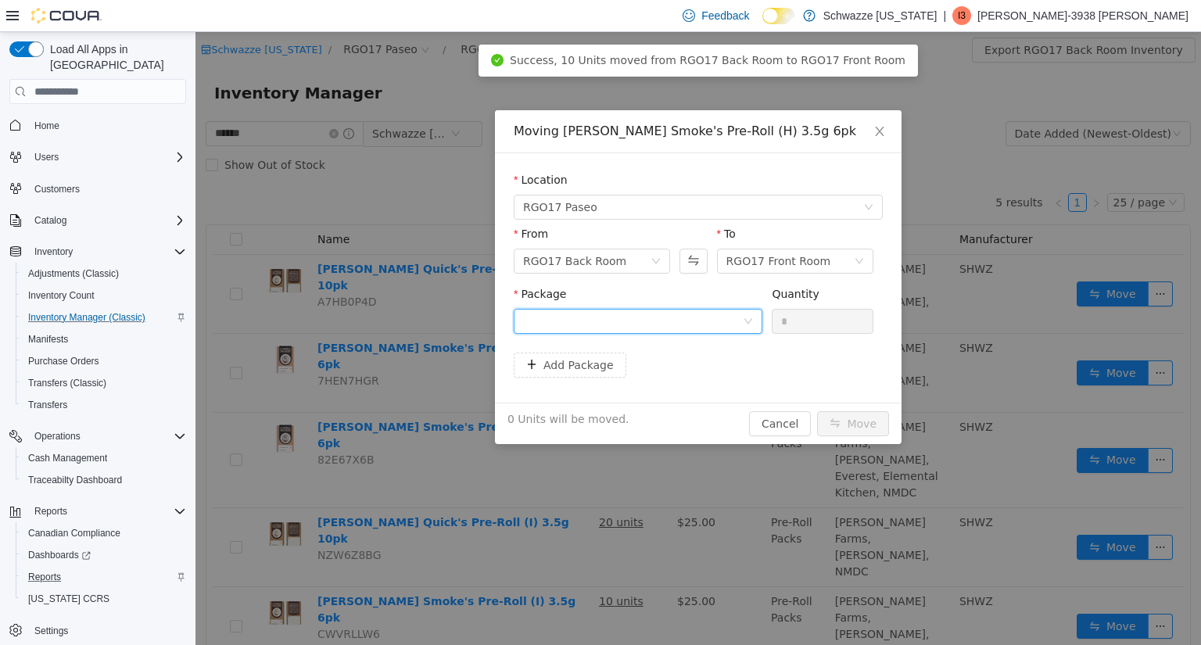
click at [662, 321] on div at bounding box center [633, 321] width 220 height 23
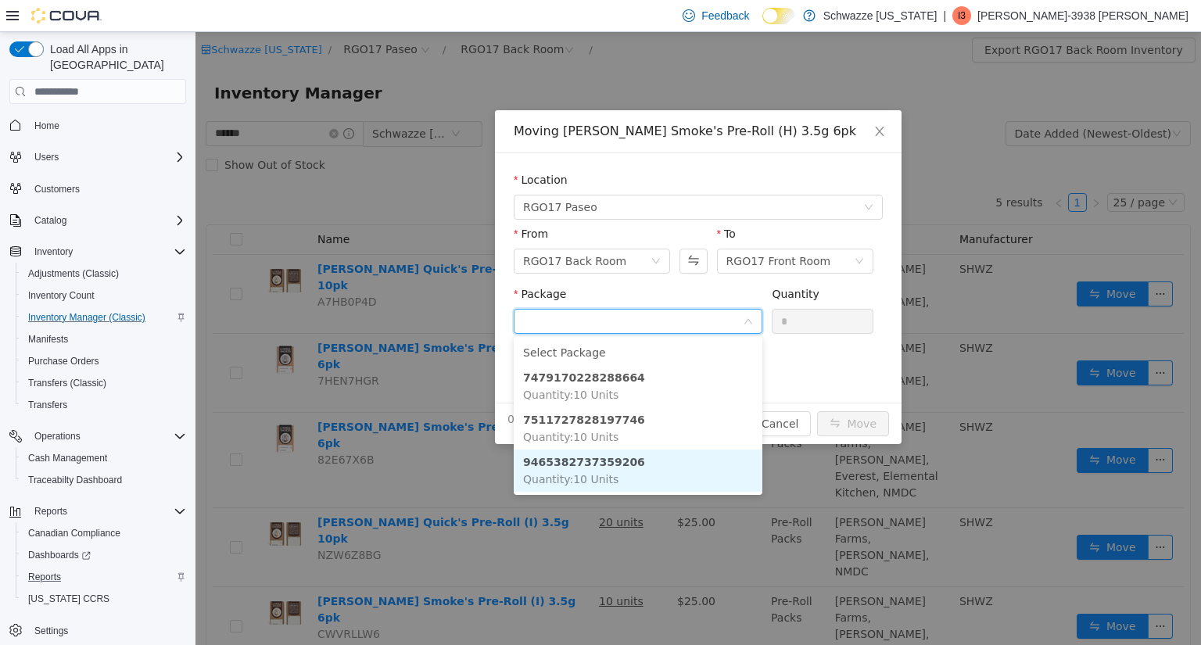
click at [622, 463] on li "9465382737359206 Quantity : 10 Units" at bounding box center [638, 471] width 249 height 42
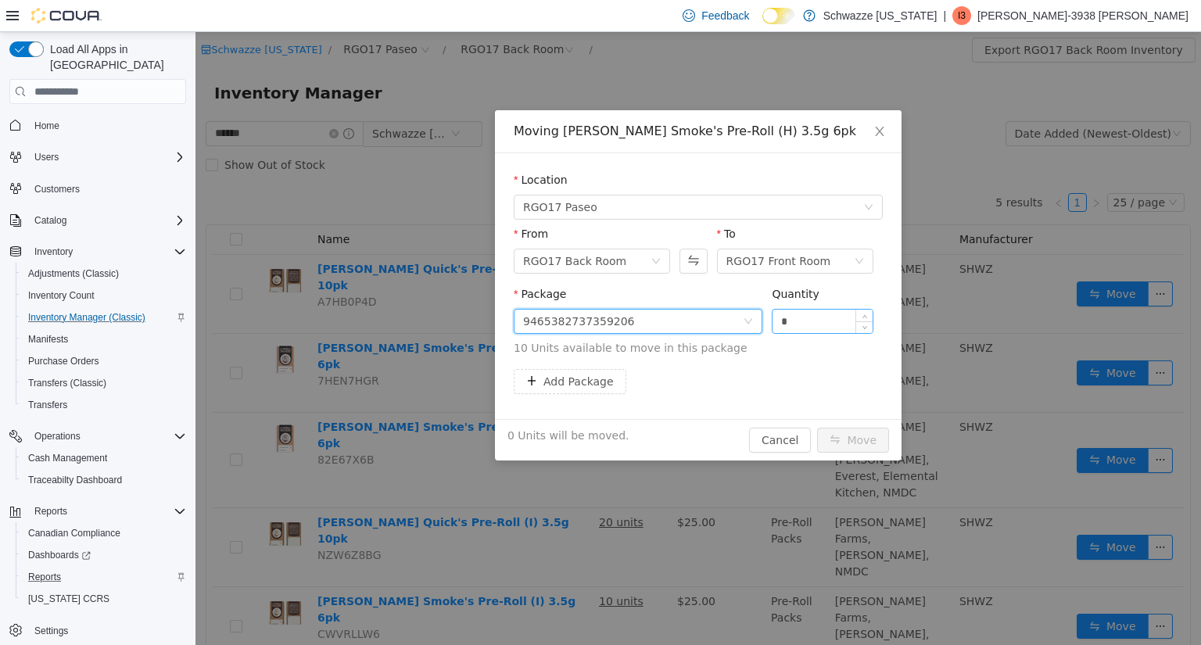
click at [791, 323] on input "*" at bounding box center [823, 321] width 100 height 23
type input "**"
click at [842, 433] on button "Move" at bounding box center [853, 440] width 72 height 25
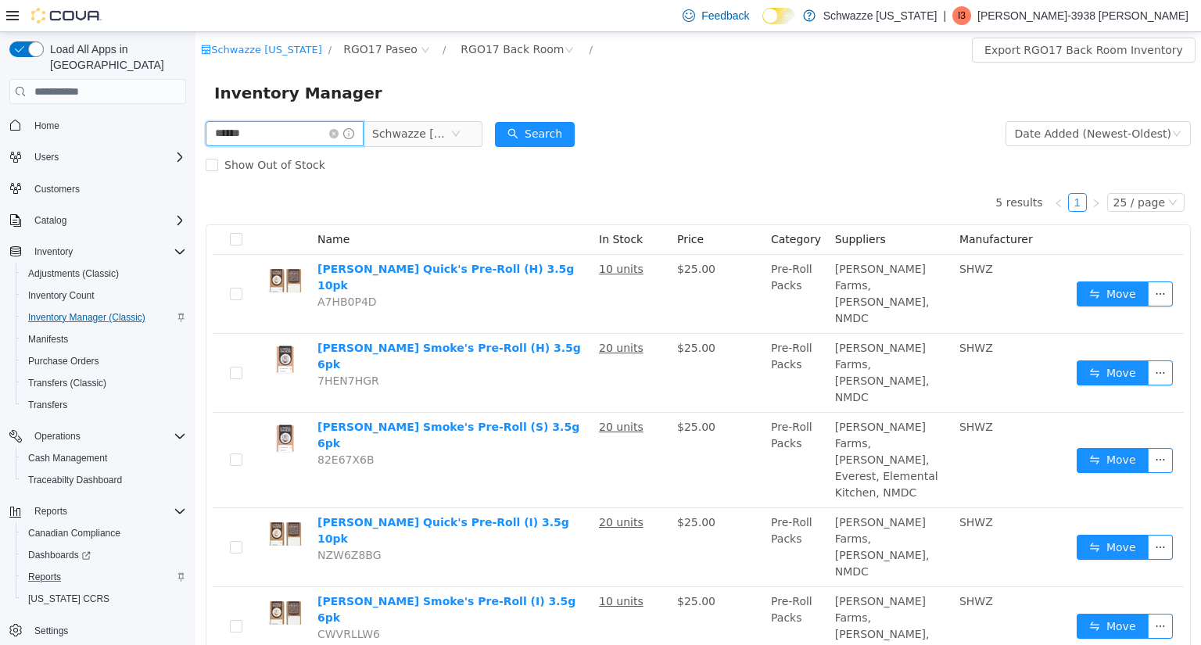
drag, startPoint x: 300, startPoint y: 128, endPoint x: 0, endPoint y: 137, distance: 300.4
click at [195, 137] on html "Schwazze New Mexico / RGO17 Paseo / RGO17 Back Room / Export RGO17 Back Room In…" at bounding box center [698, 338] width 1006 height 613
type input "******"
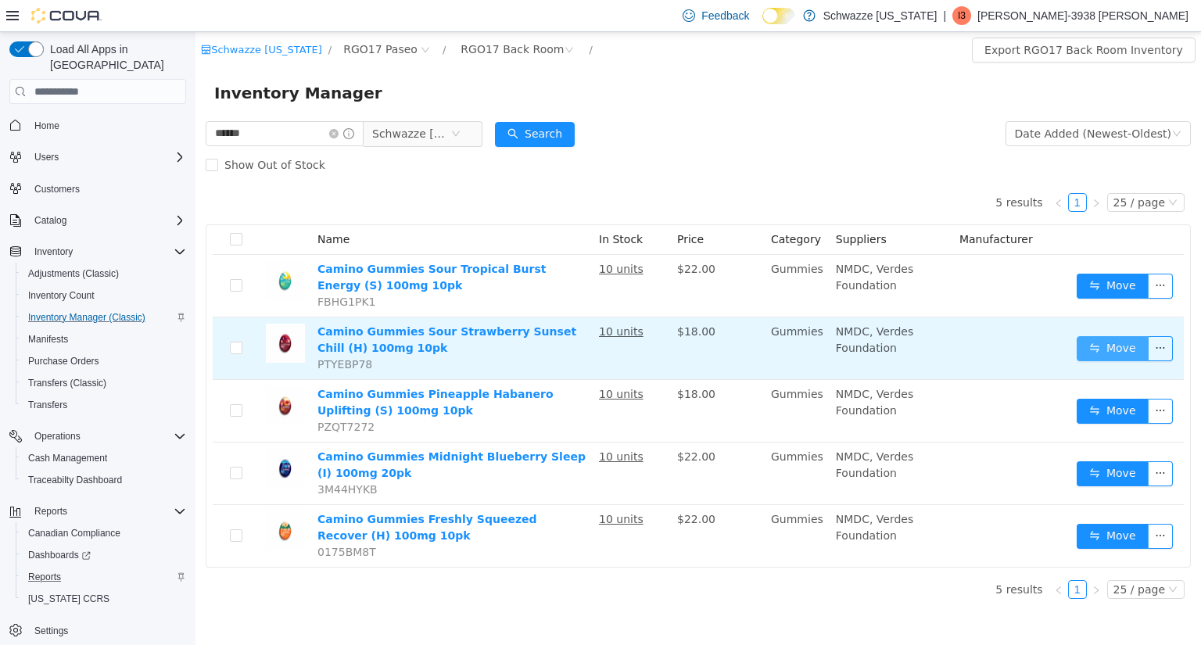
click at [1103, 341] on button "Move" at bounding box center [1113, 348] width 72 height 25
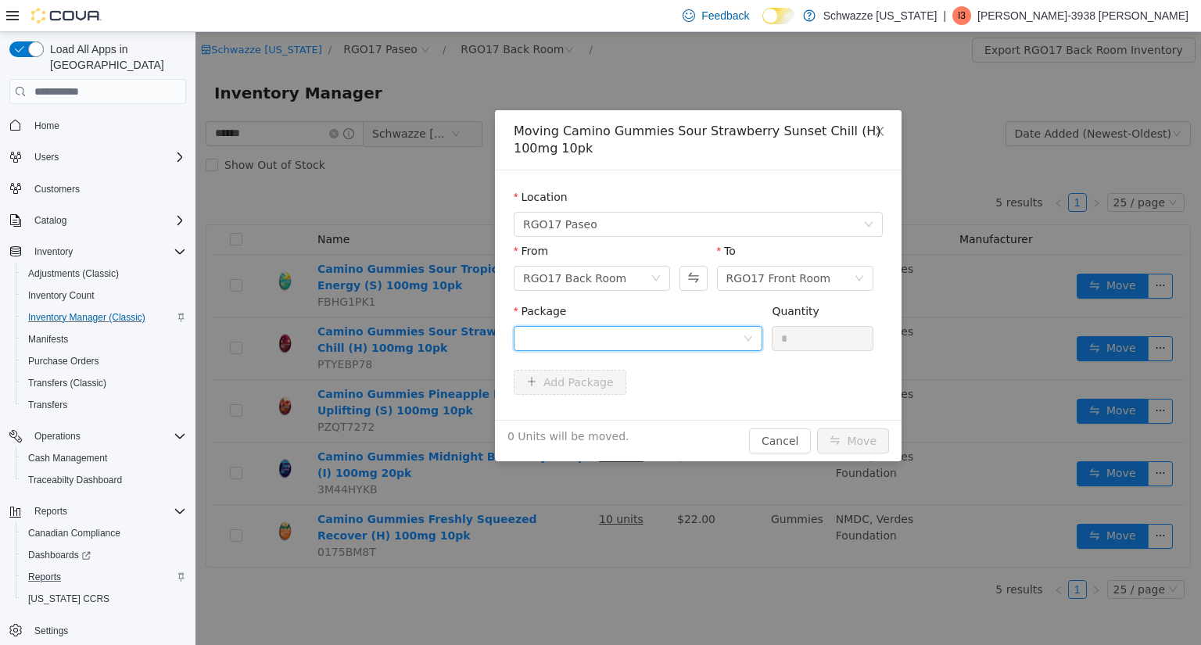
click at [730, 339] on div at bounding box center [633, 338] width 220 height 23
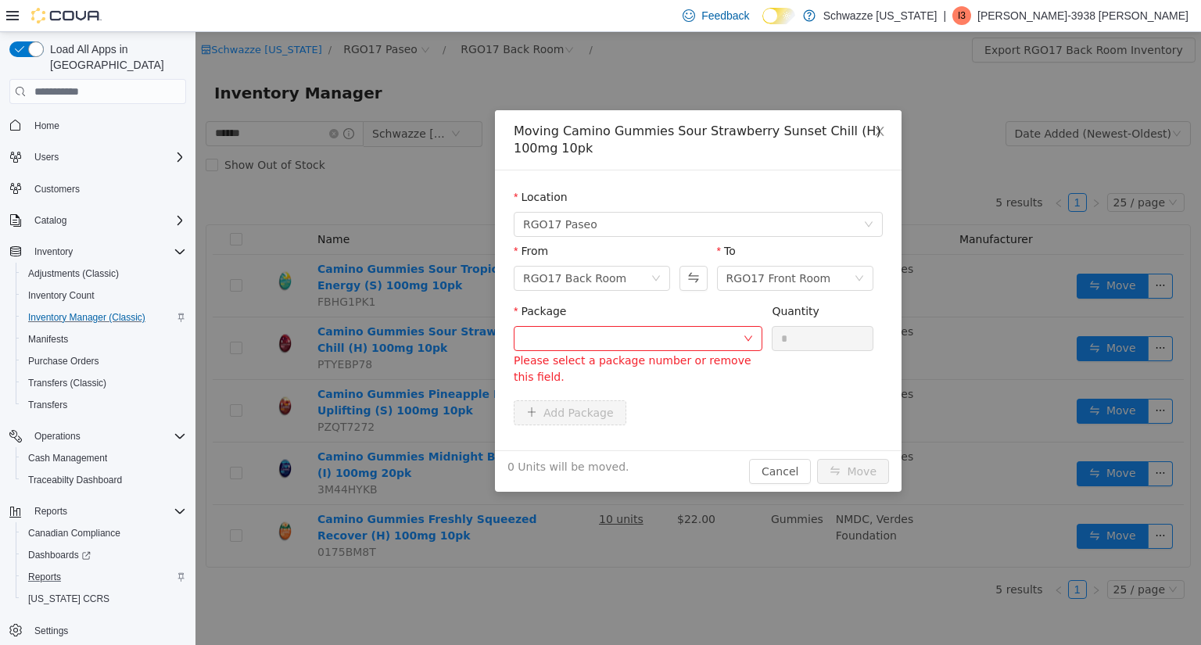
click at [622, 430] on div "Moving Camino Gummies Sour Strawberry Sunset Chill (H) 100mg 10pk Location RGO1…" at bounding box center [698, 301] width 407 height 382
click at [673, 343] on div at bounding box center [633, 338] width 220 height 23
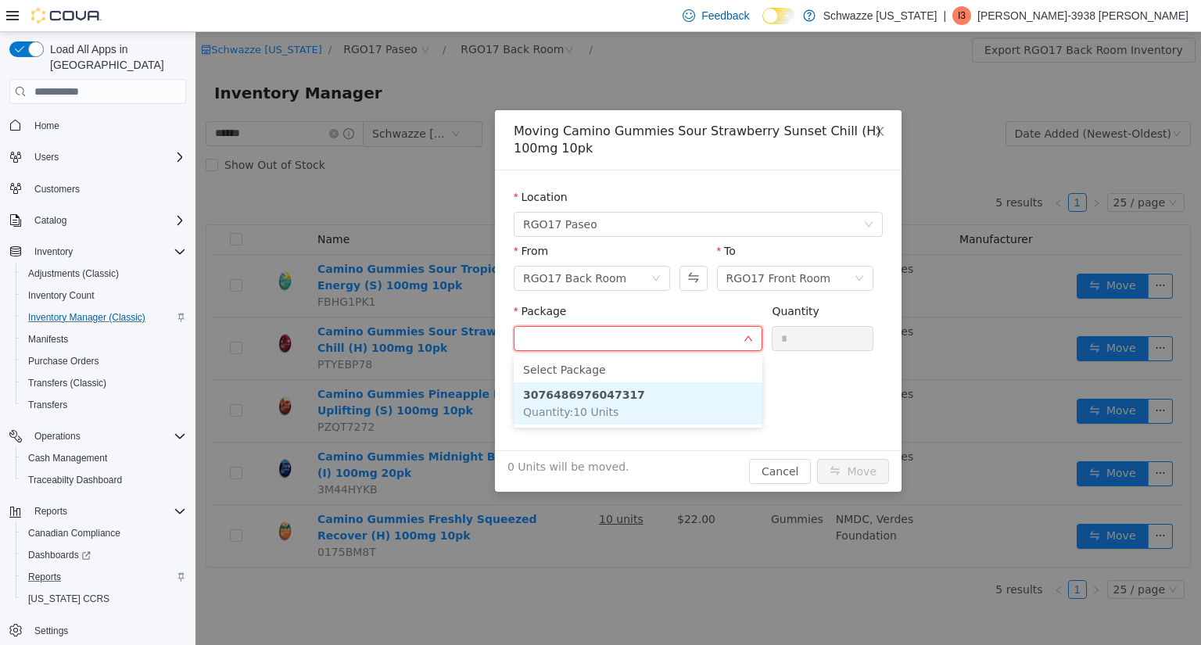
click at [620, 408] on li "3076486976047317 Quantity : 10 Units" at bounding box center [638, 403] width 249 height 42
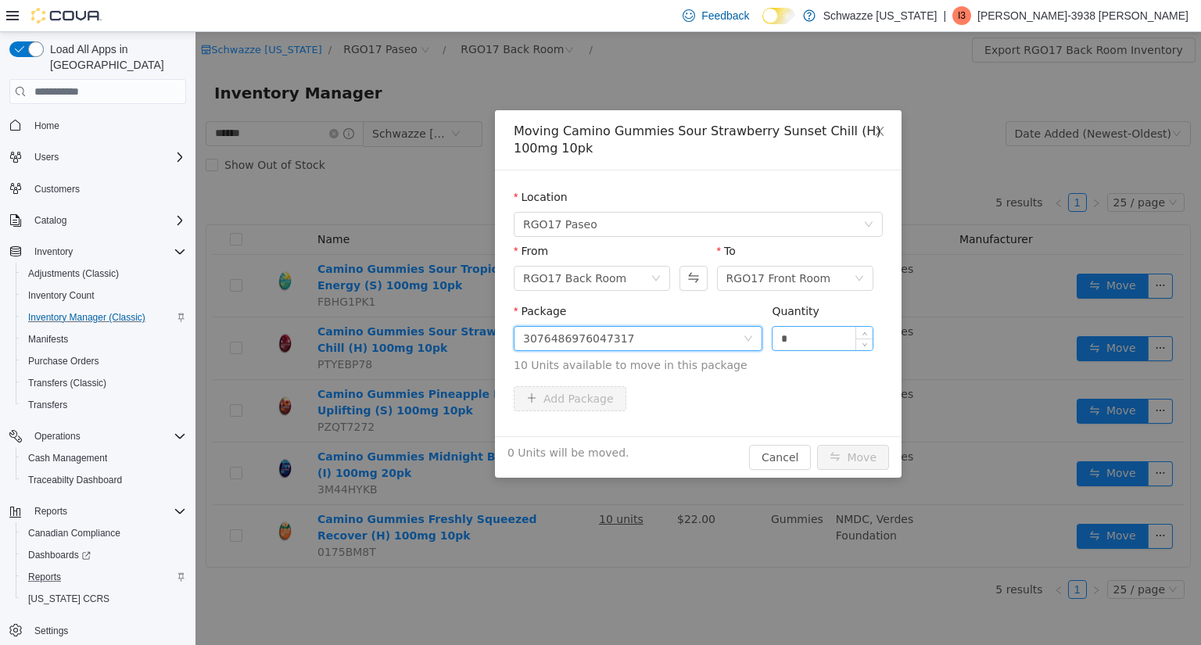
click at [794, 339] on input "*" at bounding box center [823, 338] width 100 height 23
type input "**"
click at [848, 453] on button "Move" at bounding box center [853, 457] width 72 height 25
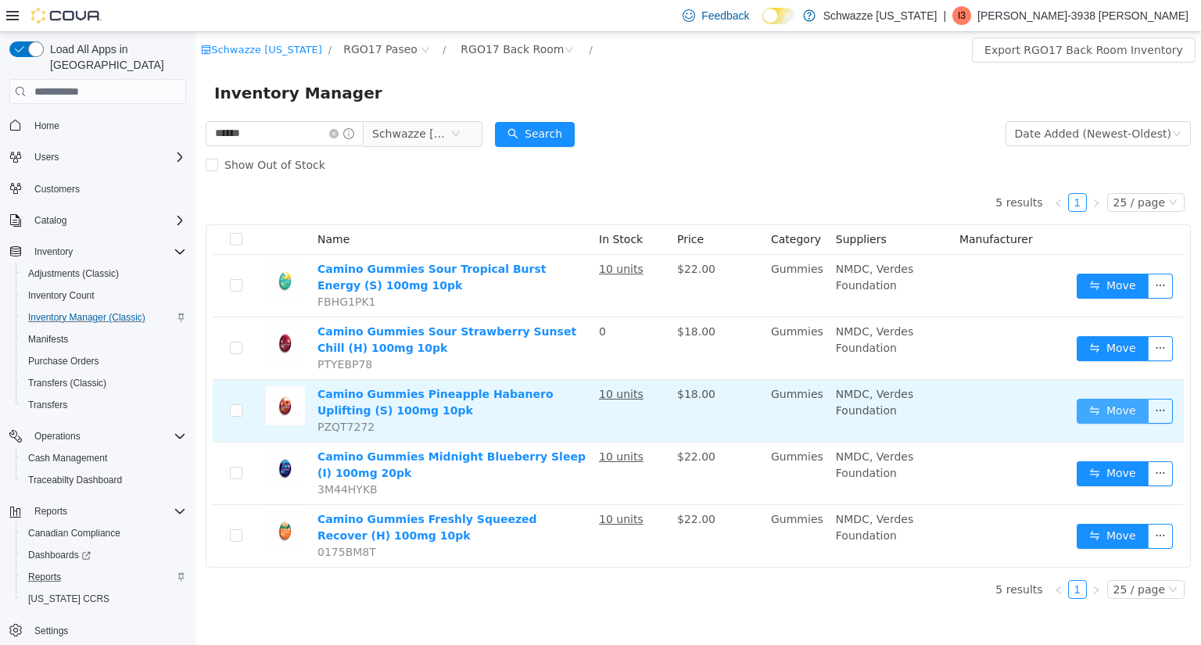
click at [1117, 414] on button "Move" at bounding box center [1113, 411] width 72 height 25
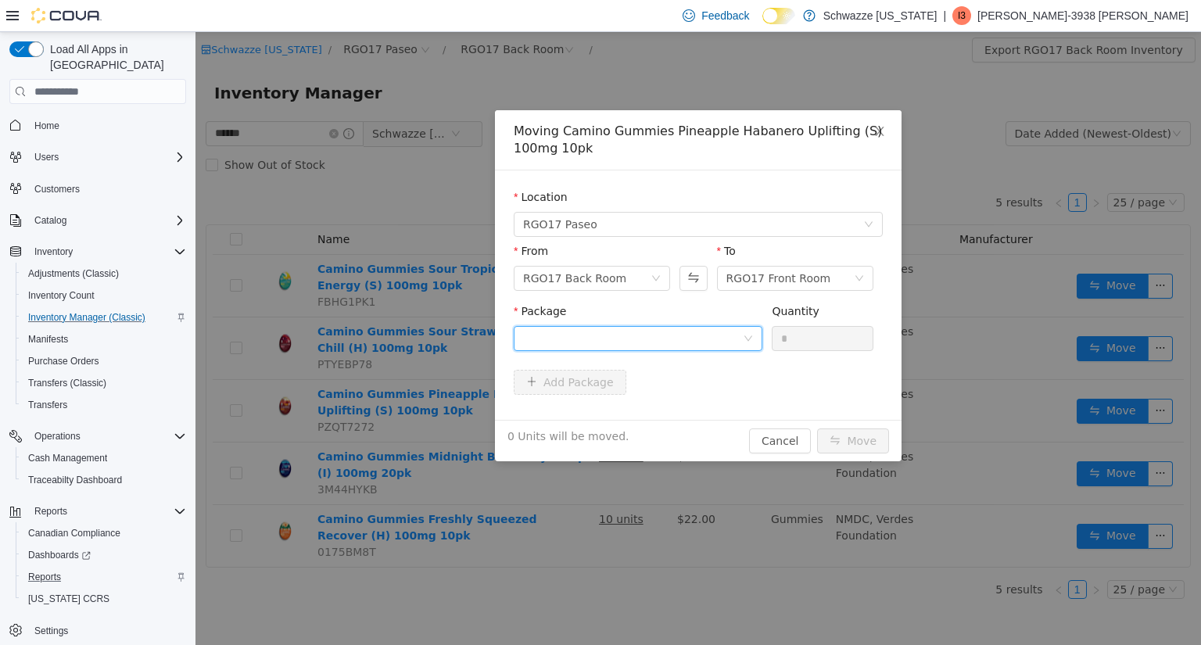
click at [719, 343] on div at bounding box center [633, 338] width 220 height 23
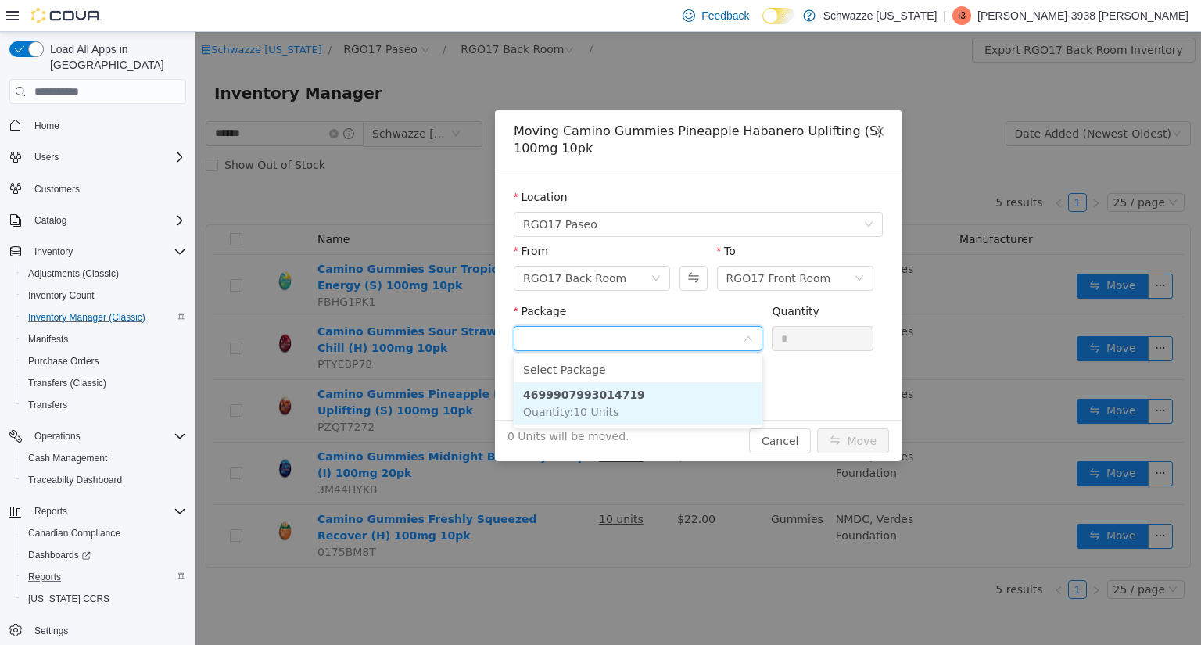
click at [617, 401] on strong "4699907993014719" at bounding box center [584, 395] width 122 height 13
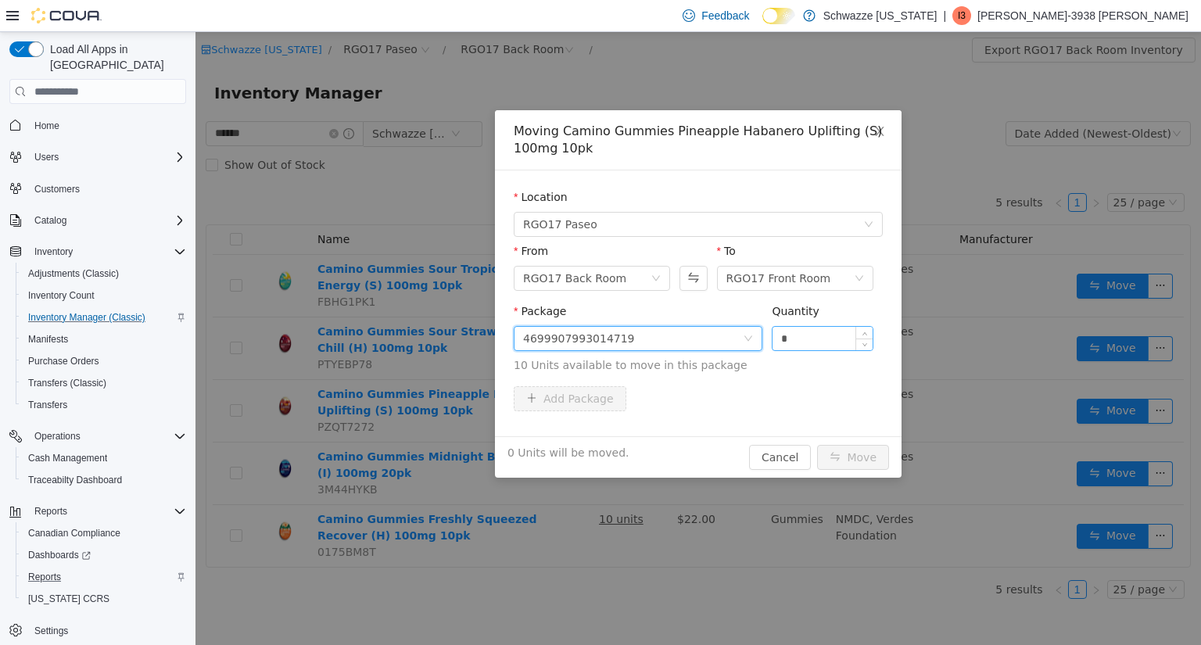
click at [804, 339] on input "*" at bounding box center [823, 338] width 100 height 23
type input "**"
click at [841, 451] on button "Move" at bounding box center [853, 457] width 72 height 25
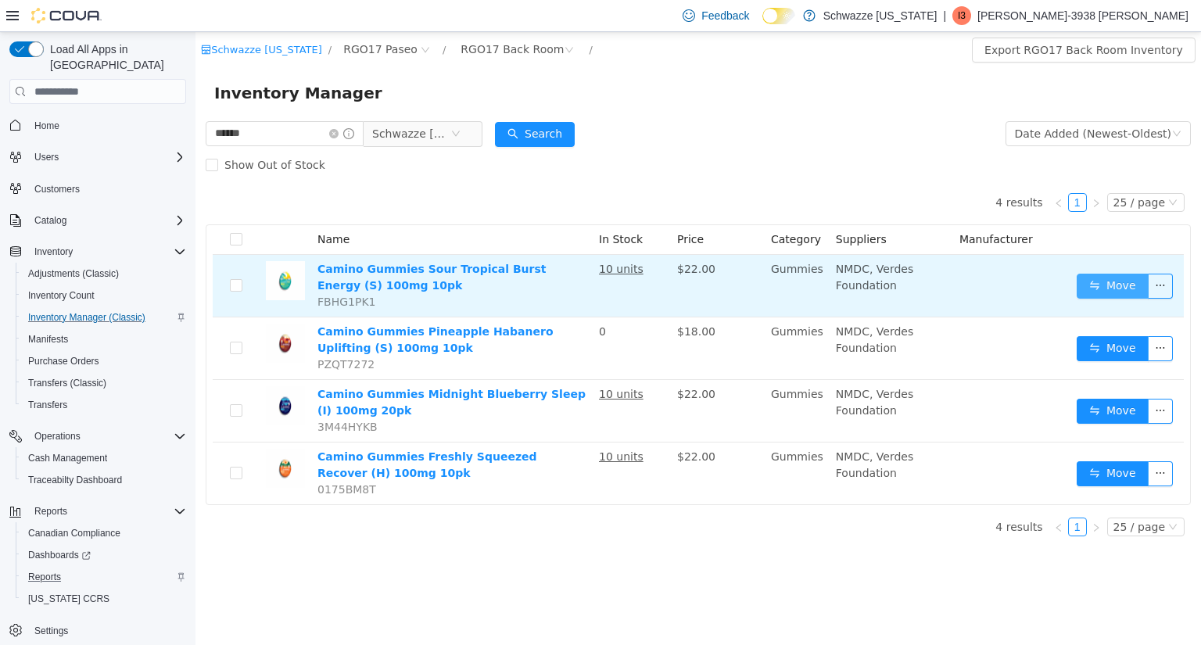
click at [1122, 289] on button "Move" at bounding box center [1113, 286] width 72 height 25
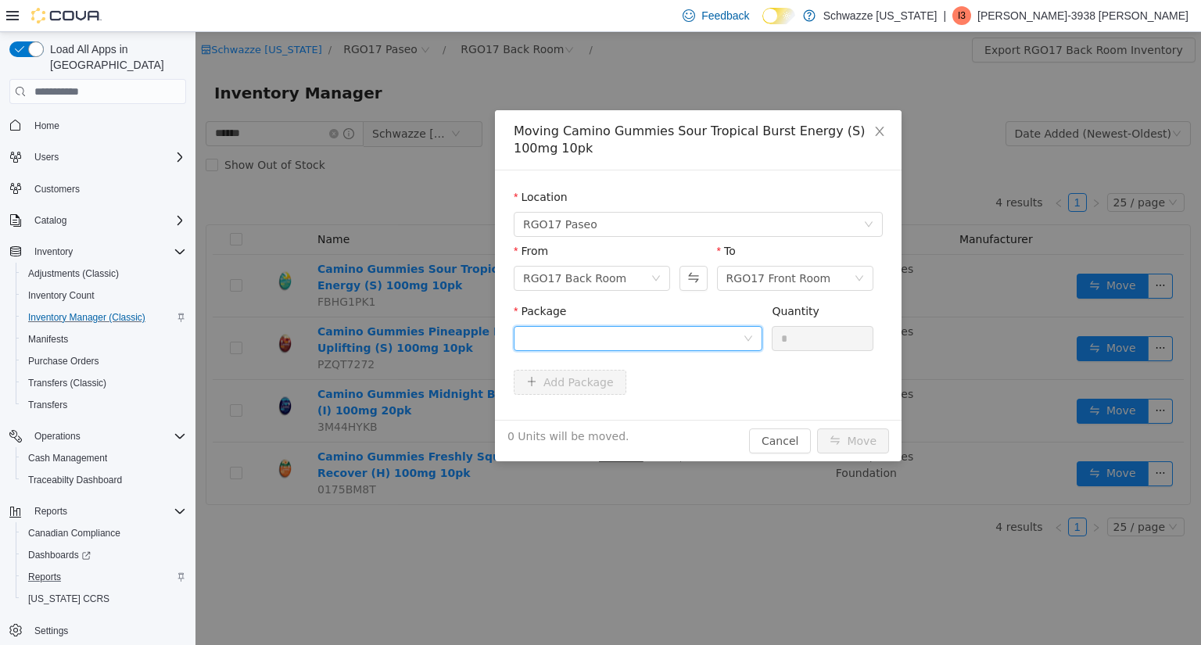
click at [722, 335] on div at bounding box center [633, 338] width 220 height 23
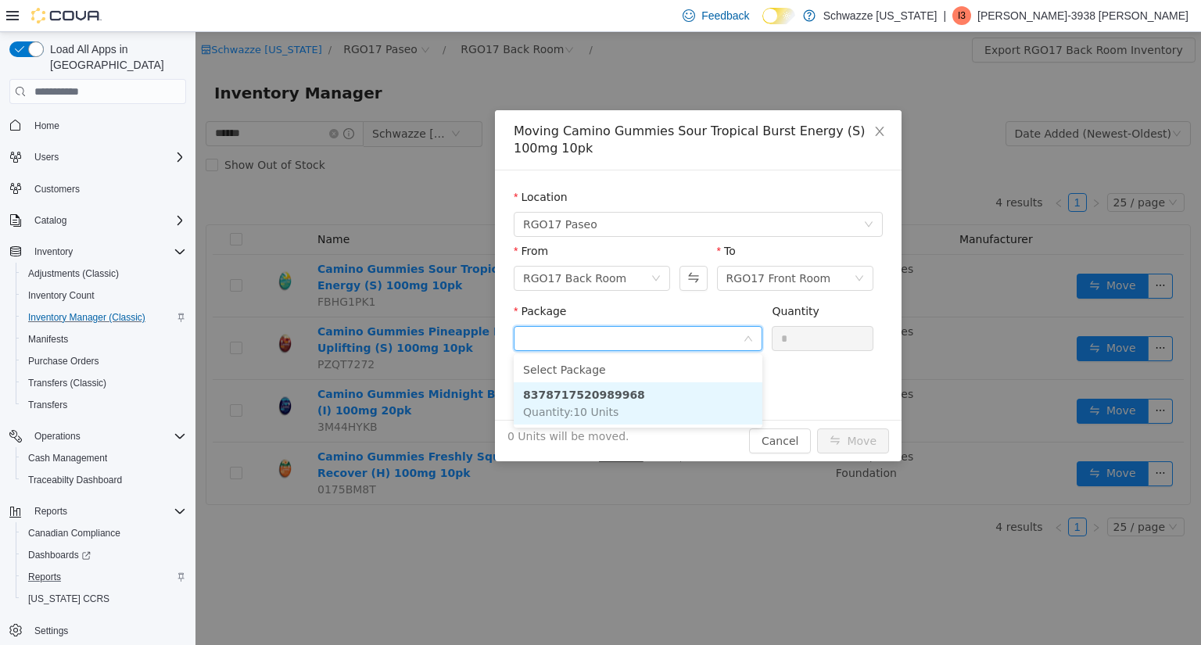
click at [630, 400] on li "8378717520989968 Quantity : 10 Units" at bounding box center [638, 403] width 249 height 42
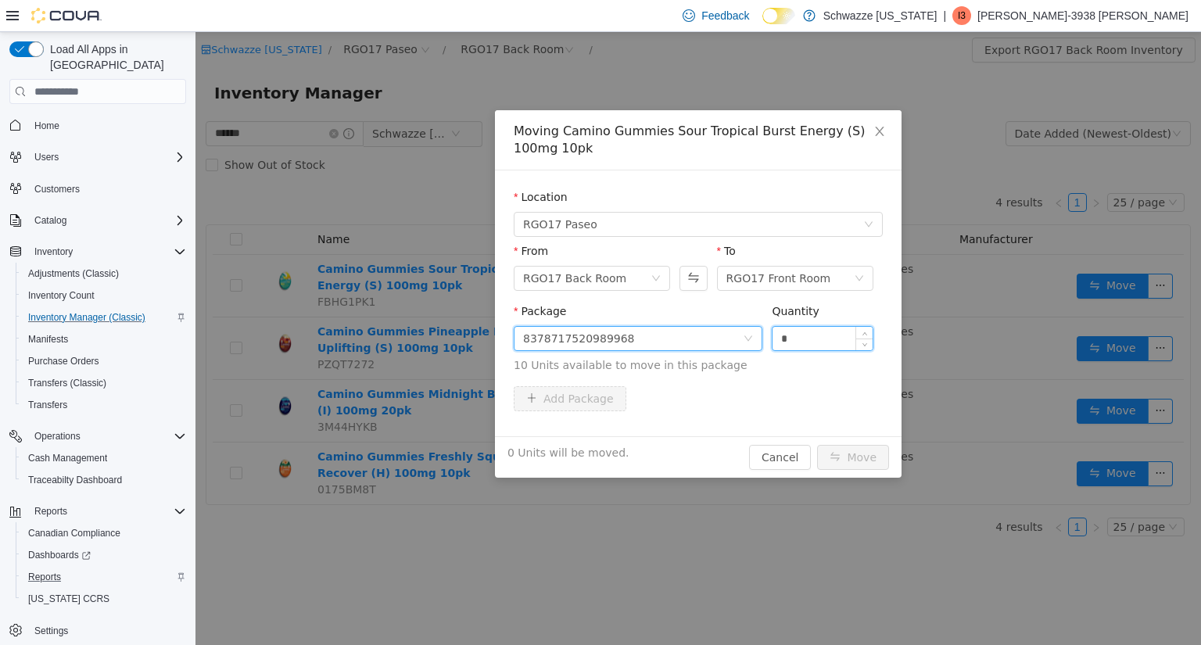
click at [810, 328] on input "*" at bounding box center [823, 338] width 100 height 23
type input "**"
click at [848, 452] on button "Move" at bounding box center [853, 457] width 72 height 25
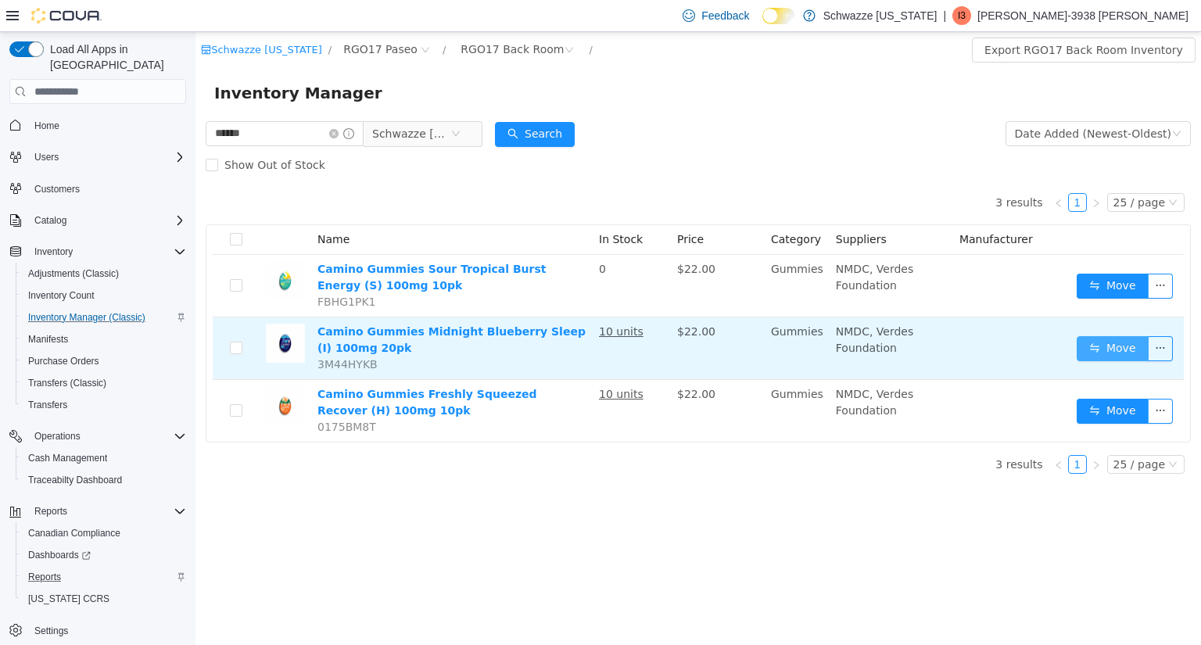
click at [1089, 343] on button "Move" at bounding box center [1113, 348] width 72 height 25
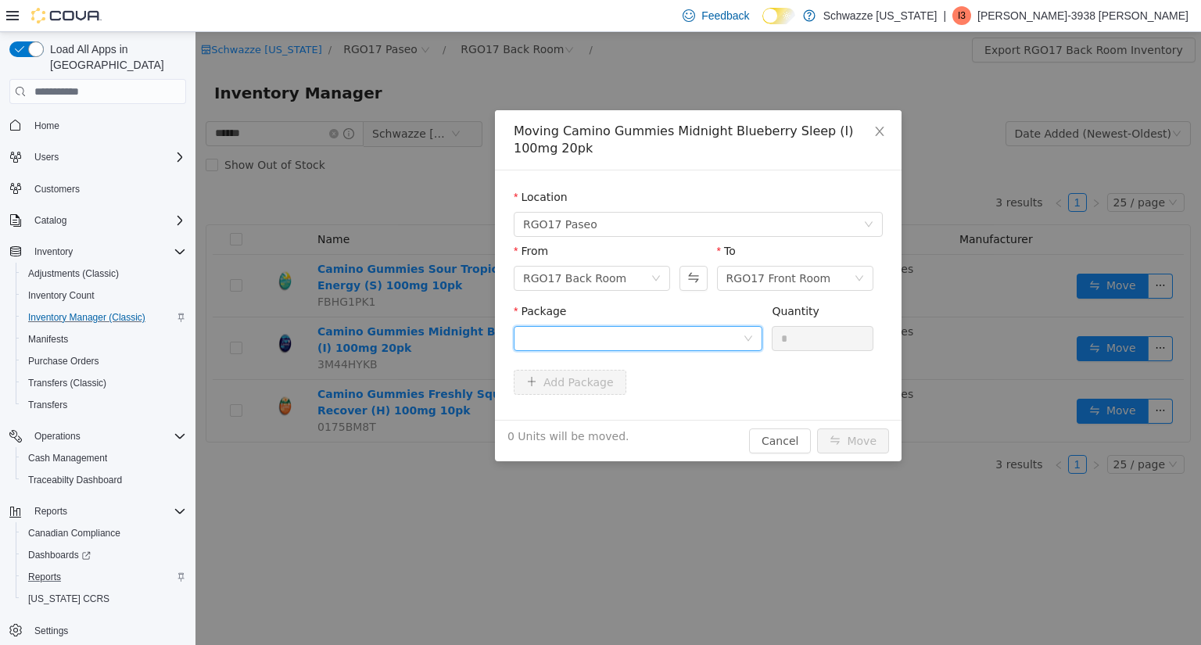
click at [717, 335] on div at bounding box center [633, 338] width 220 height 23
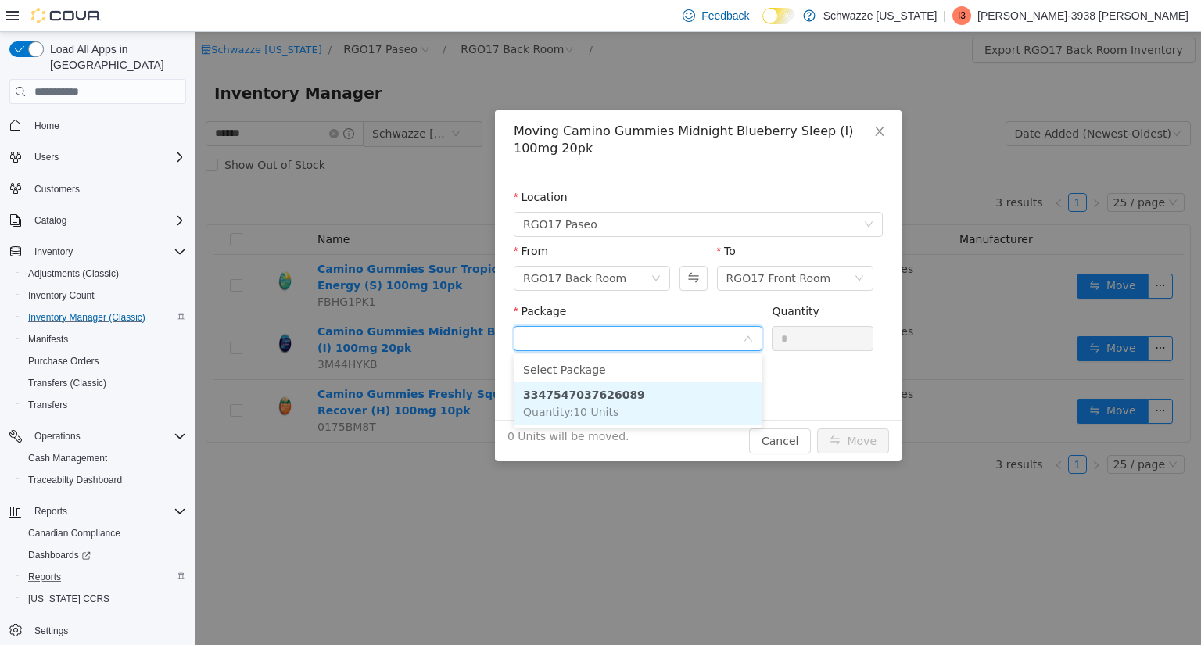
click at [650, 402] on li "3347547037626089 Quantity : 10 Units" at bounding box center [638, 403] width 249 height 42
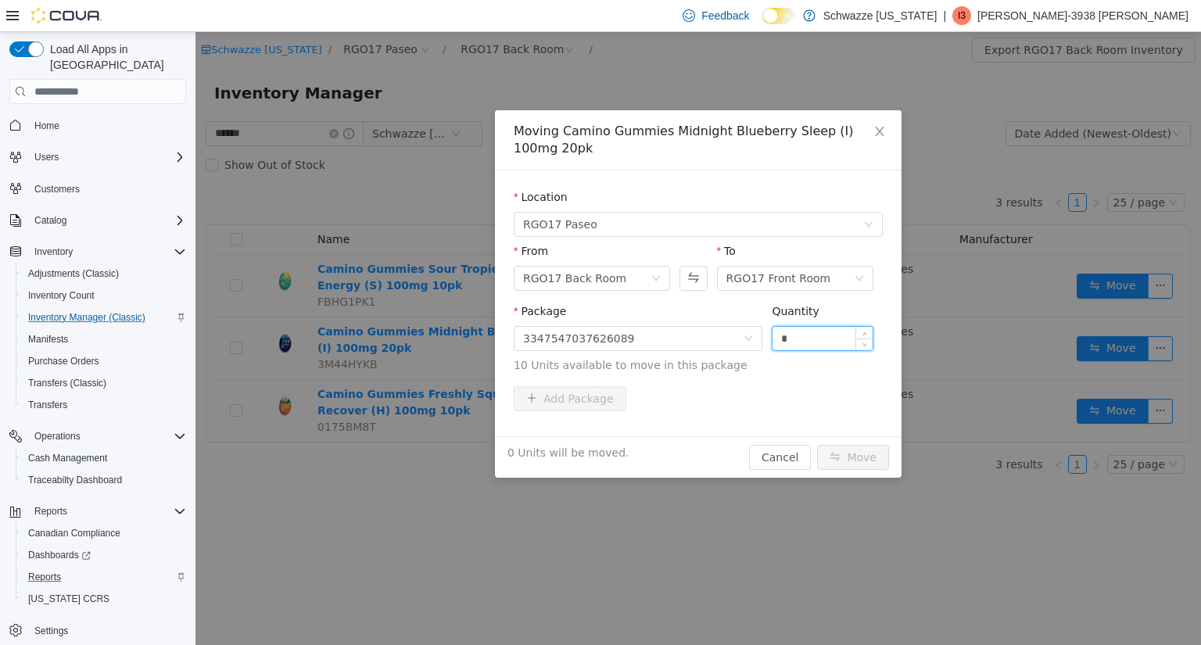
click at [815, 341] on input "*" at bounding box center [823, 338] width 100 height 23
type input "**"
click at [845, 447] on button "Move" at bounding box center [853, 457] width 72 height 25
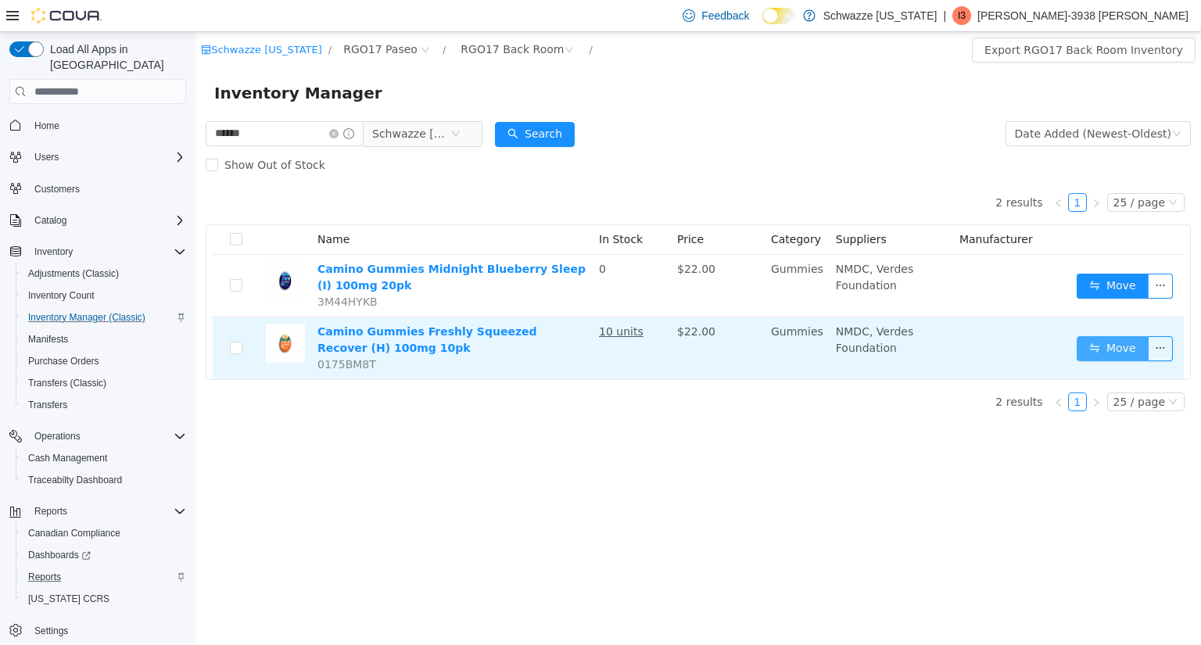
click at [1097, 346] on button "Move" at bounding box center [1113, 348] width 72 height 25
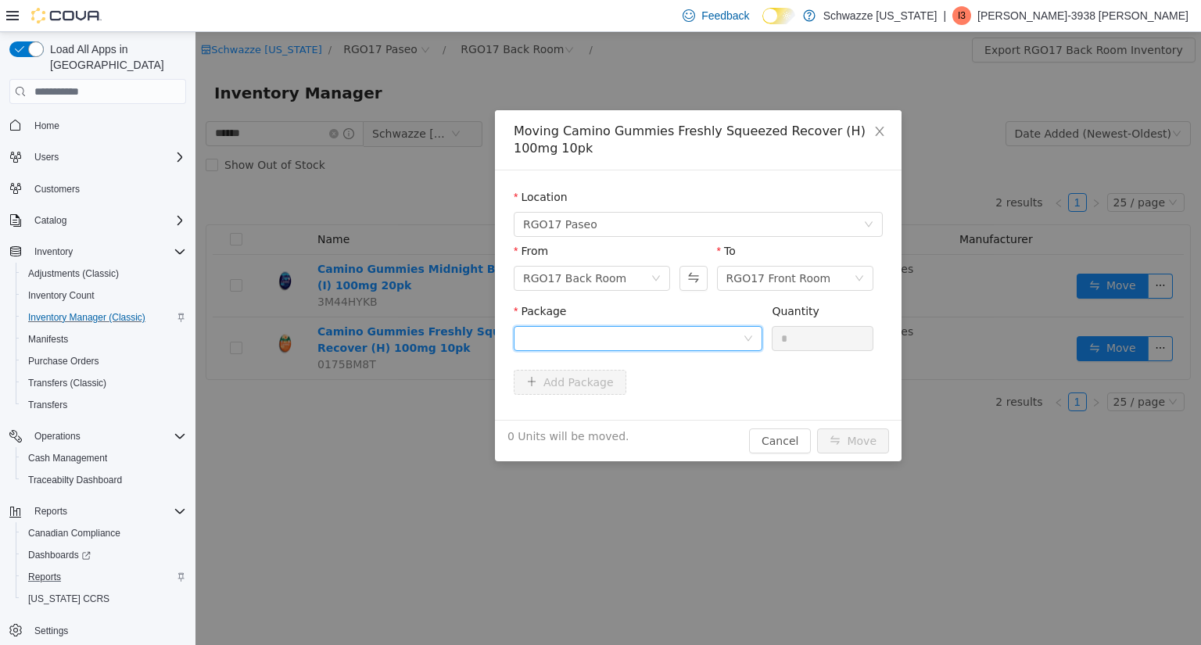
click at [723, 339] on div at bounding box center [633, 338] width 220 height 23
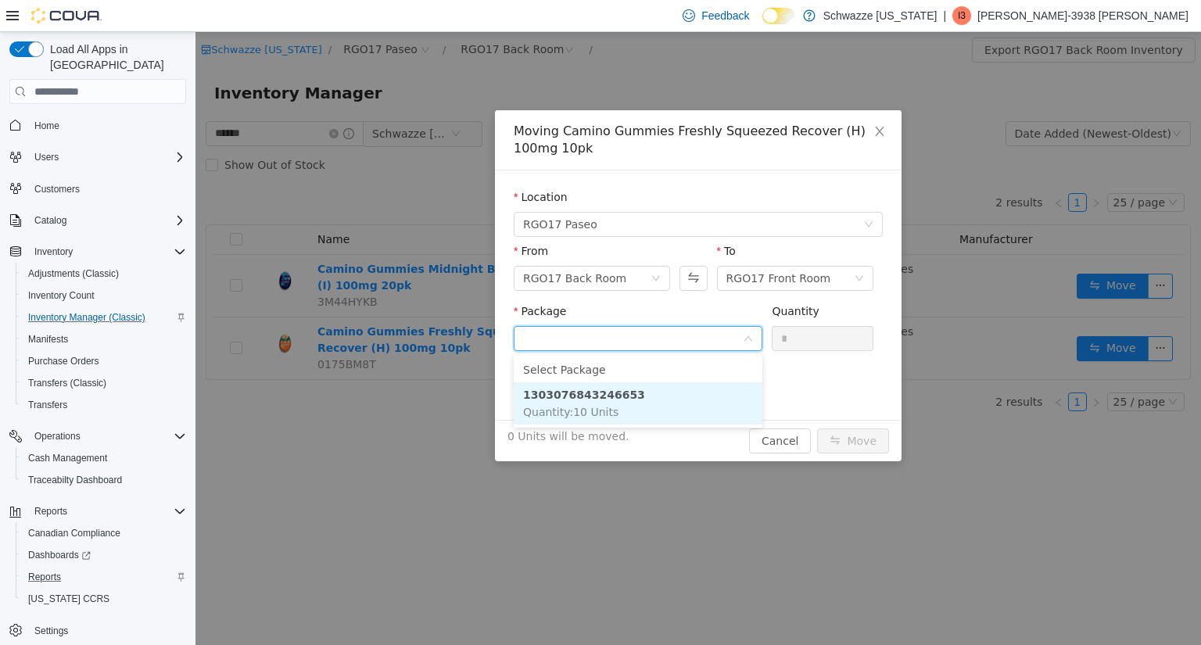
click at [660, 404] on li "1303076843246653 Quantity : 10 Units" at bounding box center [638, 403] width 249 height 42
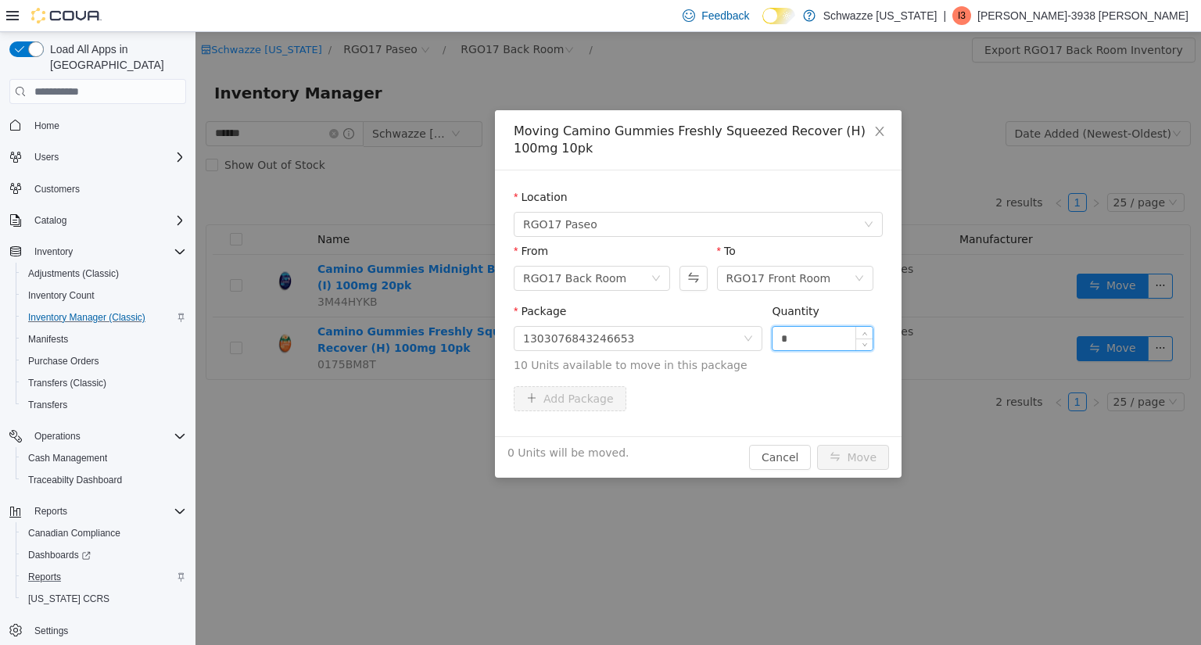
click at [806, 333] on input "*" at bounding box center [823, 338] width 100 height 23
type input "**"
click at [853, 459] on button "Move" at bounding box center [853, 457] width 72 height 25
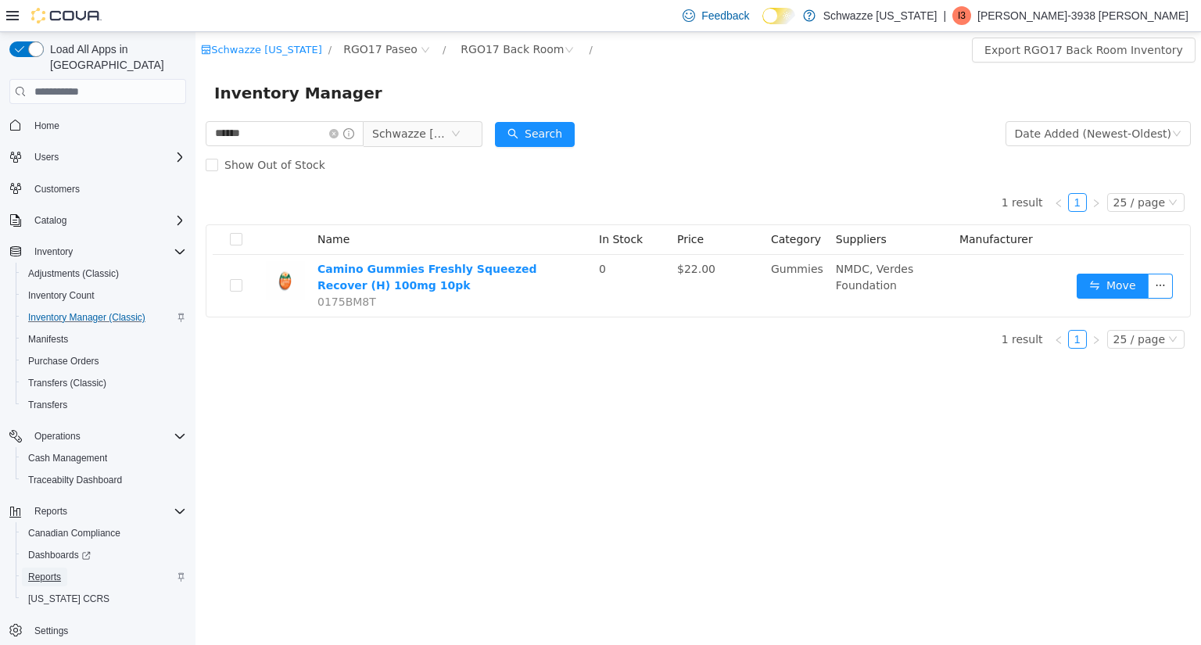
click at [49, 571] on span "Reports" at bounding box center [44, 577] width 33 height 13
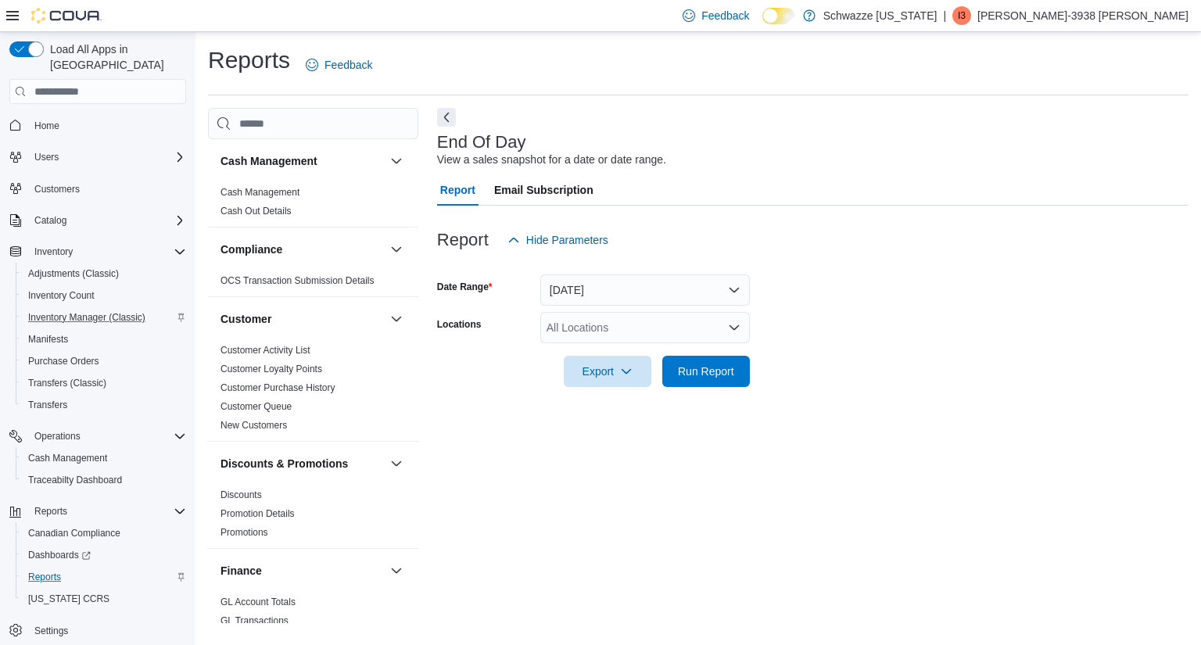
click at [625, 325] on div "All Locations" at bounding box center [645, 327] width 210 height 31
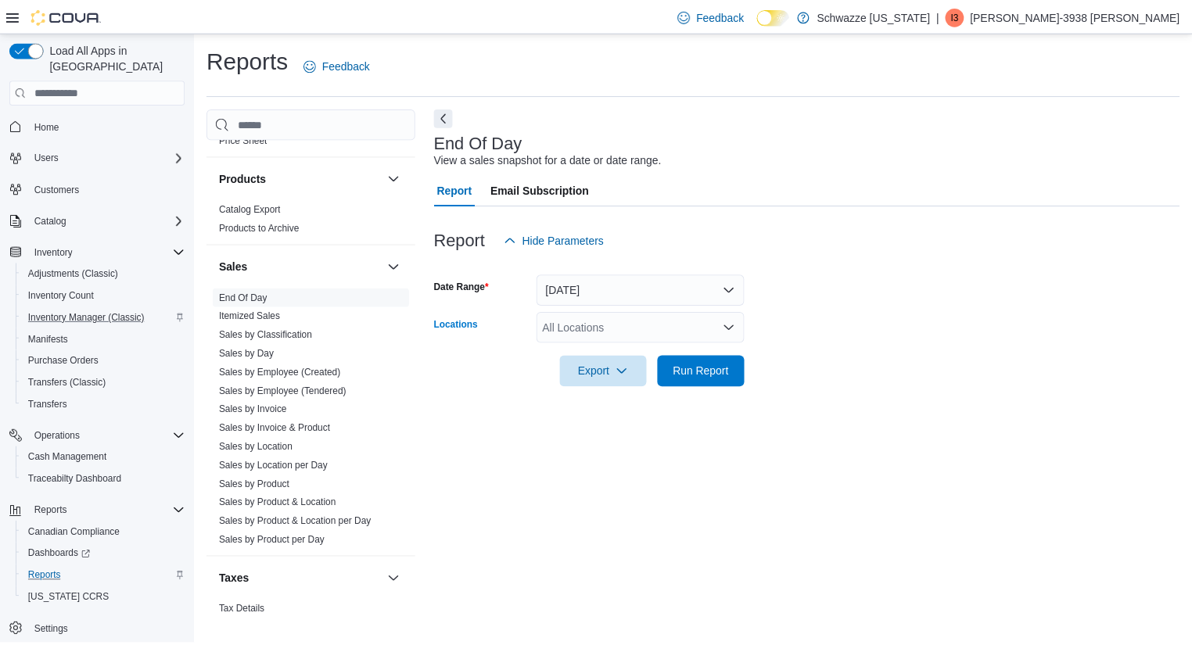
scroll to position [1022, 0]
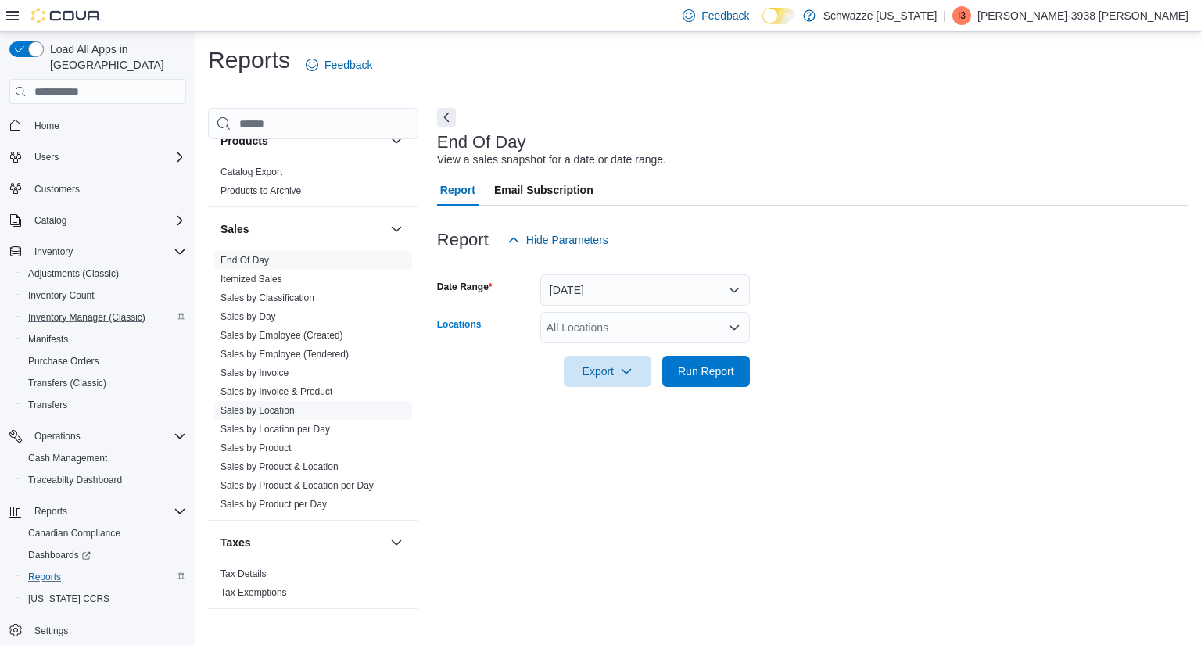
click at [282, 405] on link "Sales by Location" at bounding box center [258, 410] width 74 height 11
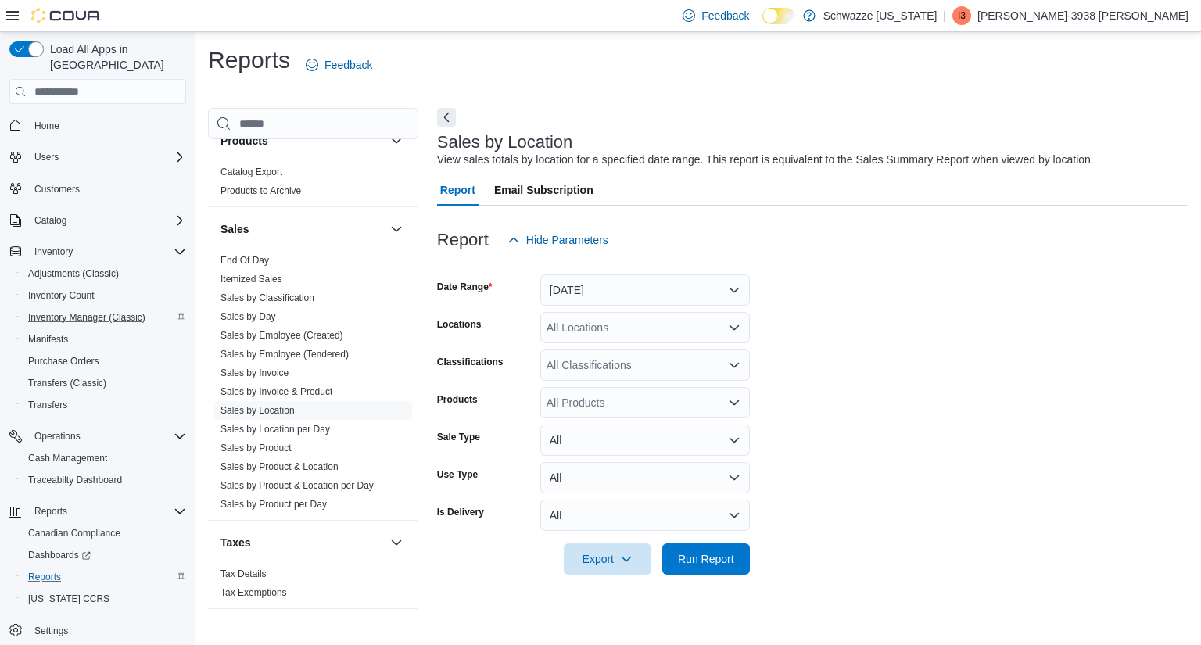
click at [648, 328] on div "All Locations" at bounding box center [645, 327] width 210 height 31
type input "*****"
click at [628, 354] on span "RGO17 Paseo" at bounding box center [617, 354] width 71 height 16
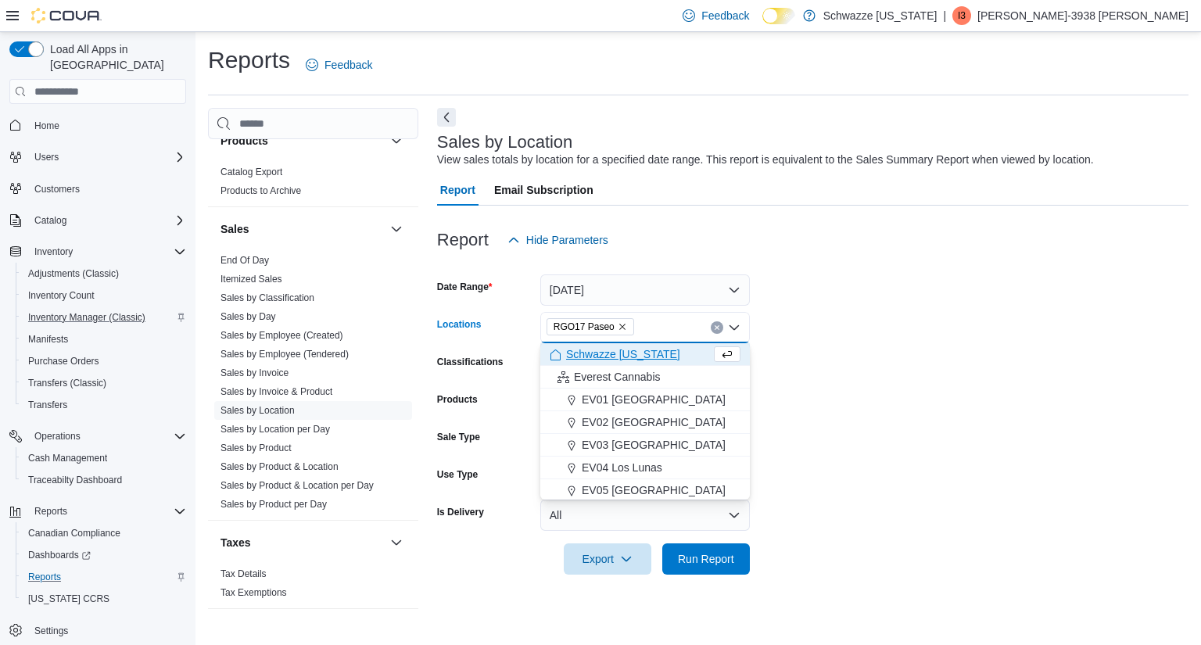
click at [843, 353] on form "Date Range Yesterday Locations RGO17 Paseo Combo box. Selected. RGO17 Paseo. Pr…" at bounding box center [812, 415] width 751 height 319
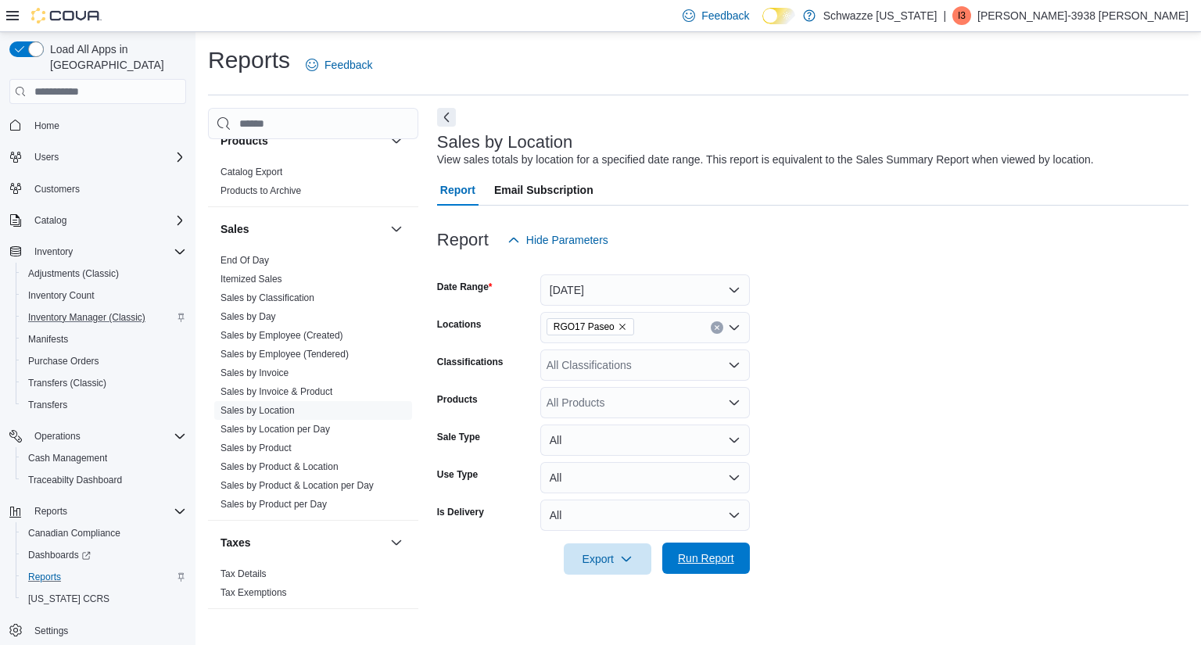
click at [717, 565] on span "Run Report" at bounding box center [706, 559] width 56 height 16
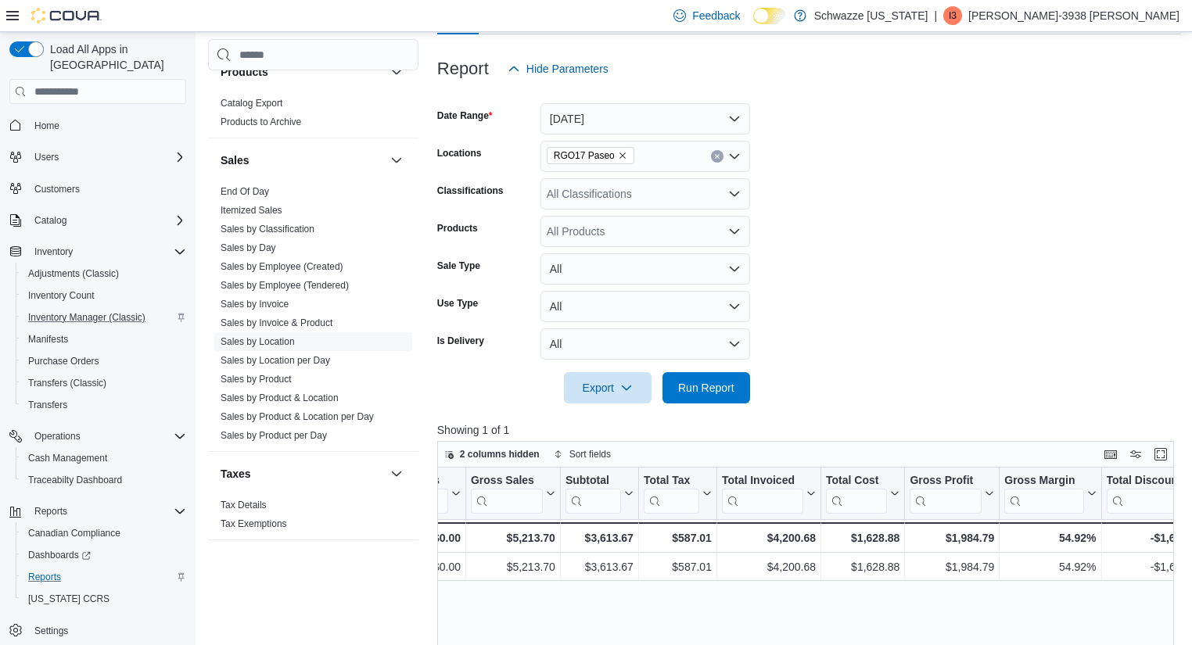
scroll to position [170, 0]
click at [604, 116] on button "Yesterday" at bounding box center [645, 119] width 210 height 31
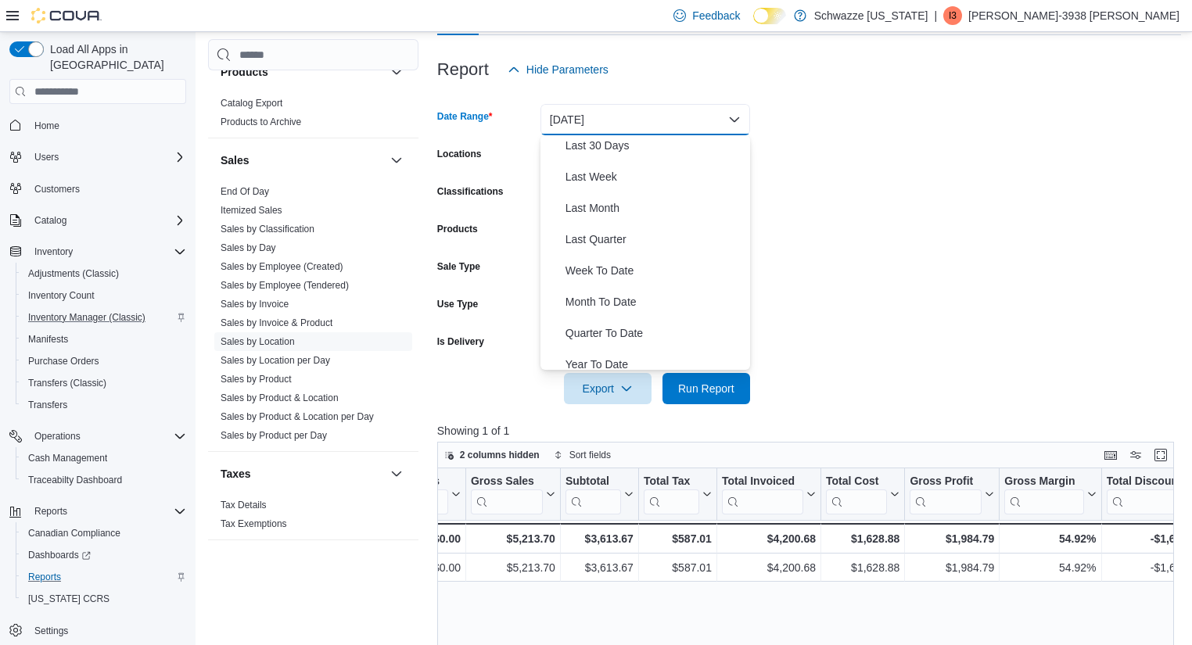
scroll to position [225, 0]
click at [616, 307] on span "Month To Date" at bounding box center [654, 301] width 178 height 19
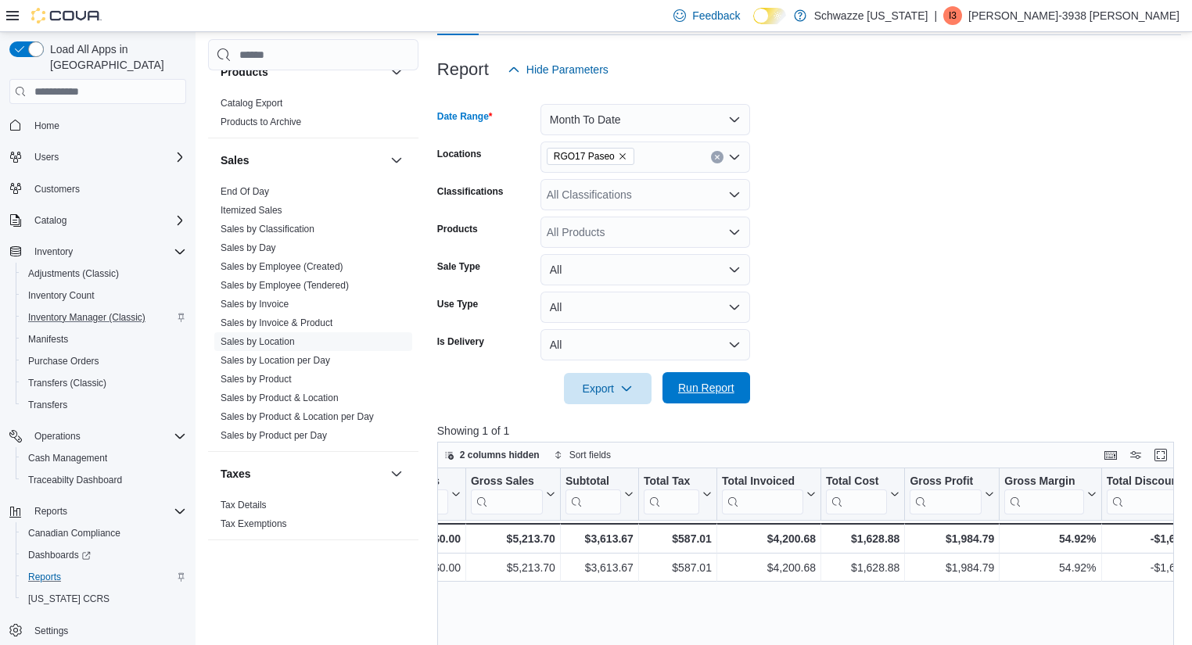
click at [693, 373] on div "Export Run Report" at bounding box center [593, 388] width 313 height 31
click at [698, 386] on span "Run Report" at bounding box center [706, 388] width 56 height 16
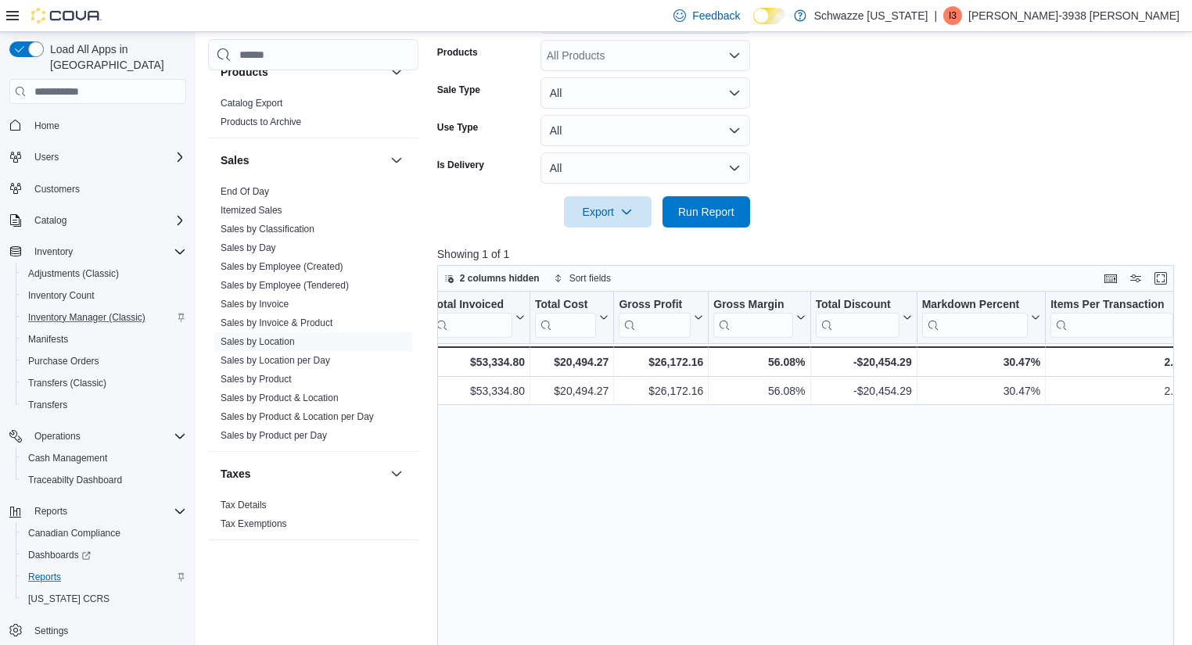
scroll to position [0, 726]
click at [261, 190] on link "End Of Day" at bounding box center [245, 191] width 48 height 11
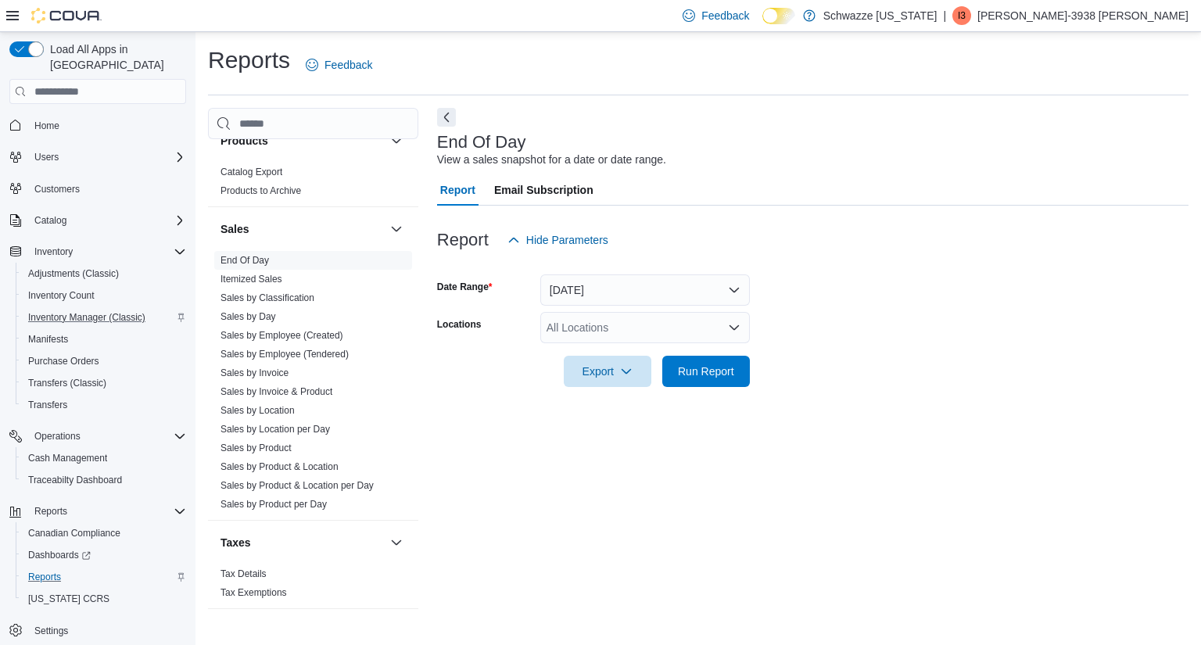
click at [616, 325] on div "All Locations" at bounding box center [645, 327] width 210 height 31
type input "*****"
click at [617, 353] on span "RGO17 Paseo" at bounding box center [617, 354] width 71 height 16
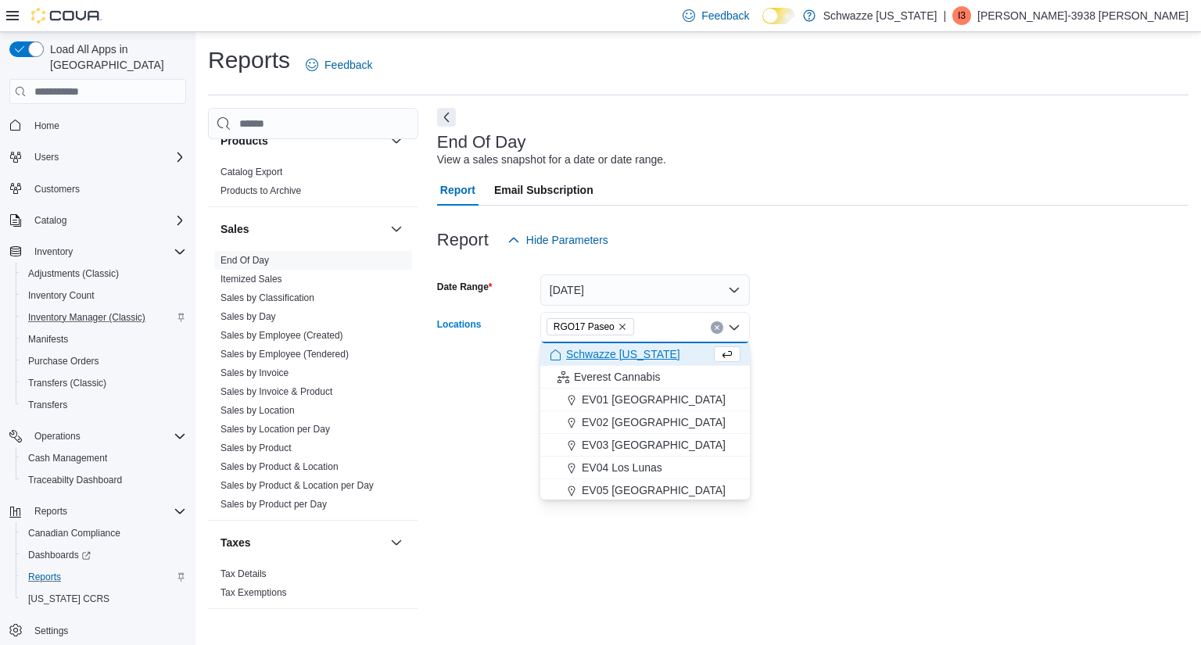
click at [907, 325] on form "Date Range Today Locations RGO17 Paseo Combo box. Selected. RGO17 Paseo. Press …" at bounding box center [812, 321] width 751 height 131
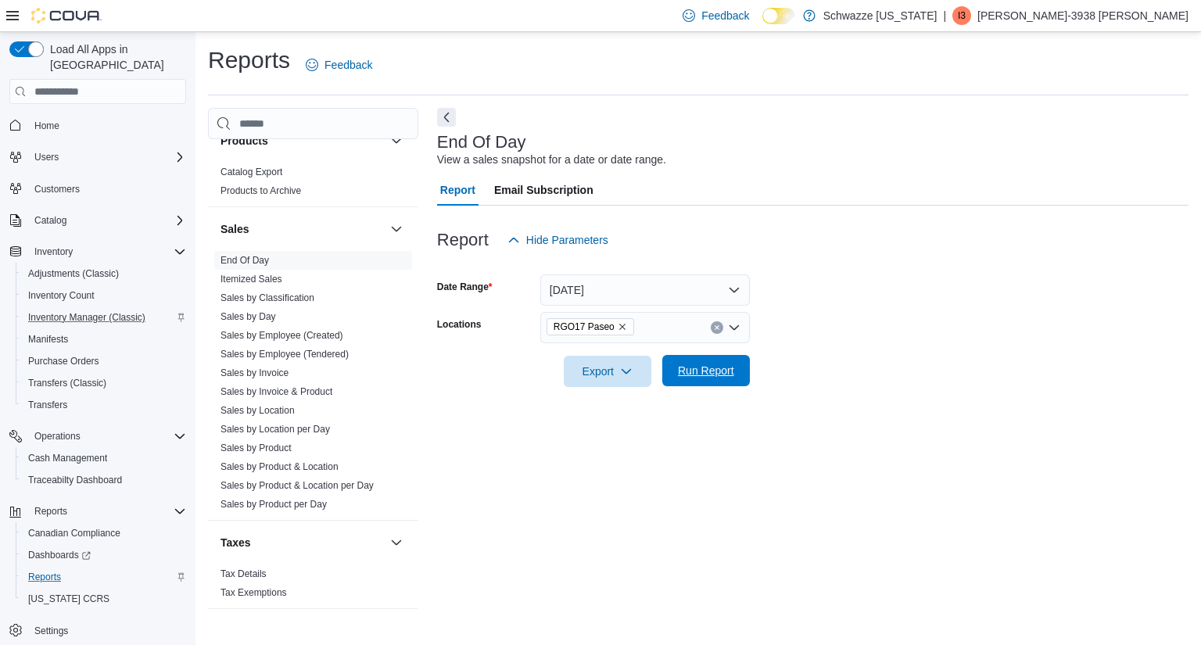
click at [716, 366] on span "Run Report" at bounding box center [706, 371] width 56 height 16
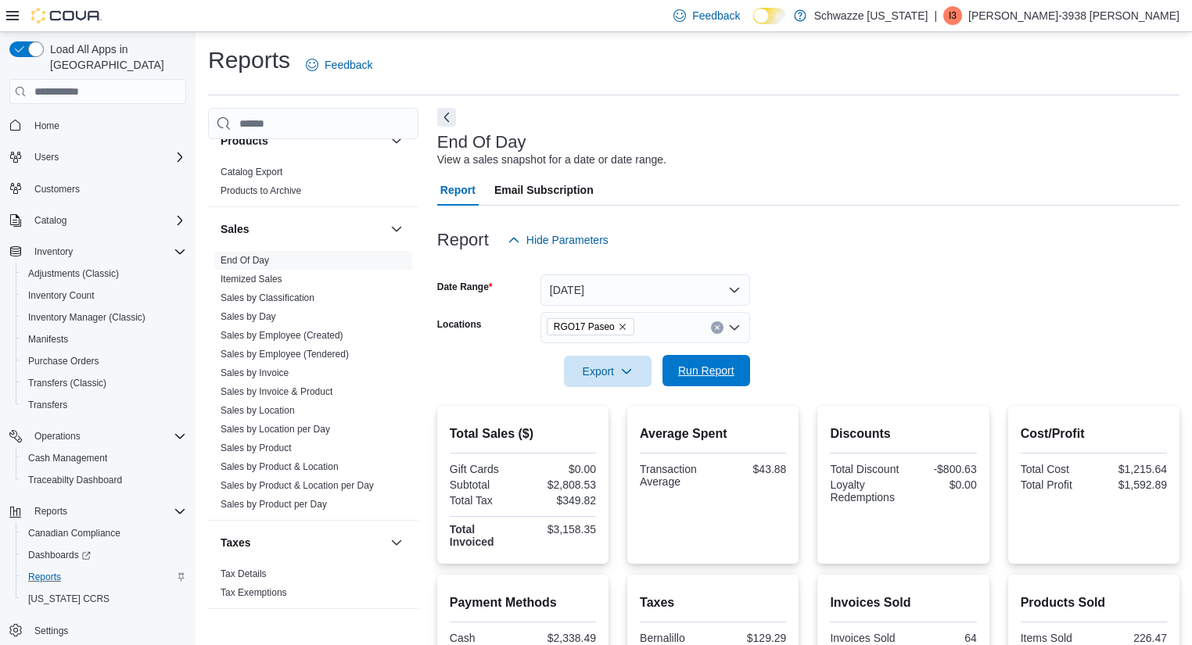
click at [676, 366] on span "Run Report" at bounding box center [706, 370] width 69 height 31
click at [654, 294] on button "Today" at bounding box center [645, 289] width 210 height 31
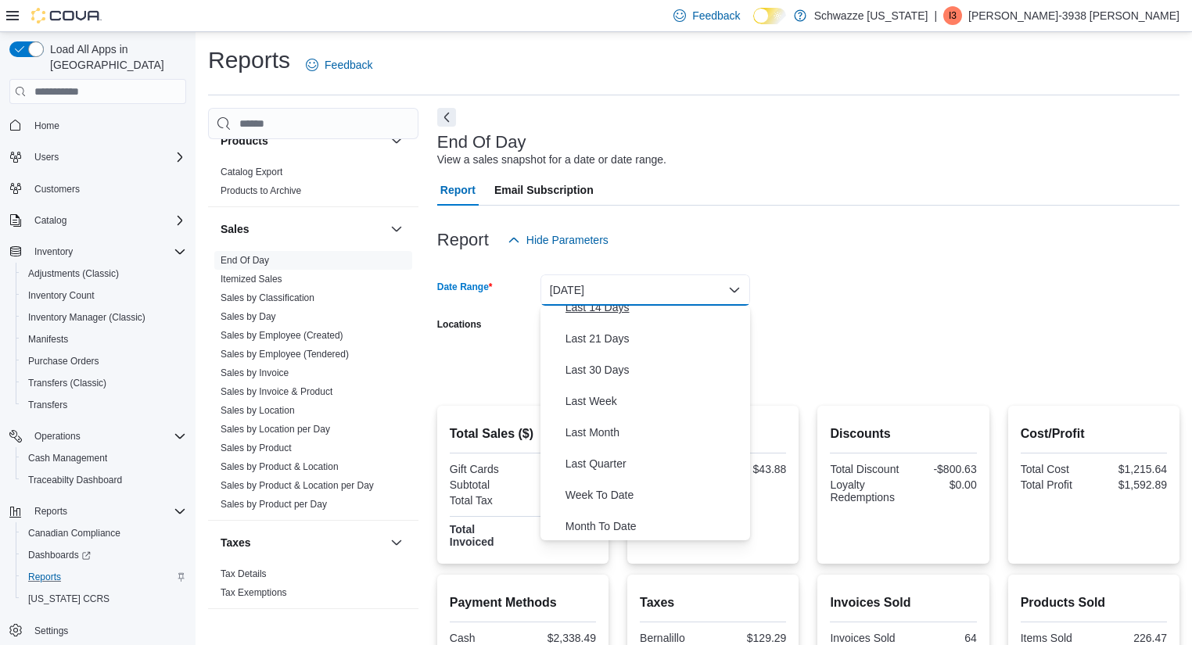
scroll to position [235, 0]
click at [627, 463] on span "Month To Date" at bounding box center [654, 462] width 178 height 19
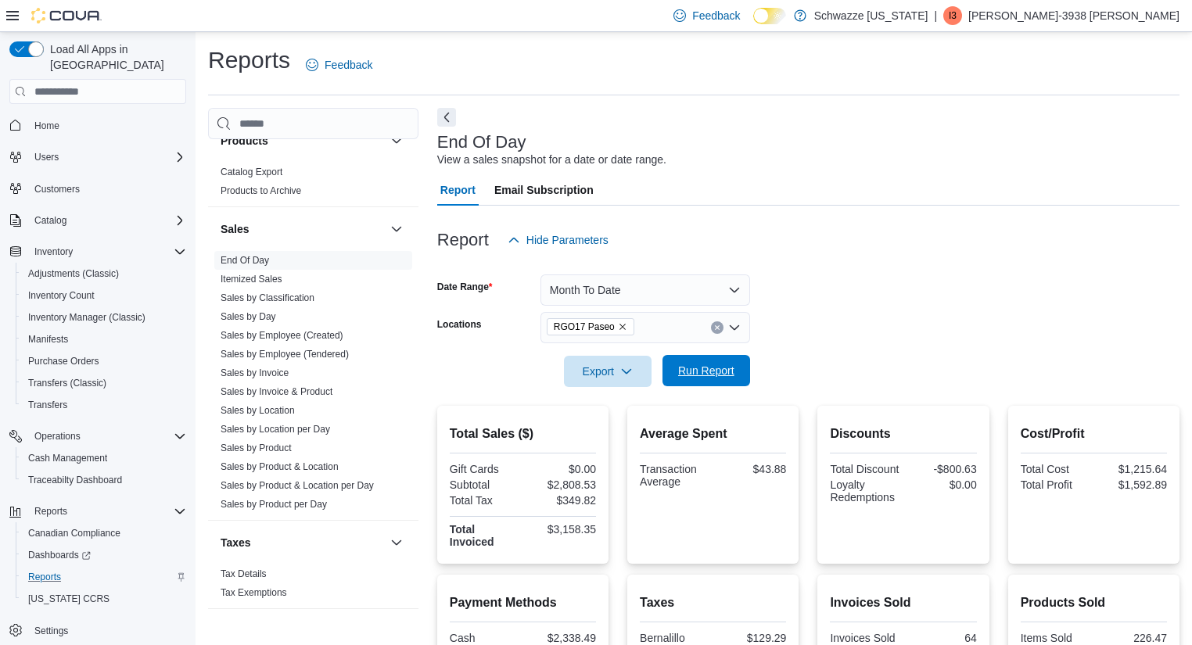
click at [709, 366] on span "Run Report" at bounding box center [706, 371] width 56 height 16
click at [270, 410] on link "Sales by Location" at bounding box center [258, 410] width 74 height 11
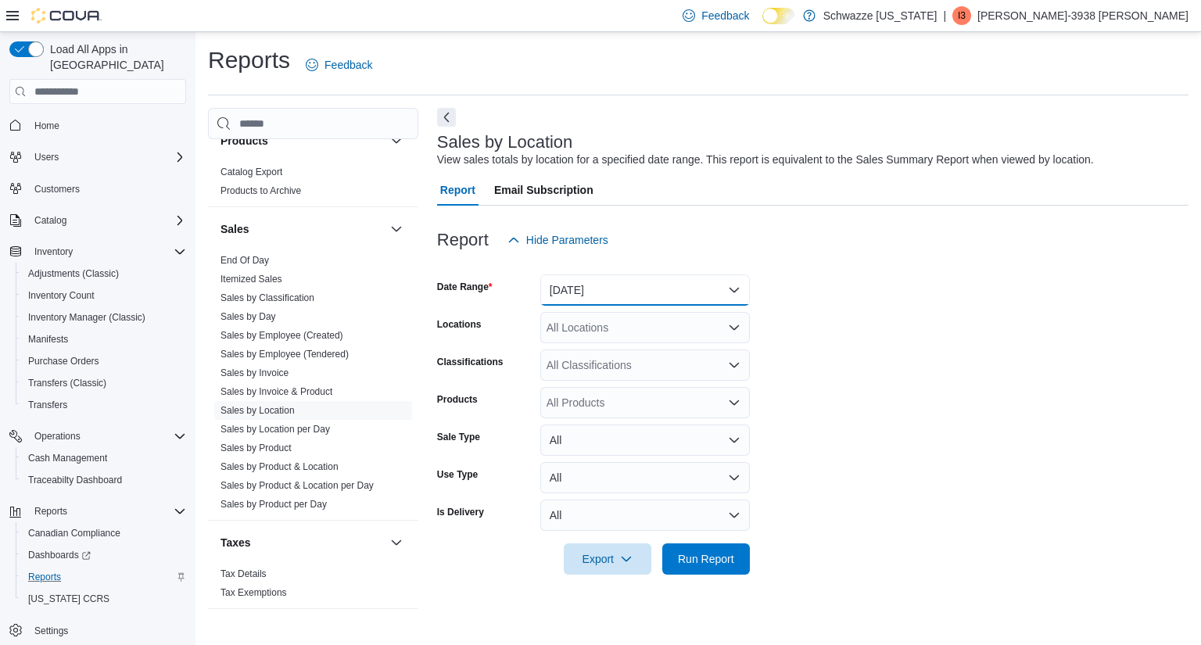
click at [620, 298] on button "Yesterday" at bounding box center [645, 289] width 210 height 31
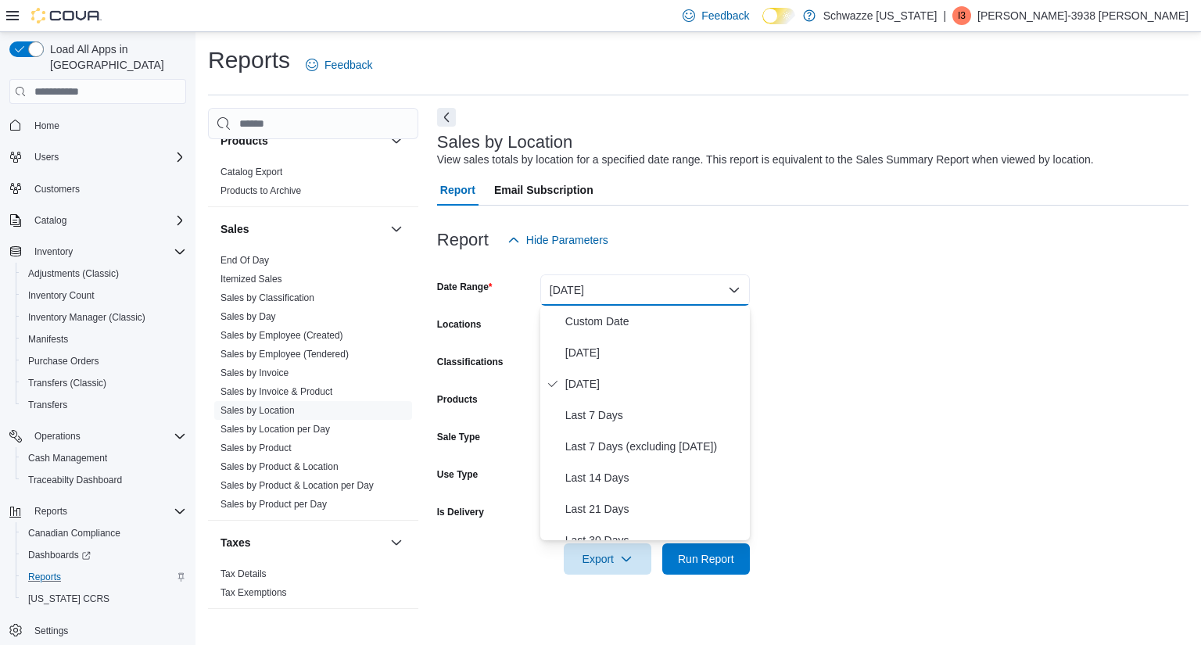
click at [800, 272] on div at bounding box center [812, 265] width 751 height 19
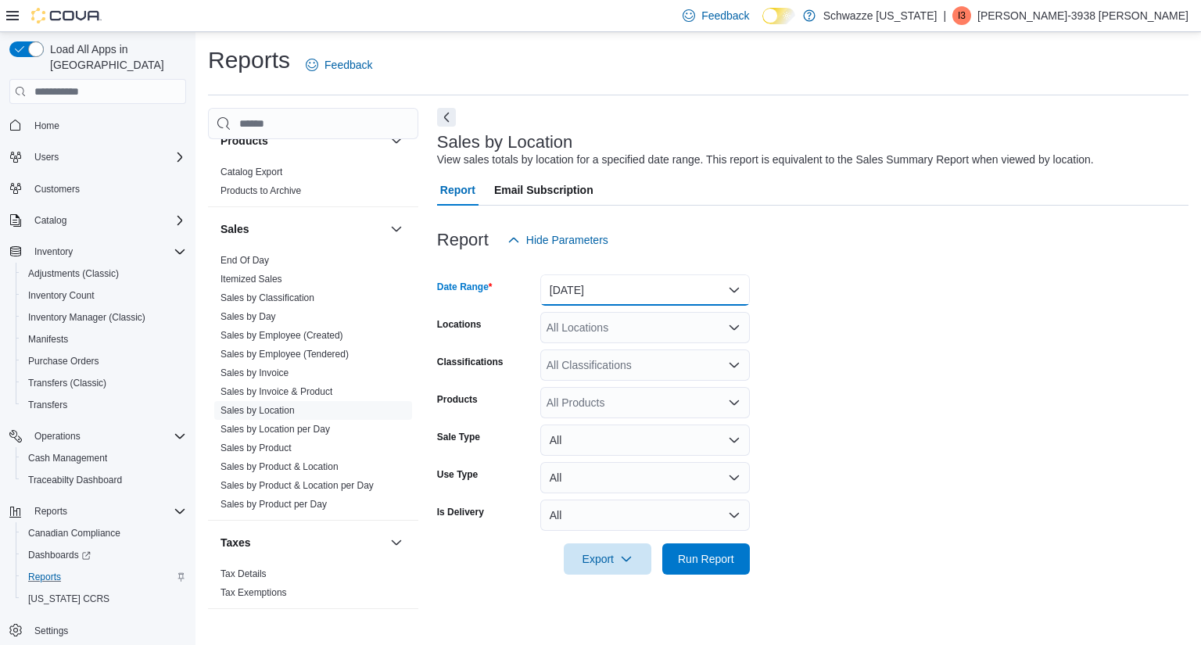
click at [642, 278] on button "Yesterday" at bounding box center [645, 289] width 210 height 31
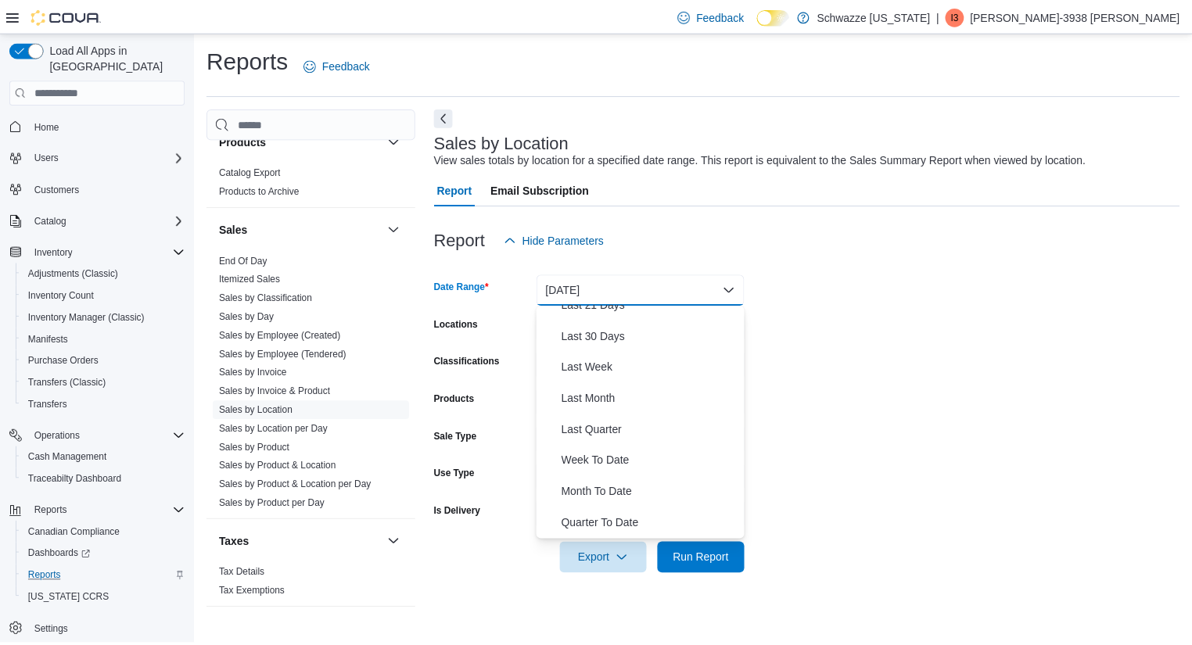
scroll to position [210, 0]
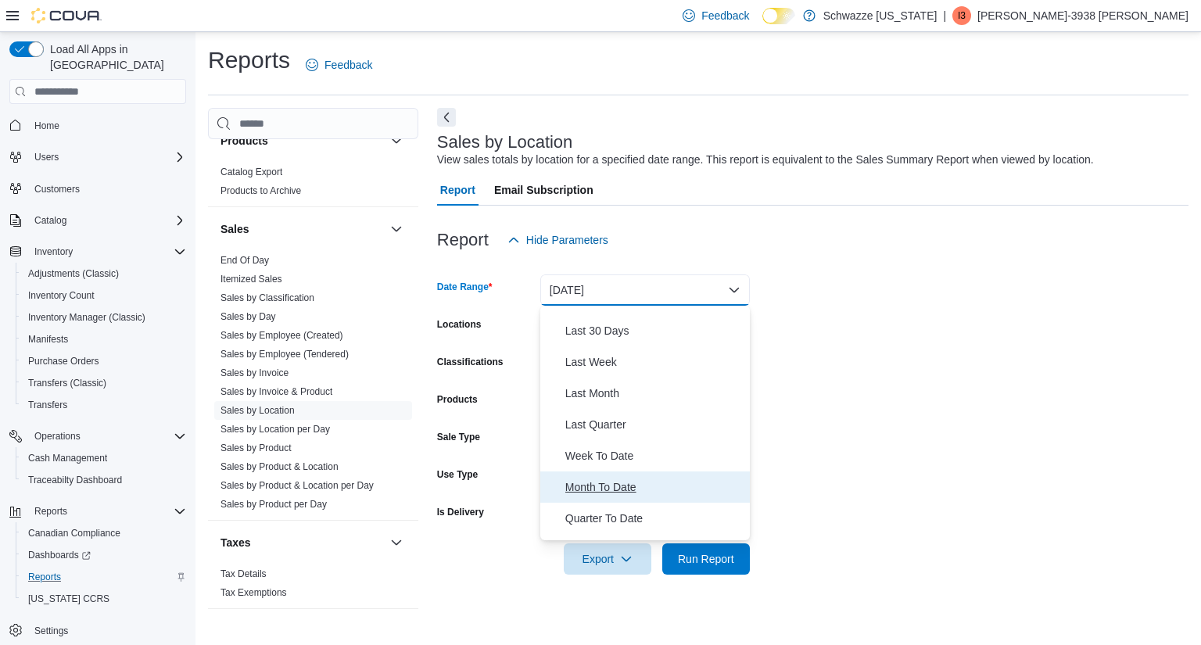
click at [601, 491] on span "Month To Date" at bounding box center [654, 487] width 178 height 19
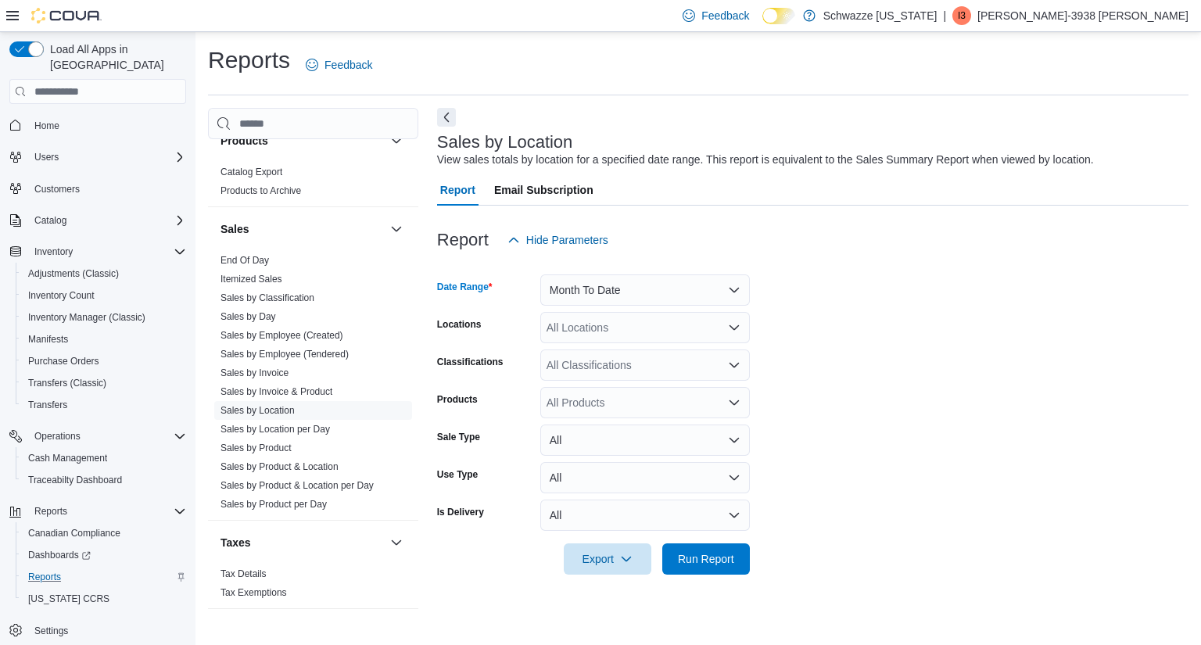
click at [625, 320] on div "All Locations" at bounding box center [645, 327] width 210 height 31
type input "*****"
click at [626, 359] on span "RGO17 Paseo" at bounding box center [617, 354] width 71 height 16
click at [909, 329] on form "Date Range Month To Date Locations RGO17 Paseo Classifications All Classificati…" at bounding box center [812, 415] width 751 height 319
click at [726, 548] on span "Run Report" at bounding box center [706, 558] width 69 height 31
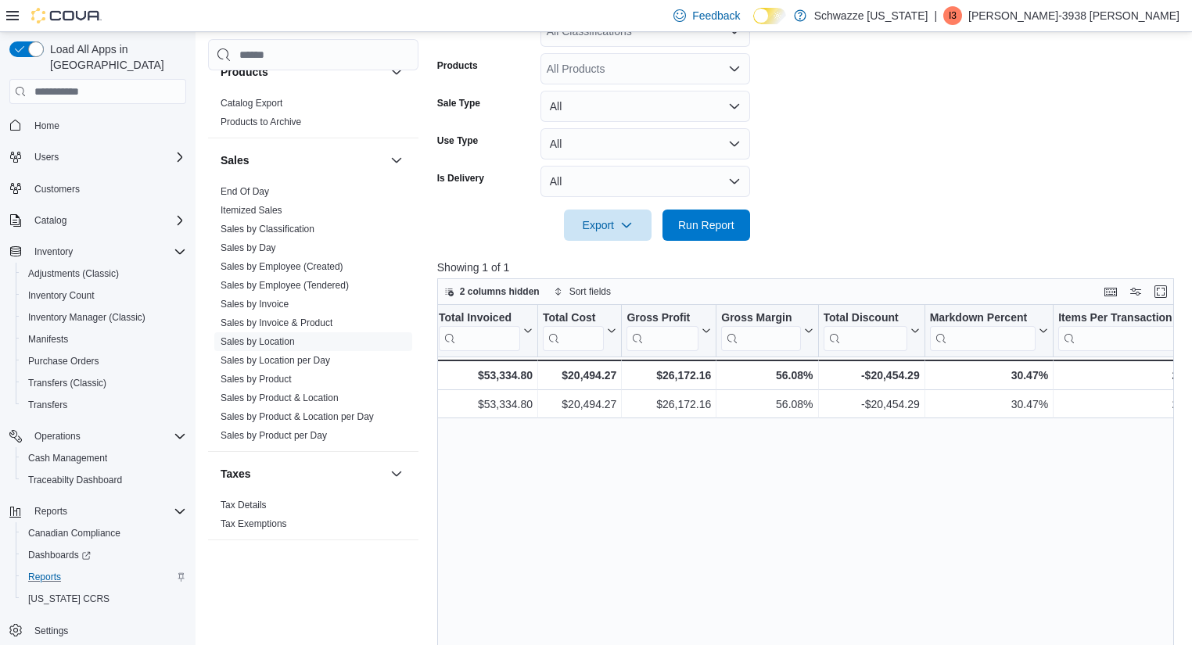
scroll to position [0, 718]
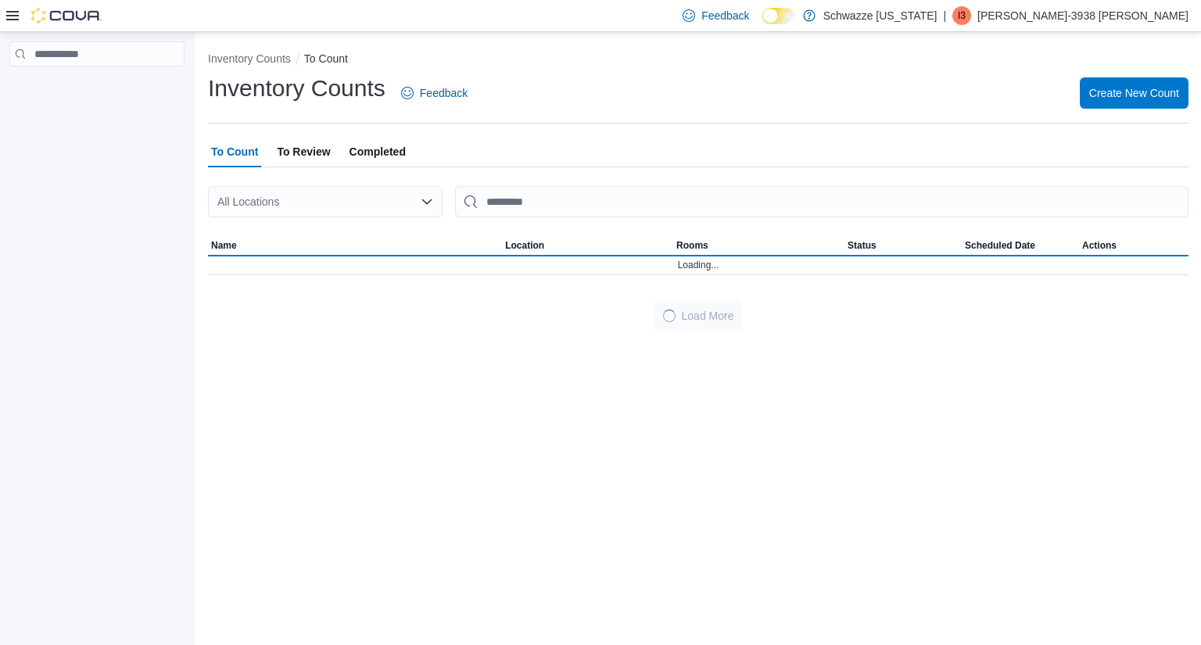
click at [329, 202] on div "All Locations" at bounding box center [325, 201] width 235 height 31
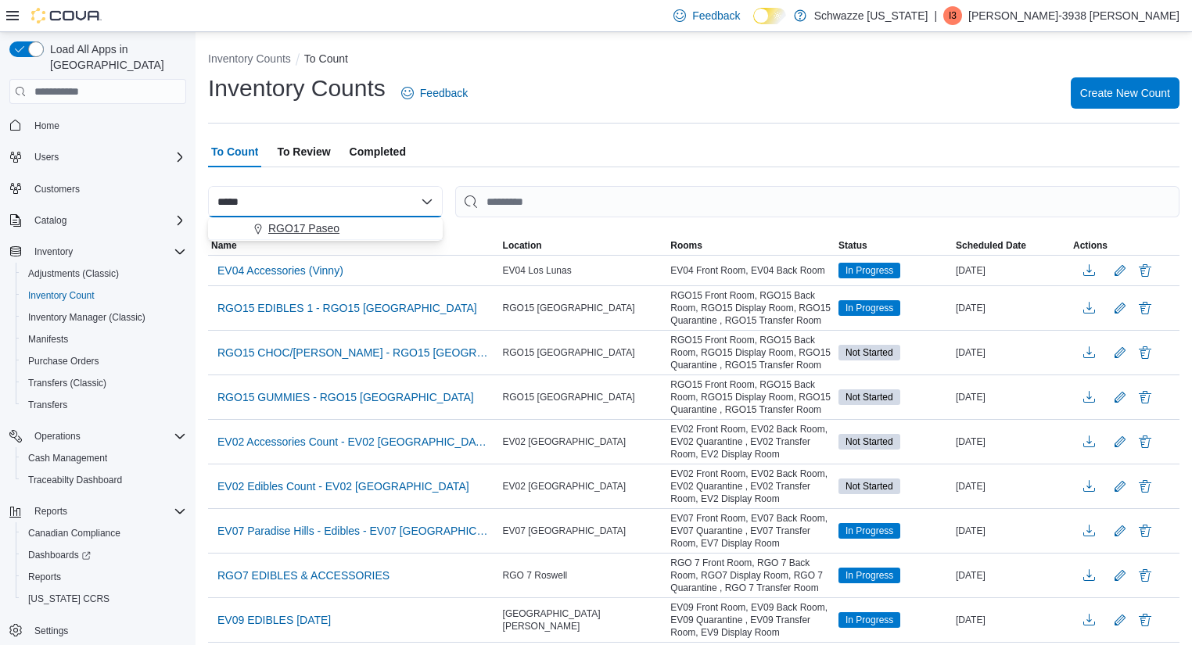
type input "*****"
click at [325, 223] on span "RGO17 Paseo" at bounding box center [303, 229] width 71 height 16
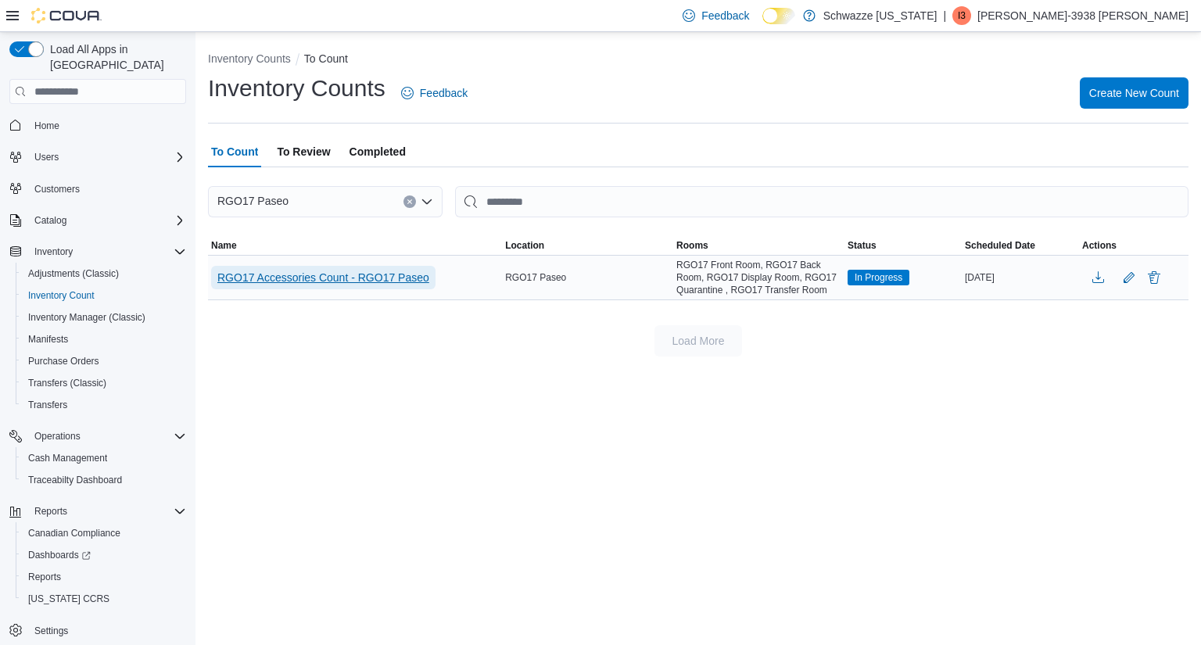
click at [382, 279] on span "RGO17 Accessories Count - RGO17 Paseo" at bounding box center [323, 278] width 212 height 16
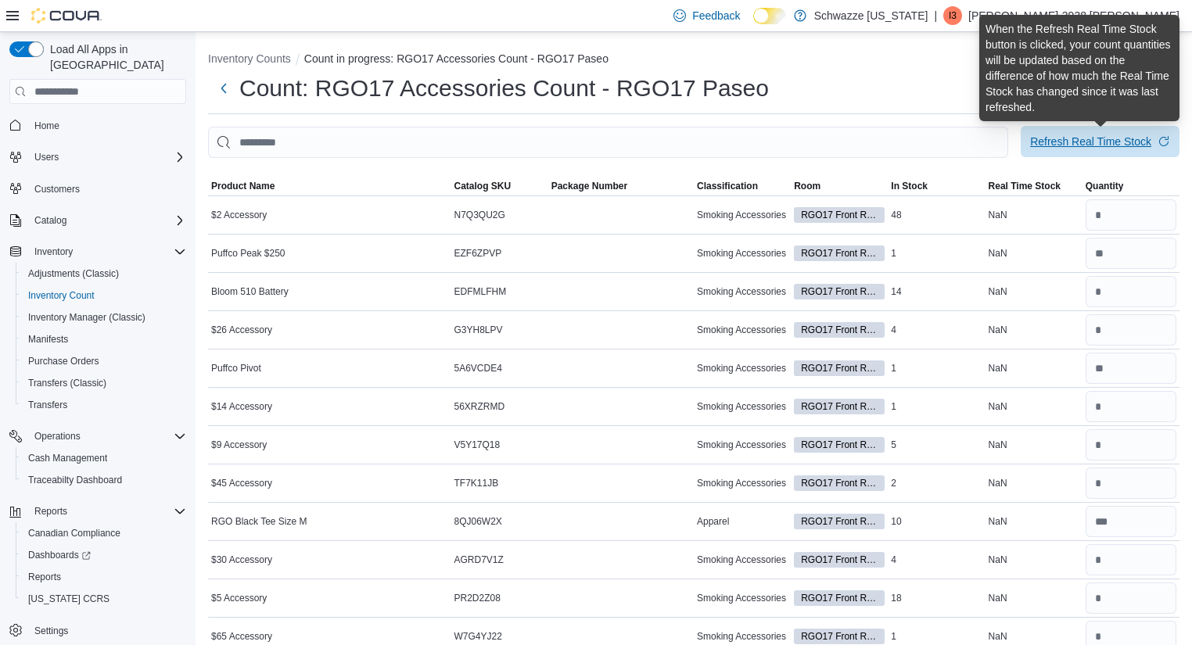
click at [1062, 135] on span "Refresh Real Time Stock" at bounding box center [1100, 141] width 140 height 31
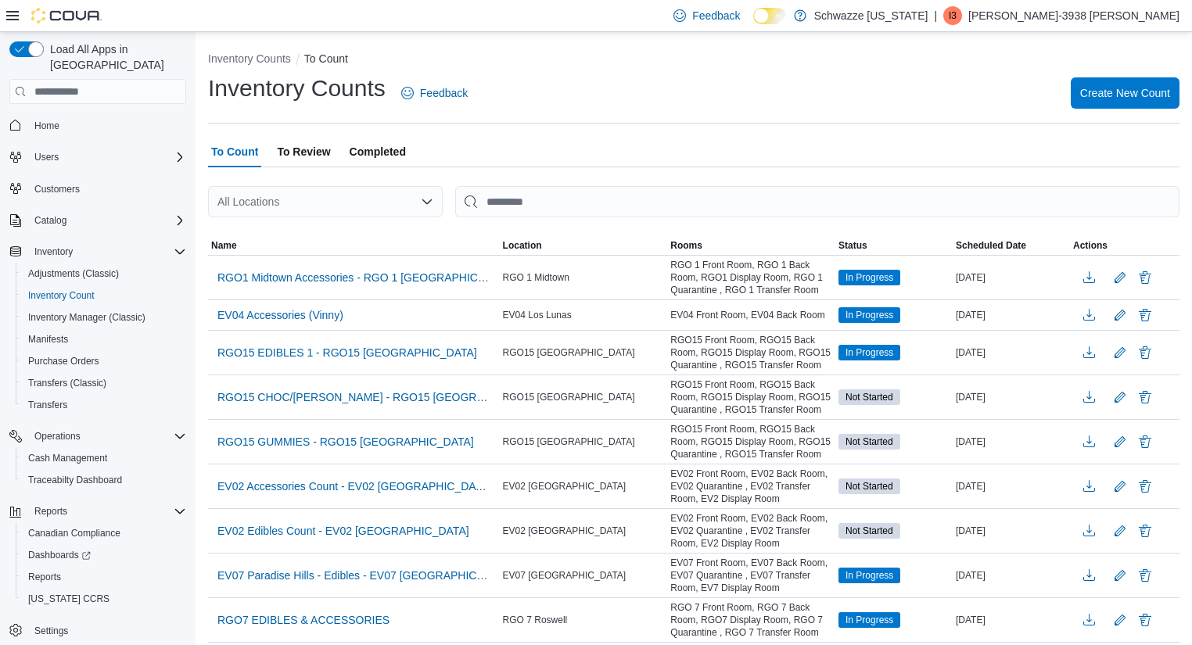
click at [296, 141] on span "To Review" at bounding box center [303, 151] width 53 height 31
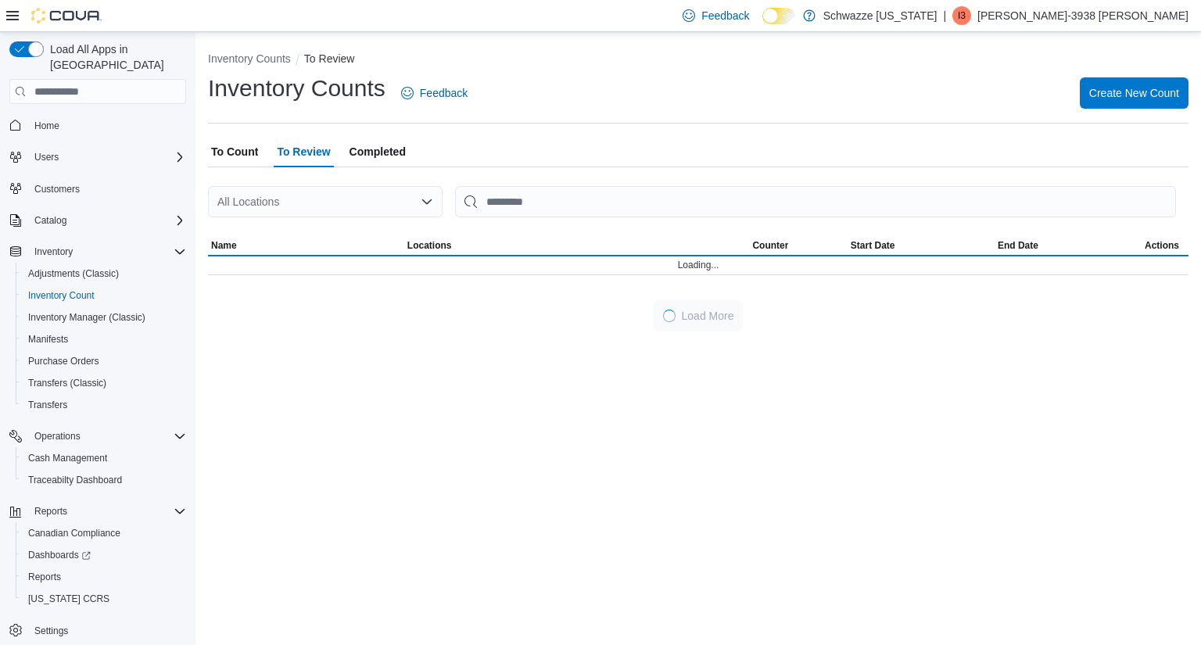
click at [286, 197] on div "All Locations" at bounding box center [325, 201] width 235 height 31
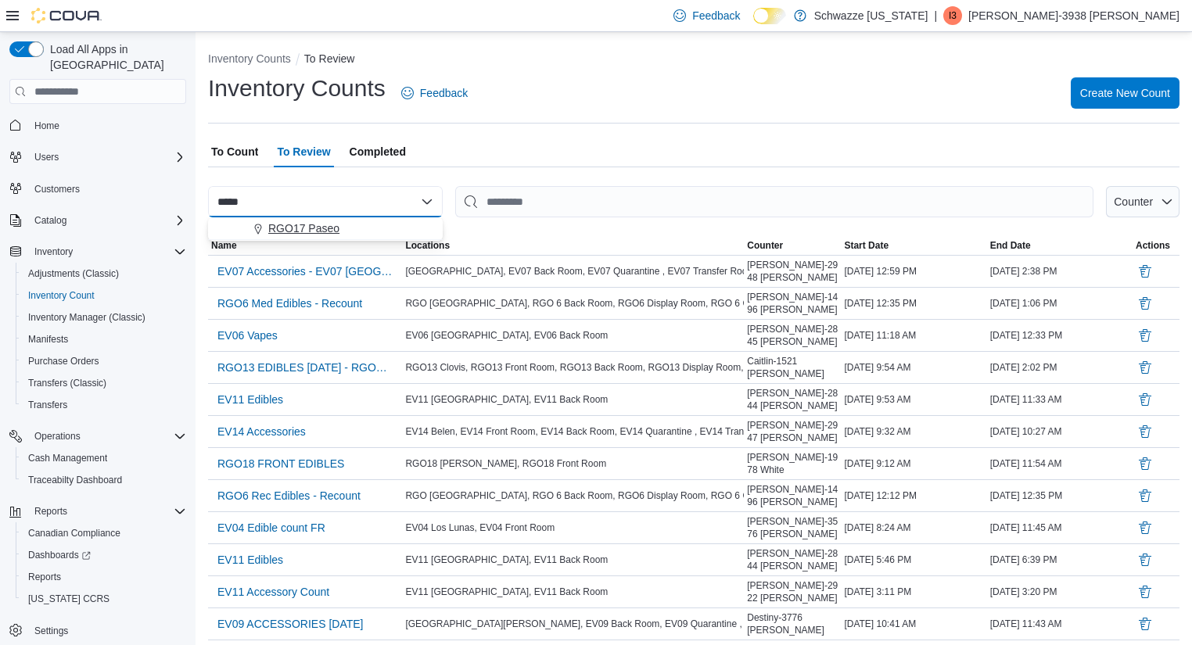
type input "*****"
click at [298, 225] on span "RGO17 Paseo" at bounding box center [303, 229] width 71 height 16
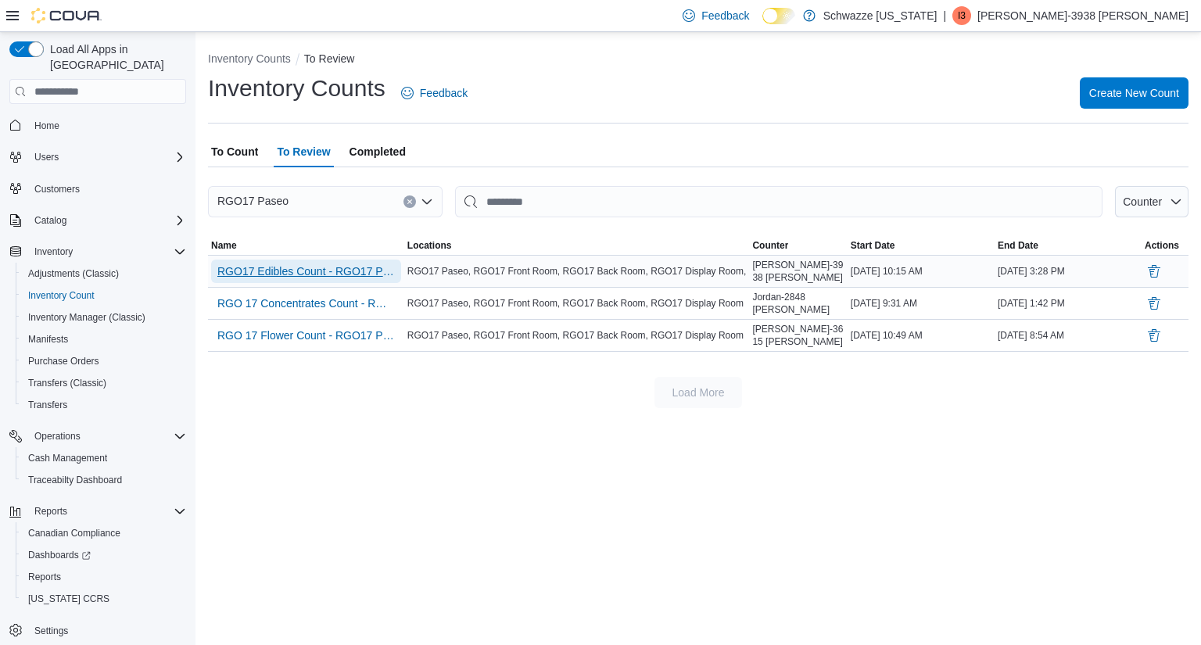
click at [317, 269] on span "RGO17 Edibles Count - RGO17 Paseo" at bounding box center [306, 272] width 178 height 16
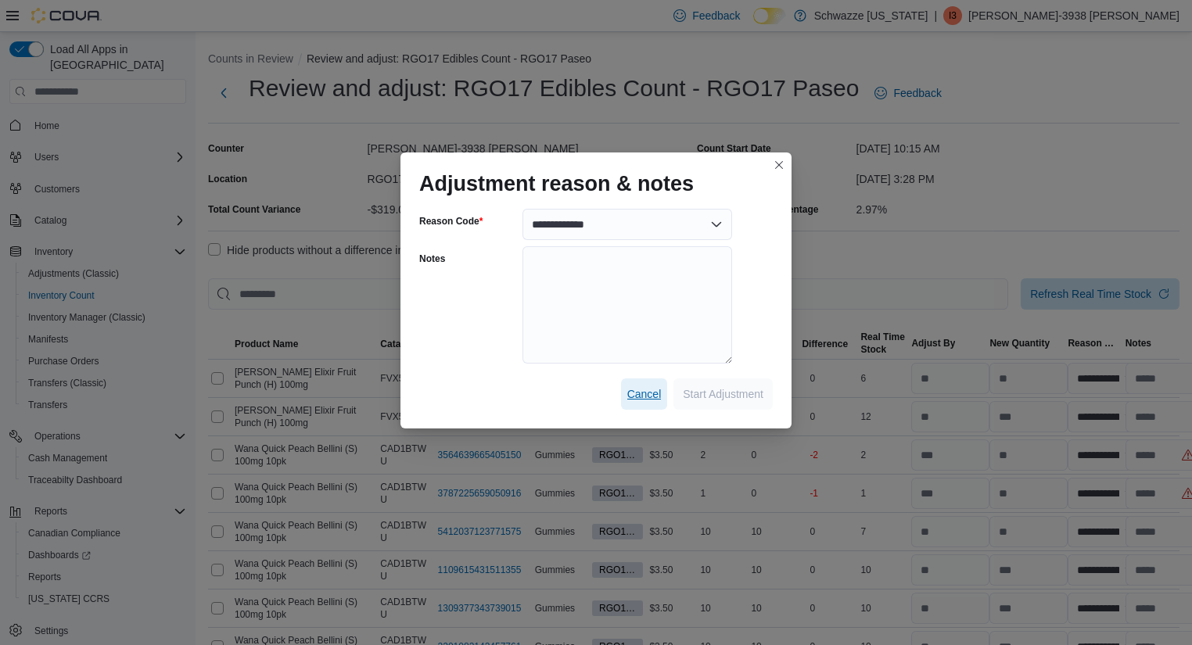
click at [635, 390] on span "Cancel" at bounding box center [644, 394] width 34 height 16
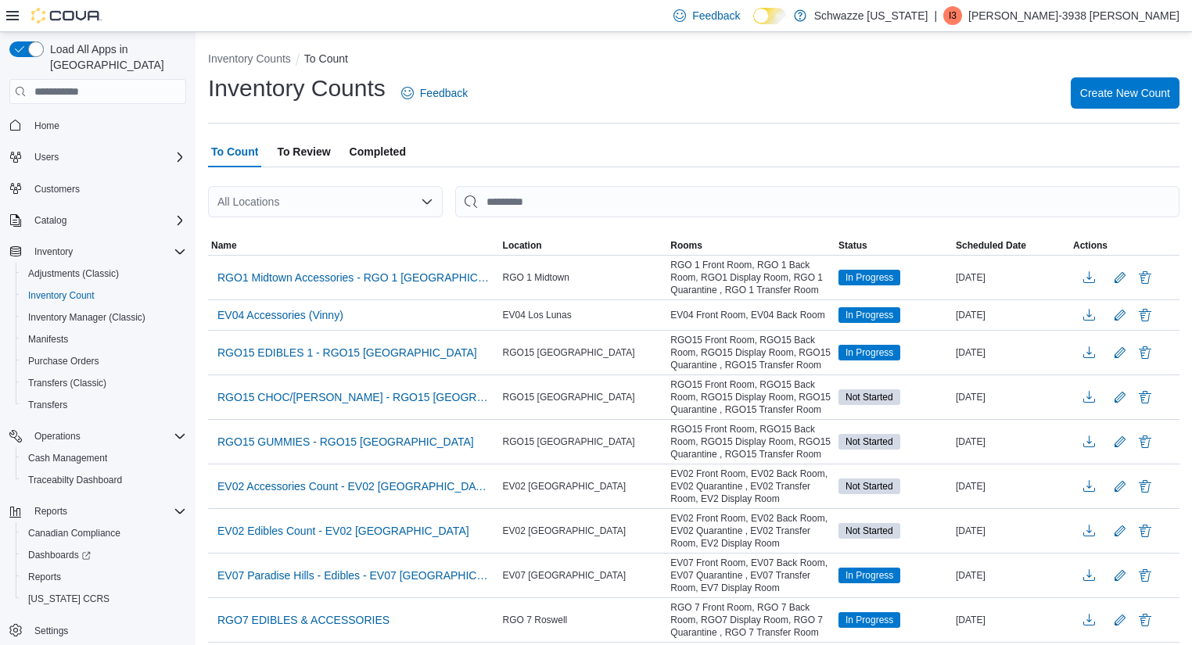
click at [328, 203] on div "All Locations" at bounding box center [325, 201] width 235 height 31
type input "*****"
click at [317, 225] on span "RGO17 Paseo" at bounding box center [303, 229] width 71 height 16
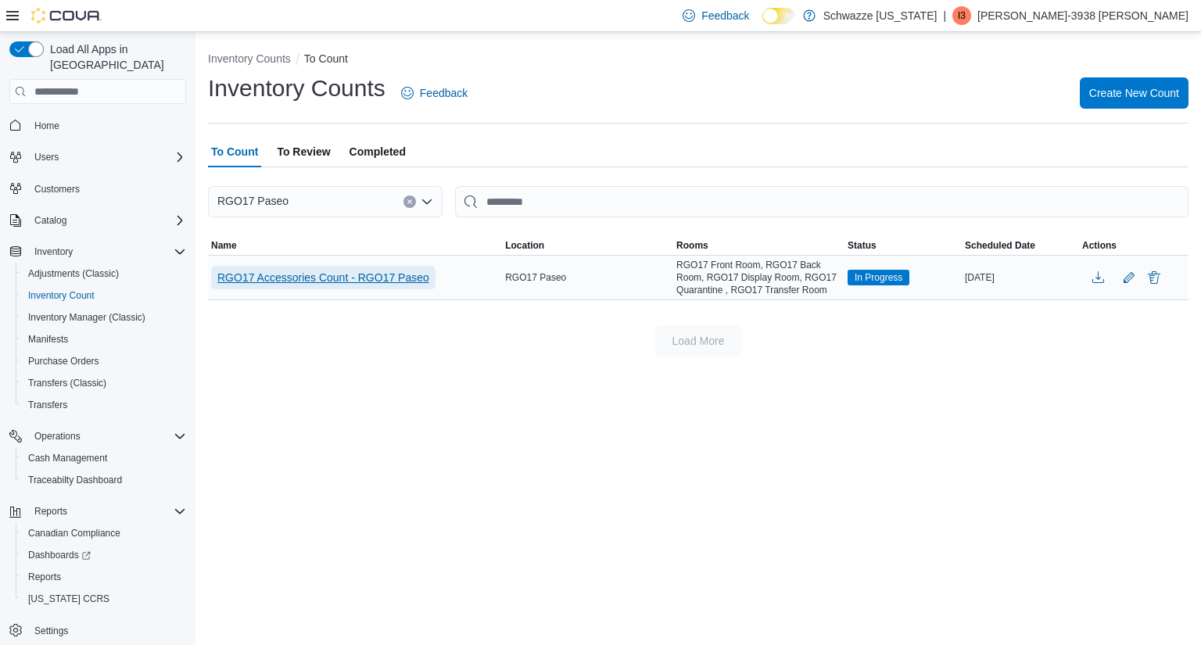
click at [346, 275] on span "RGO17 Accessories Count - RGO17 Paseo" at bounding box center [323, 278] width 212 height 16
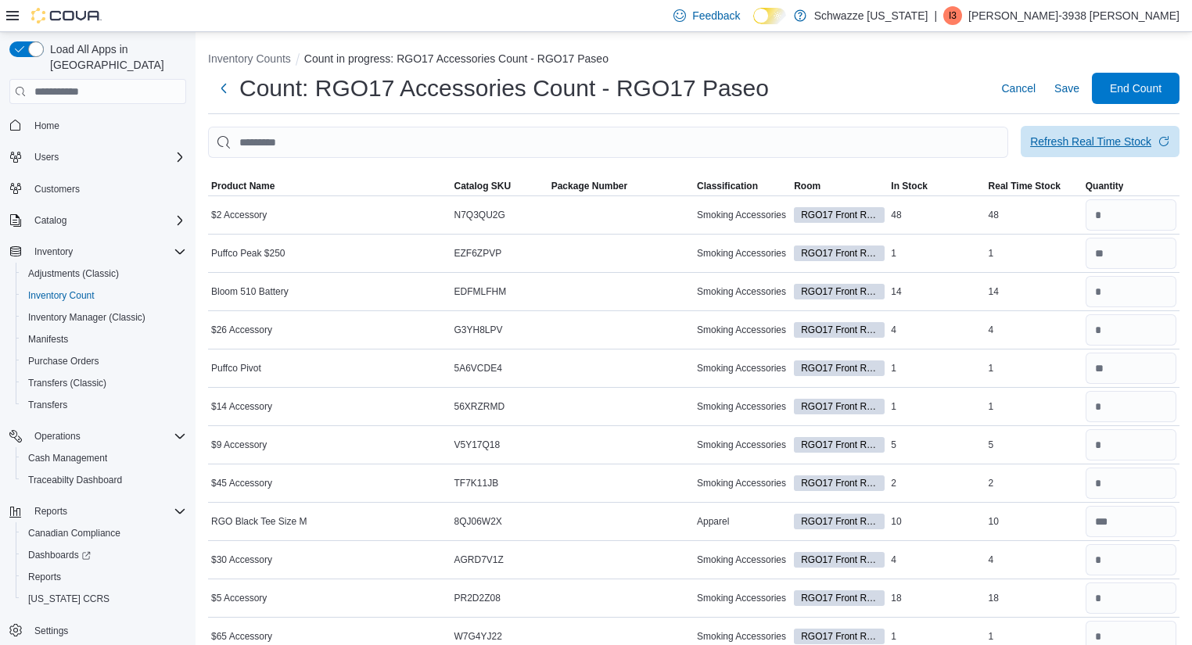
click at [1085, 141] on div "Refresh Real Time Stock" at bounding box center [1090, 142] width 121 height 16
click at [1070, 81] on span "Save" at bounding box center [1066, 89] width 25 height 16
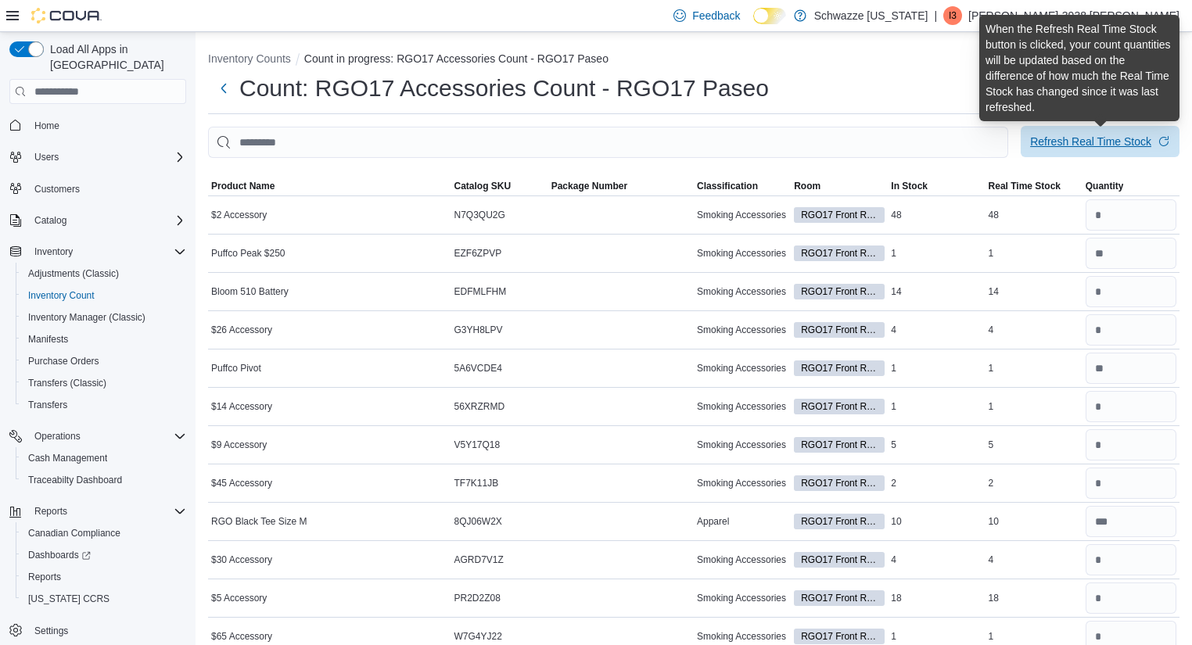
click at [1069, 145] on div "Refresh Real Time Stock" at bounding box center [1090, 142] width 121 height 16
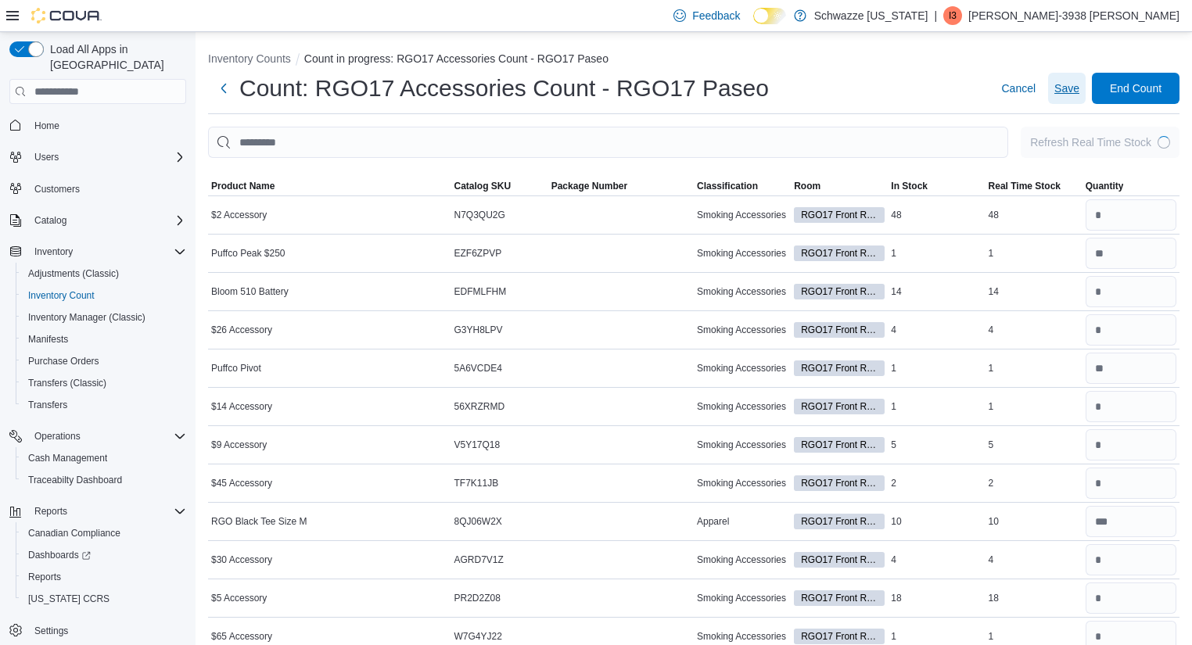
click at [1079, 88] on span "Save" at bounding box center [1066, 89] width 25 height 16
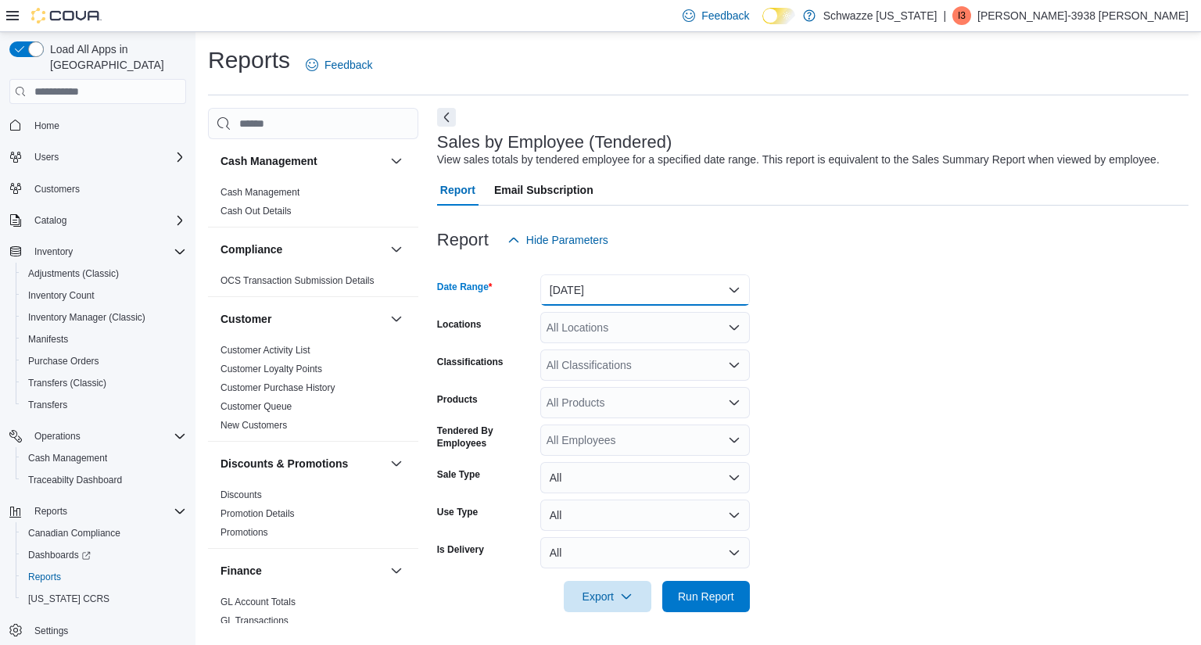
click at [655, 297] on button "[DATE]" at bounding box center [645, 289] width 210 height 31
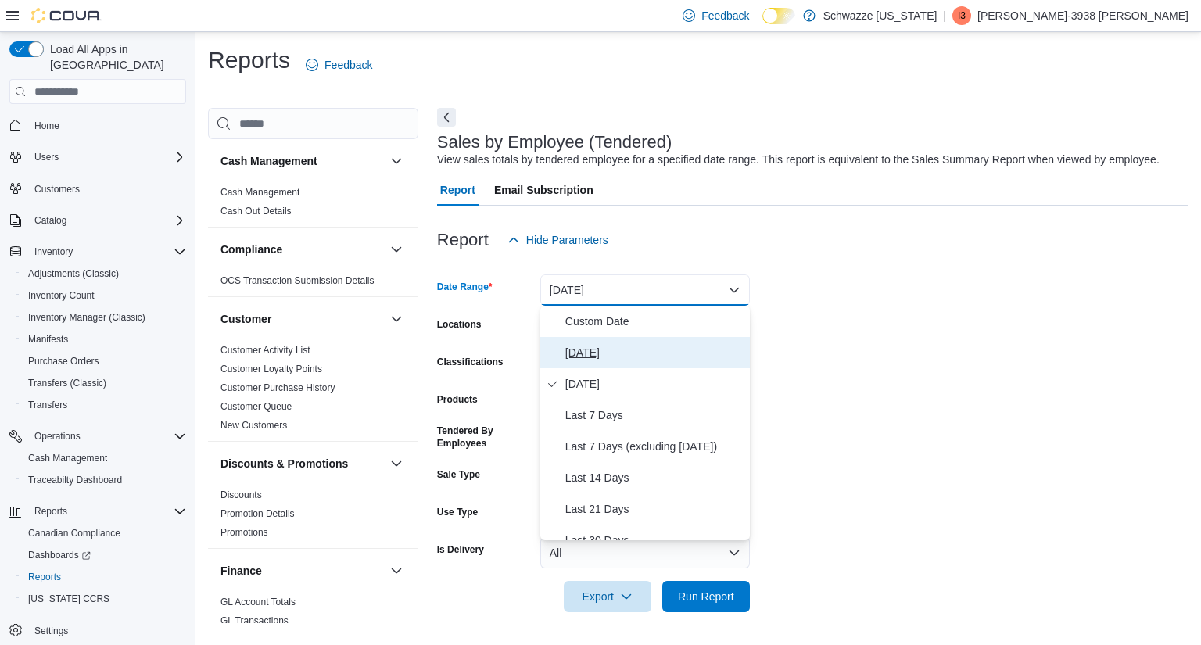
click at [572, 351] on span "[DATE]" at bounding box center [654, 352] width 178 height 19
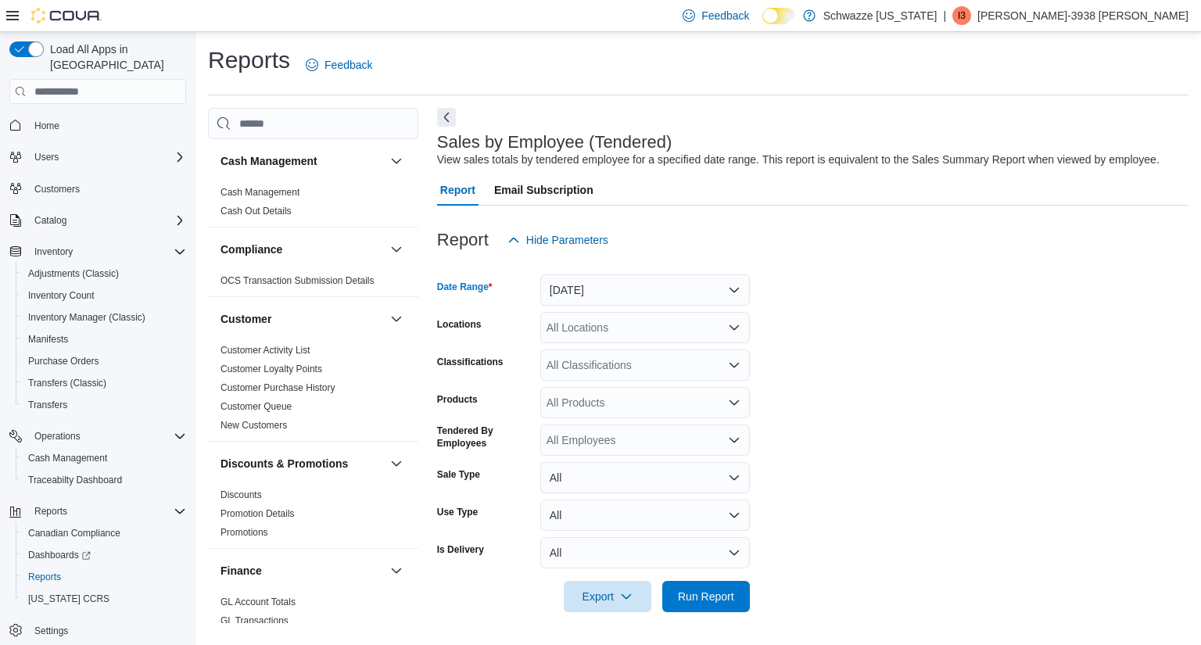
click at [608, 321] on div "All Locations" at bounding box center [645, 327] width 210 height 31
type input "***"
click at [613, 350] on span "RGO17 Paseo" at bounding box center [617, 354] width 71 height 16
click at [701, 601] on span "Run Report" at bounding box center [706, 596] width 56 height 16
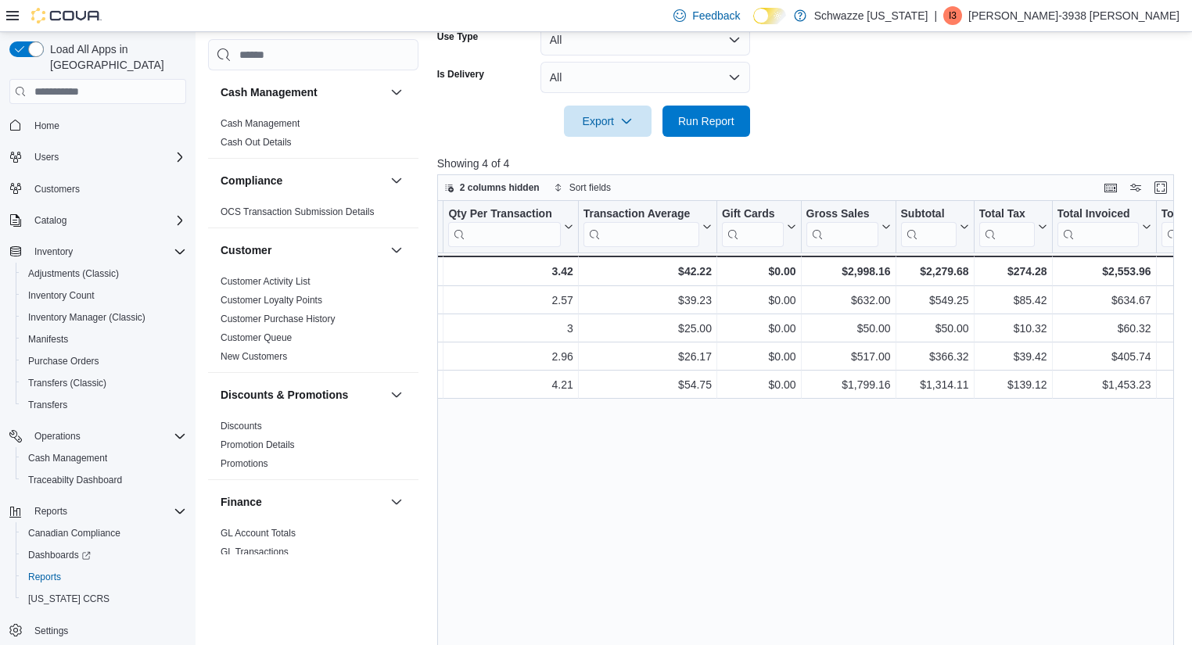
scroll to position [475, 0]
click at [702, 122] on span "Run Report" at bounding box center [706, 121] width 56 height 16
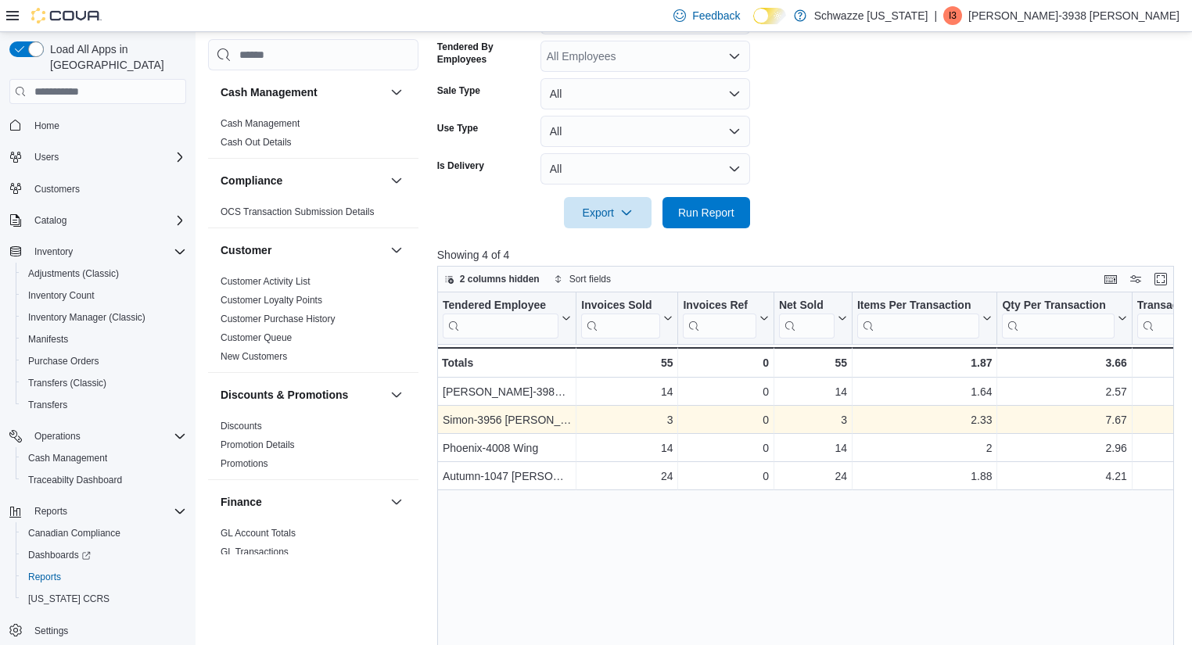
scroll to position [385, 0]
click at [690, 214] on span "Run Report" at bounding box center [706, 211] width 56 height 16
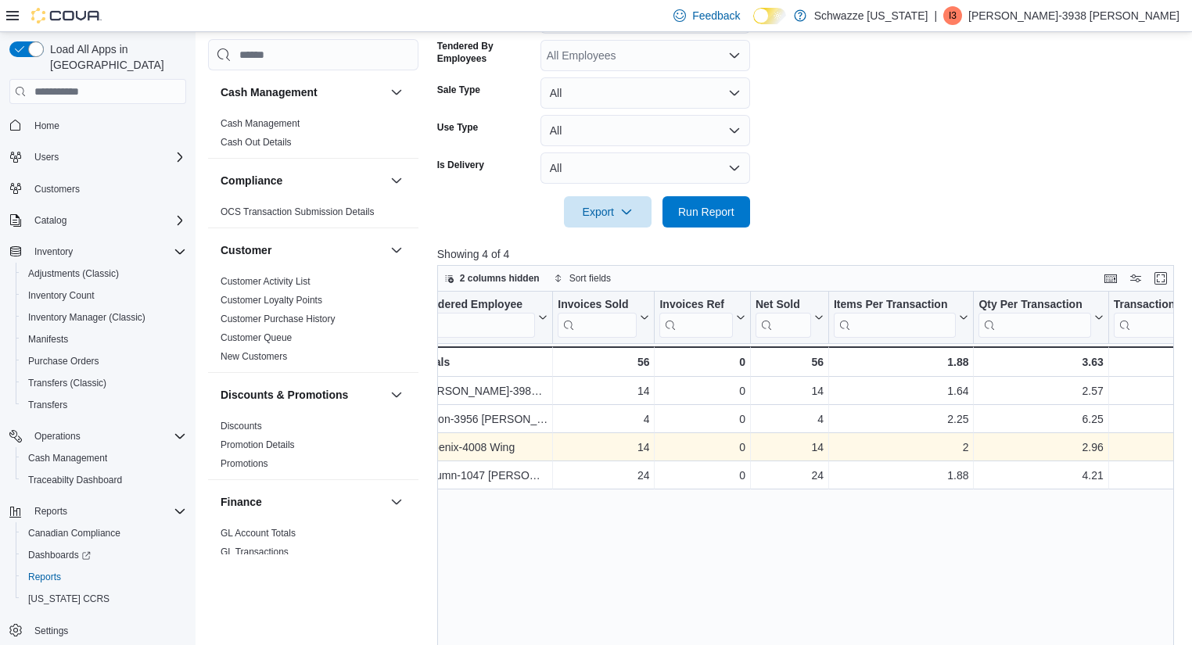
scroll to position [0, 0]
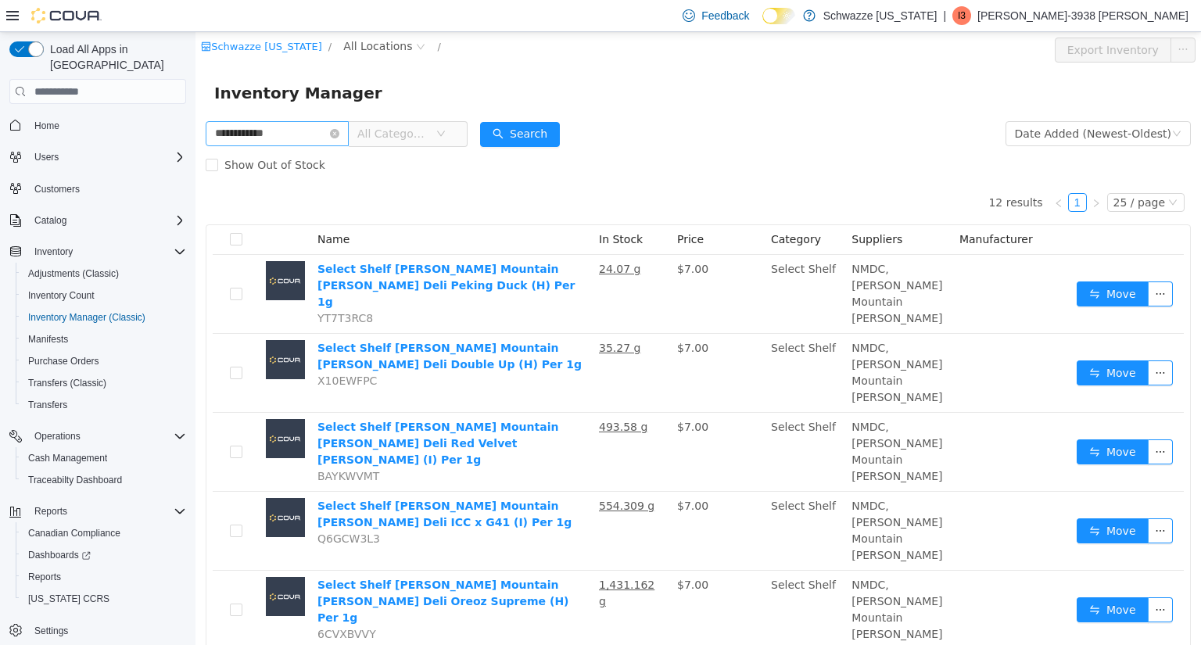
click at [264, 135] on input "**********" at bounding box center [277, 133] width 143 height 25
type input "**********"
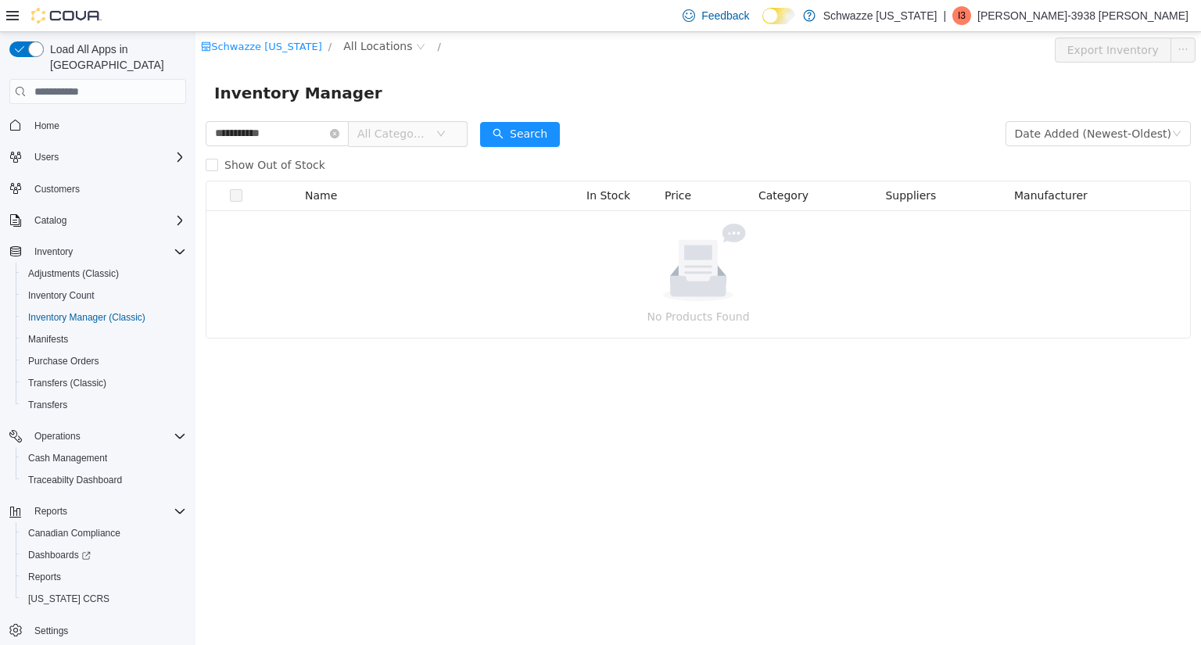
drag, startPoint x: 307, startPoint y: 134, endPoint x: 78, endPoint y: 114, distance: 229.2
click at [195, 114] on html "**********" at bounding box center [698, 338] width 1006 height 613
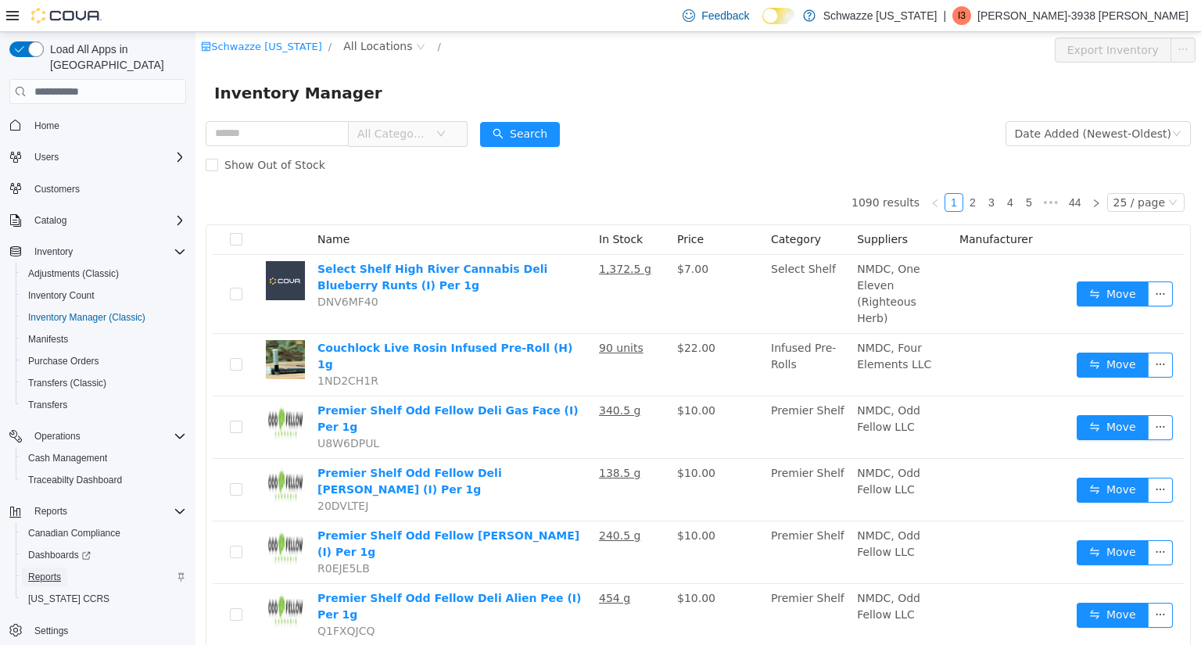
click at [41, 571] on span "Reports" at bounding box center [44, 577] width 33 height 13
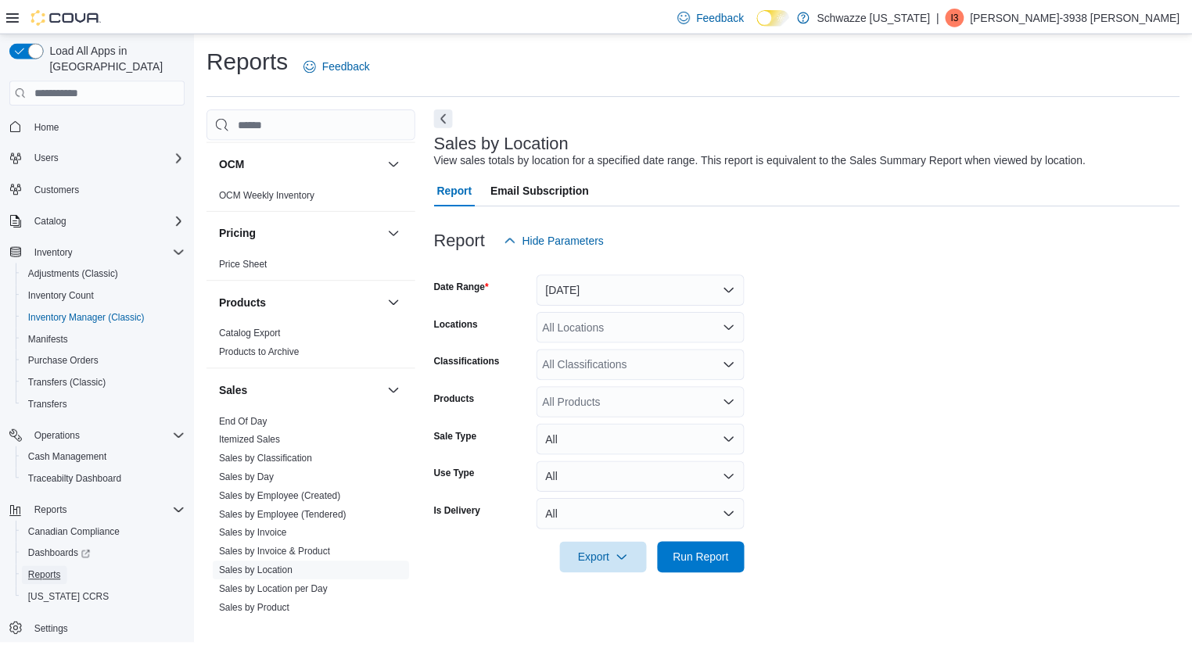
scroll to position [864, 0]
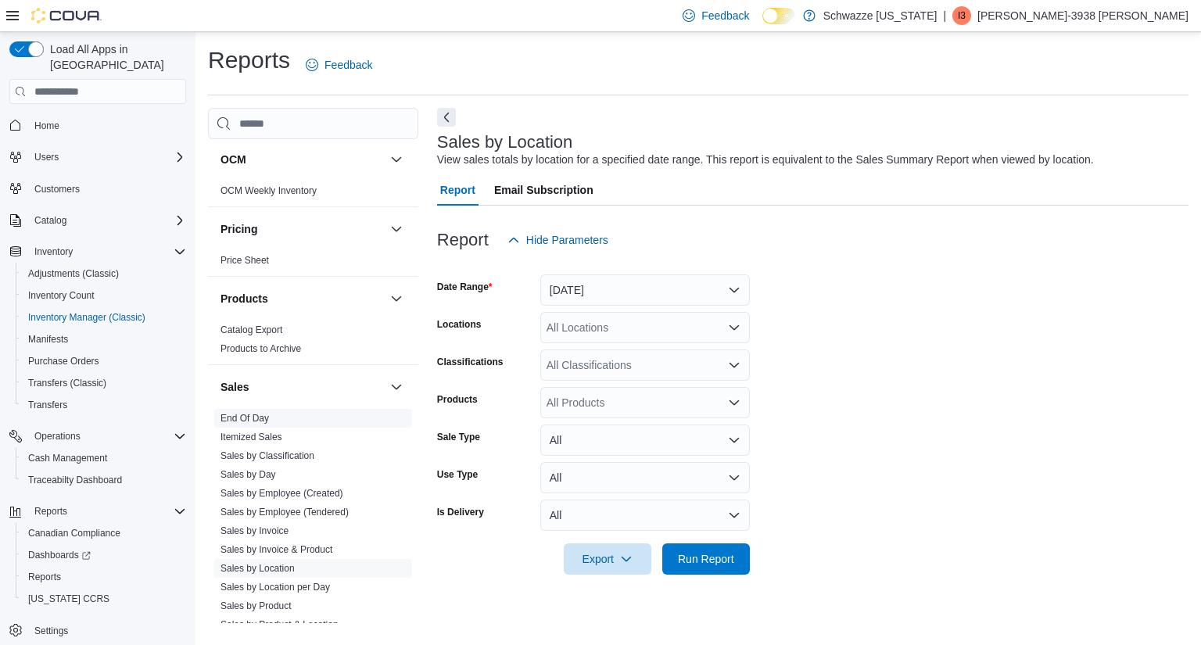
click at [253, 417] on link "End Of Day" at bounding box center [245, 418] width 48 height 11
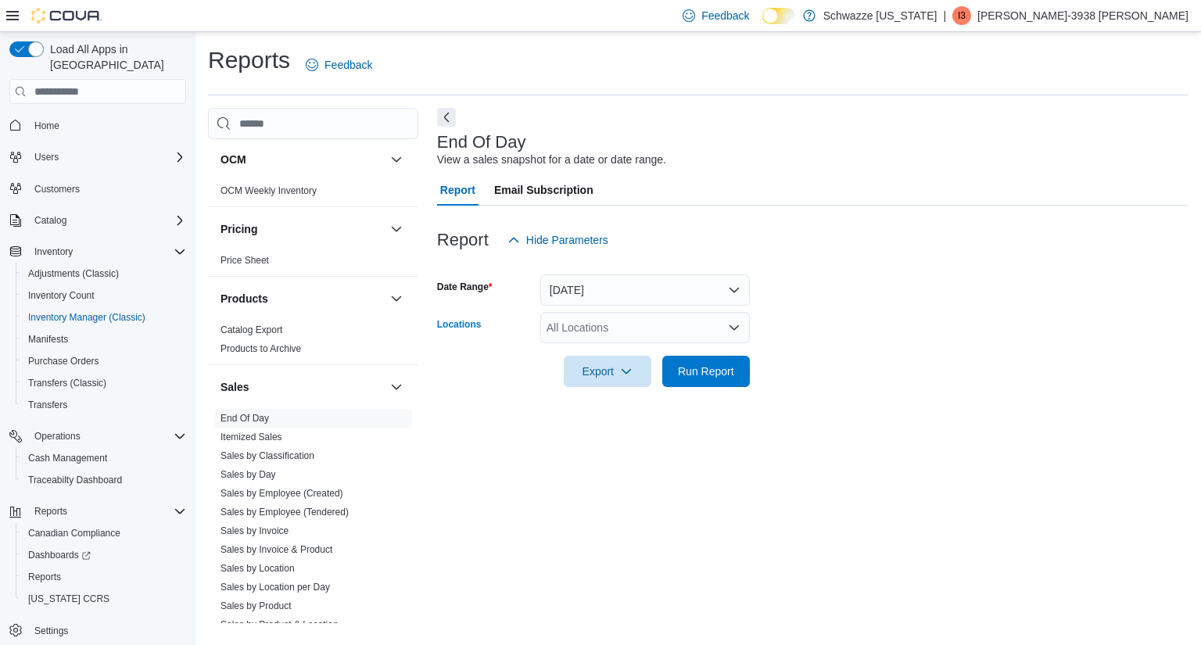
click at [593, 325] on div "All Locations" at bounding box center [645, 327] width 210 height 31
type input "*****"
click at [611, 360] on span "RGO17 Paseo" at bounding box center [617, 354] width 71 height 16
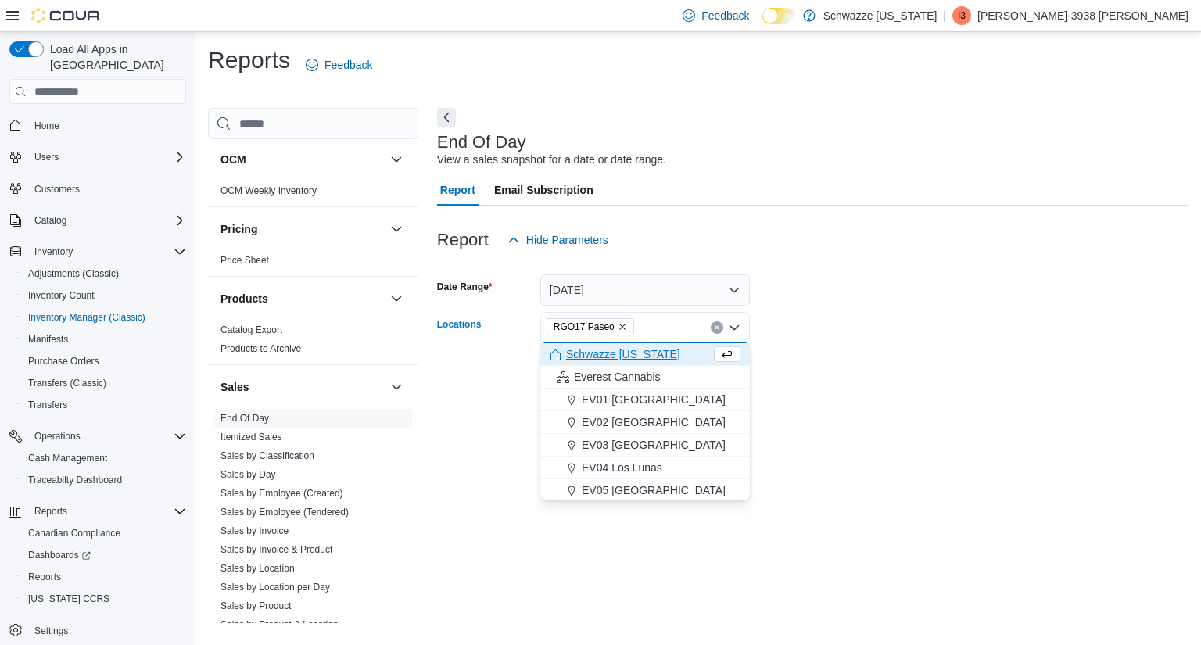
click at [882, 313] on form "Date Range Today Locations RGO17 Paseo Combo box. Selected. RGO17 Paseo. Press …" at bounding box center [812, 321] width 751 height 131
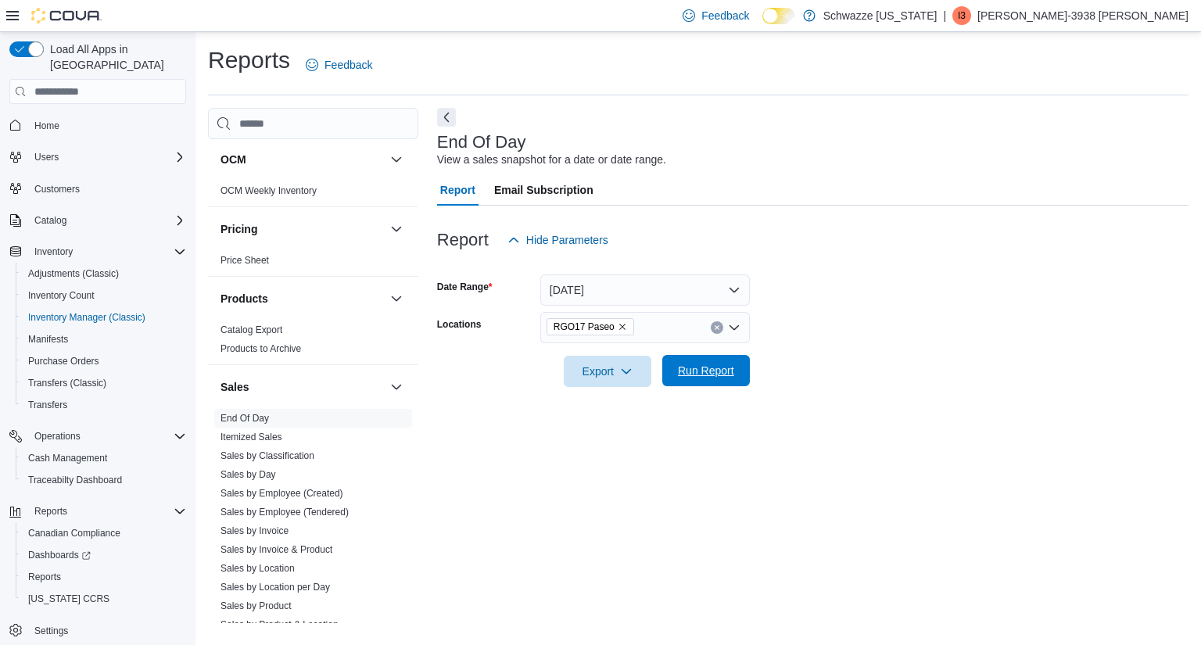
click at [716, 385] on span "Run Report" at bounding box center [706, 370] width 69 height 31
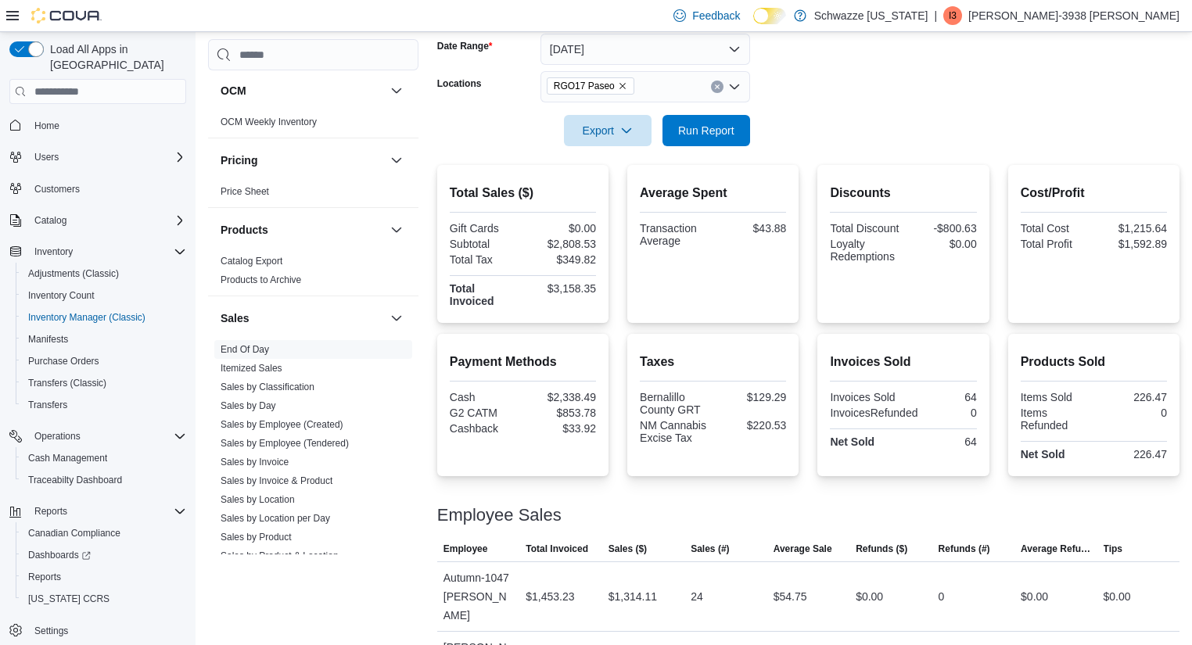
scroll to position [246, 0]
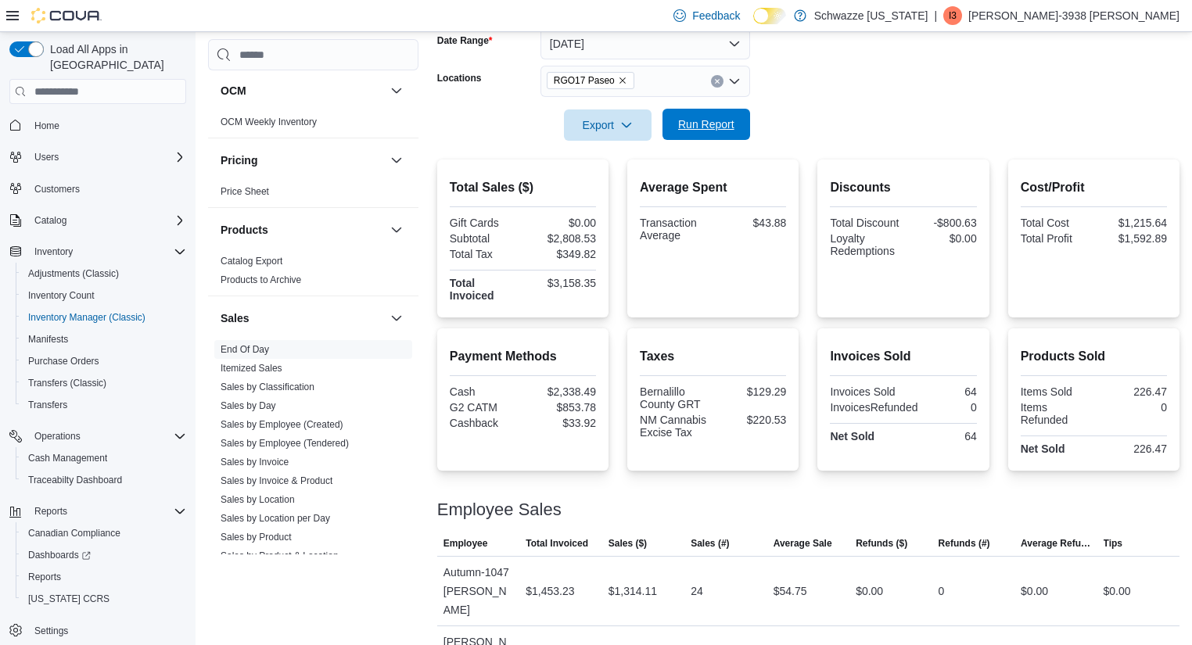
click at [709, 120] on span "Run Report" at bounding box center [706, 125] width 56 height 16
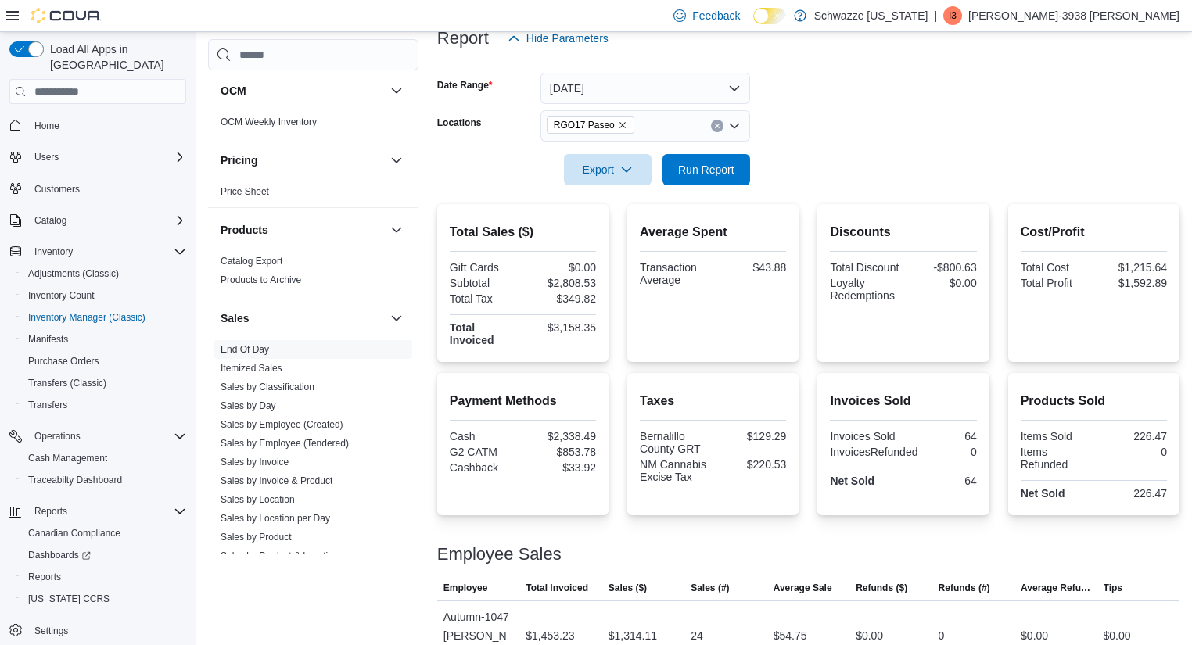
scroll to position [424, 0]
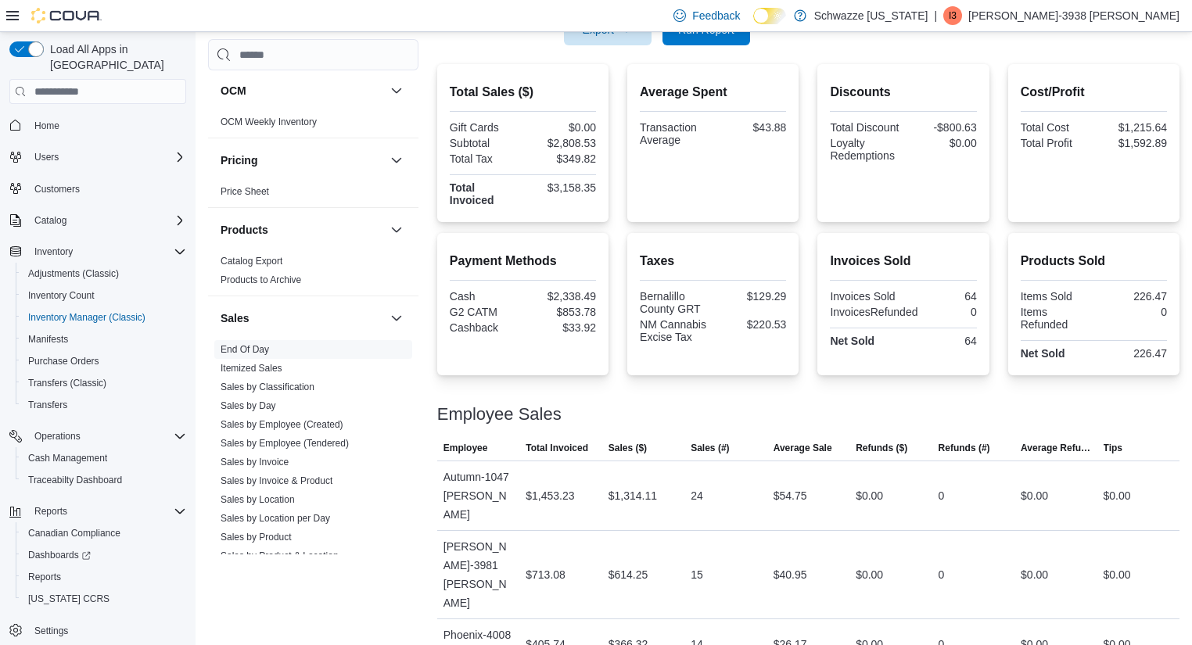
click at [823, 319] on div "Invoices Sold Invoices Sold 64 InvoicesRefunded 0 Net Sold 64" at bounding box center [902, 304] width 171 height 142
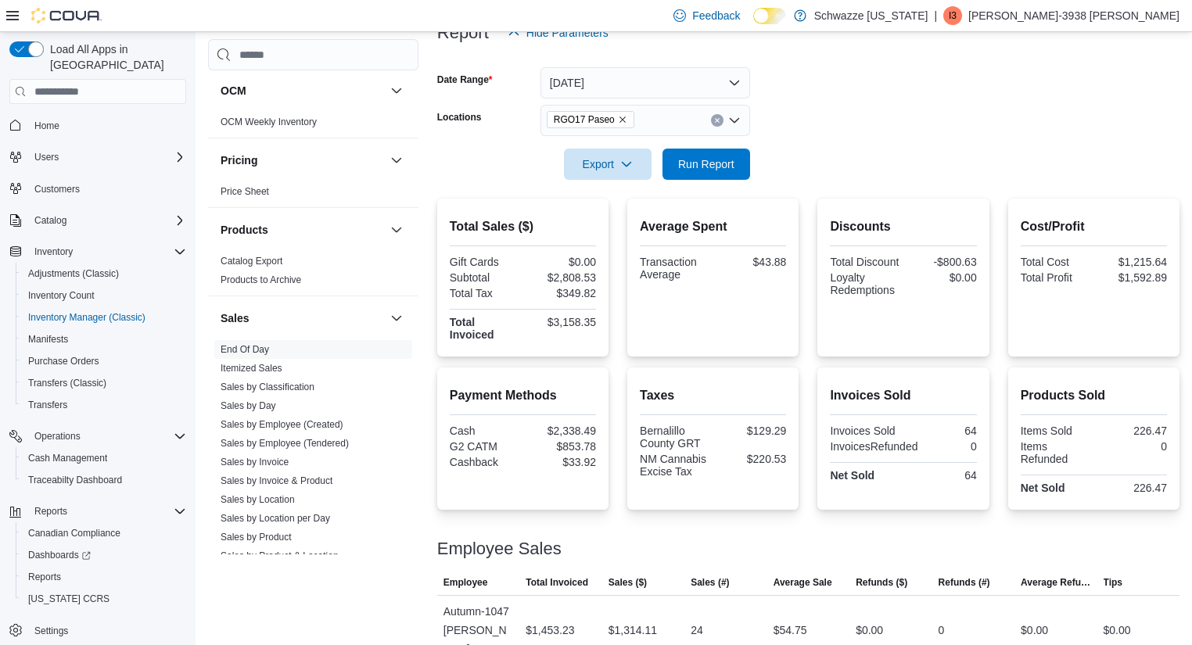
scroll to position [202, 0]
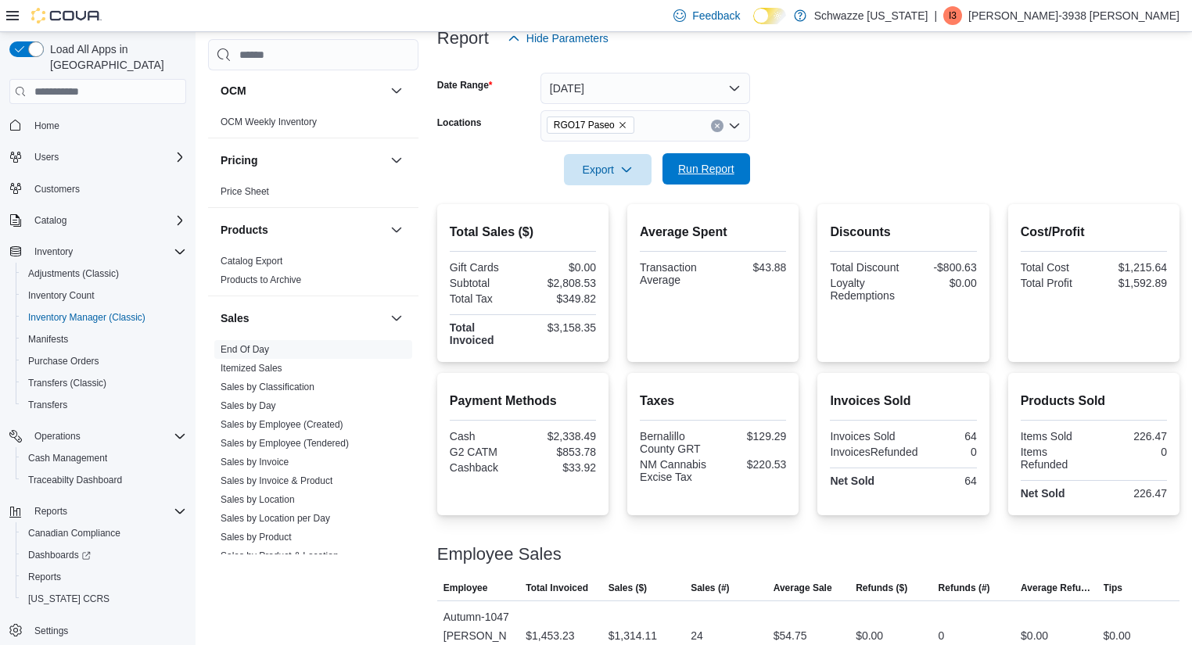
click at [696, 171] on span "Run Report" at bounding box center [706, 169] width 56 height 16
click at [722, 157] on span "Run Report" at bounding box center [706, 168] width 69 height 31
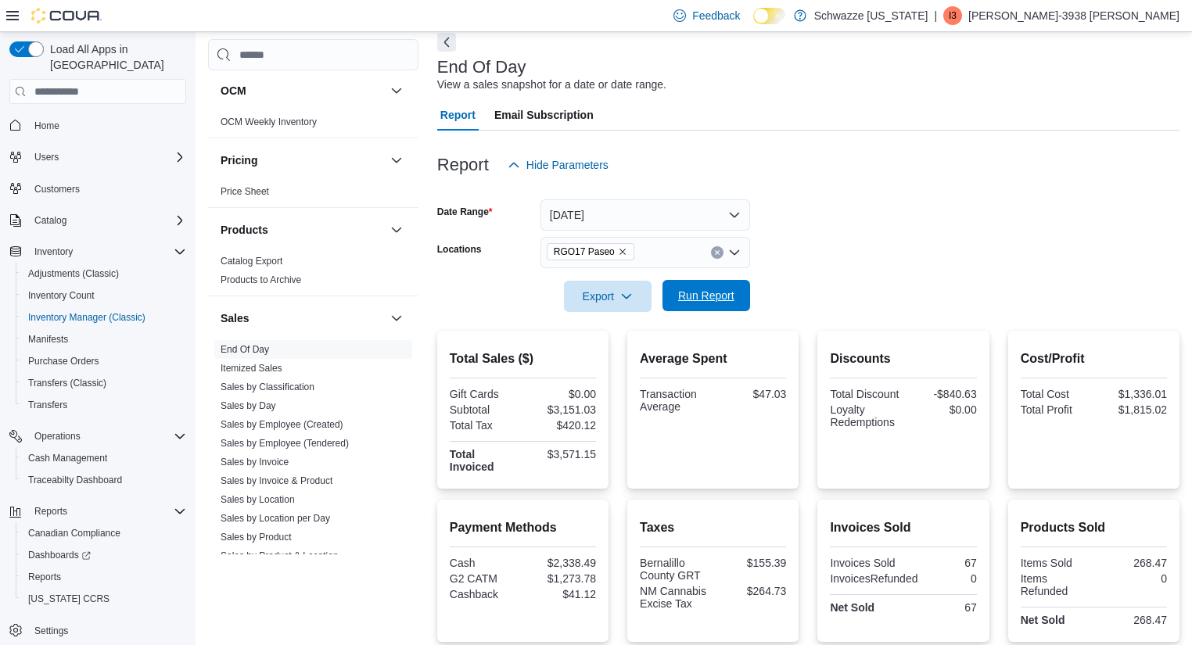
scroll to position [75, 0]
click at [726, 289] on span "Run Report" at bounding box center [706, 296] width 56 height 16
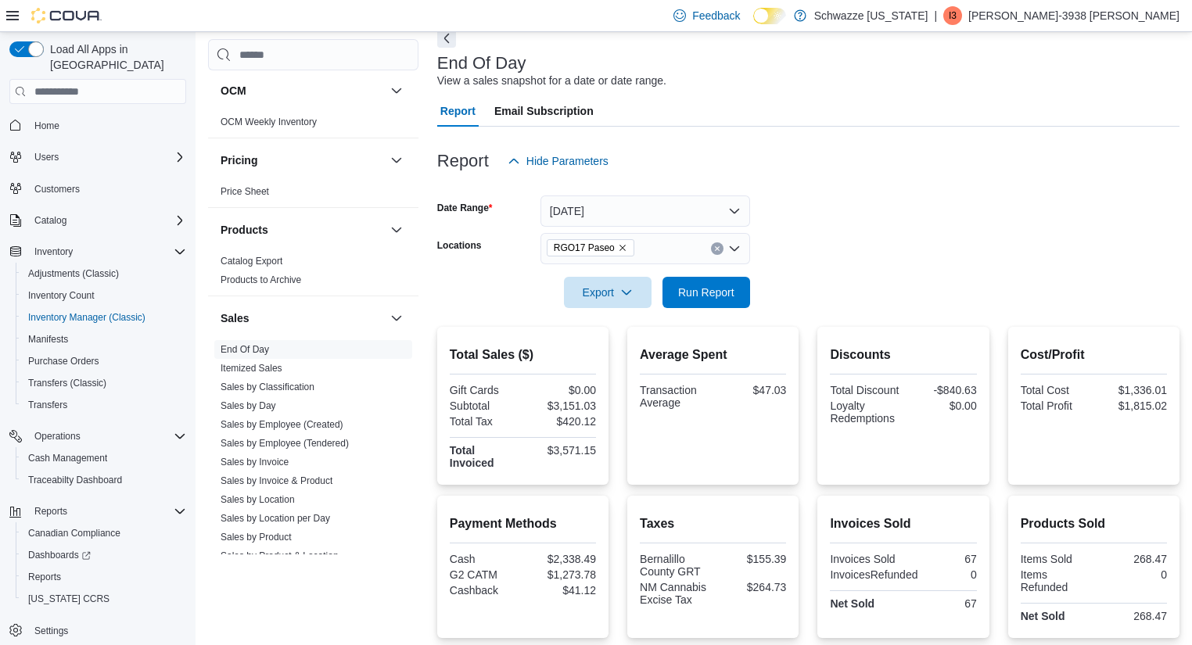
scroll to position [78, 0]
click at [701, 283] on span "Run Report" at bounding box center [706, 292] width 69 height 31
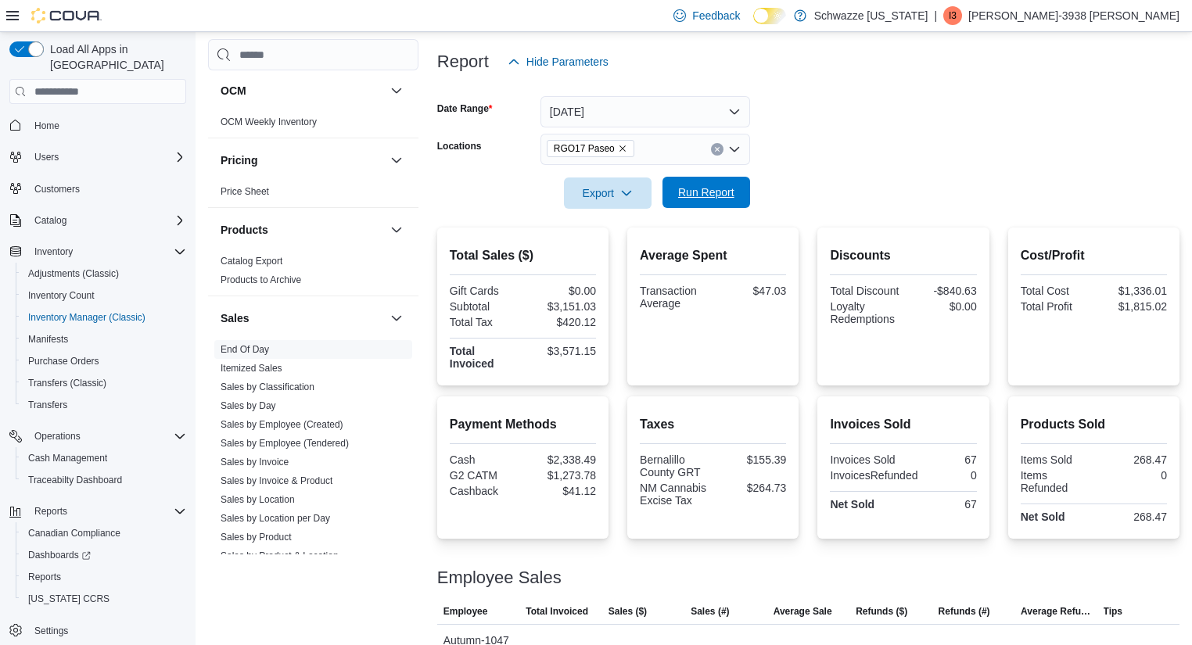
scroll to position [178, 0]
click at [712, 195] on span "Run Report" at bounding box center [706, 193] width 56 height 16
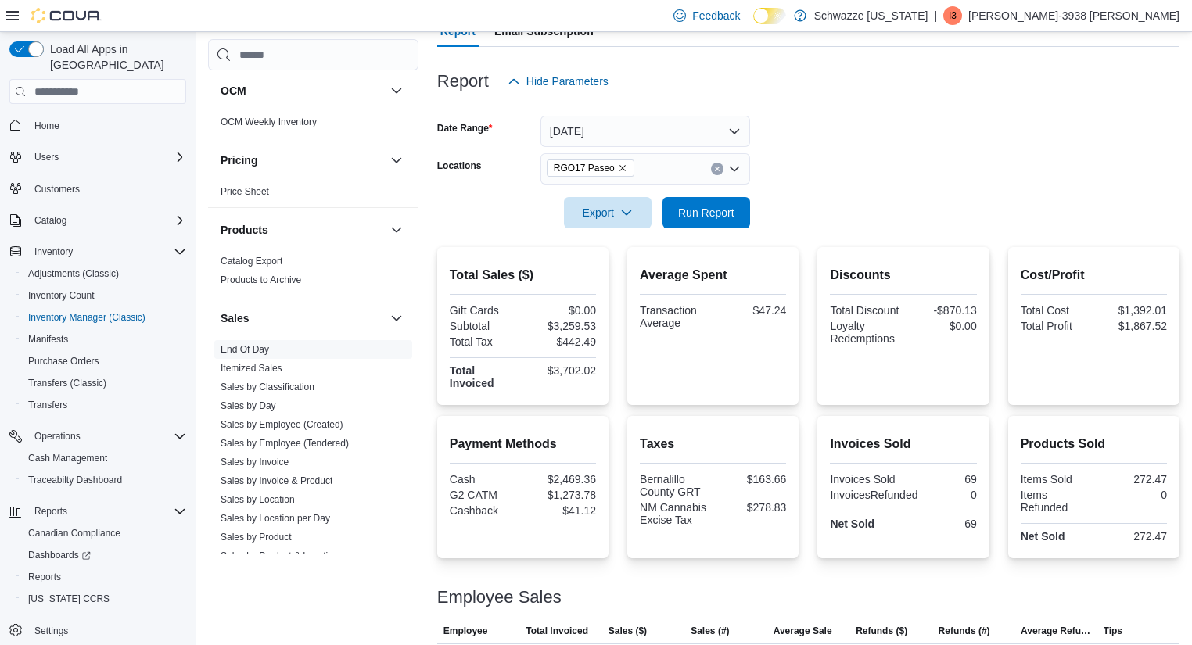
scroll to position [0, 0]
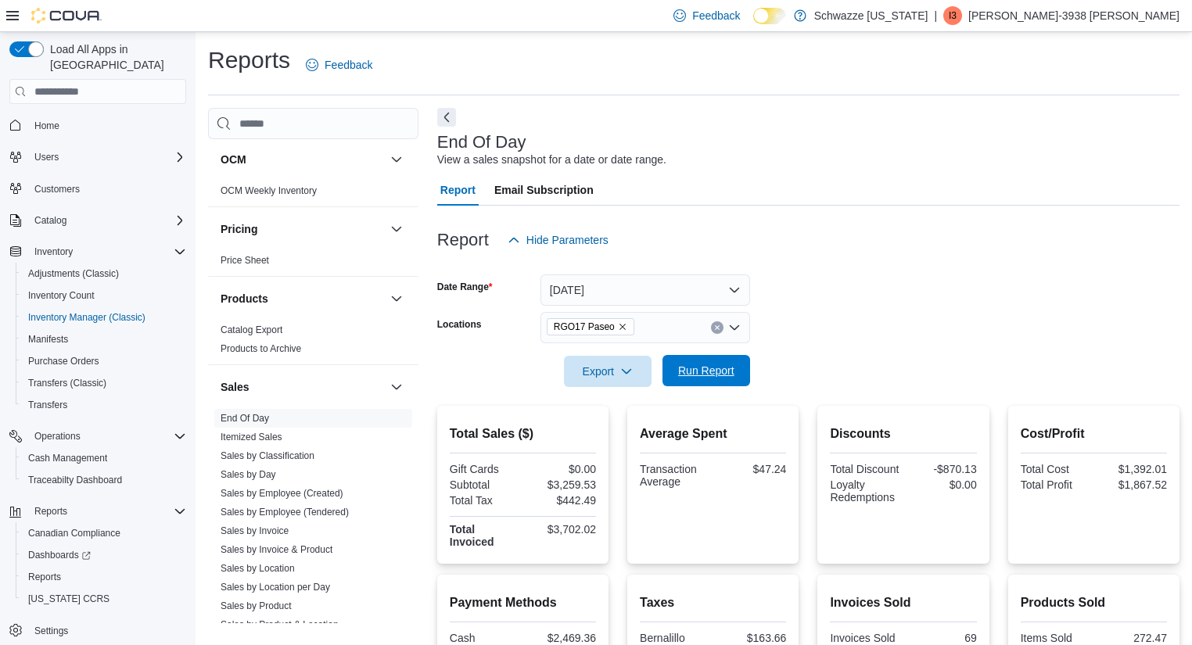
click at [698, 366] on span "Run Report" at bounding box center [706, 371] width 56 height 16
click at [627, 299] on button "Today" at bounding box center [645, 289] width 210 height 31
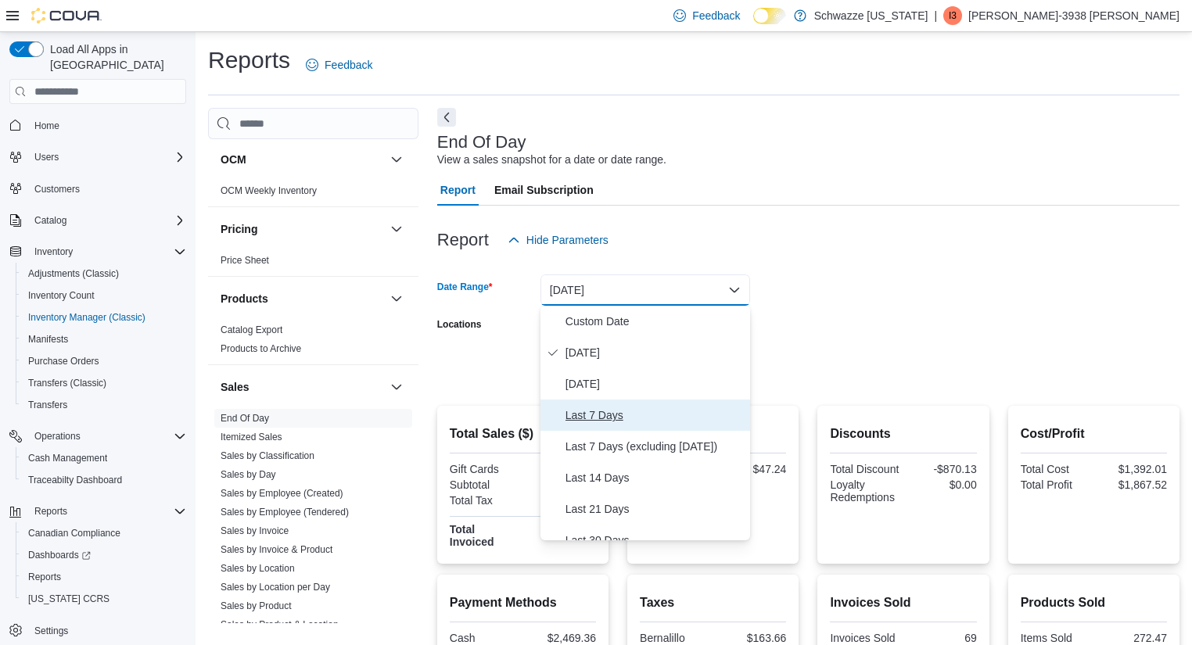
click at [608, 414] on span "Last 7 Days" at bounding box center [654, 415] width 178 height 19
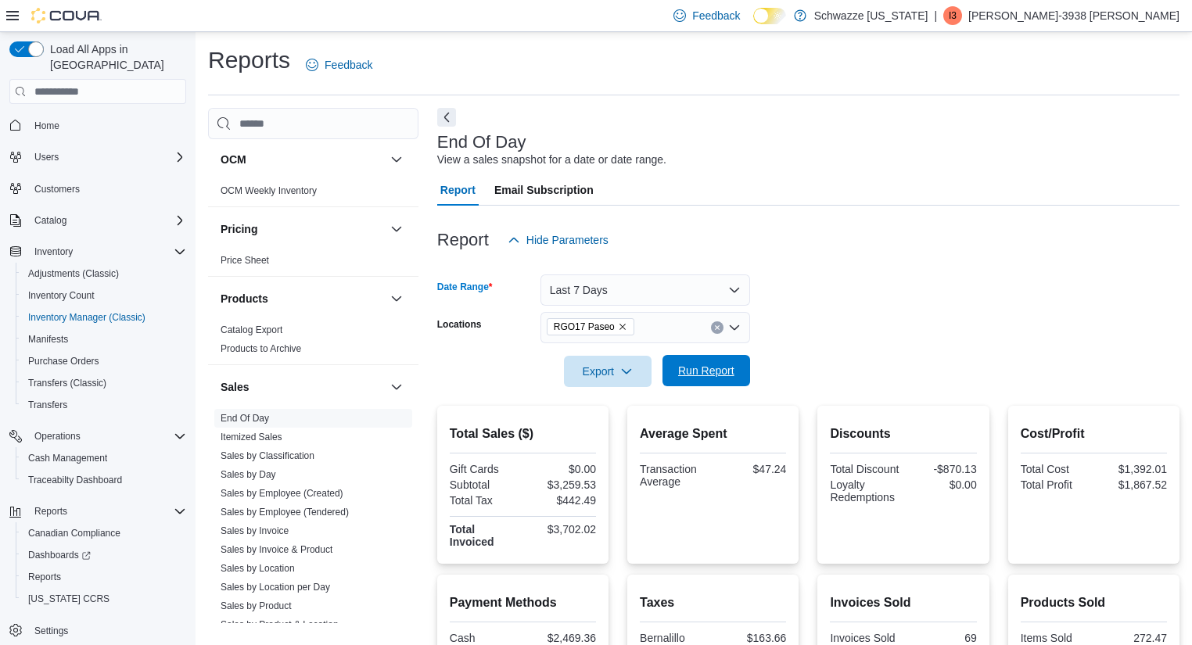
click at [693, 367] on span "Run Report" at bounding box center [706, 371] width 56 height 16
click at [602, 291] on button "Last 7 Days" at bounding box center [645, 289] width 210 height 31
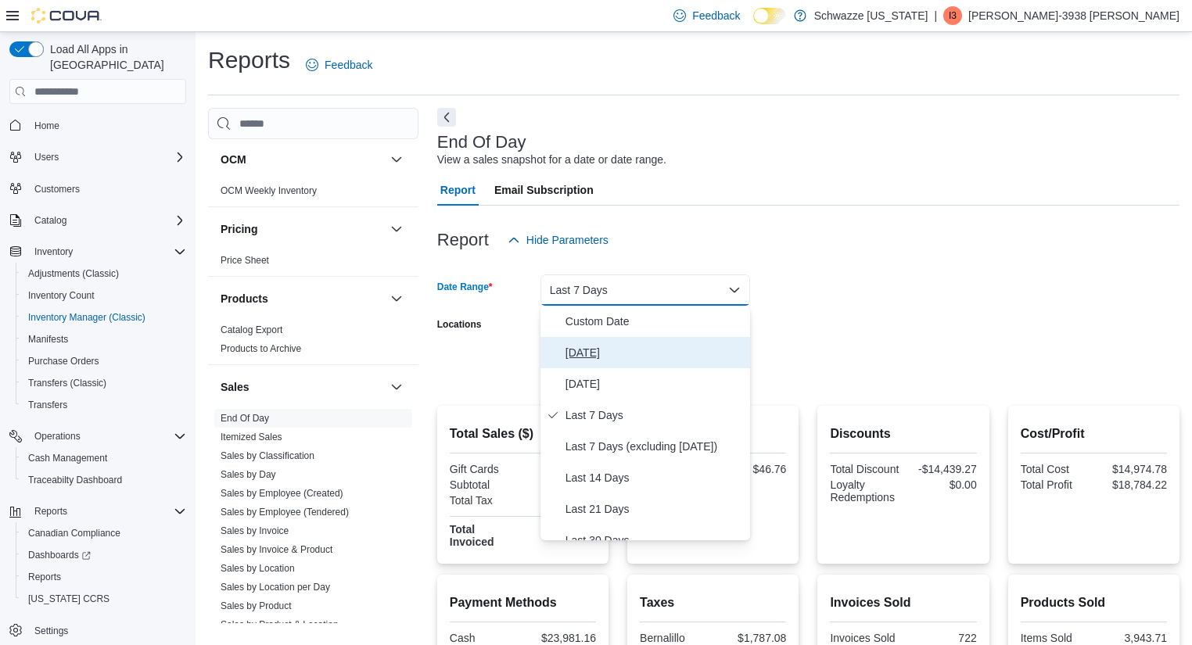
click at [576, 344] on span "Today" at bounding box center [654, 352] width 178 height 19
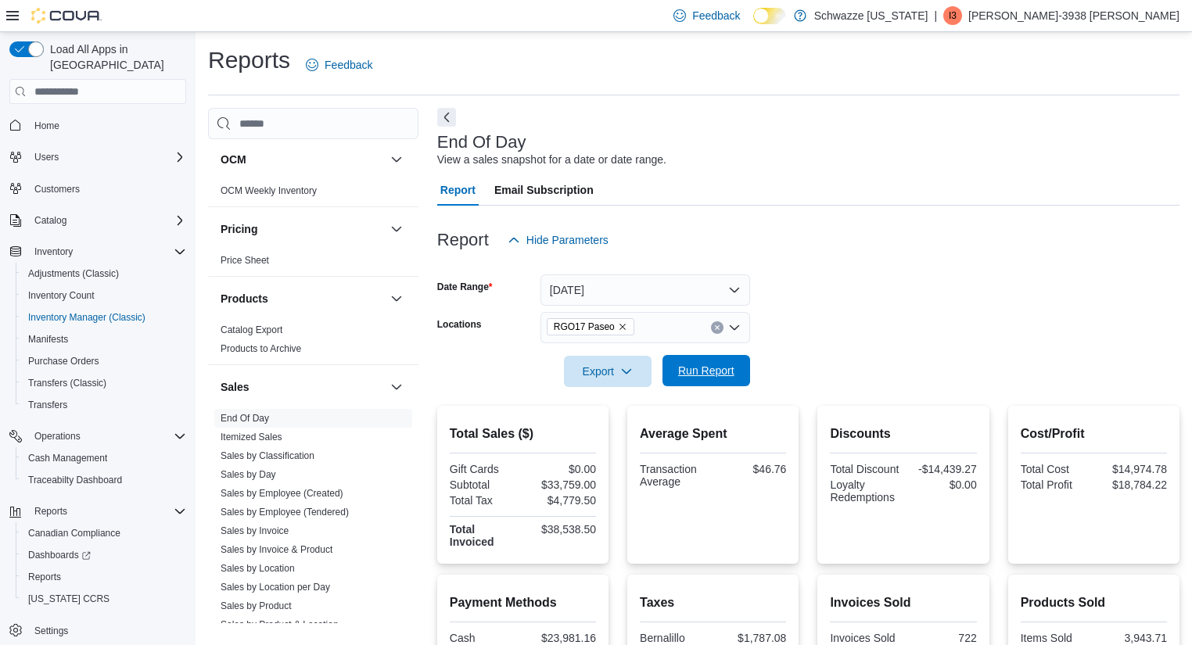
click at [693, 368] on span "Run Report" at bounding box center [706, 371] width 56 height 16
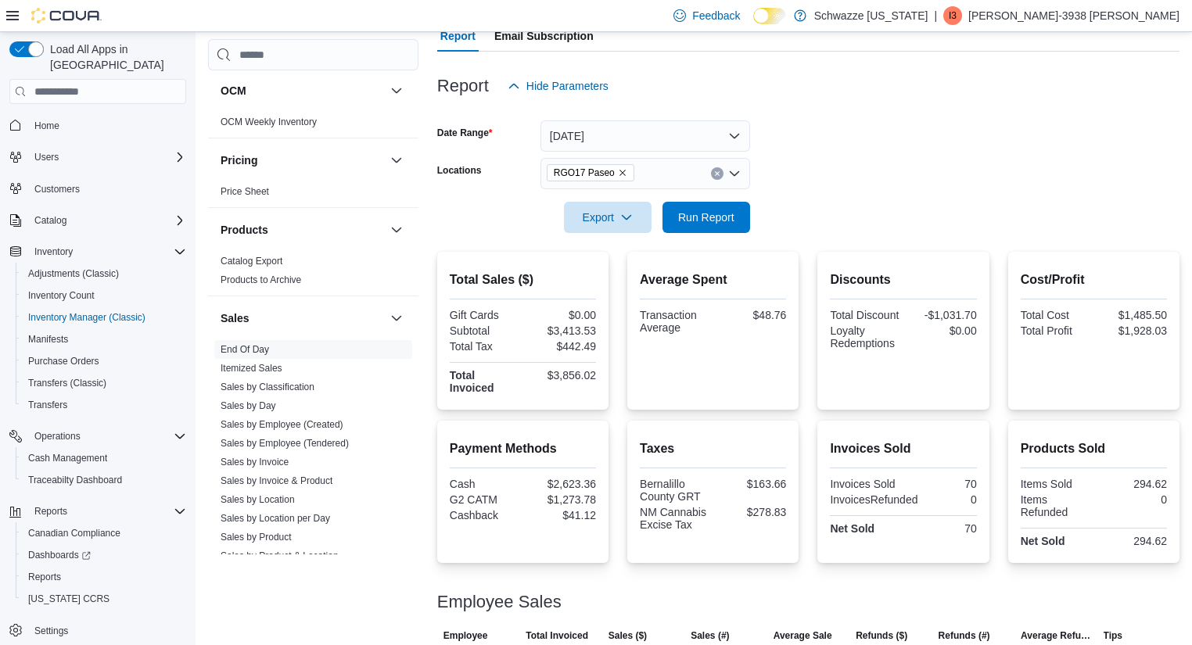
scroll to position [153, 0]
click at [733, 218] on span "Run Report" at bounding box center [706, 218] width 56 height 16
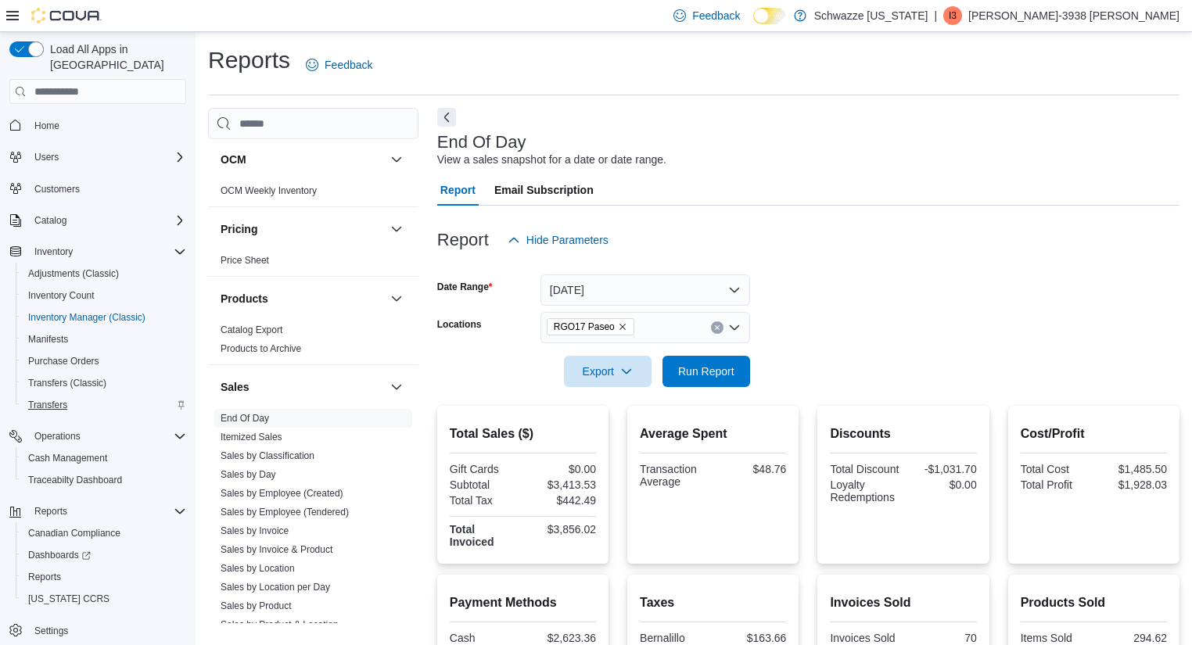
scroll to position [0, 0]
click at [79, 452] on span "Cash Management" at bounding box center [67, 458] width 79 height 13
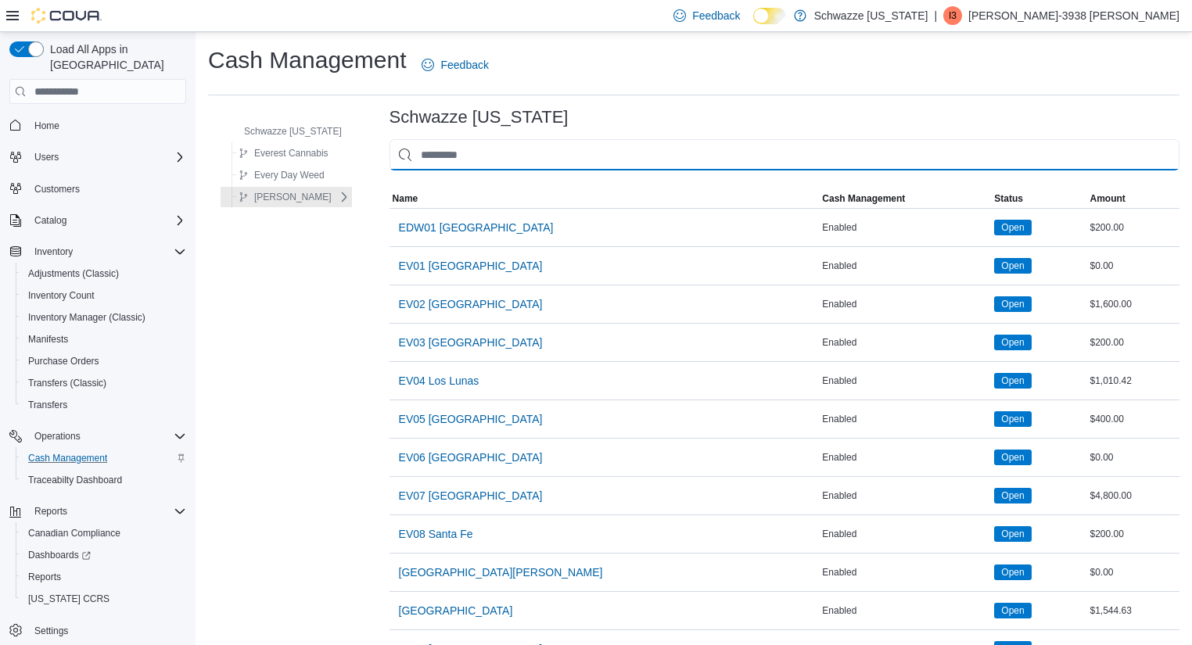
click at [484, 153] on input "This is a search bar. As you type, the results lower in the page will automatic…" at bounding box center [784, 154] width 790 height 31
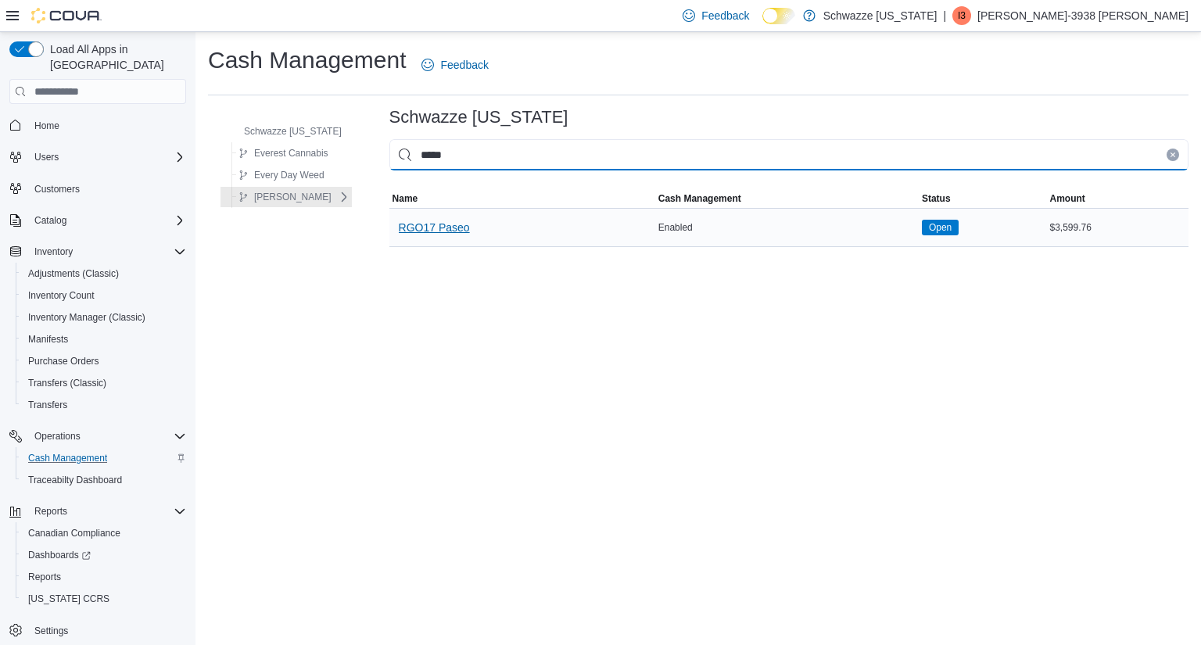
type input "*****"
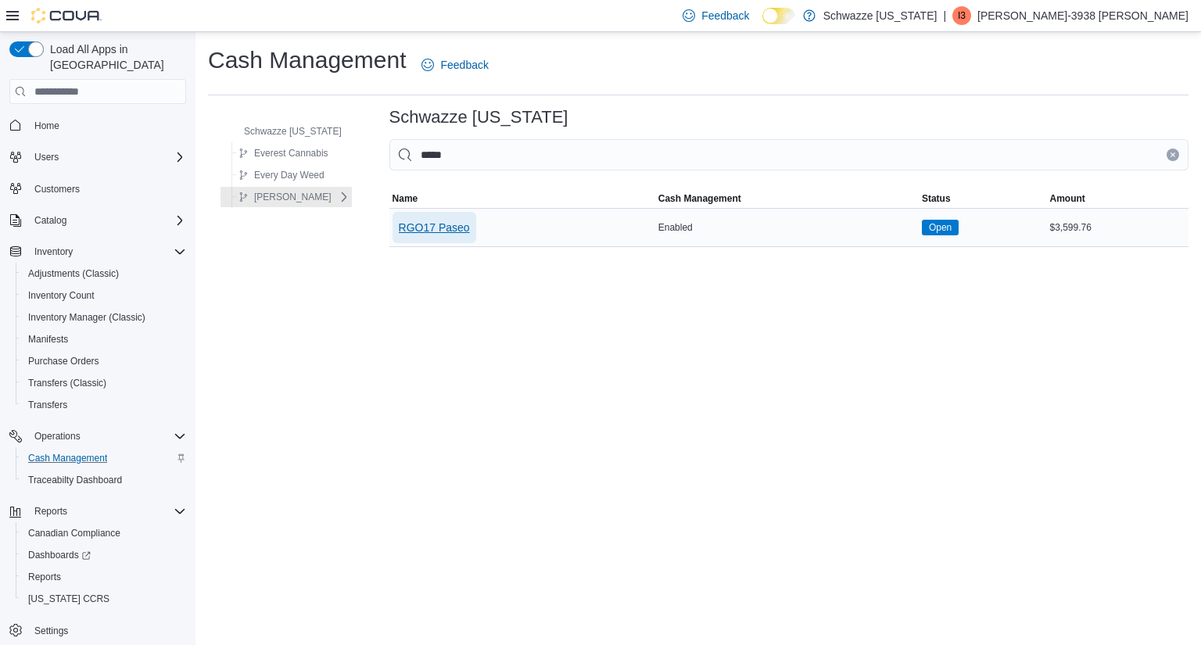
click at [447, 221] on span "RGO17 Paseo" at bounding box center [434, 228] width 71 height 16
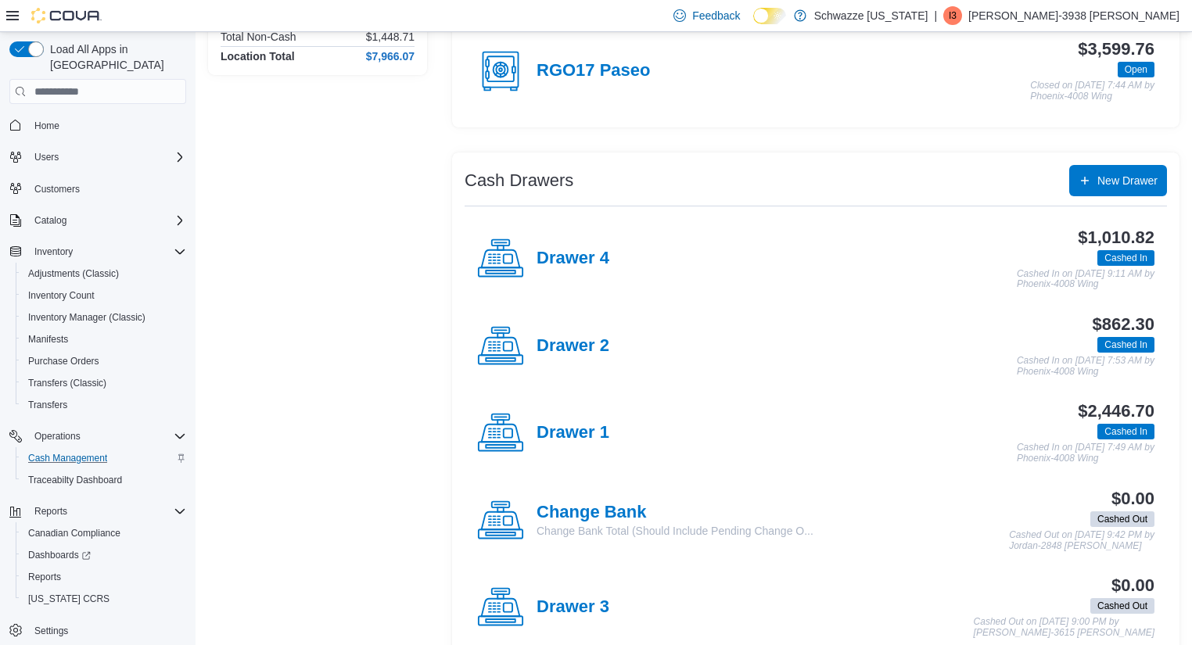
scroll to position [188, 0]
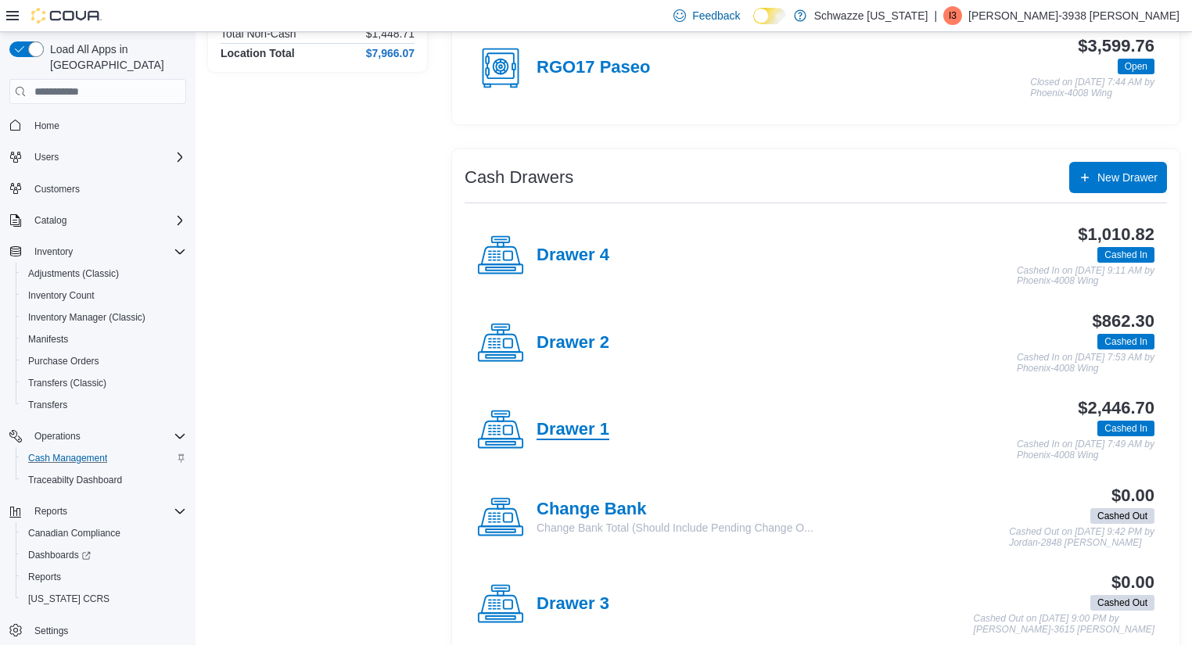
click at [597, 429] on h4 "Drawer 1" at bounding box center [572, 430] width 73 height 20
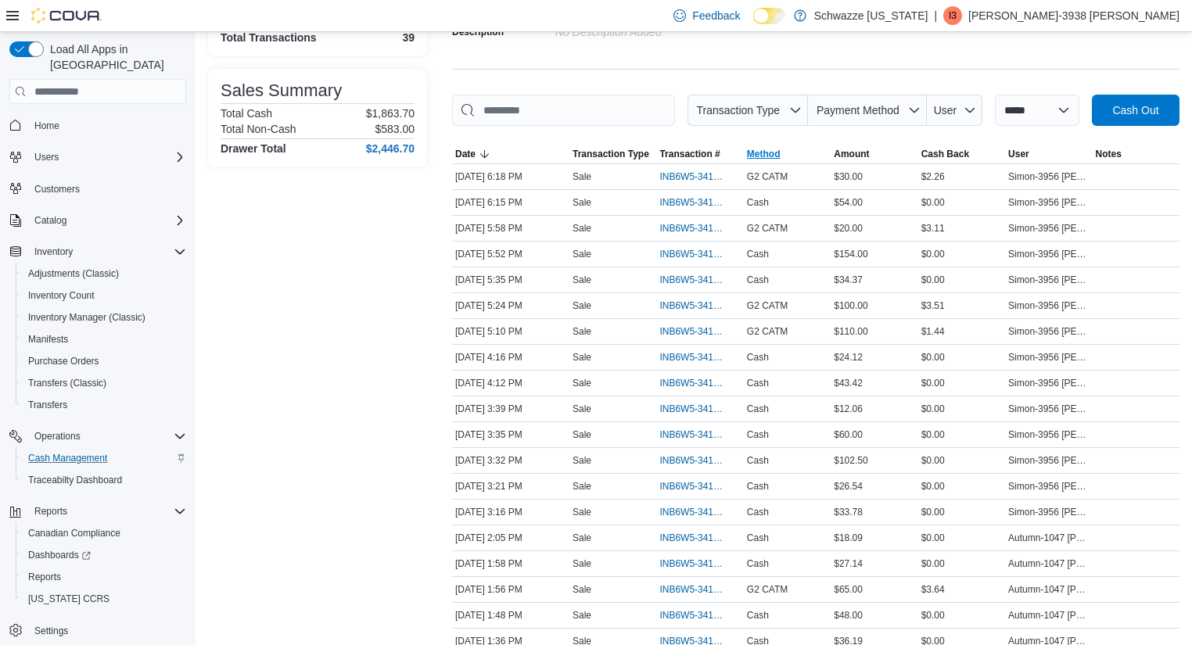
scroll to position [179, 0]
click at [901, 99] on span "Payment Method" at bounding box center [867, 109] width 106 height 31
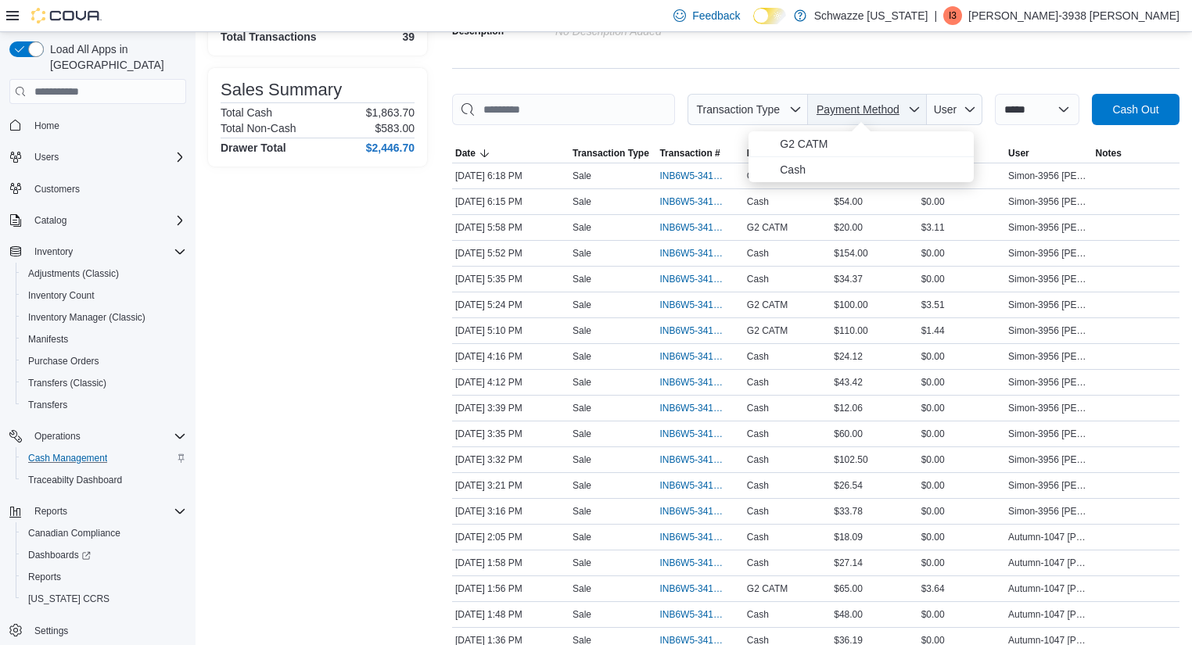
click at [901, 99] on span "Payment Method" at bounding box center [867, 109] width 106 height 31
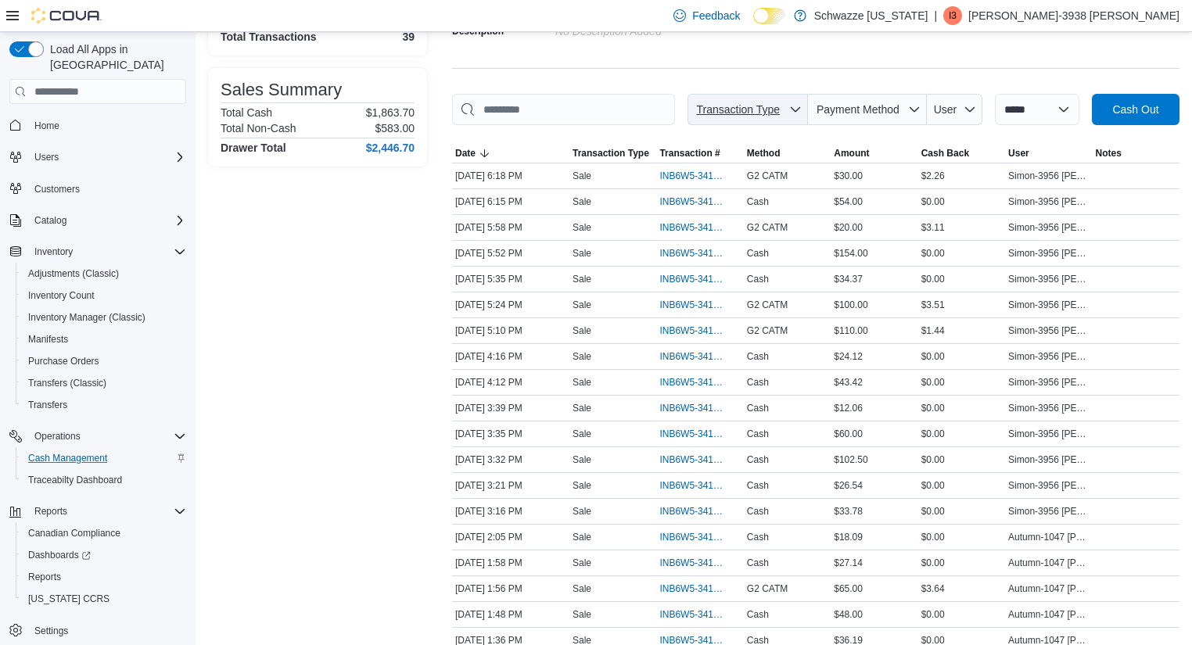
click at [780, 106] on span "Transaction Type" at bounding box center [748, 109] width 108 height 31
click at [939, 107] on span "User" at bounding box center [945, 109] width 23 height 13
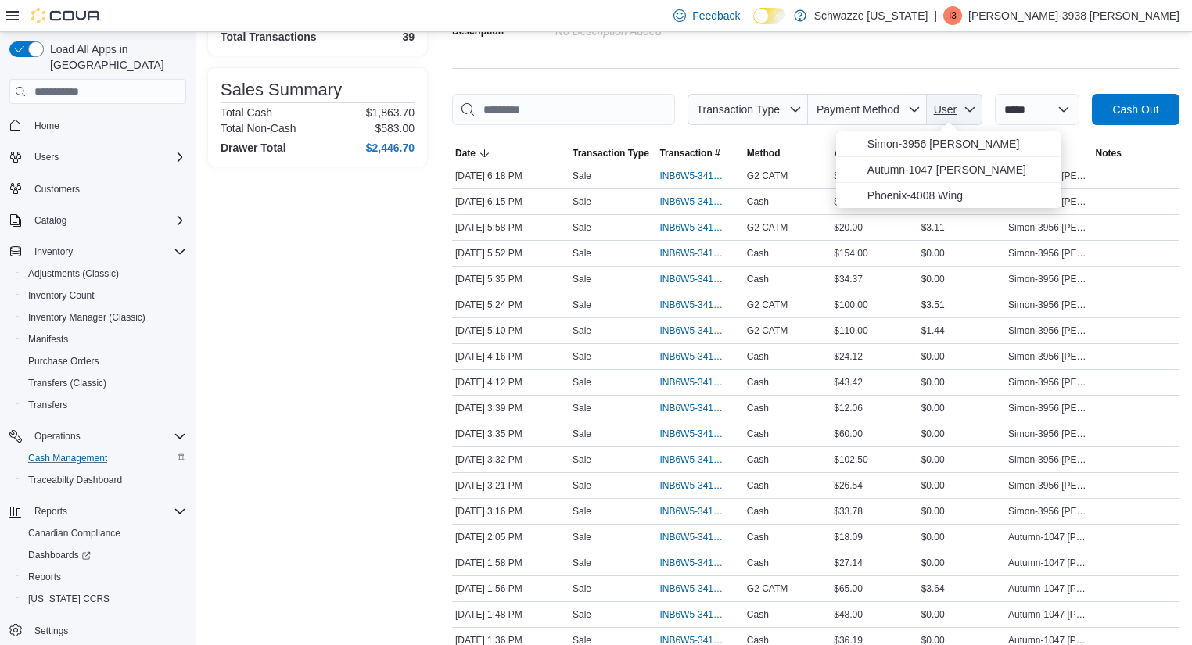
click at [939, 107] on span "User" at bounding box center [945, 109] width 23 height 13
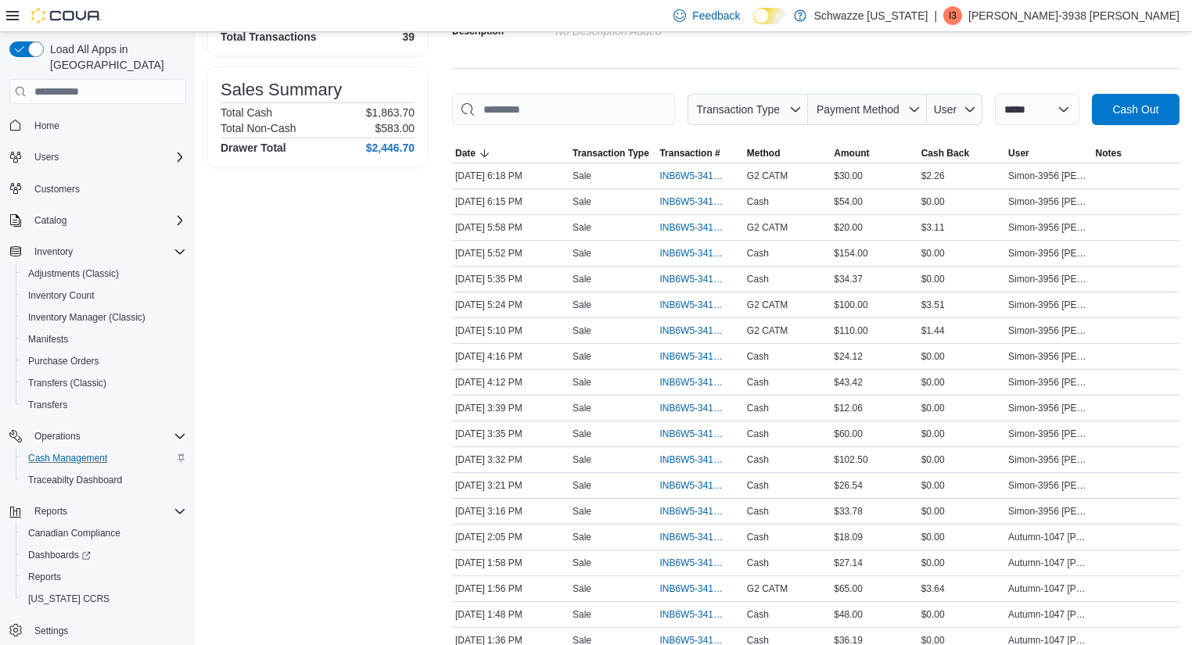
click at [967, 75] on div "**********" at bounding box center [815, 601] width 727 height 1288
click at [963, 103] on icon "button" at bounding box center [969, 109] width 13 height 13
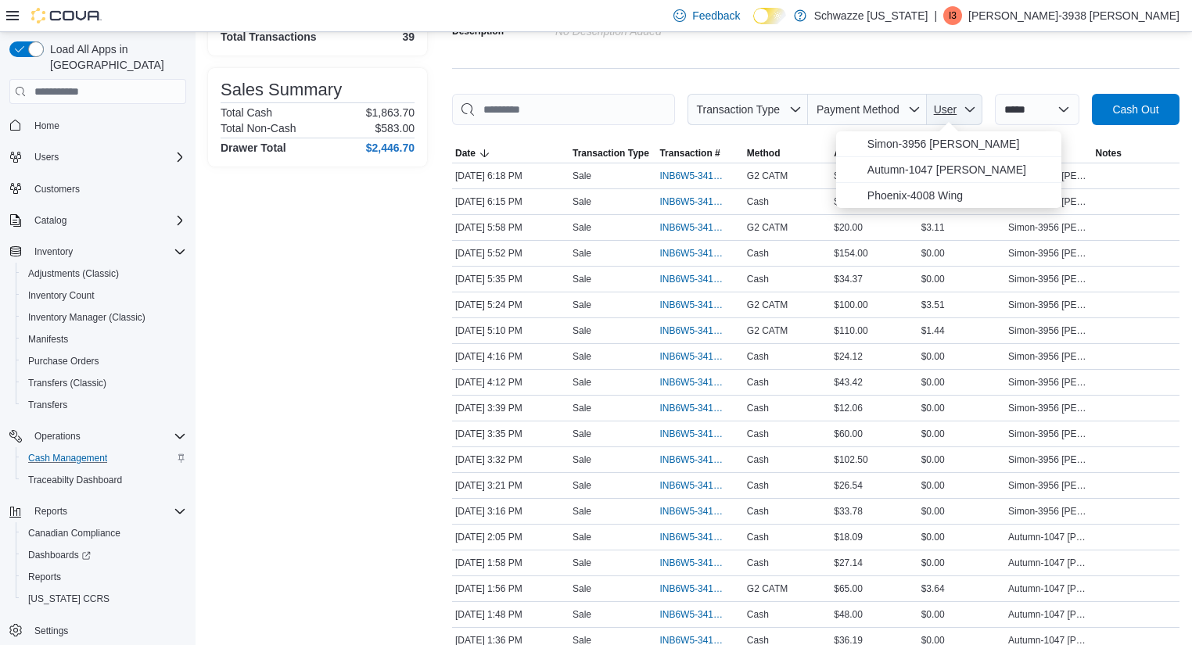
click at [963, 103] on icon "button" at bounding box center [969, 109] width 13 height 13
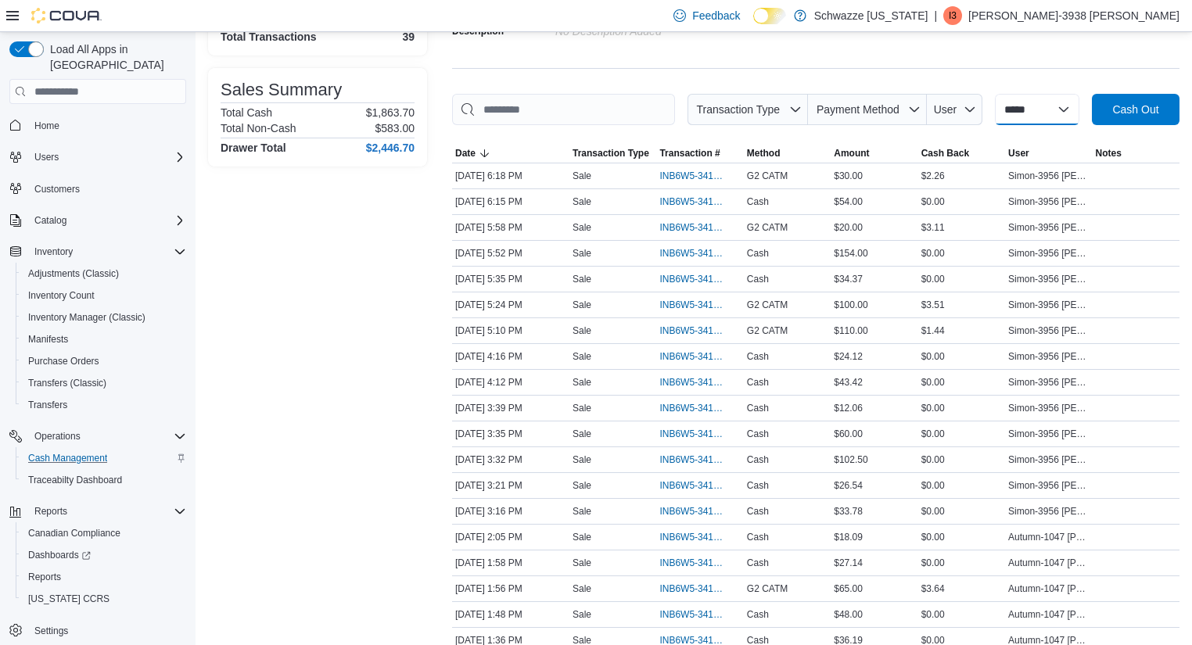
click at [1053, 117] on select "**********" at bounding box center [1037, 109] width 84 height 31
click at [1054, 78] on div "**********" at bounding box center [815, 601] width 727 height 1288
click at [1042, 109] on select "**********" at bounding box center [1037, 109] width 84 height 31
select select "*********"
click at [995, 94] on select "**********" at bounding box center [1037, 109] width 84 height 31
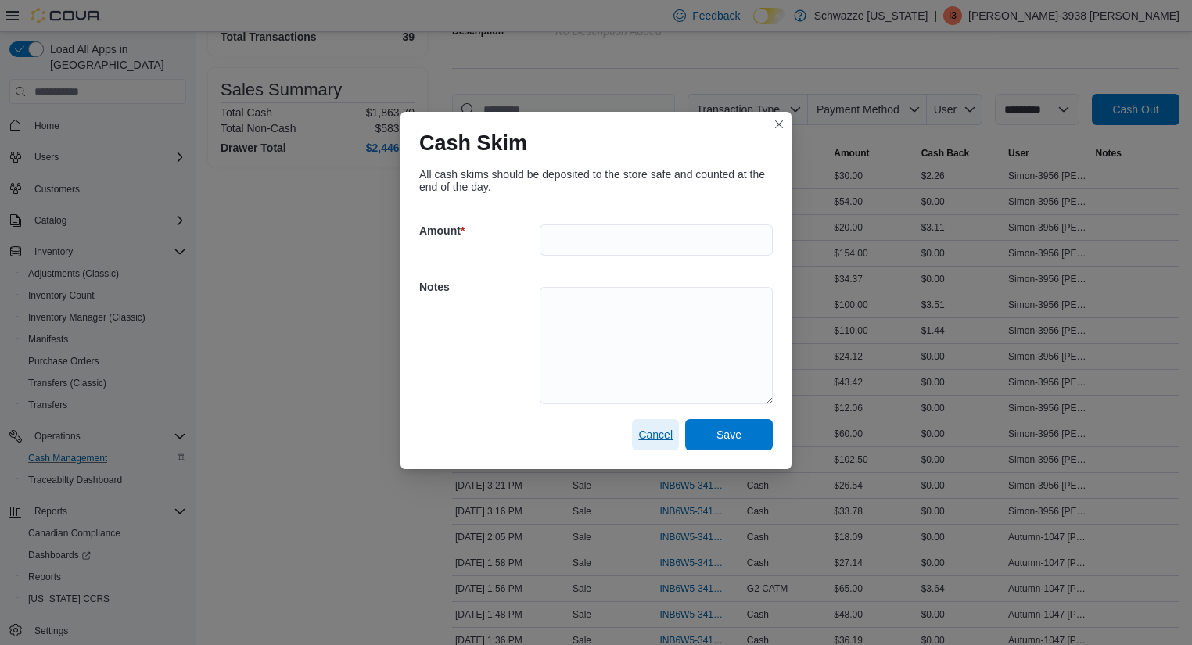
click at [657, 429] on span "Cancel" at bounding box center [655, 435] width 34 height 16
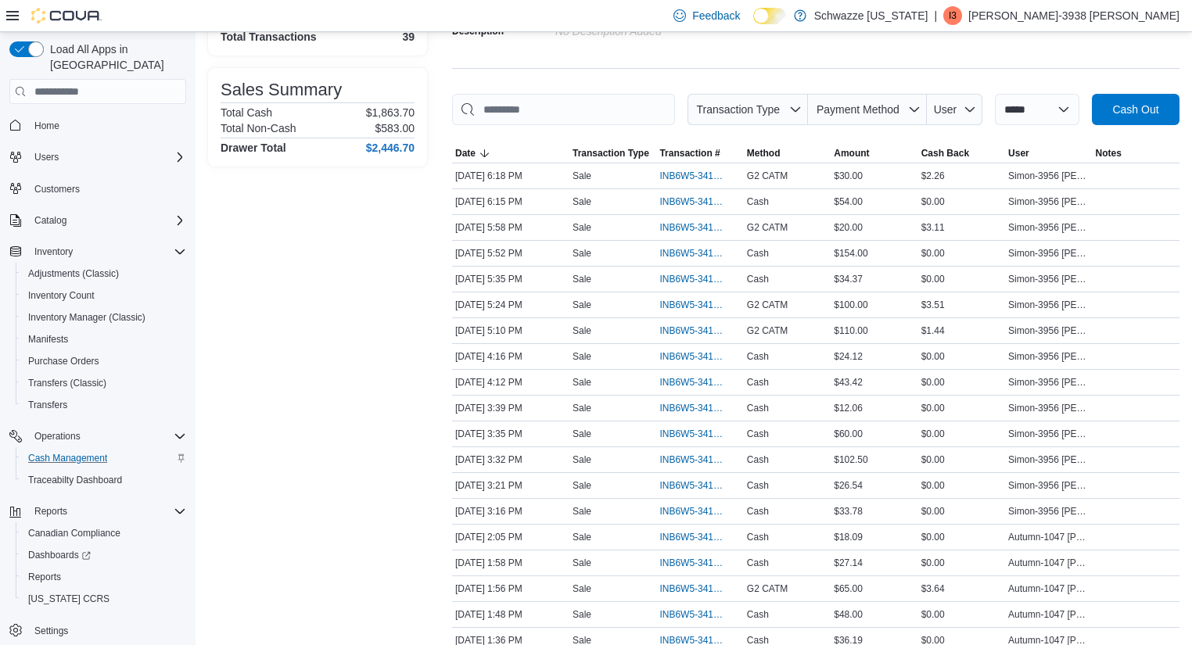
click at [394, 361] on div "Transactions Summary # of Sales 38 # of Refunds 0 Total Transactions 39 Sales S…" at bounding box center [317, 601] width 219 height 1288
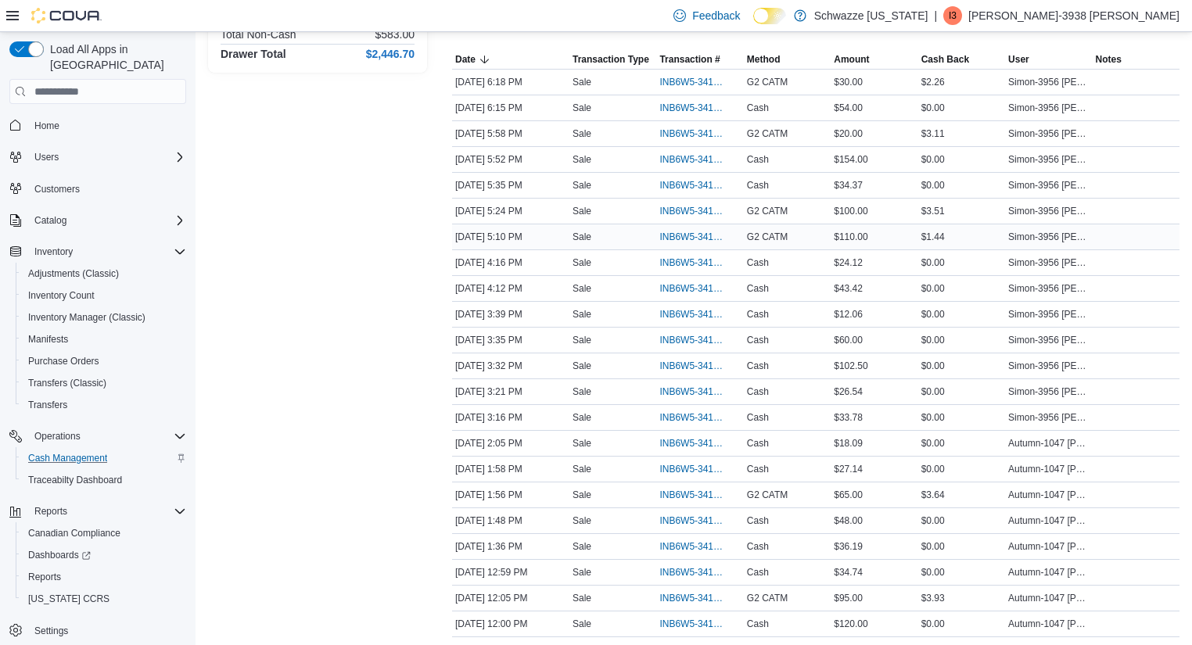
scroll to position [0, 0]
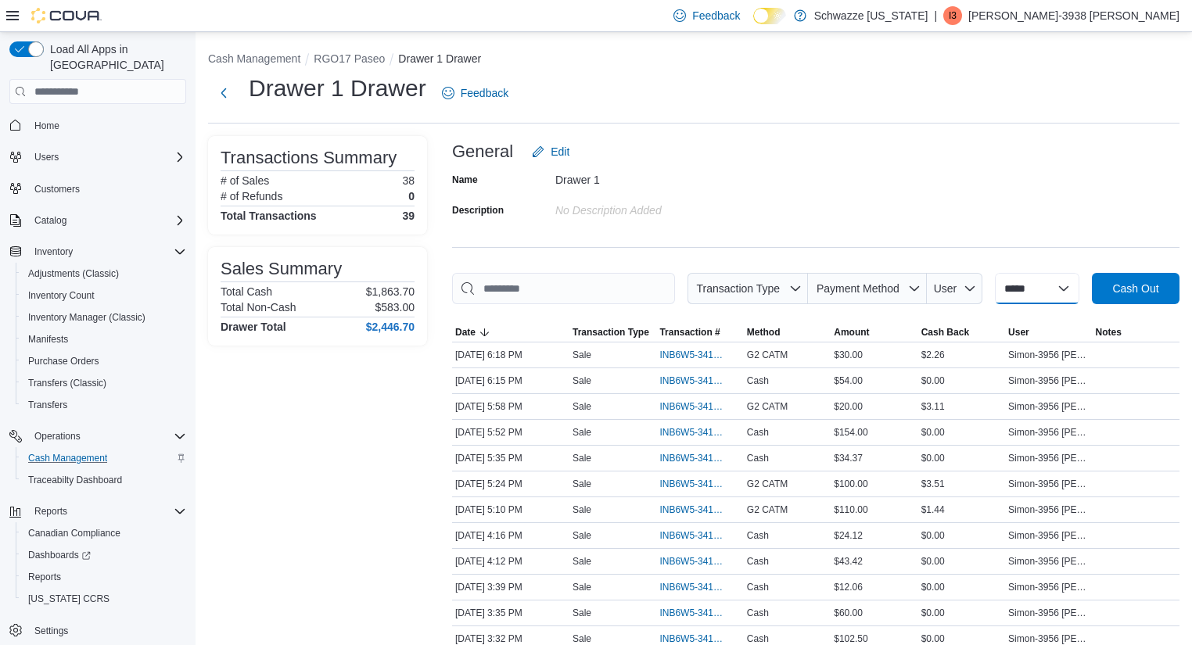
click at [1033, 285] on select "**********" at bounding box center [1037, 288] width 84 height 31
select select "*********"
click at [995, 273] on select "**********" at bounding box center [1037, 288] width 84 height 31
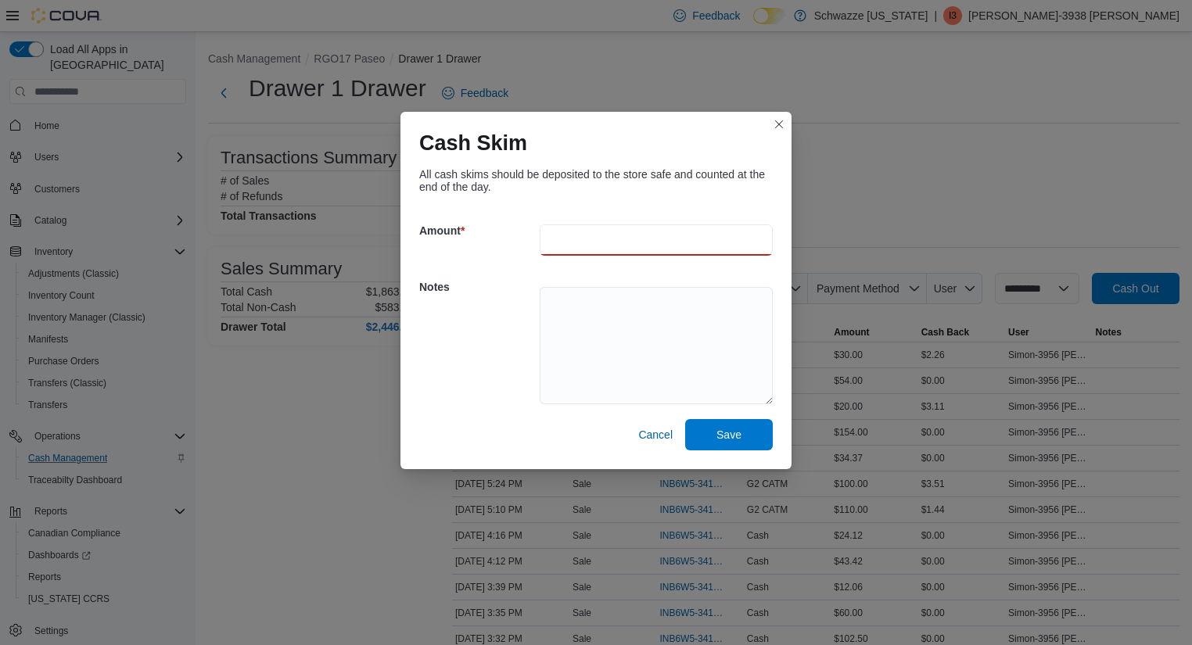
click at [610, 239] on input "number" at bounding box center [656, 239] width 233 height 31
type input "***"
click at [598, 299] on textarea at bounding box center [656, 345] width 233 height 117
type textarea "**********"
click at [746, 438] on span "Save" at bounding box center [728, 433] width 69 height 31
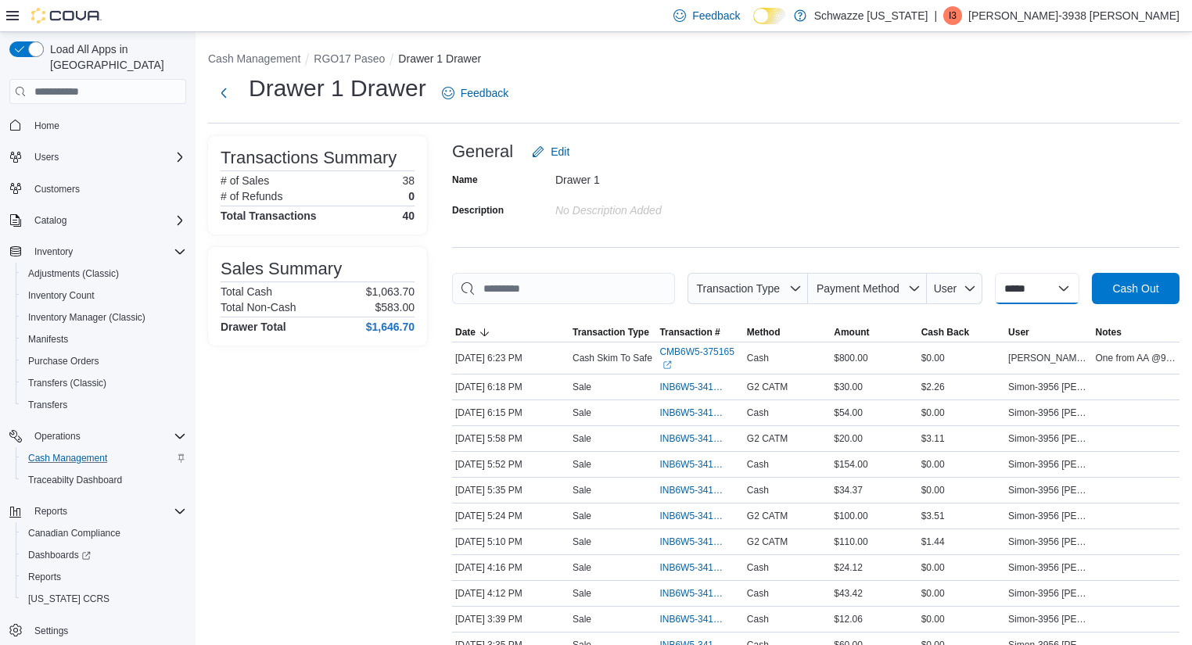
click at [1052, 287] on select "**********" at bounding box center [1037, 288] width 84 height 31
select select "*********"
click at [995, 273] on select "**********" at bounding box center [1037, 288] width 84 height 31
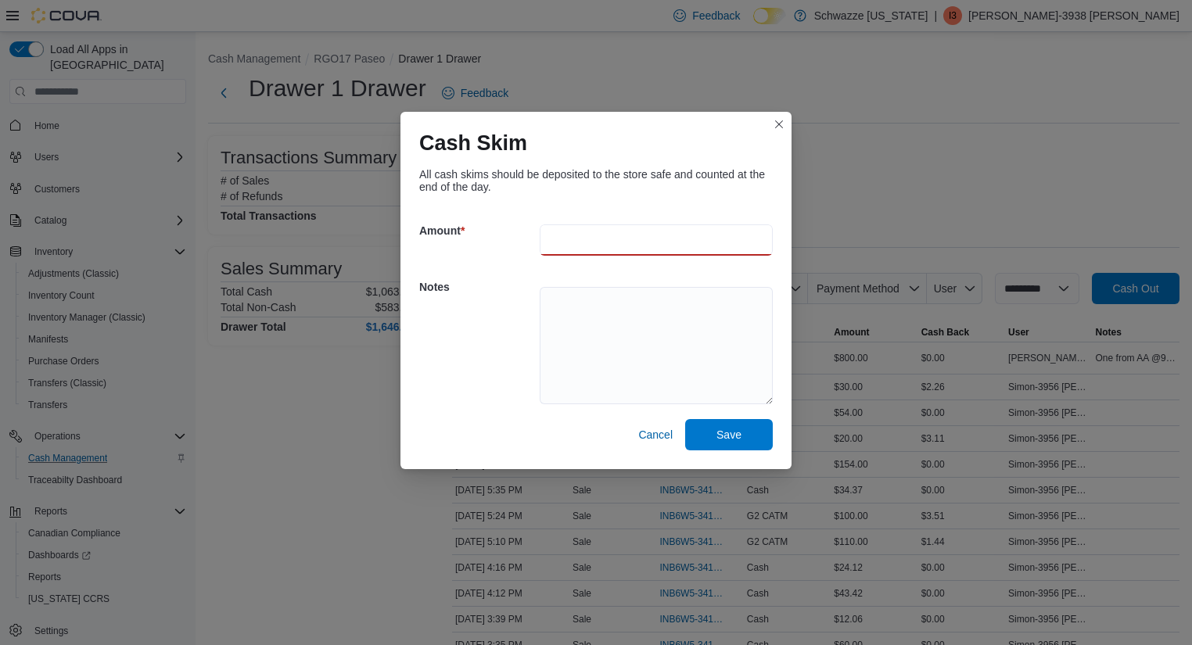
click at [561, 244] on input "number" at bounding box center [656, 239] width 233 height 31
type input "***"
click at [588, 337] on textarea at bounding box center [656, 345] width 233 height 117
type textarea "**********"
click at [746, 436] on span "Save" at bounding box center [728, 433] width 69 height 31
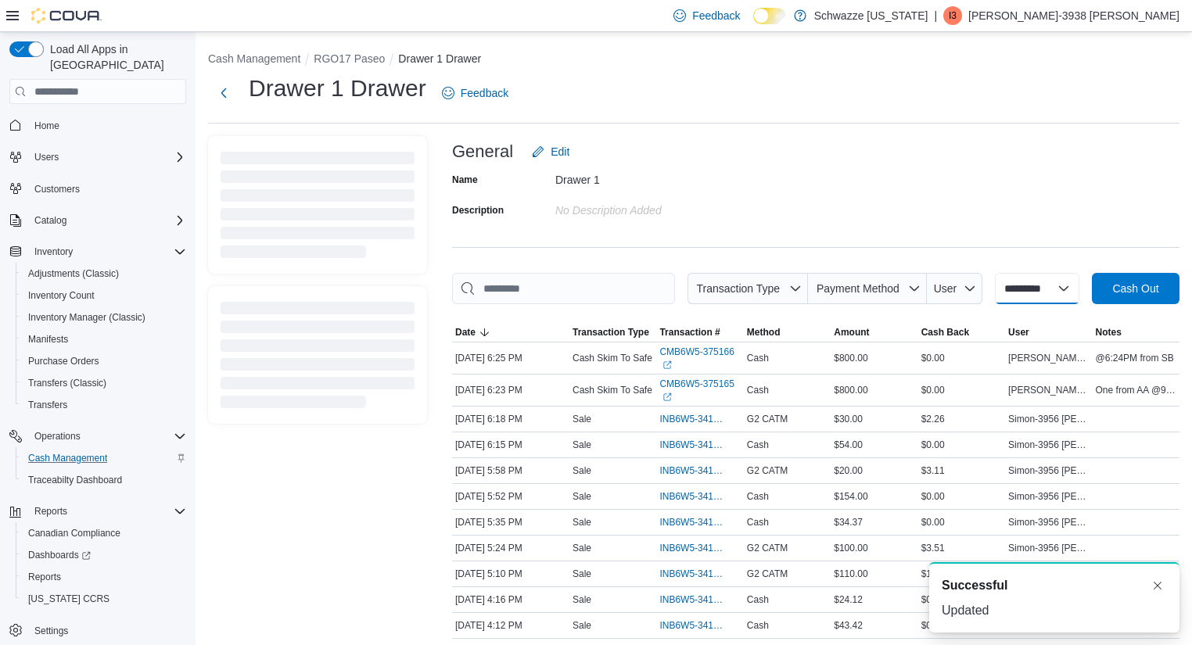
select select
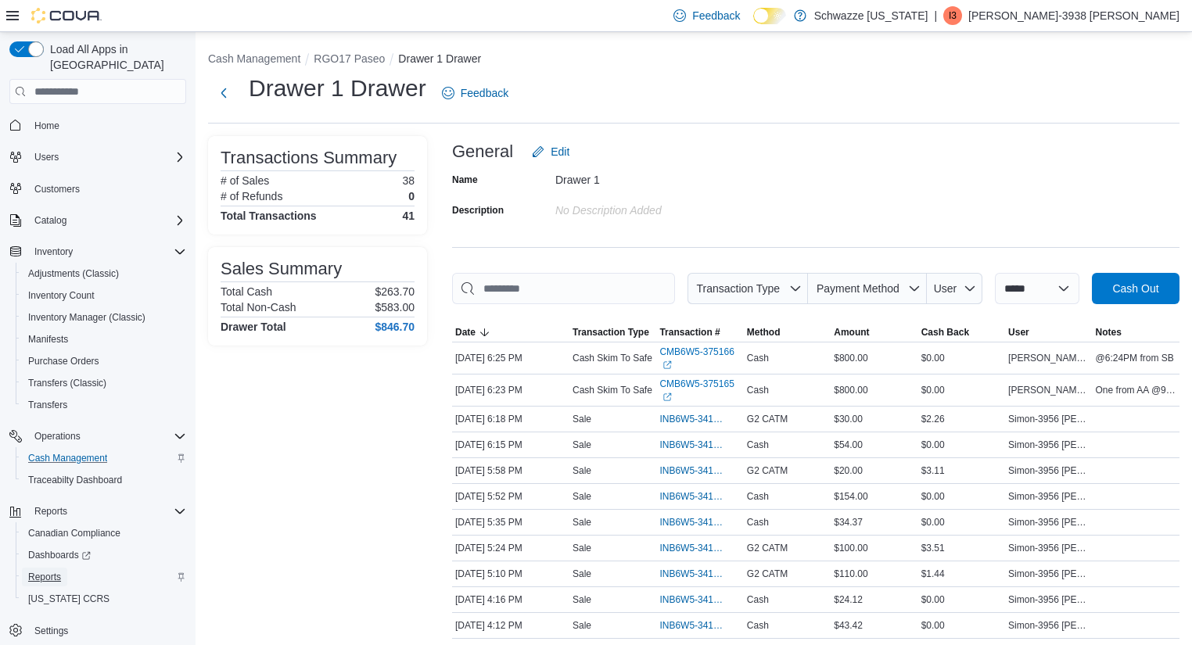
click at [47, 571] on span "Reports" at bounding box center [44, 577] width 33 height 13
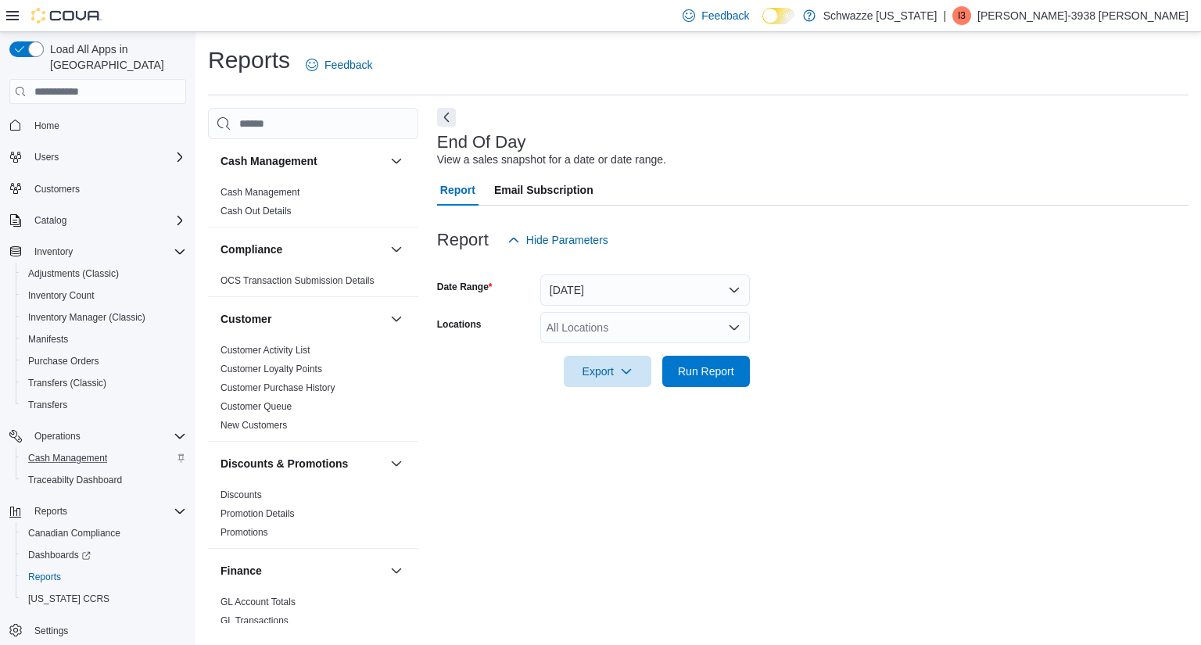
click at [565, 331] on div "All Locations" at bounding box center [645, 327] width 210 height 31
type input "***"
click at [579, 347] on span "Choose from the following options" at bounding box center [573, 354] width 16 height 16
click at [914, 352] on div at bounding box center [812, 349] width 751 height 13
click at [726, 375] on span "Run Report" at bounding box center [706, 371] width 56 height 16
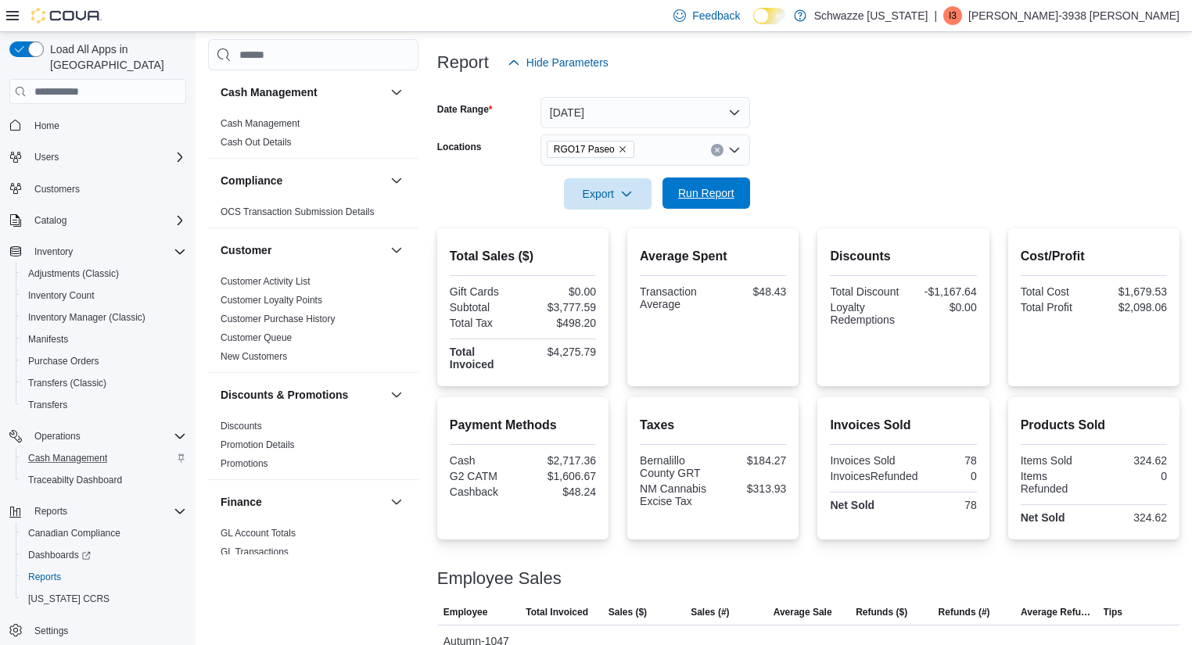
scroll to position [178, 0]
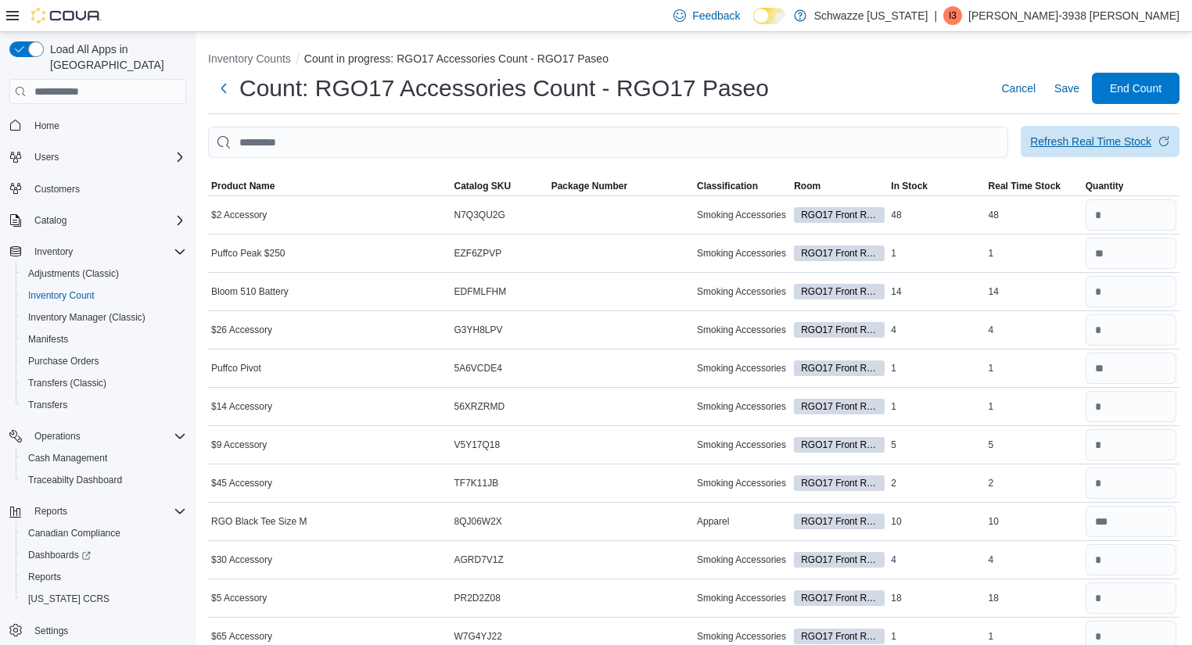
click at [1070, 135] on div "Refresh Real Time Stock" at bounding box center [1090, 142] width 121 height 16
click at [1073, 91] on span "Save" at bounding box center [1066, 89] width 25 height 16
click at [1053, 139] on div "Refresh Real Time Stock" at bounding box center [1090, 142] width 121 height 16
click at [1079, 85] on span "Save" at bounding box center [1066, 89] width 25 height 16
